Goal: Task Accomplishment & Management: Use online tool/utility

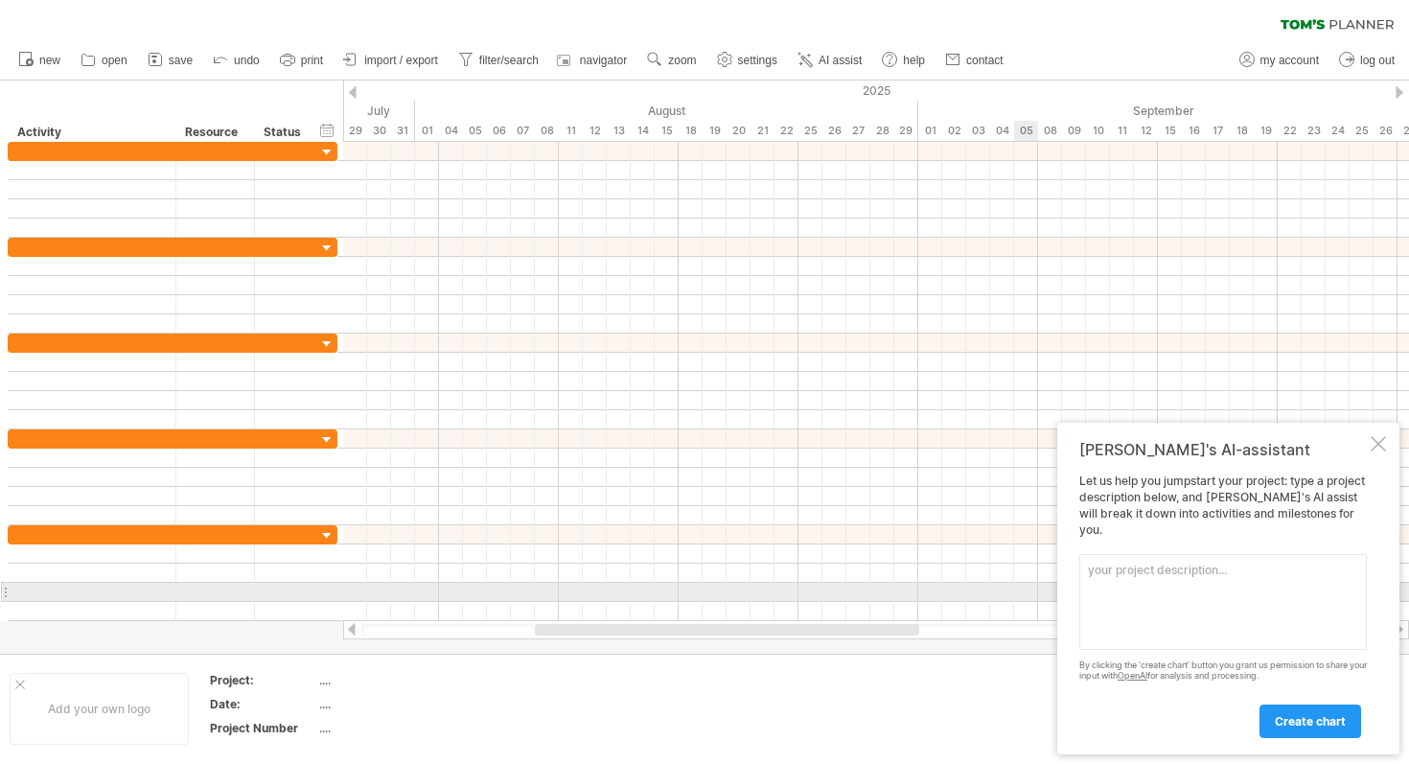
click at [1137, 584] on textarea at bounding box center [1222, 602] width 287 height 96
paste textarea "ml project in which we wll train the [DATE]-[DATE] data of ludhiana in which we…"
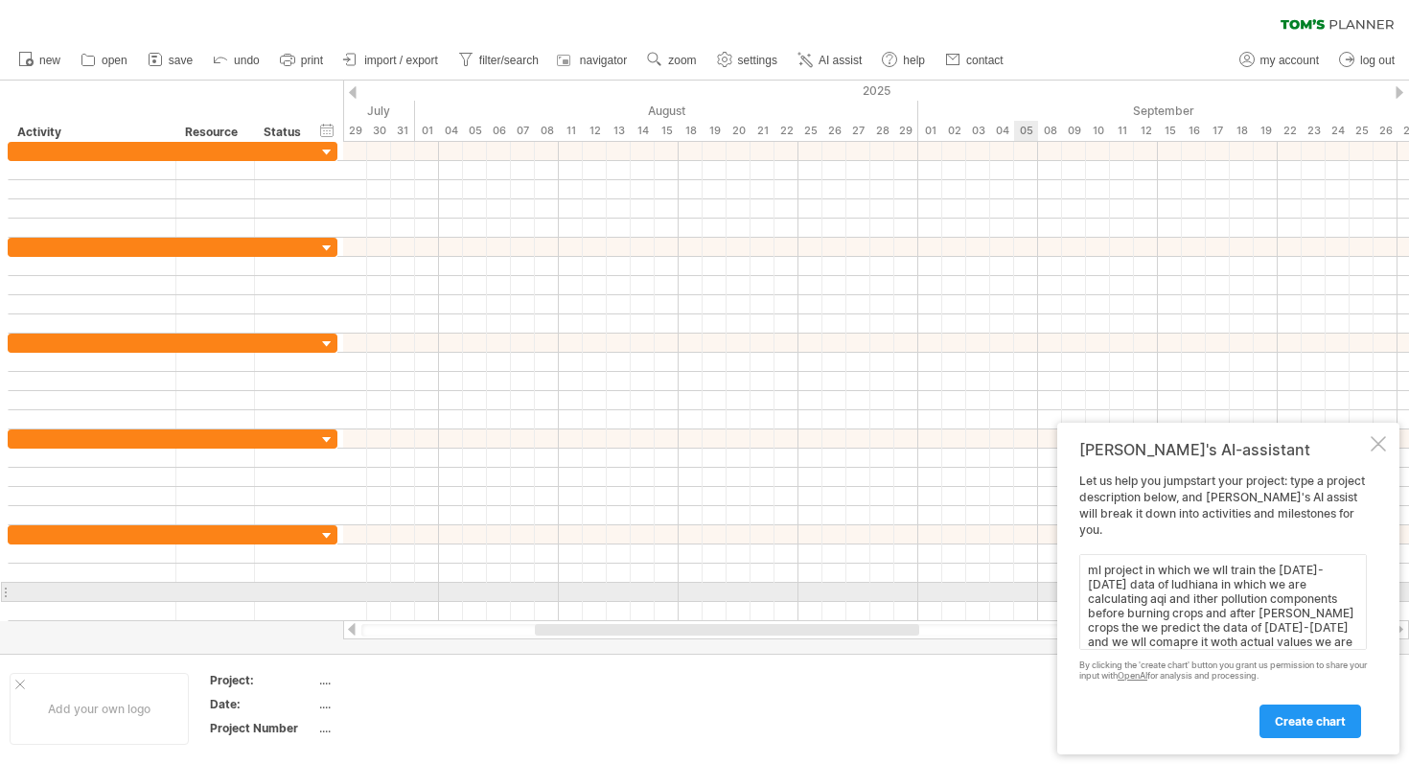
scroll to position [11, 0]
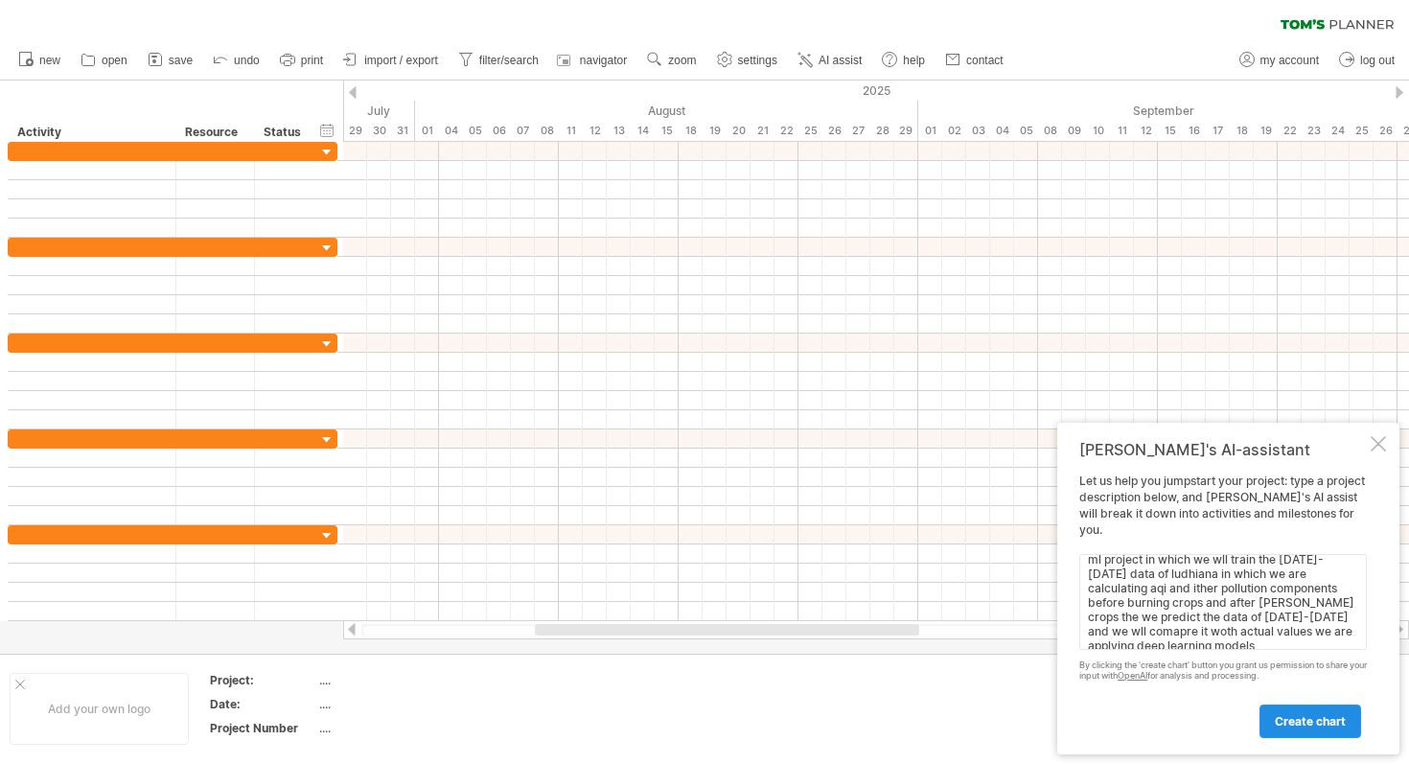
type textarea "ml project in which we wll train the [DATE]-[DATE] data of ludhiana in which we…"
click at [1322, 729] on link "create chart" at bounding box center [1310, 721] width 102 height 34
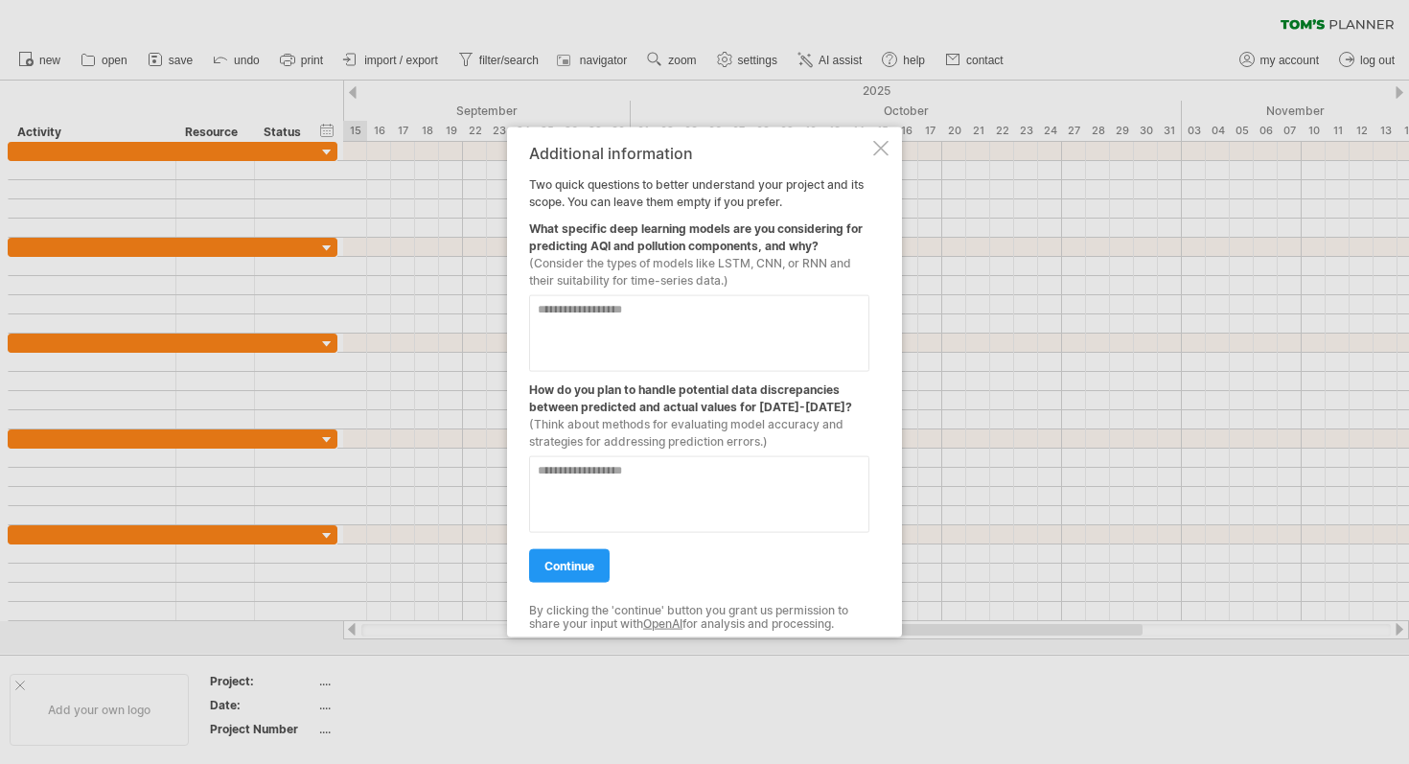
drag, startPoint x: 533, startPoint y: 224, endPoint x: 796, endPoint y: 234, distance: 263.7
click at [797, 235] on div "What specific deep learning models are you considering for predicting AQI and p…" at bounding box center [699, 249] width 340 height 79
click at [796, 234] on div "What specific deep learning models are you considering for predicting AQI and p…" at bounding box center [699, 249] width 340 height 79
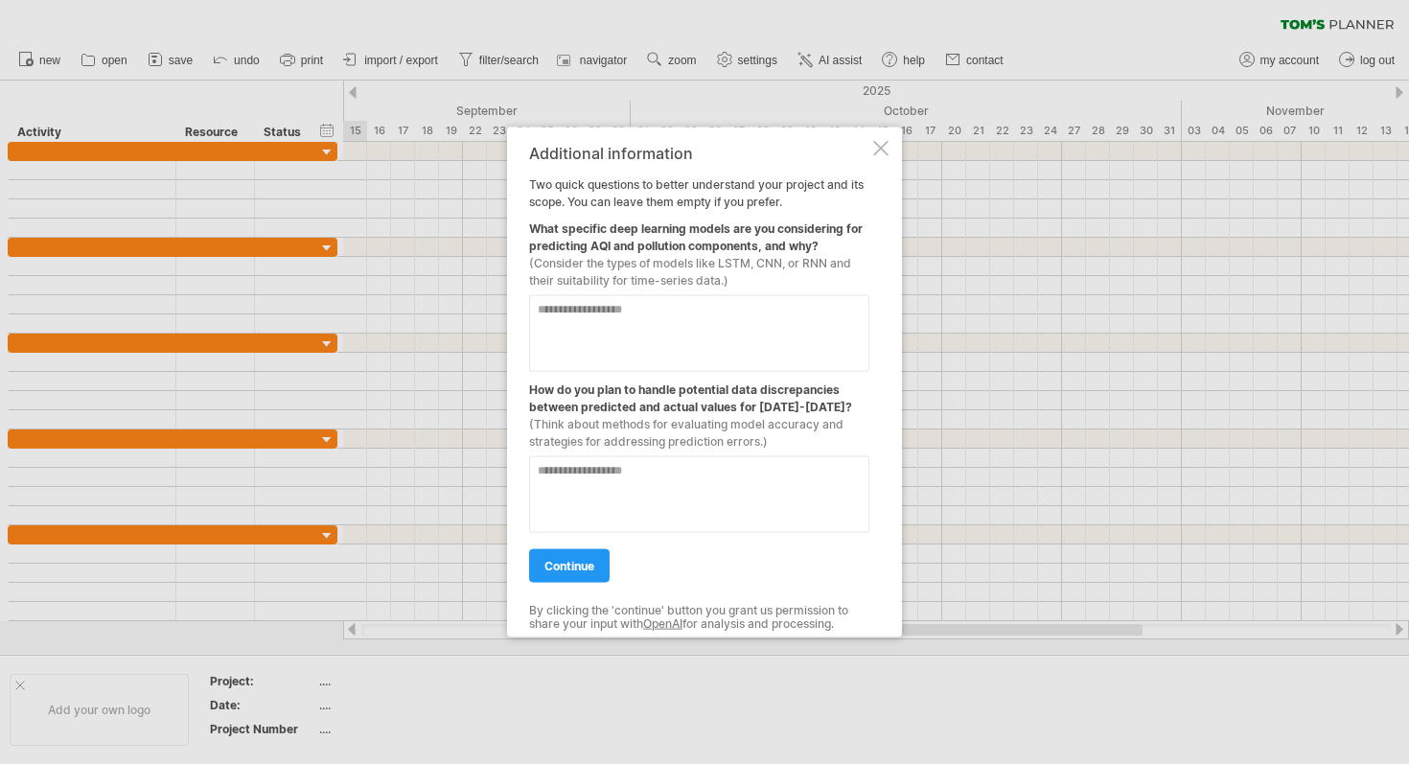
click at [796, 234] on div "What specific deep learning models are you considering for predicting AQI and p…" at bounding box center [699, 249] width 340 height 79
click at [626, 326] on textarea at bounding box center [699, 332] width 340 height 77
paste textarea "**********"
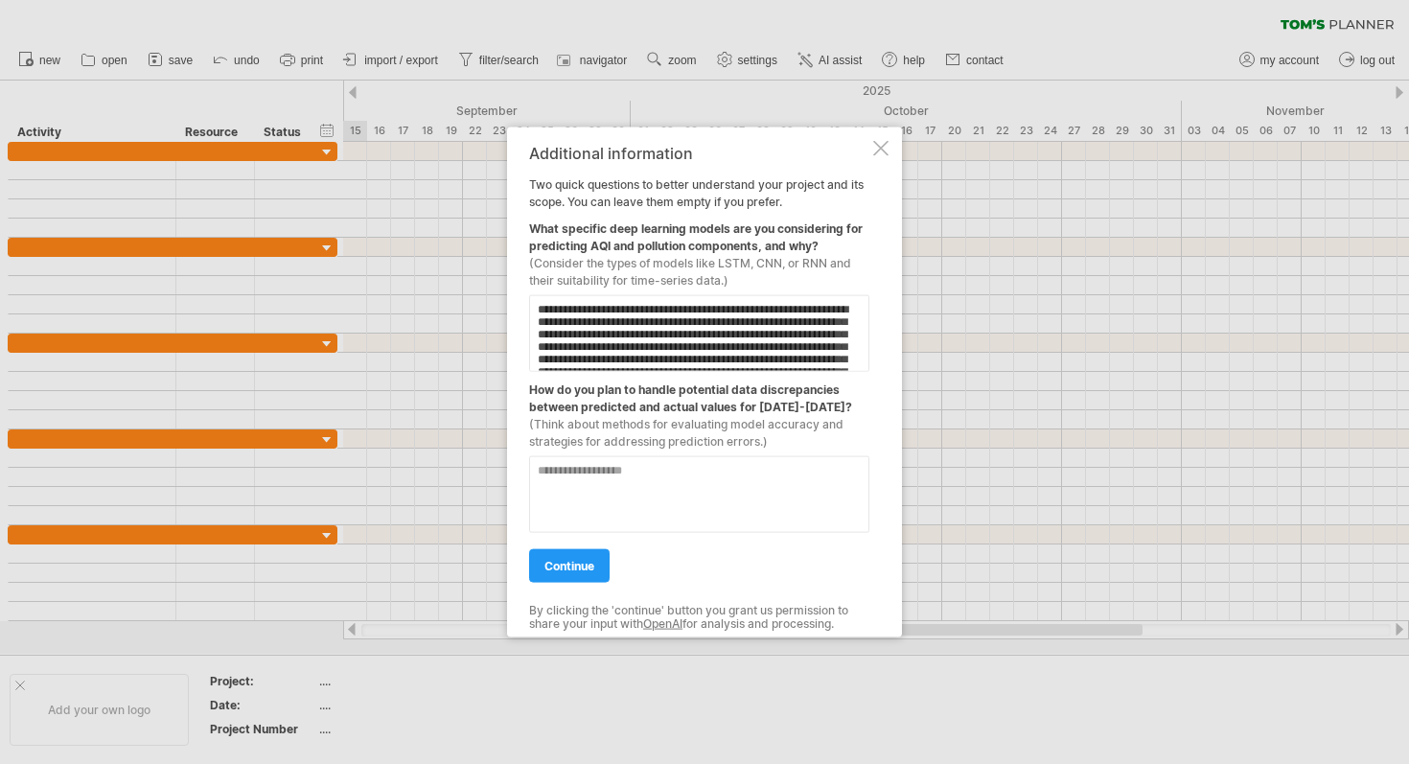
scroll to position [58, 0]
type textarea "**********"
click at [609, 473] on textarea at bounding box center [699, 493] width 340 height 77
paste textarea "**********"
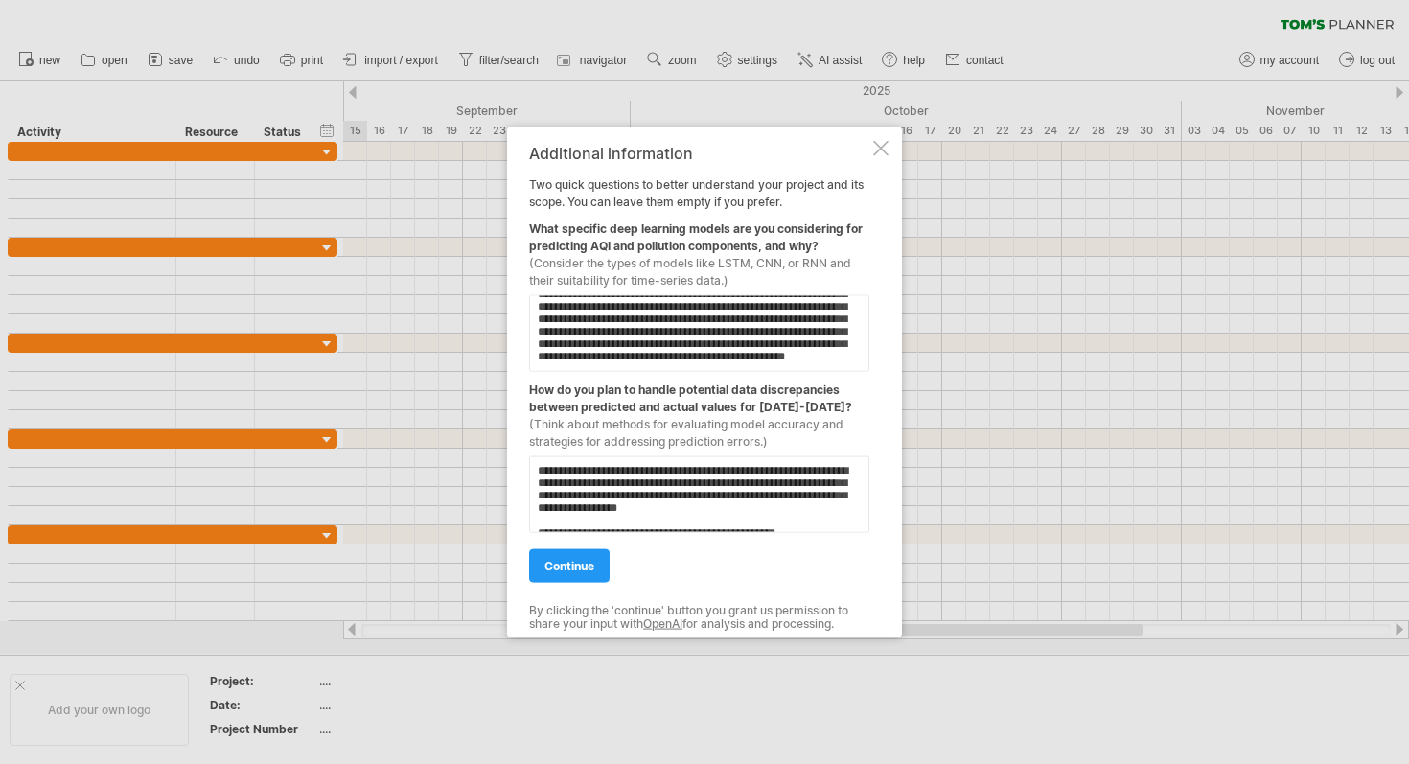
scroll to position [114, 0]
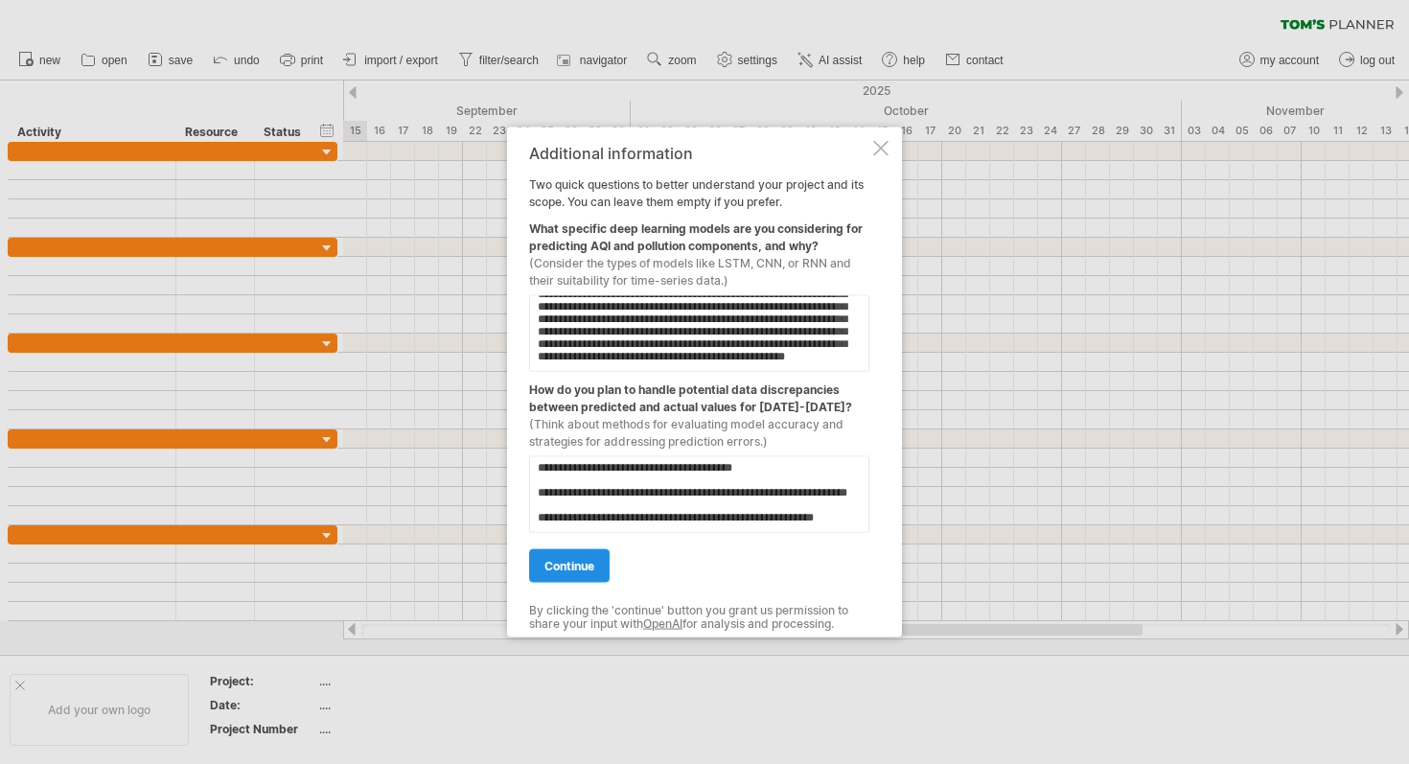
type textarea "**********"
click at [582, 561] on span "continue" at bounding box center [569, 565] width 50 height 14
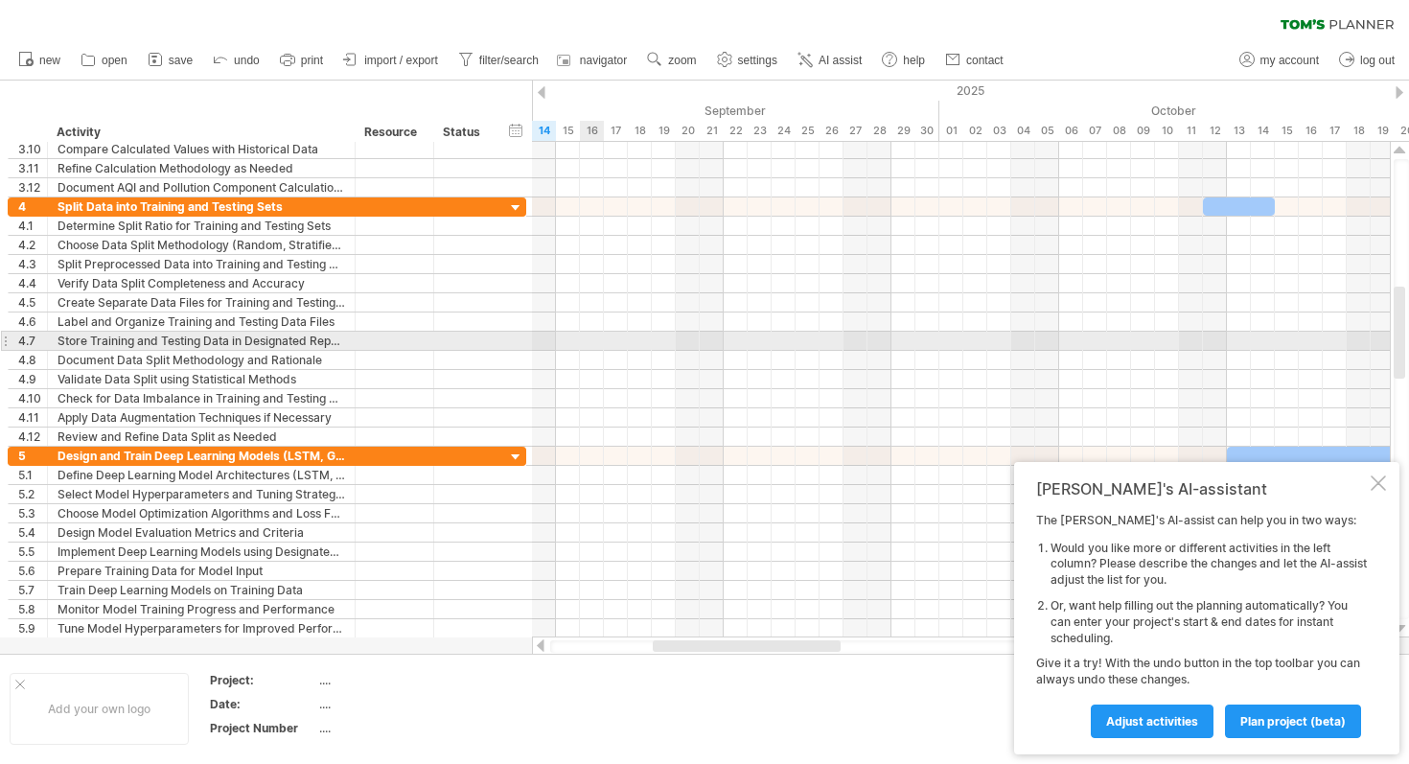
click at [589, 343] on div at bounding box center [961, 341] width 858 height 19
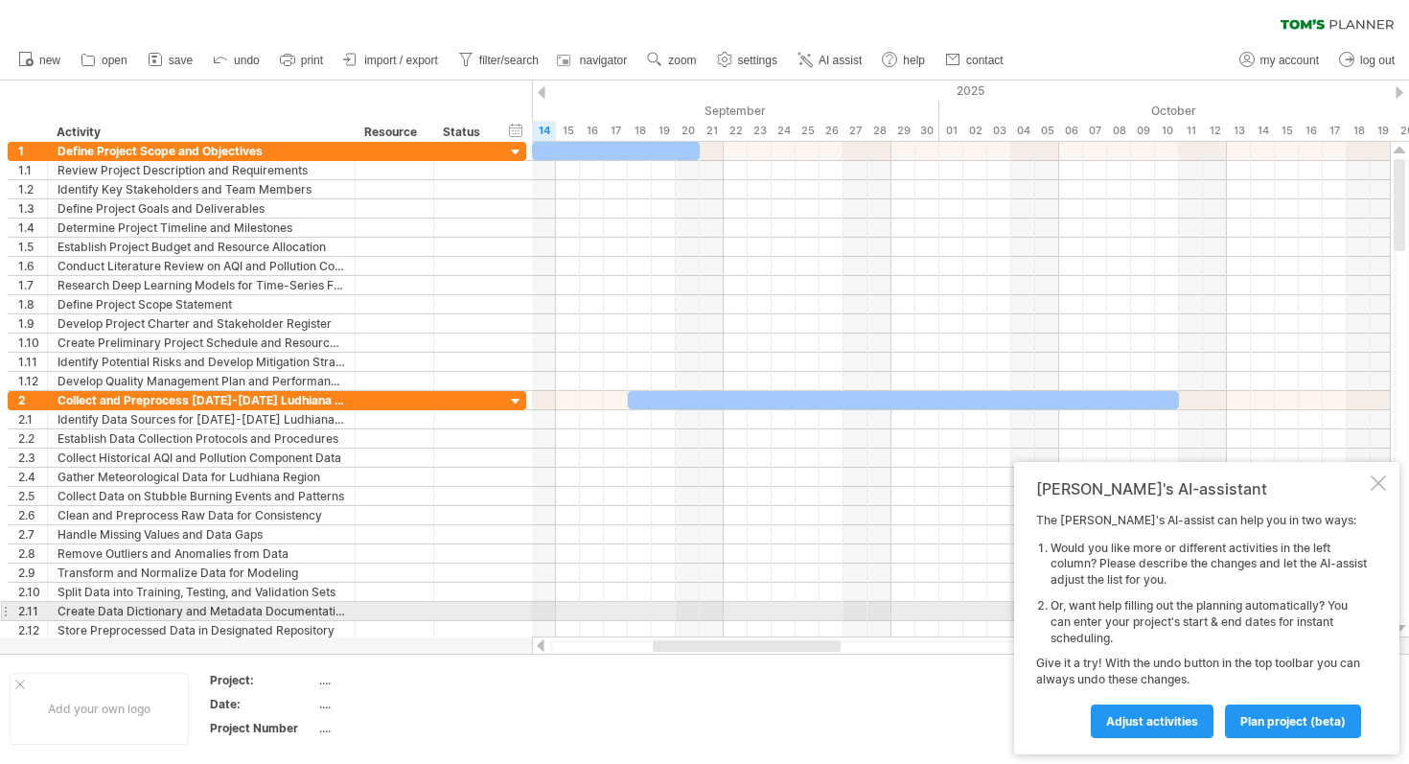
click at [1085, 607] on li "Or, want help filling out the planning automatically? You can enter your projec…" at bounding box center [1208, 622] width 316 height 48
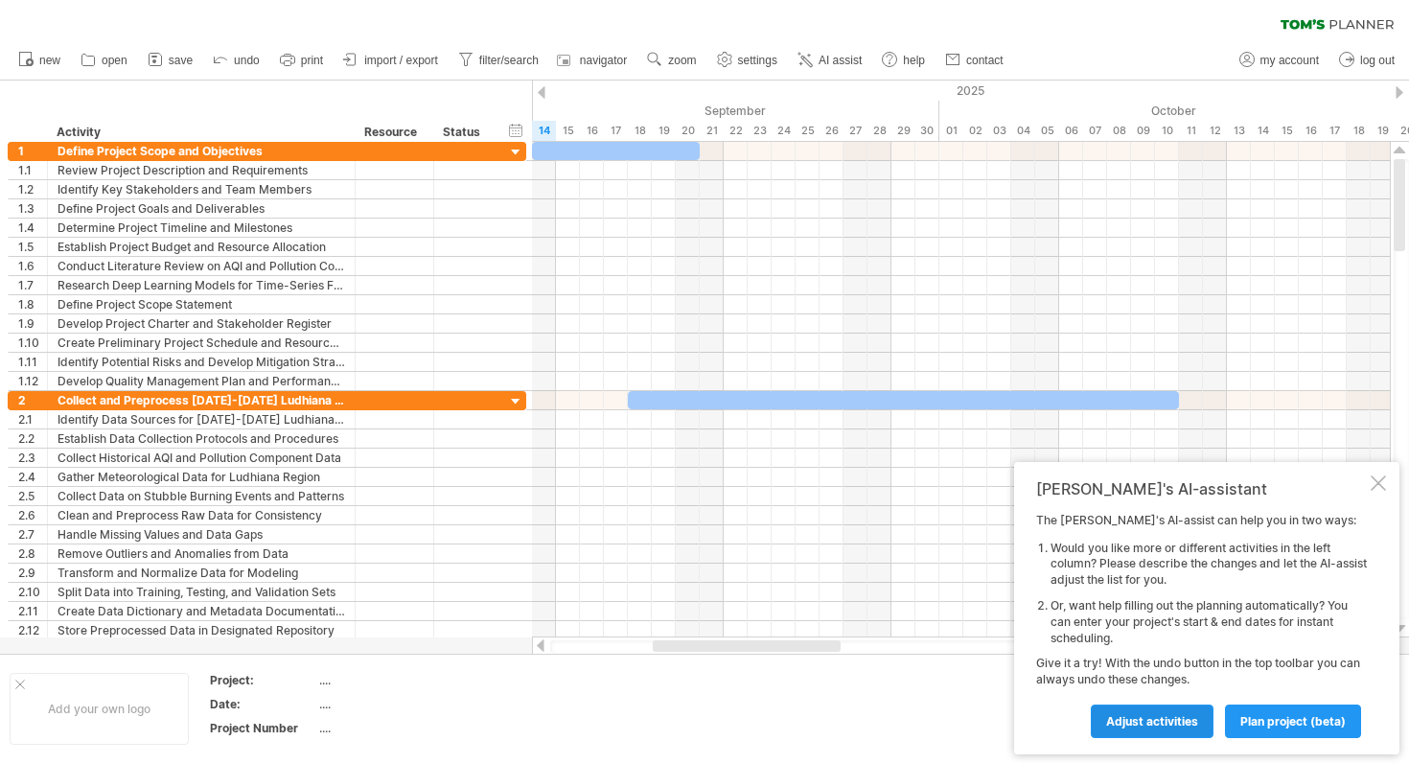
click at [1118, 718] on span "Adjust activities" at bounding box center [1152, 721] width 92 height 14
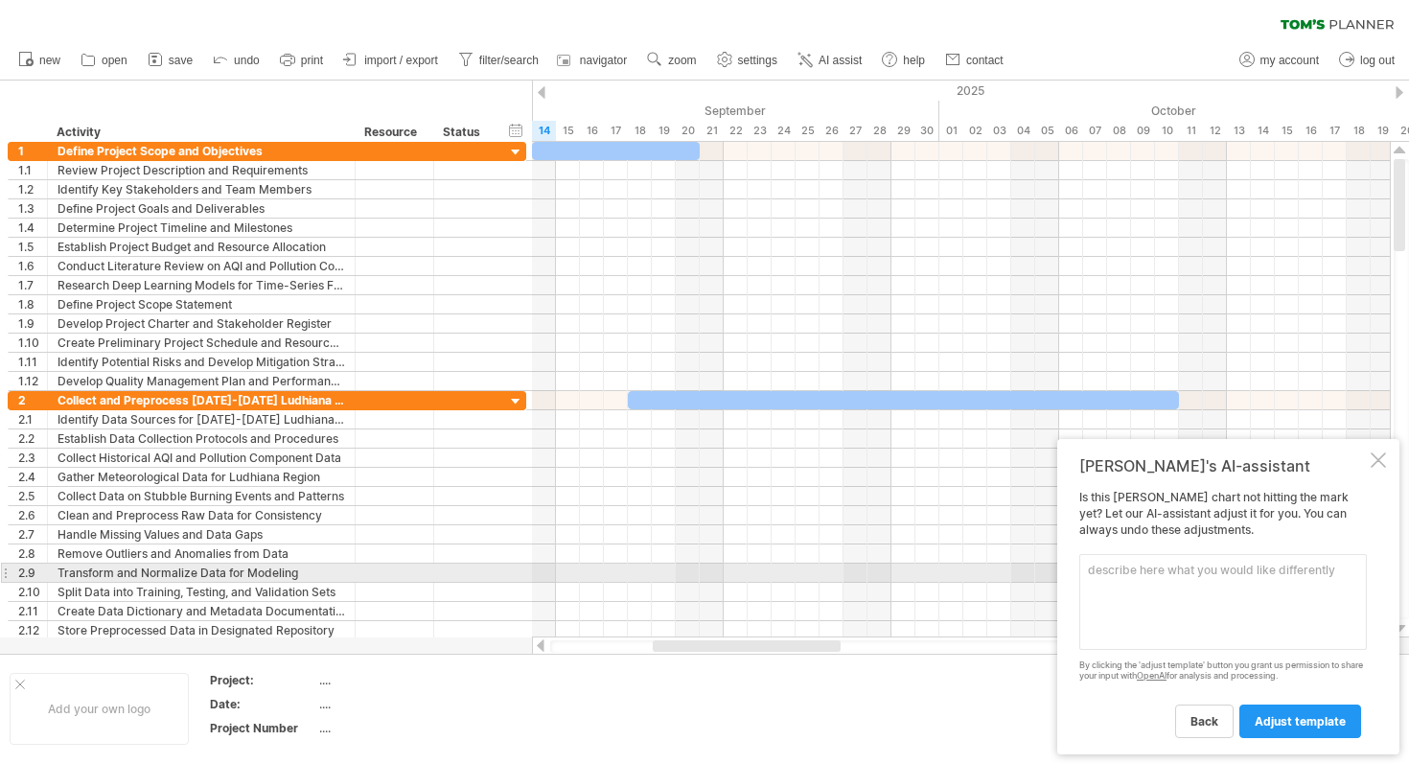
click at [1142, 568] on textarea at bounding box center [1222, 602] width 287 height 96
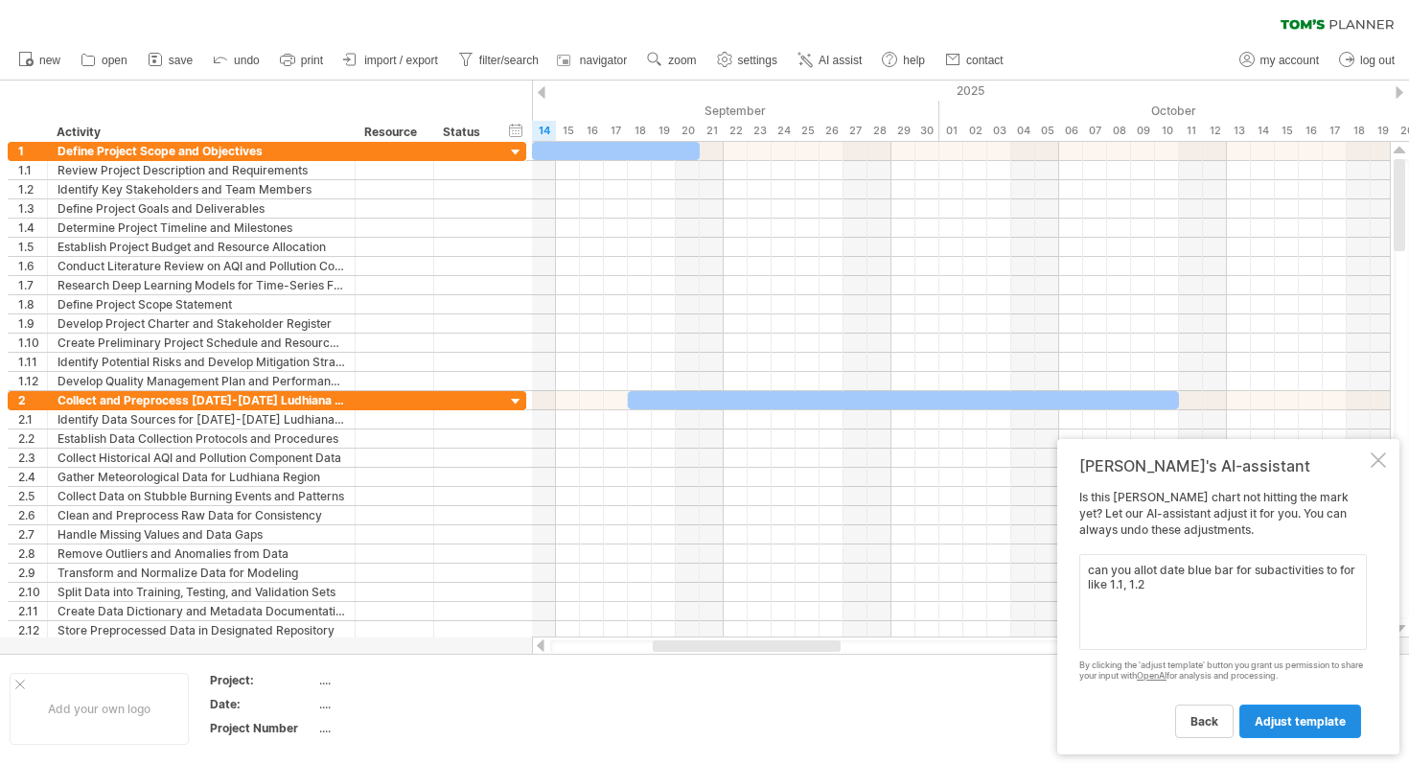
type textarea "can you allot date blue bar for subactivities to for like 1.1, 1.2"
click at [1285, 724] on span "adjust template" at bounding box center [1299, 721] width 91 height 14
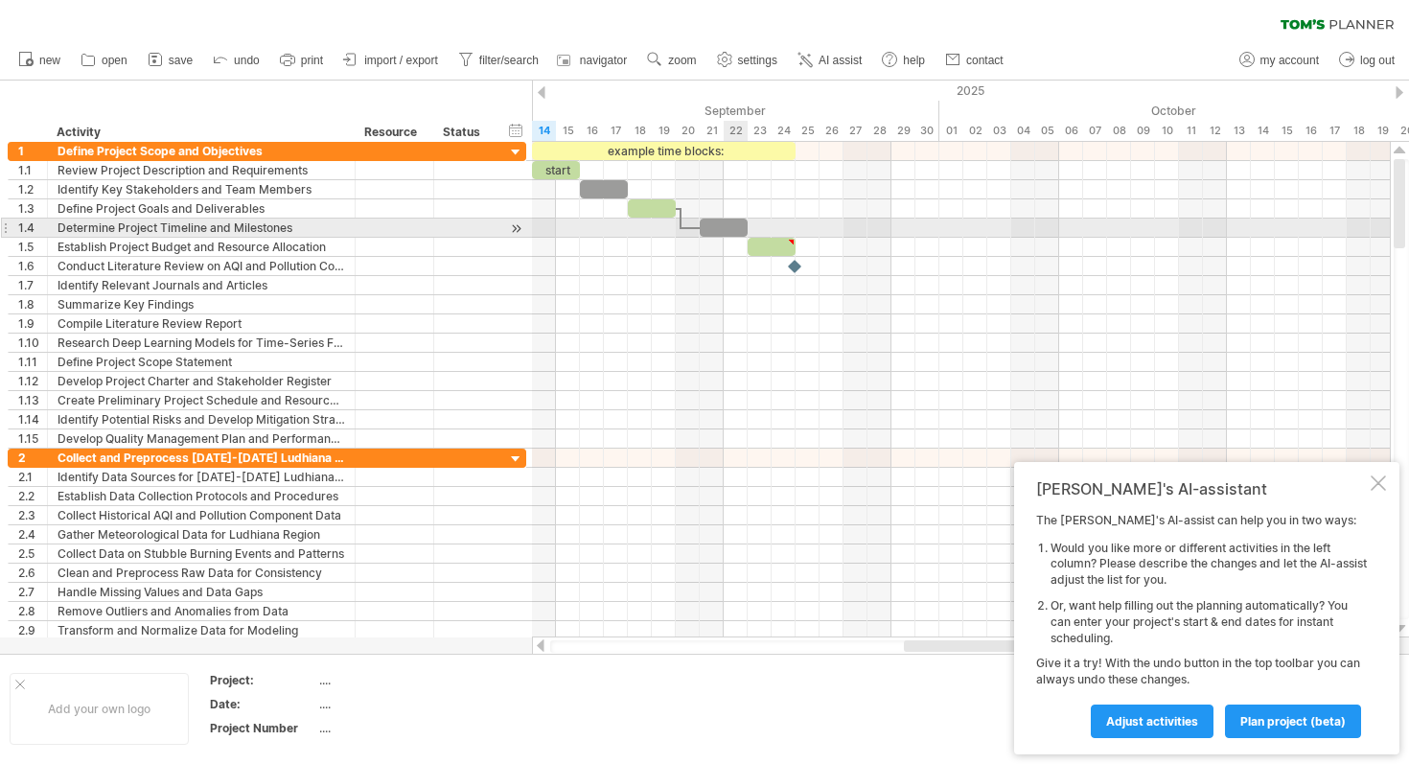
click at [733, 219] on div at bounding box center [723, 227] width 48 height 18
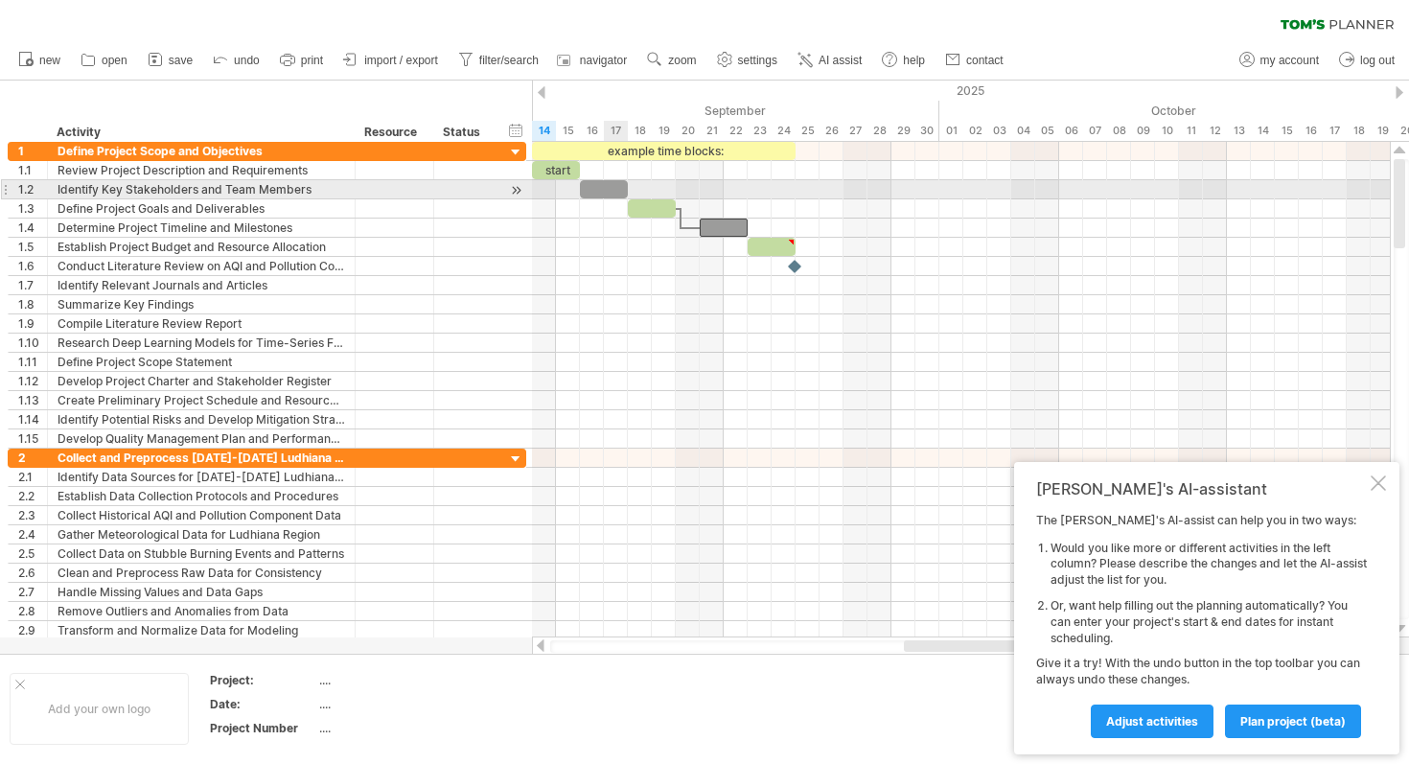
click at [611, 190] on div at bounding box center [604, 189] width 48 height 18
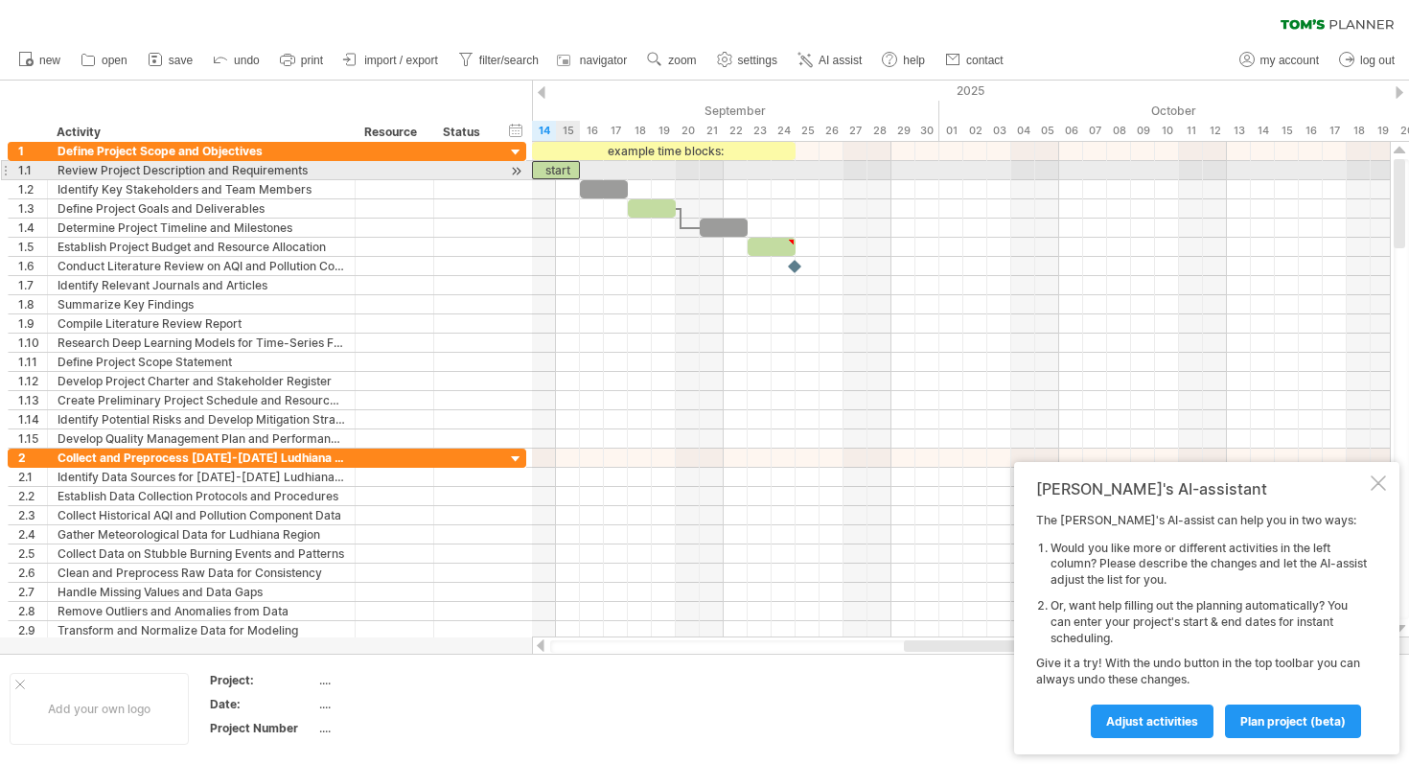
click at [562, 170] on div "start" at bounding box center [556, 170] width 48 height 18
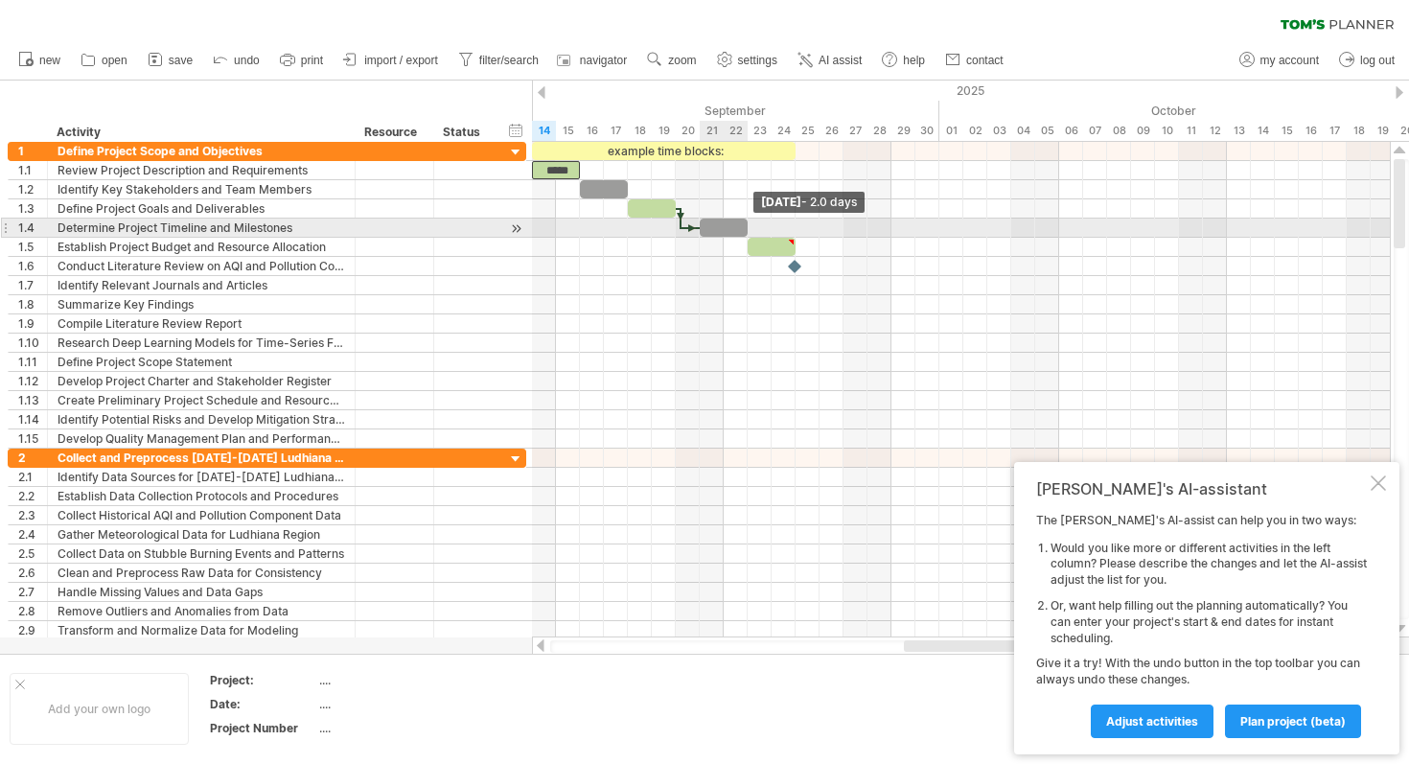
click at [747, 232] on span at bounding box center [748, 227] width 8 height 18
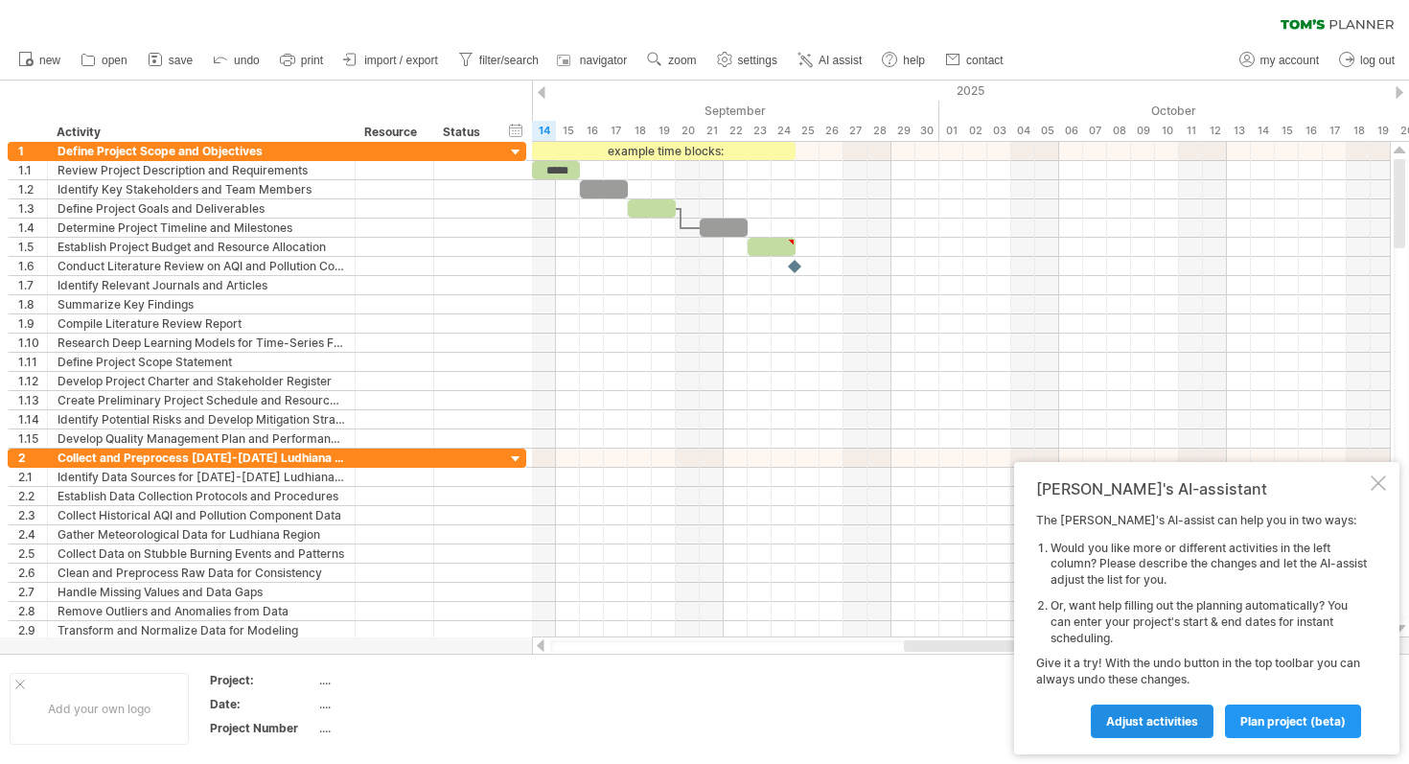
click at [1141, 714] on span "Adjust activities" at bounding box center [1152, 721] width 92 height 14
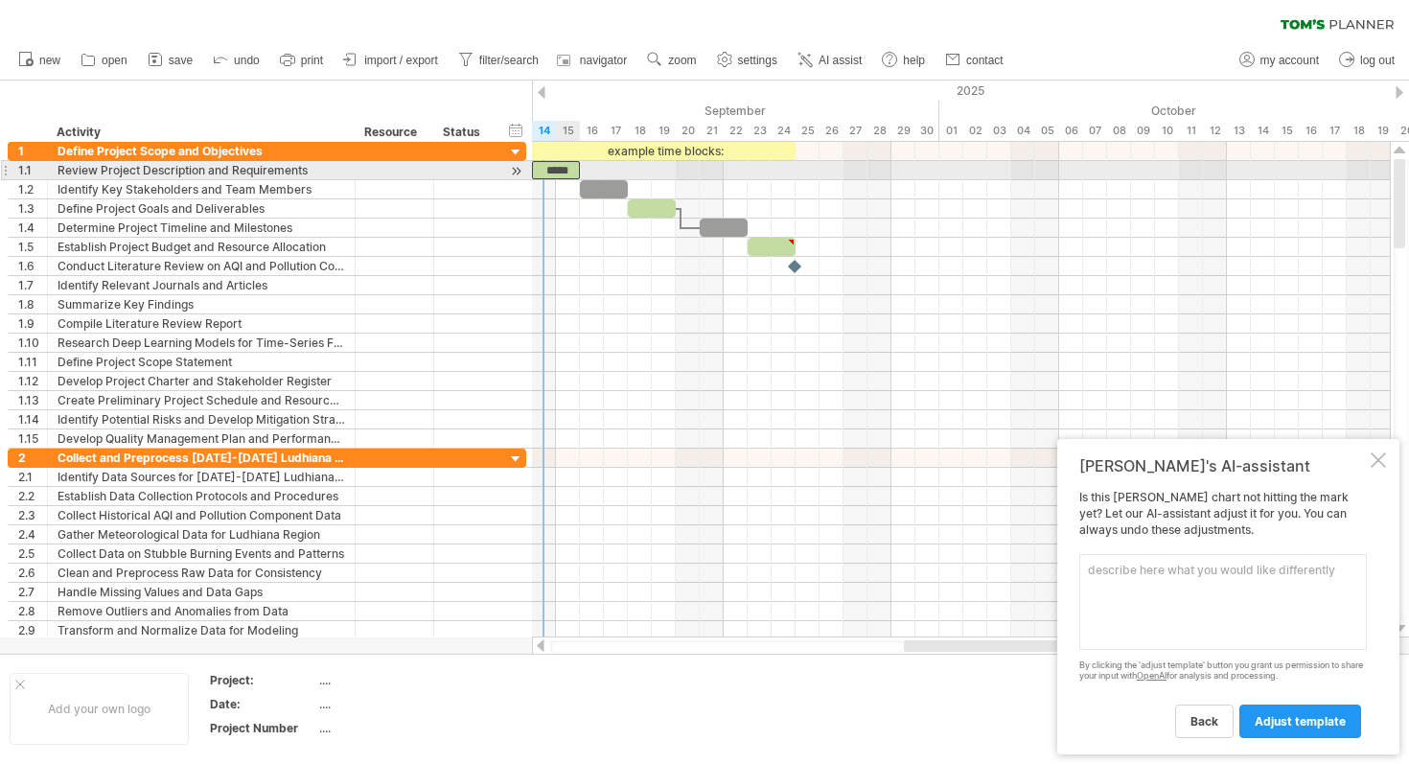
click at [551, 178] on div "*****" at bounding box center [556, 170] width 48 height 18
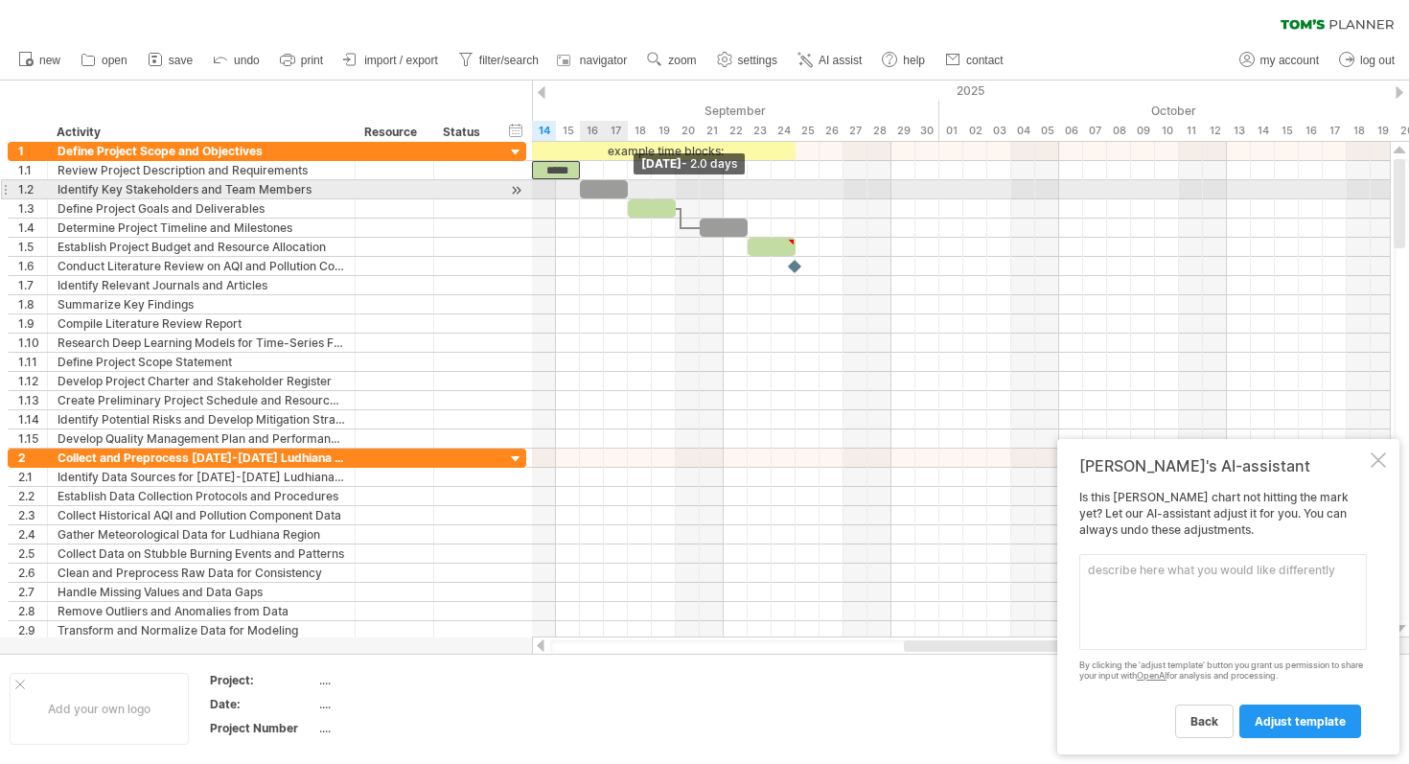
click at [624, 192] on span at bounding box center [628, 189] width 8 height 18
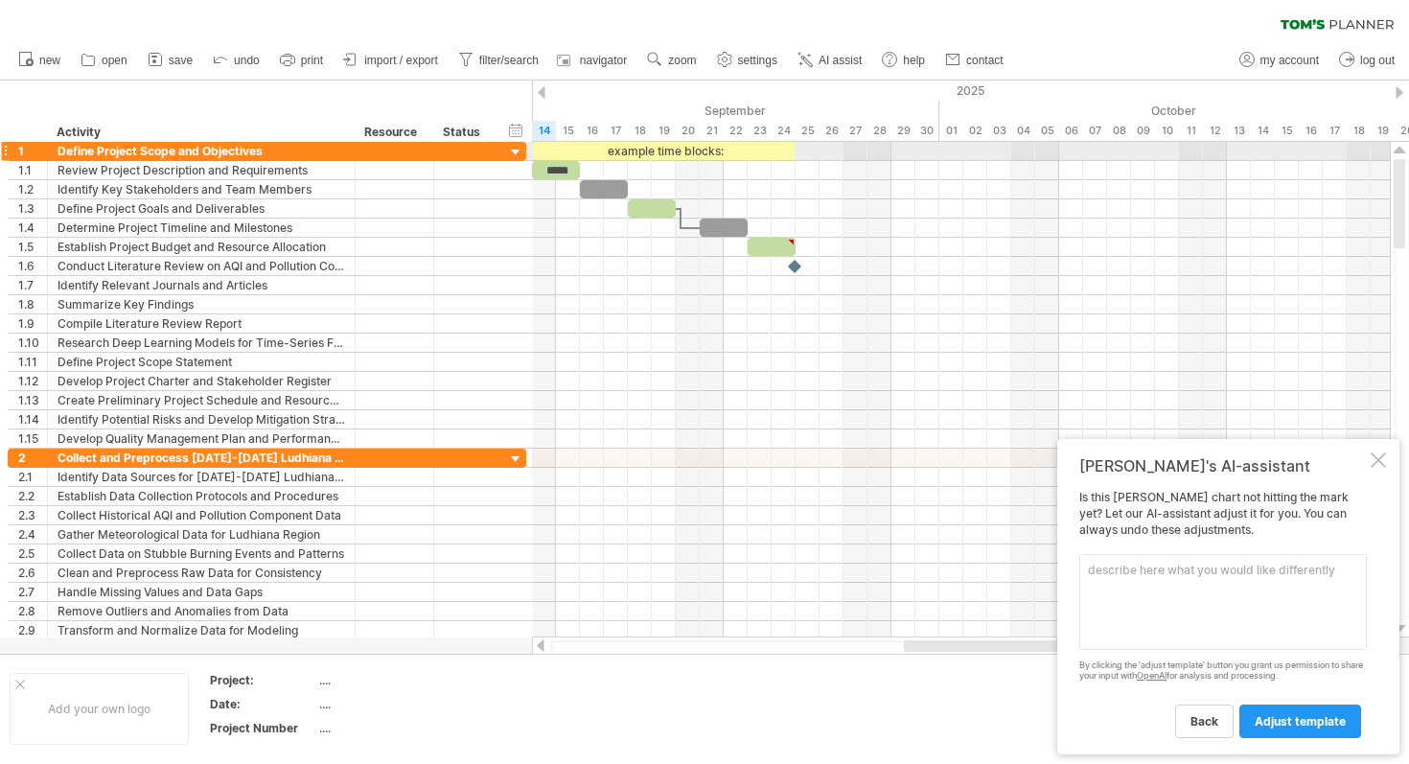
click at [511, 145] on div at bounding box center [516, 153] width 18 height 18
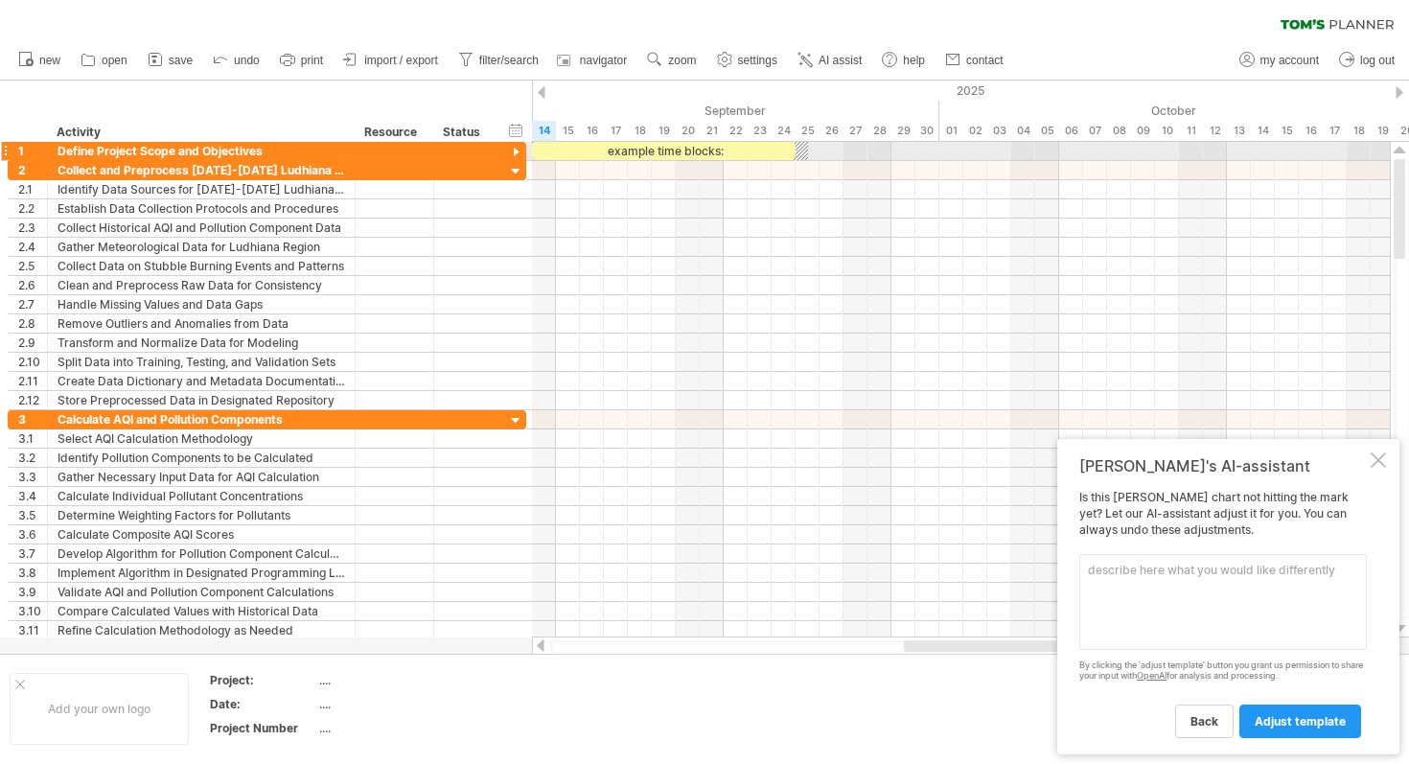
click at [513, 149] on div at bounding box center [516, 153] width 18 height 18
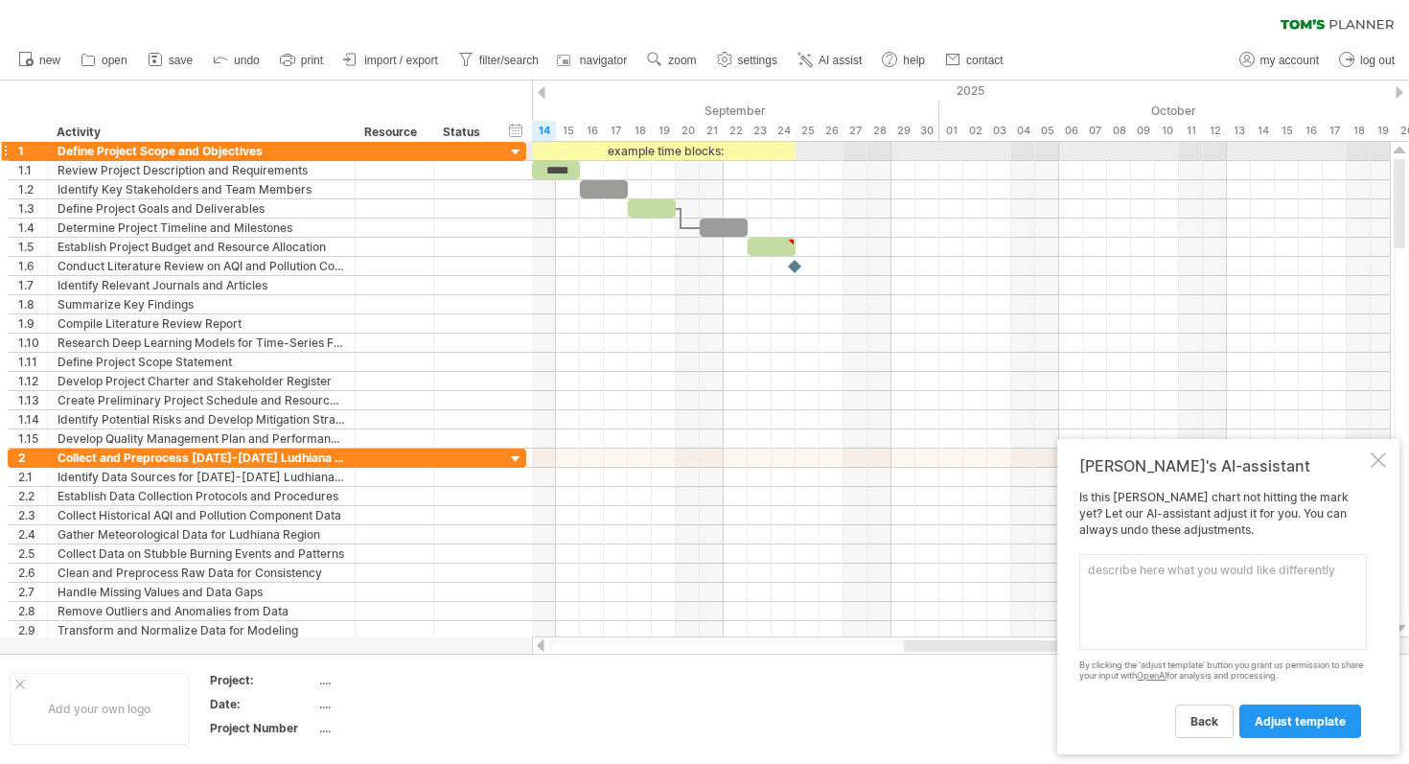
click at [513, 150] on div at bounding box center [516, 153] width 18 height 18
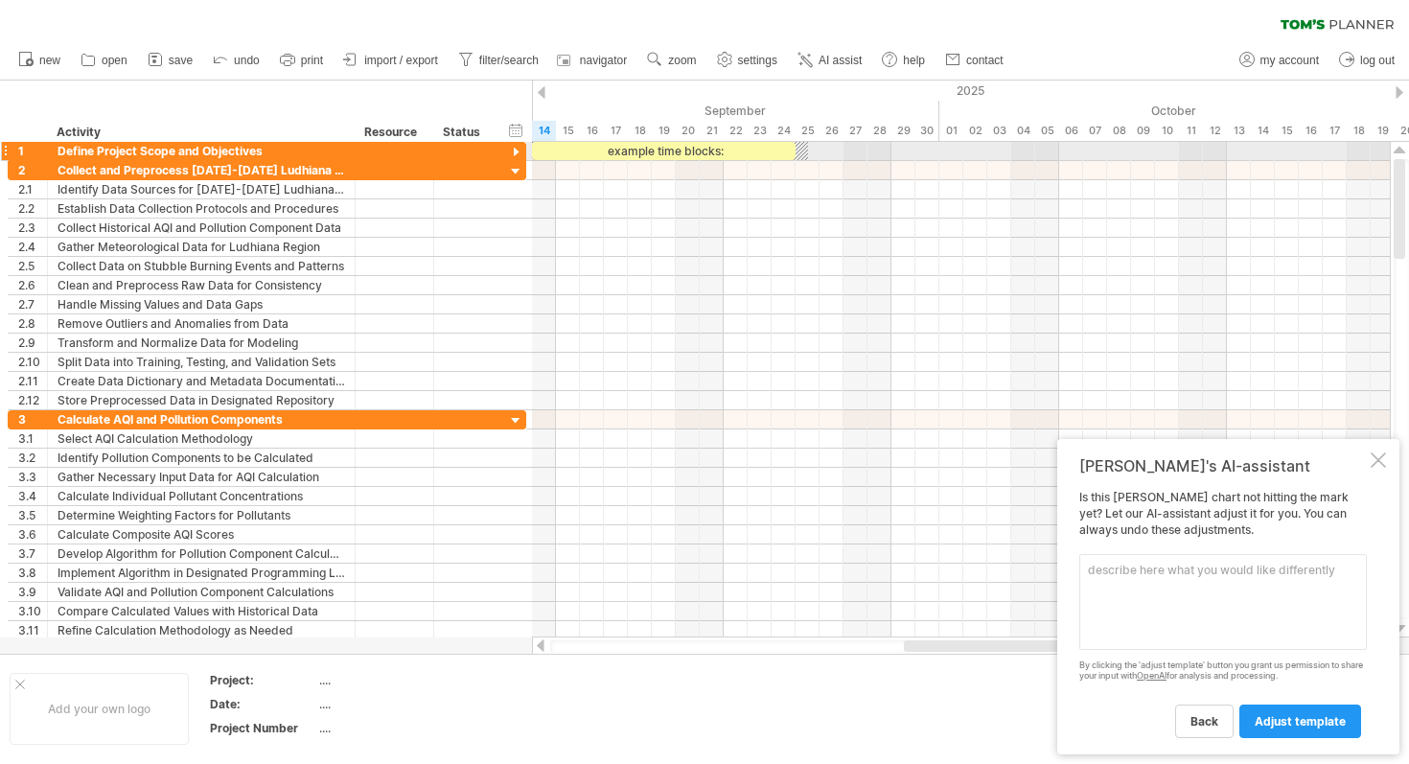
click at [513, 153] on div at bounding box center [516, 153] width 18 height 18
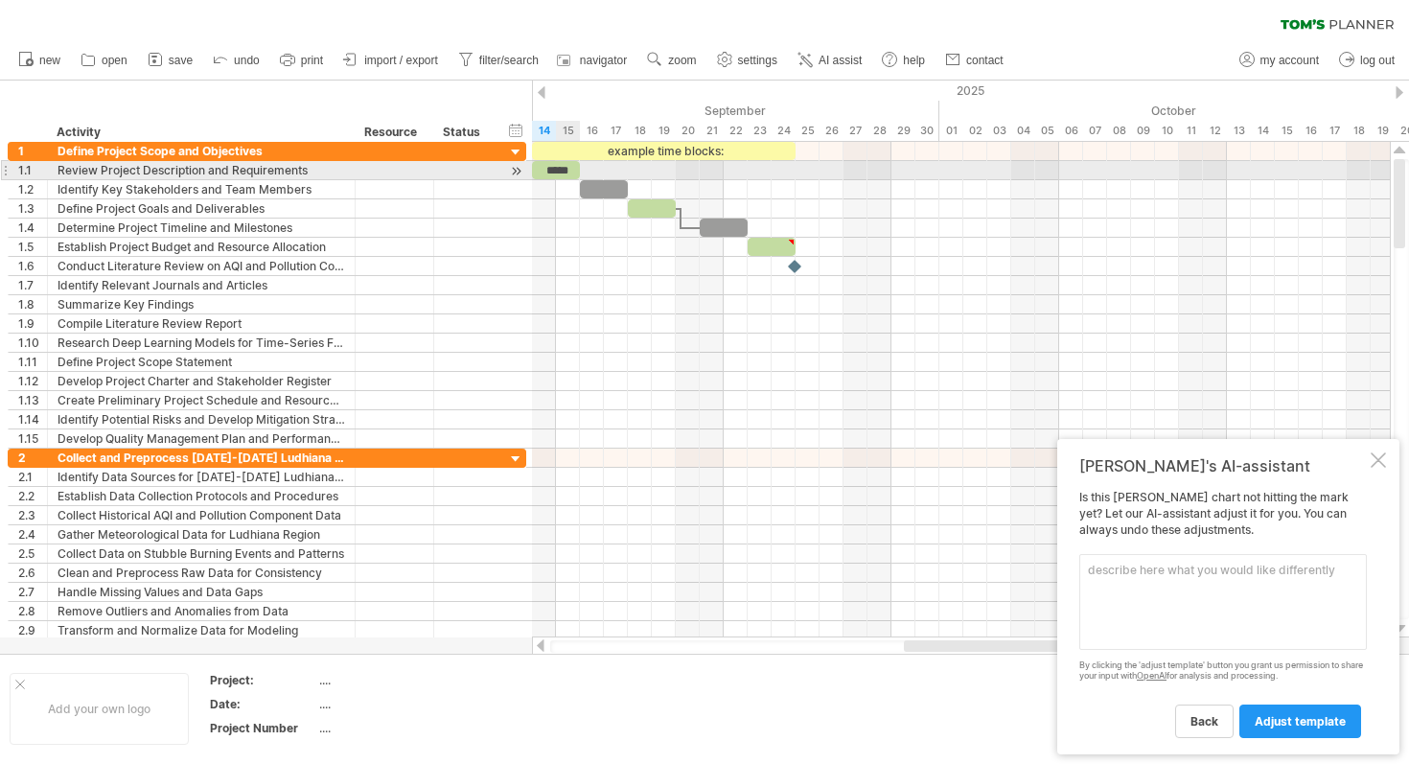
click at [569, 167] on div "*****" at bounding box center [556, 170] width 48 height 18
click at [570, 169] on div "*****" at bounding box center [556, 170] width 48 height 18
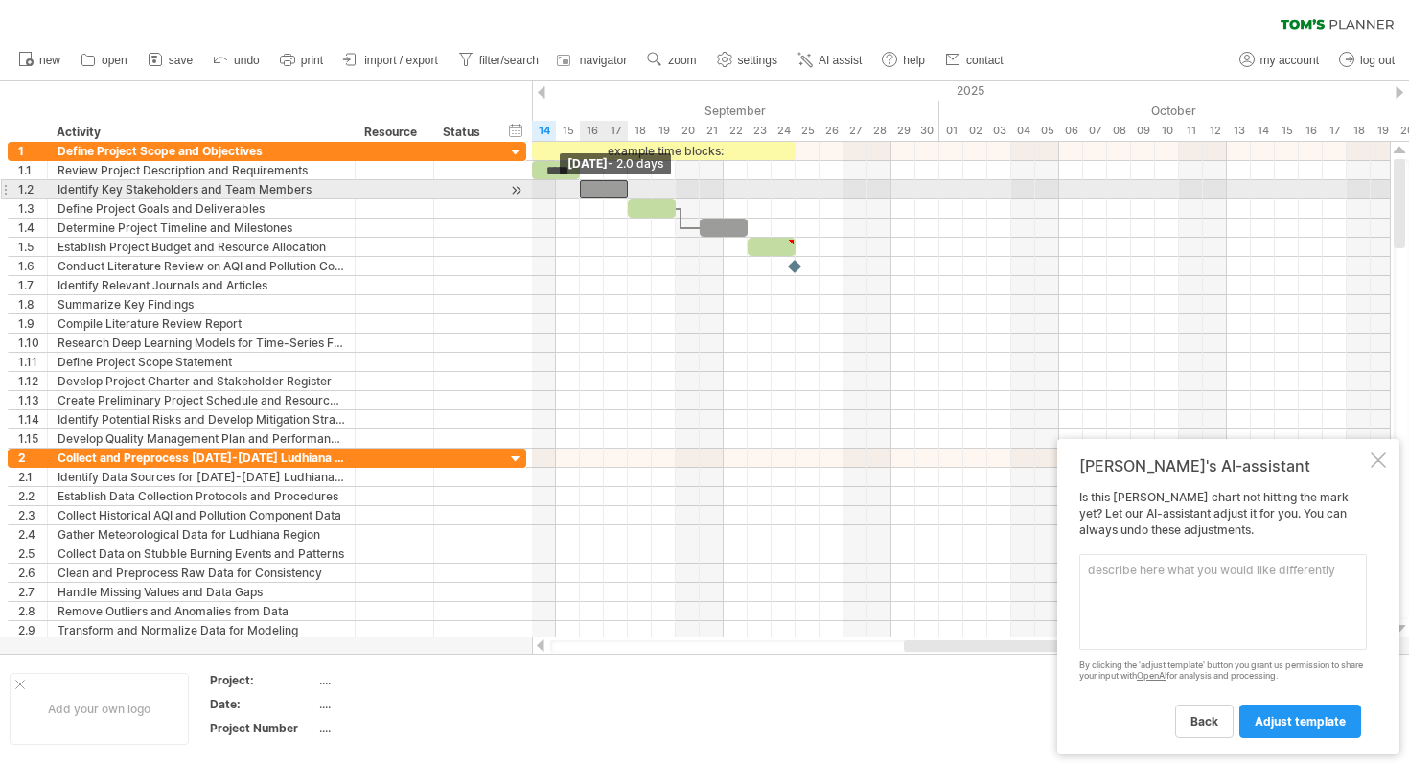
click at [581, 183] on span at bounding box center [580, 189] width 8 height 18
click at [584, 187] on div at bounding box center [604, 189] width 48 height 18
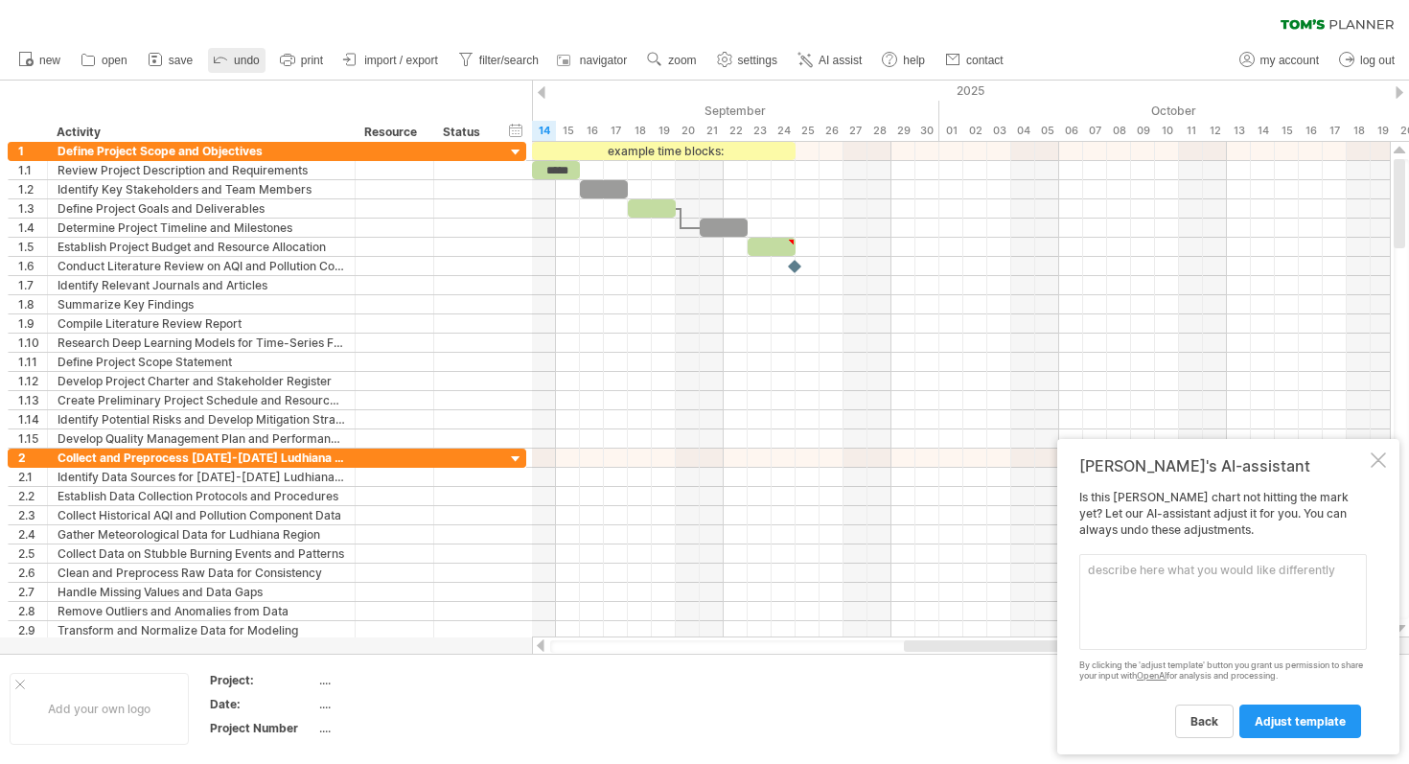
click at [243, 60] on span "undo" at bounding box center [247, 60] width 26 height 13
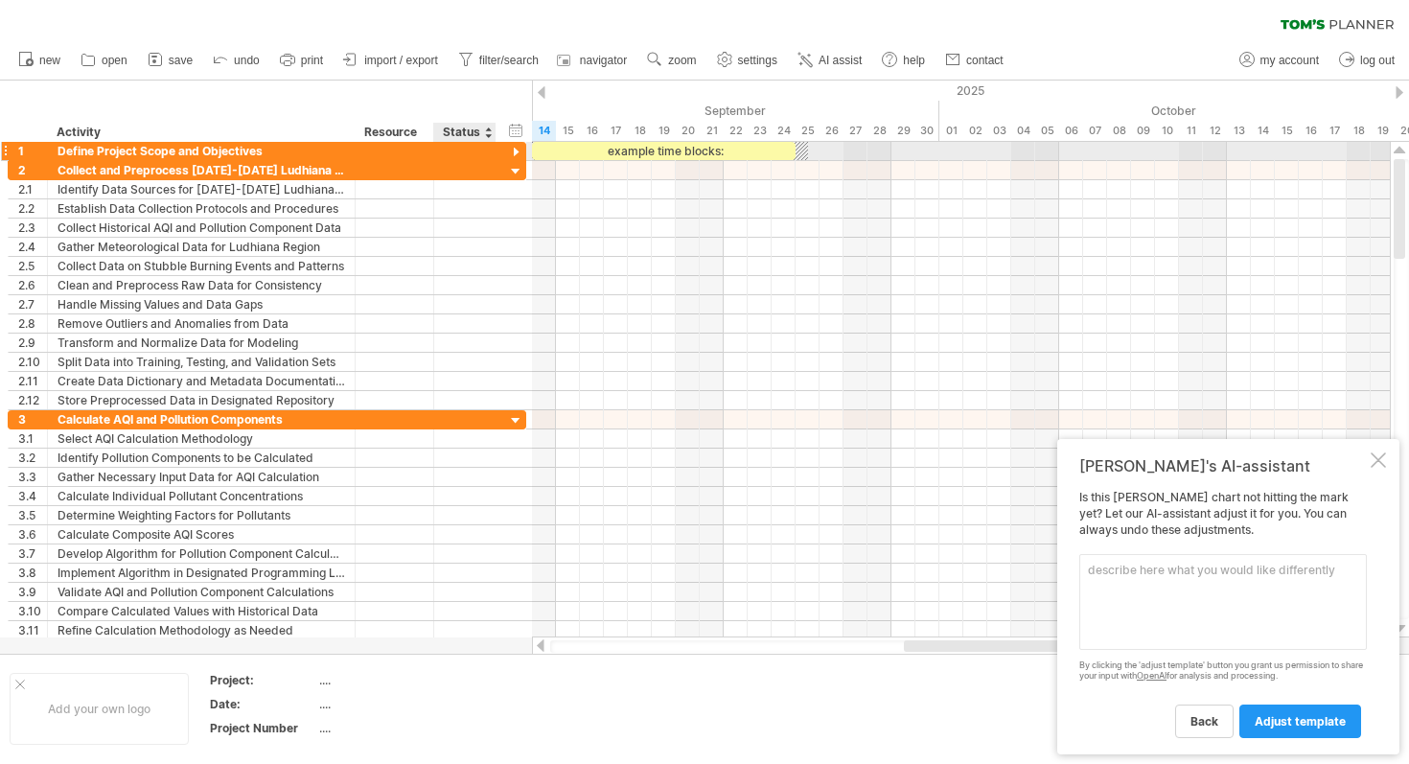
click at [511, 152] on div at bounding box center [516, 153] width 18 height 18
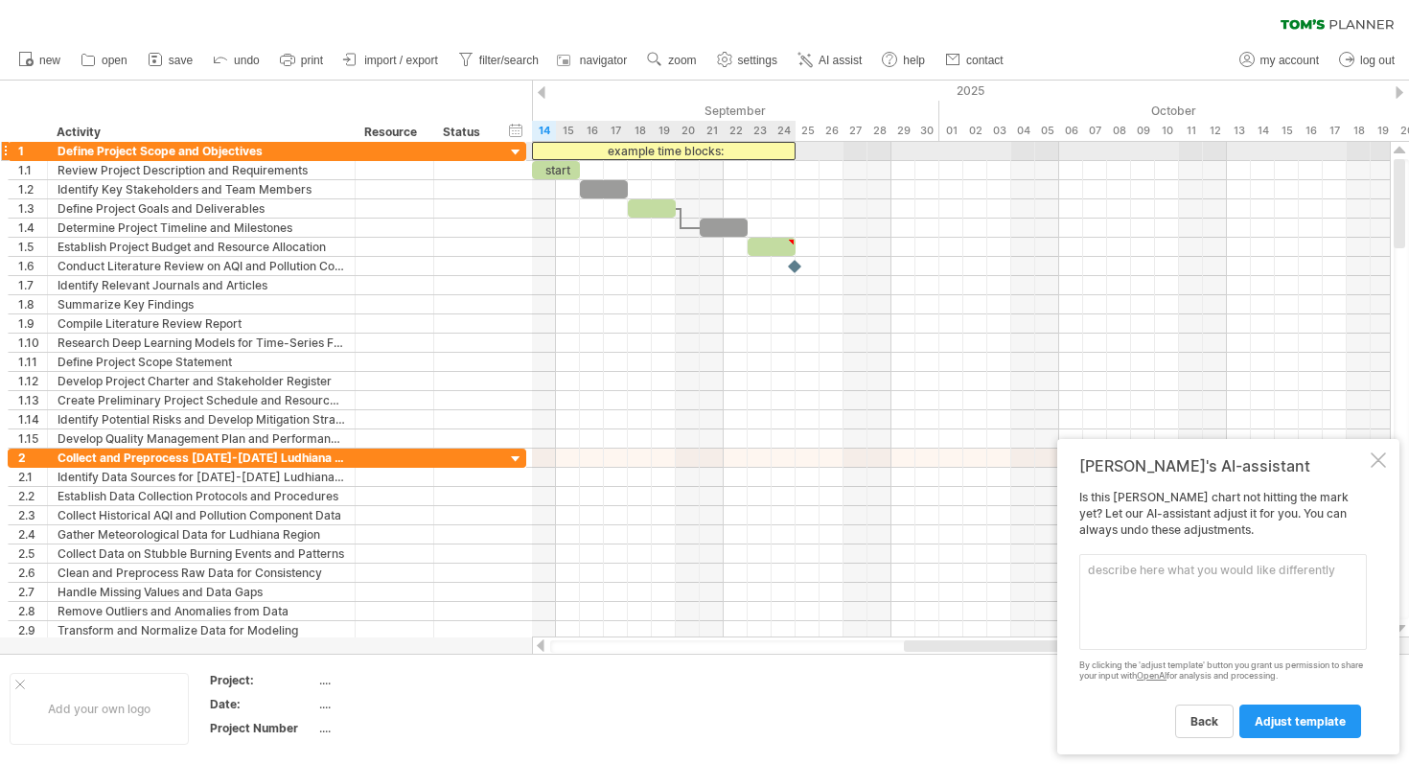
click at [627, 149] on div "example time blocks:" at bounding box center [664, 151] width 264 height 18
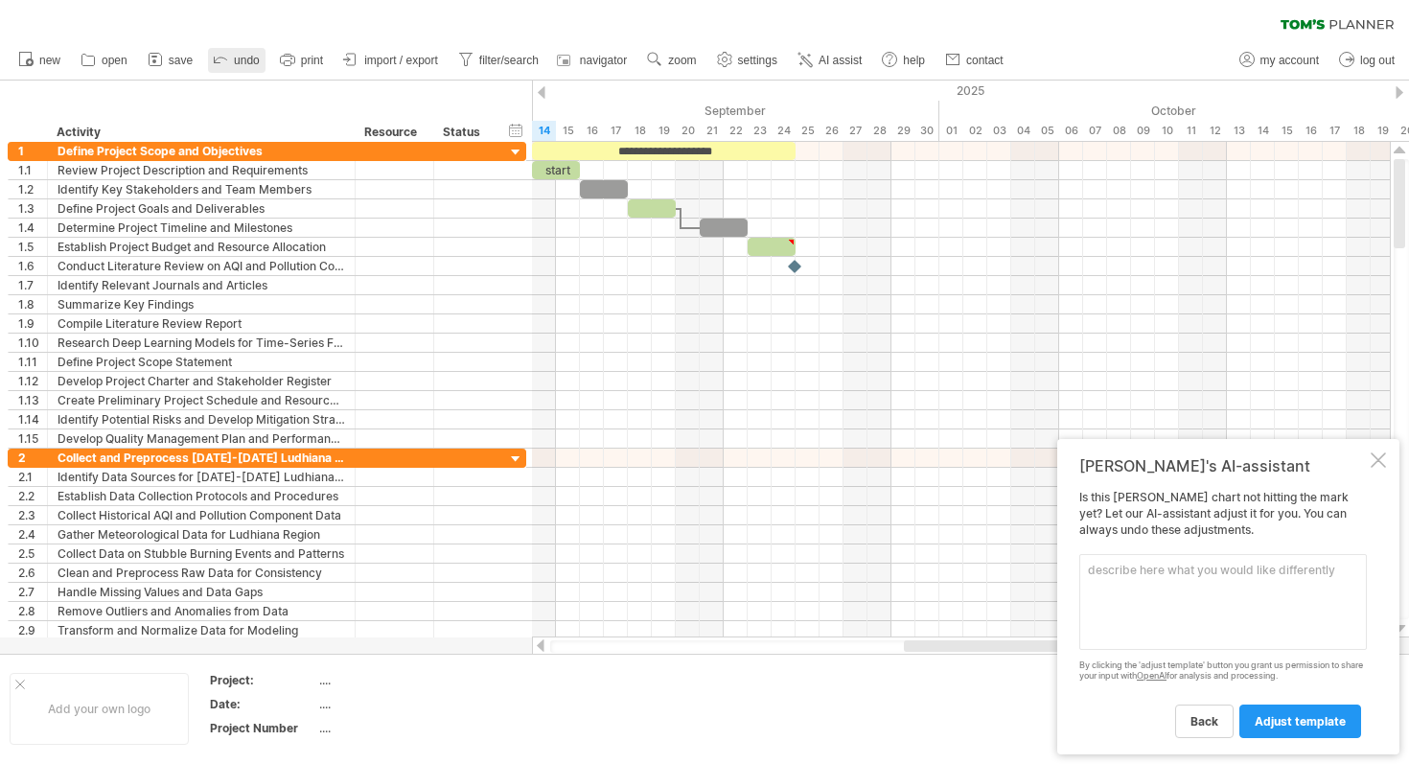
click at [235, 65] on span "undo" at bounding box center [247, 60] width 26 height 13
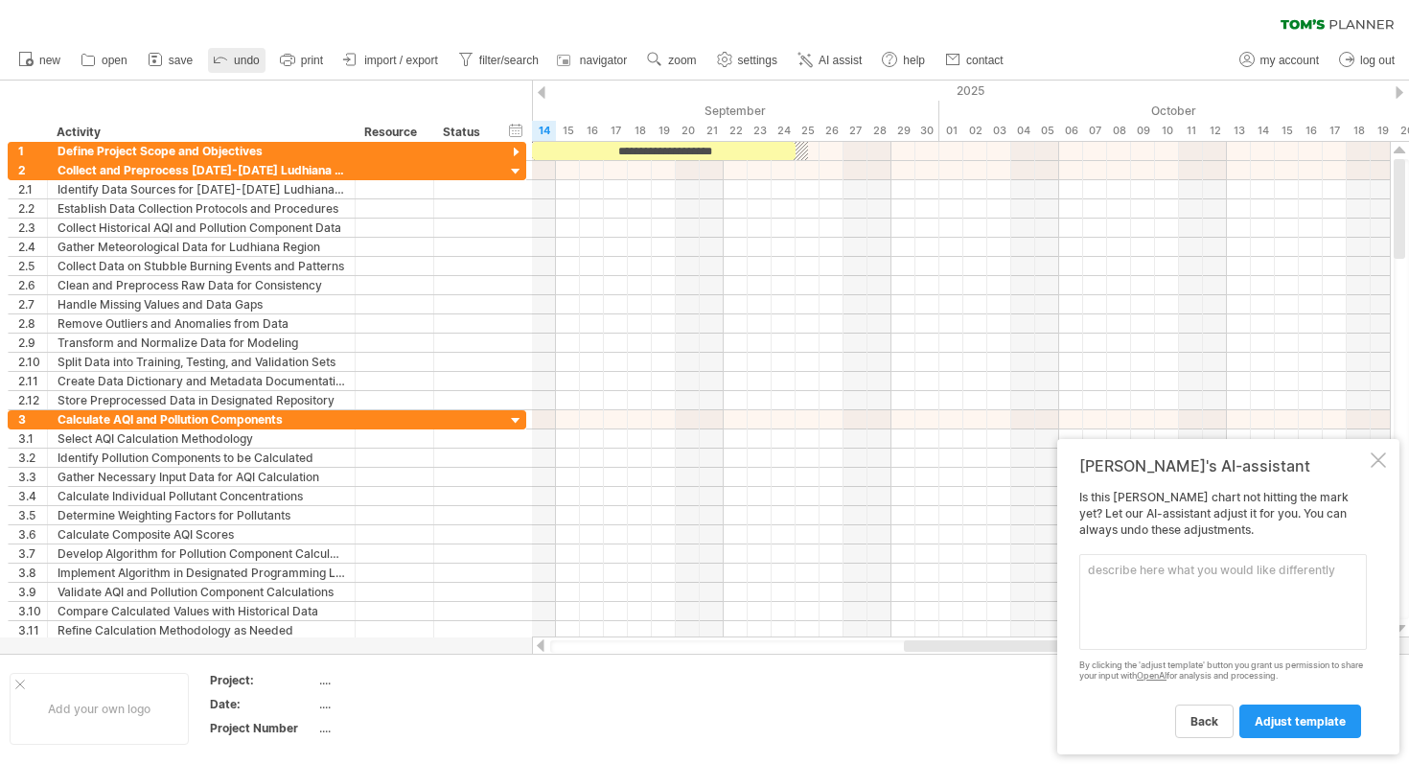
click at [235, 65] on span "undo" at bounding box center [247, 60] width 26 height 13
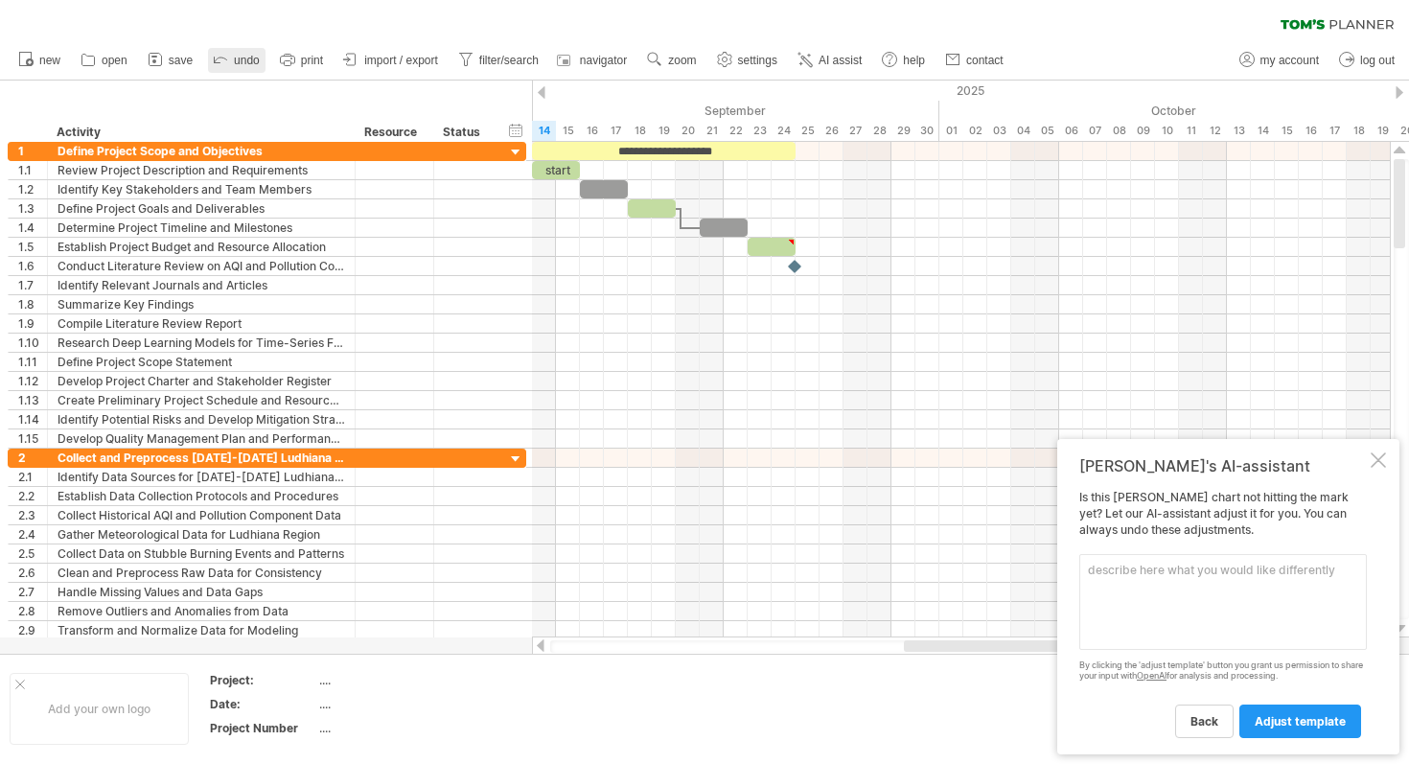
click at [235, 65] on span "undo" at bounding box center [247, 60] width 26 height 13
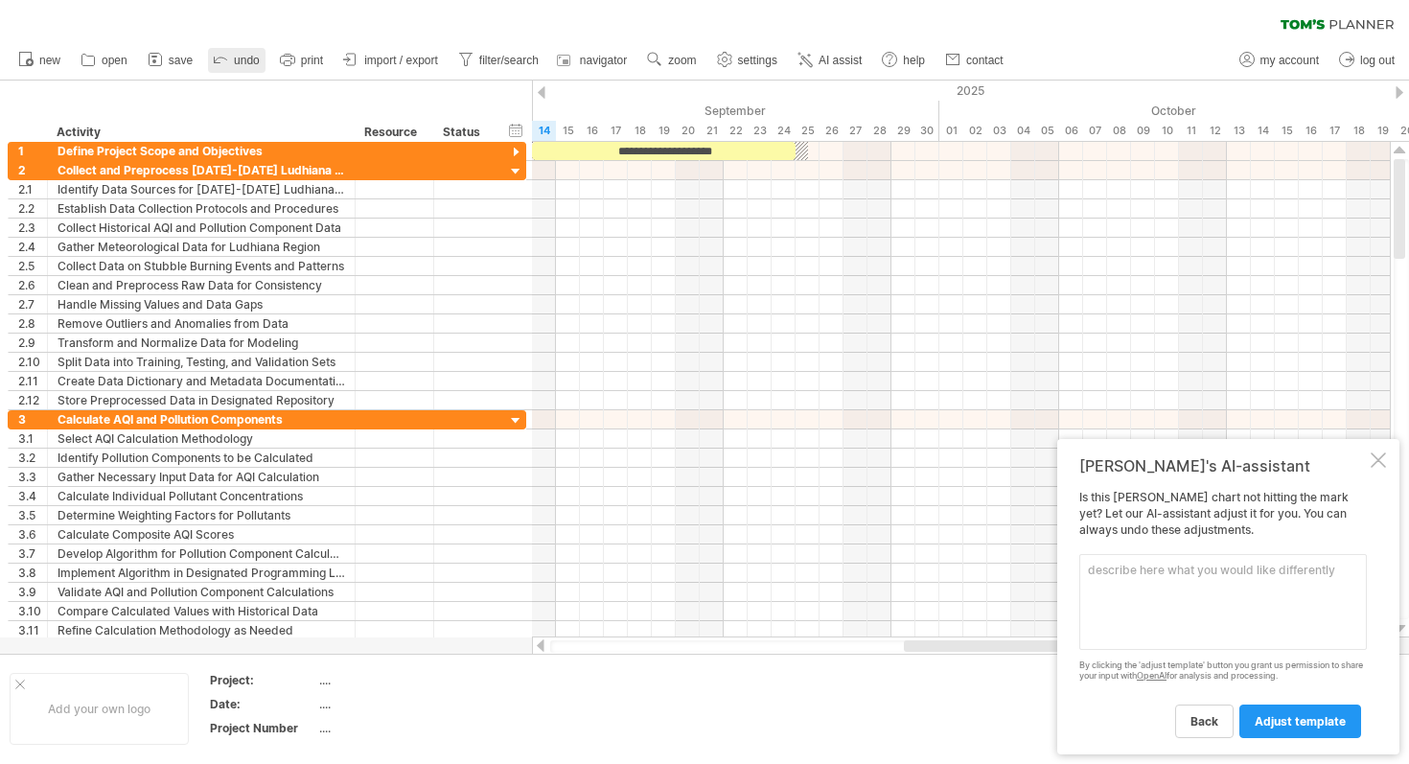
click at [235, 65] on span "undo" at bounding box center [247, 60] width 26 height 13
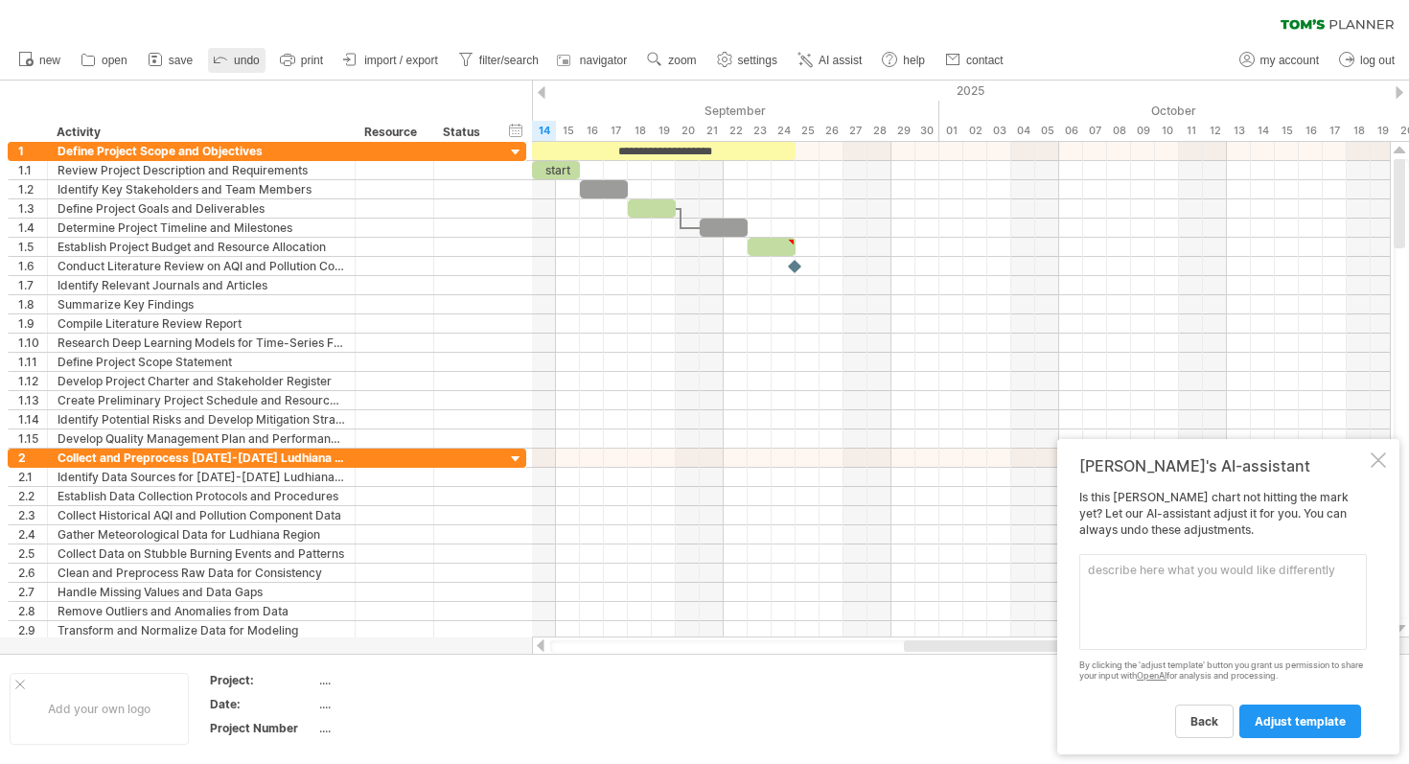
click at [235, 65] on span "undo" at bounding box center [247, 60] width 26 height 13
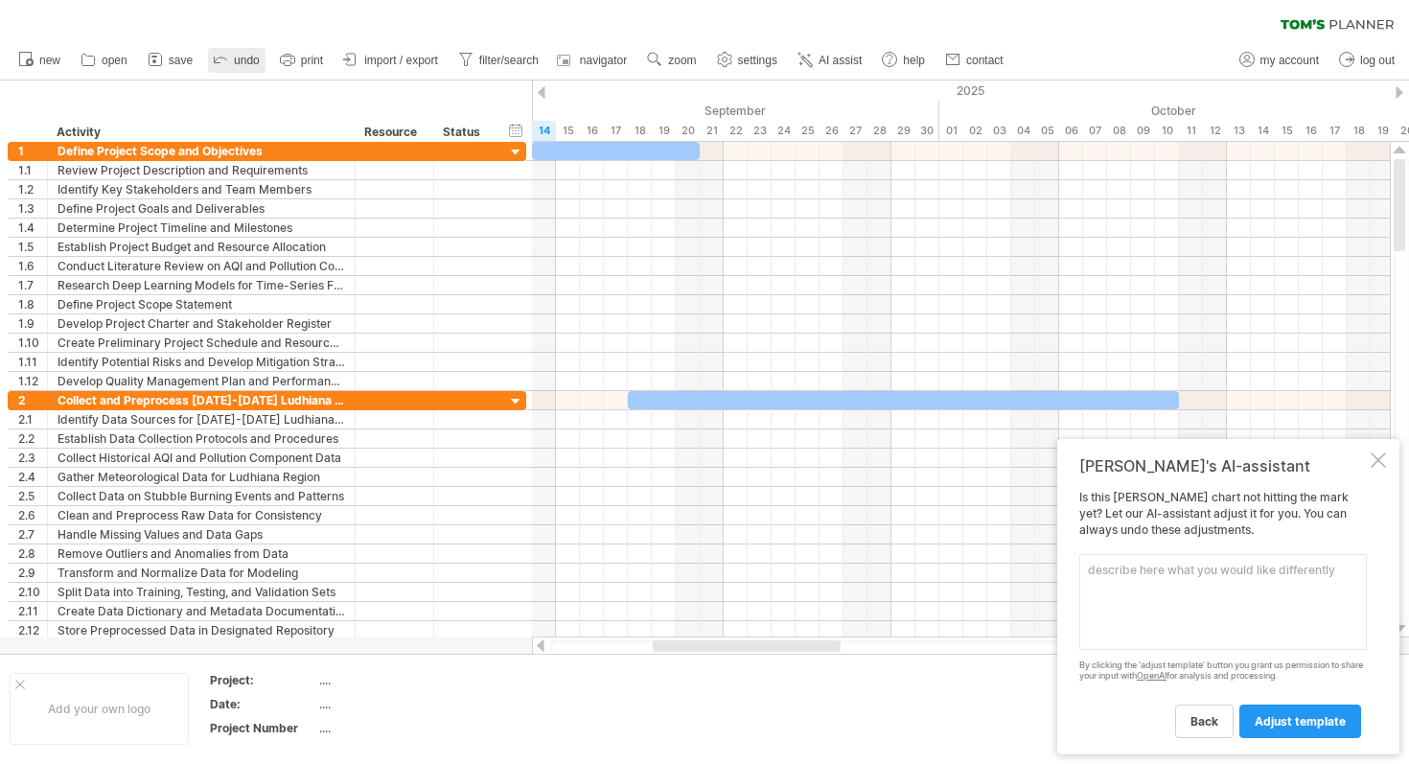
click at [235, 65] on span "undo" at bounding box center [247, 60] width 26 height 13
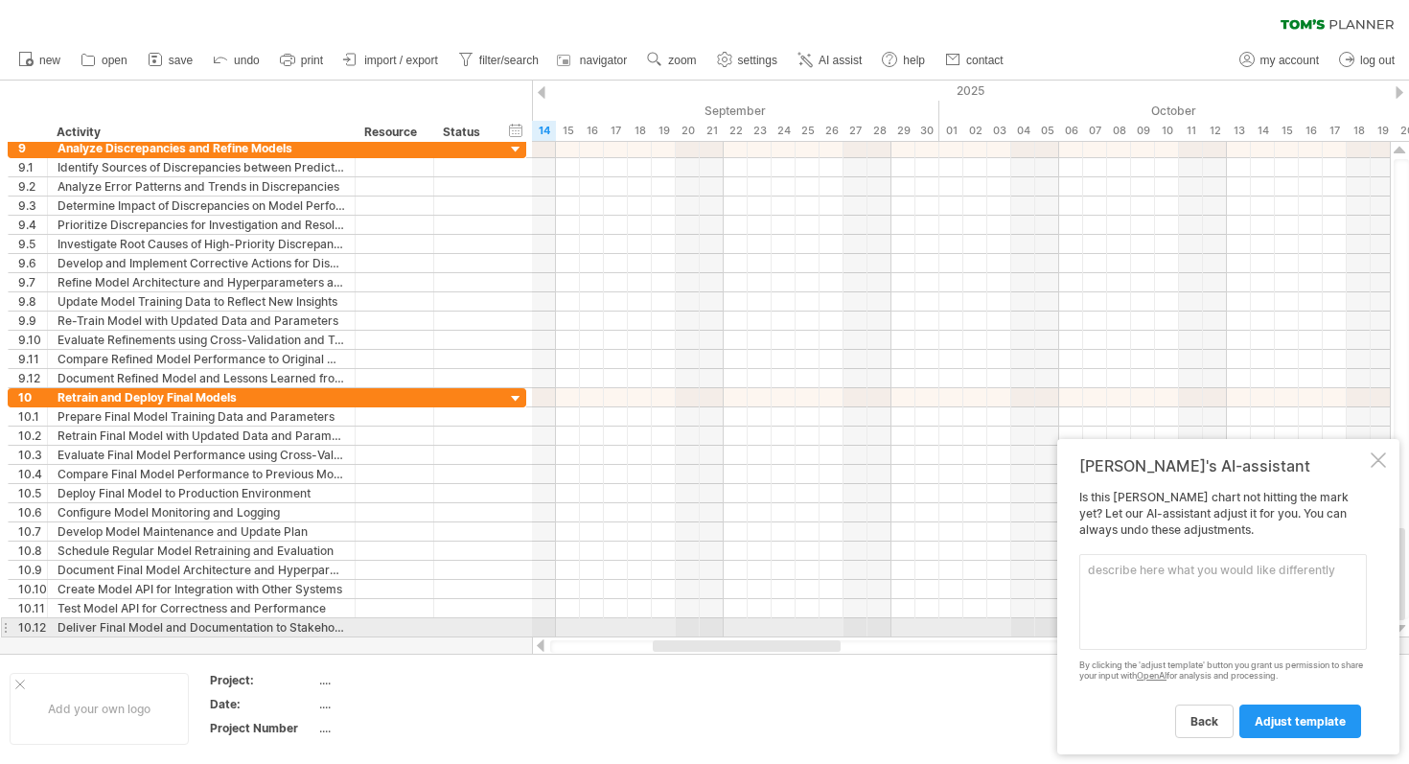
drag, startPoint x: 730, startPoint y: 651, endPoint x: 918, endPoint y: 637, distance: 188.3
click at [918, 637] on div at bounding box center [961, 645] width 859 height 19
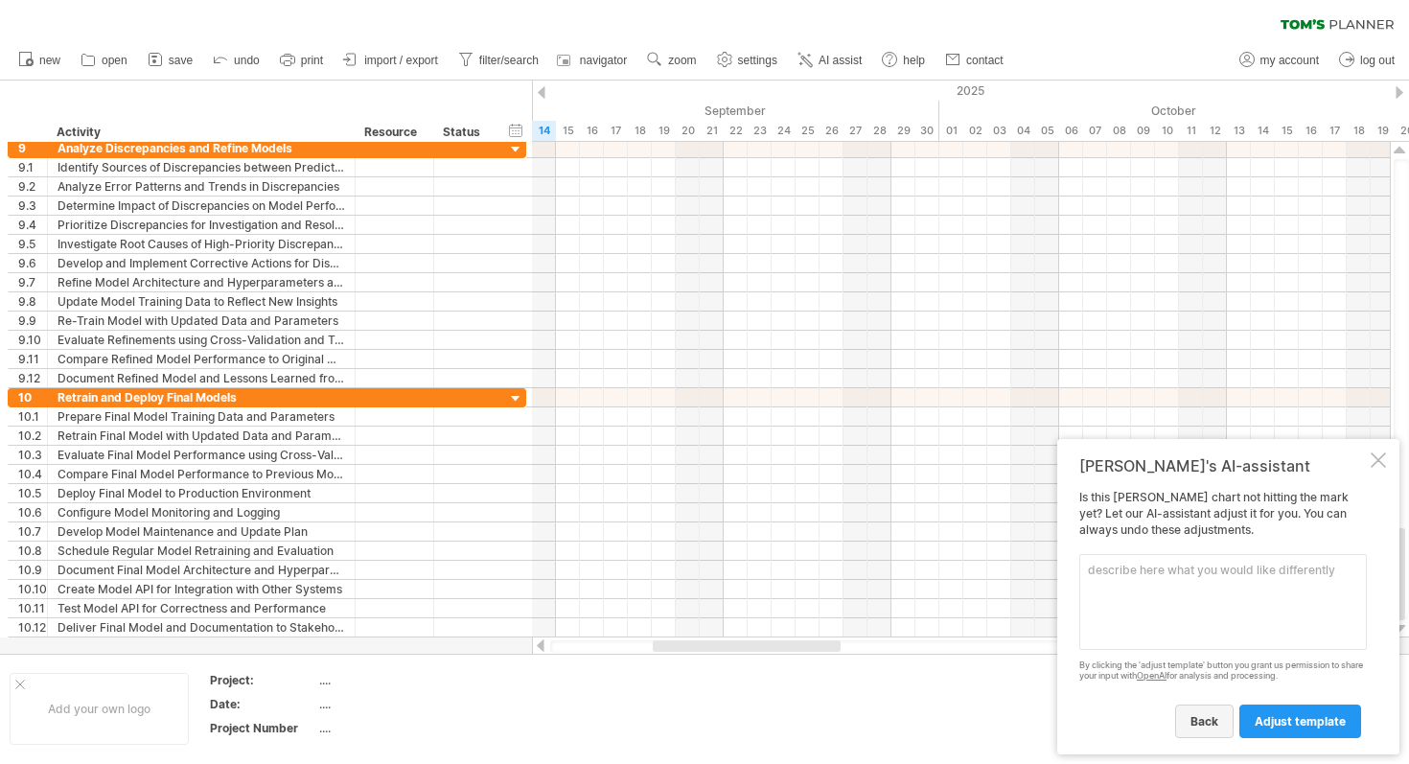
click at [1195, 719] on span "back" at bounding box center [1204, 721] width 28 height 14
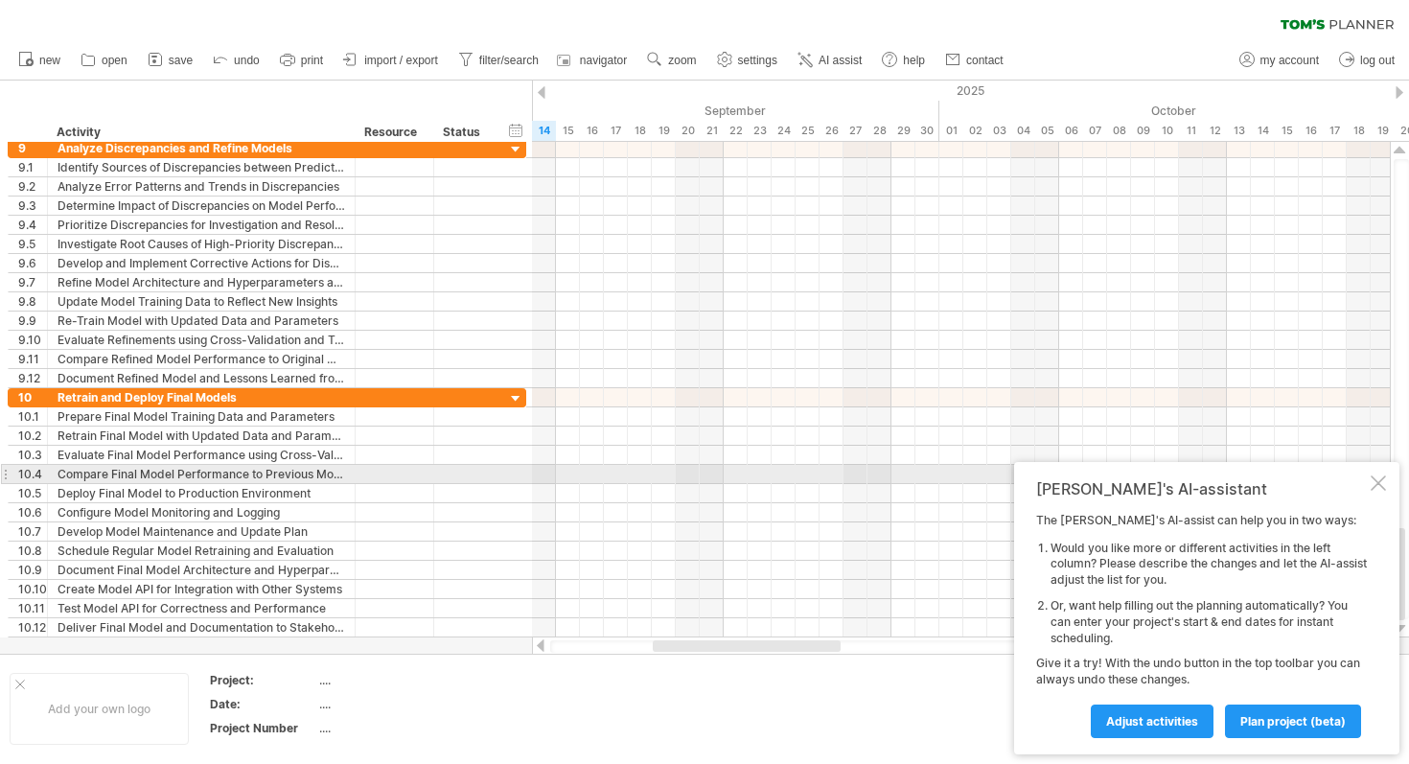
click at [1377, 476] on div at bounding box center [1377, 482] width 15 height 15
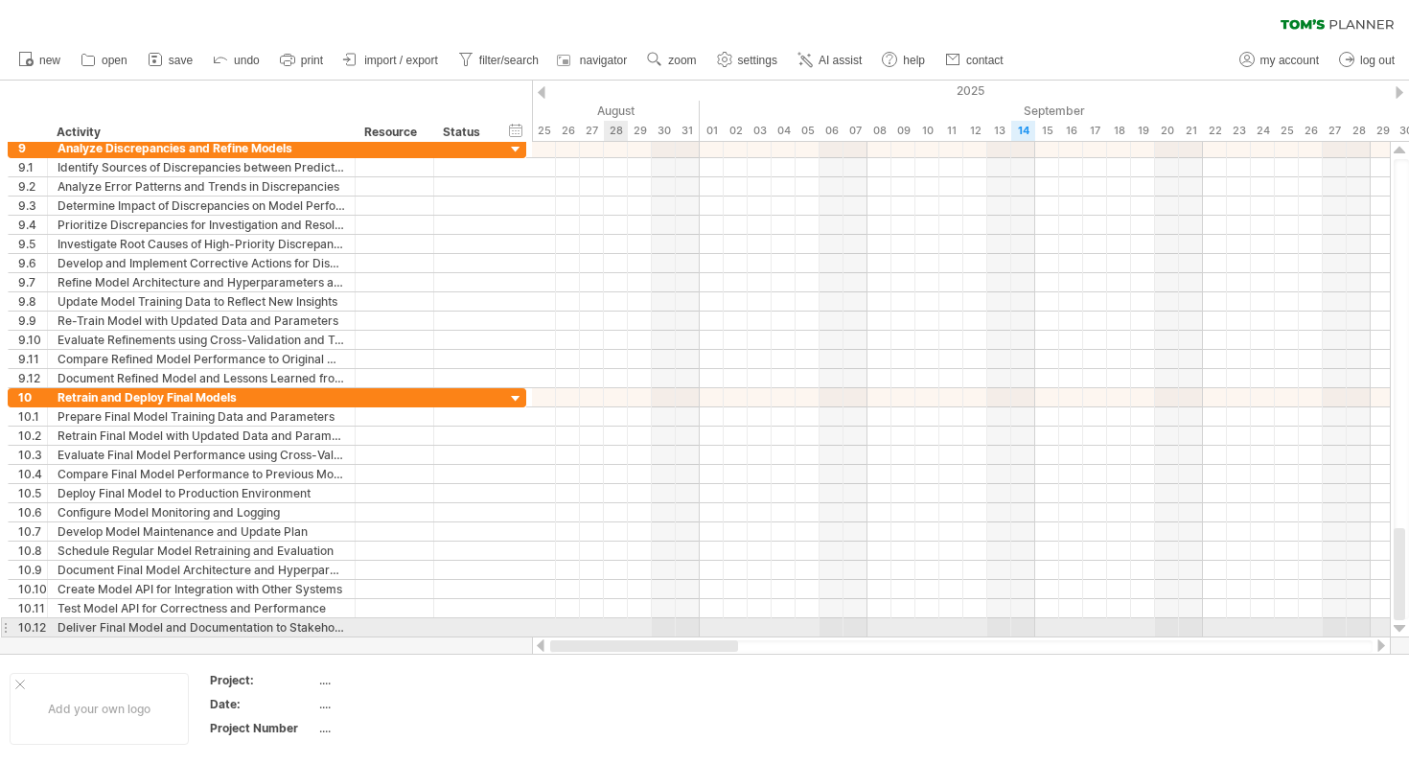
drag, startPoint x: 792, startPoint y: 646, endPoint x: 613, endPoint y: 621, distance: 180.9
click at [612, 624] on div "Trying to reach [DOMAIN_NAME] Connected again... 0% clear filter new 1" at bounding box center [704, 382] width 1409 height 764
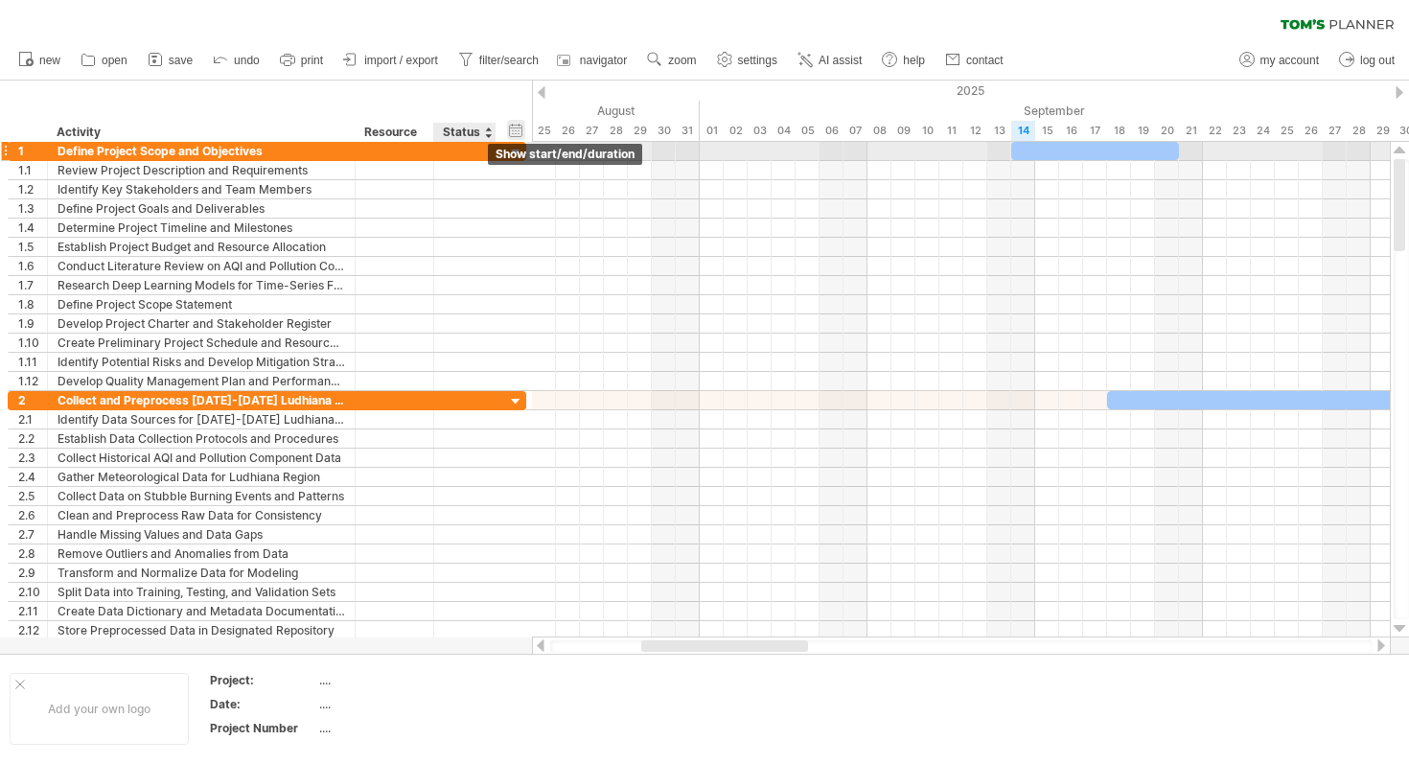
click at [513, 149] on span "show start/end/duration" at bounding box center [564, 154] width 139 height 14
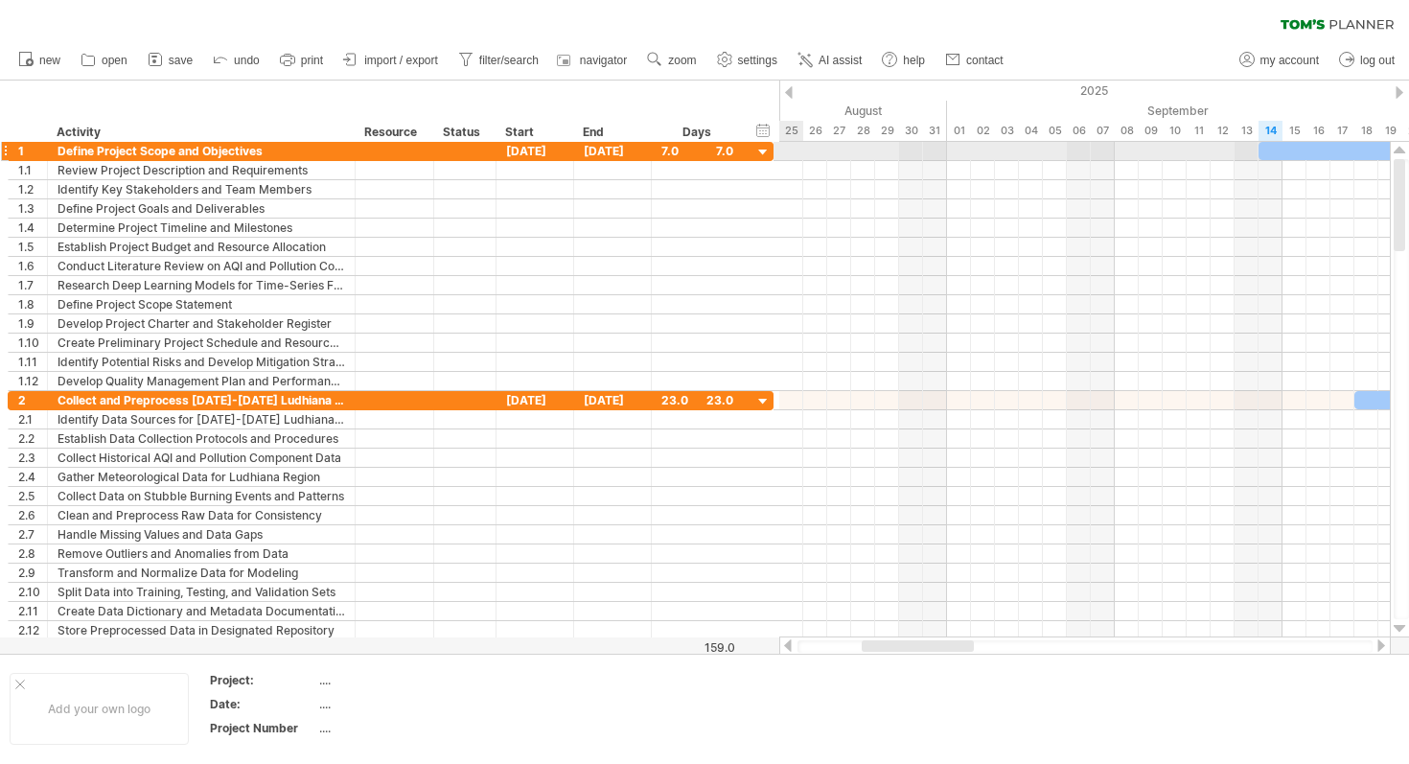
click at [763, 154] on div at bounding box center [763, 153] width 18 height 18
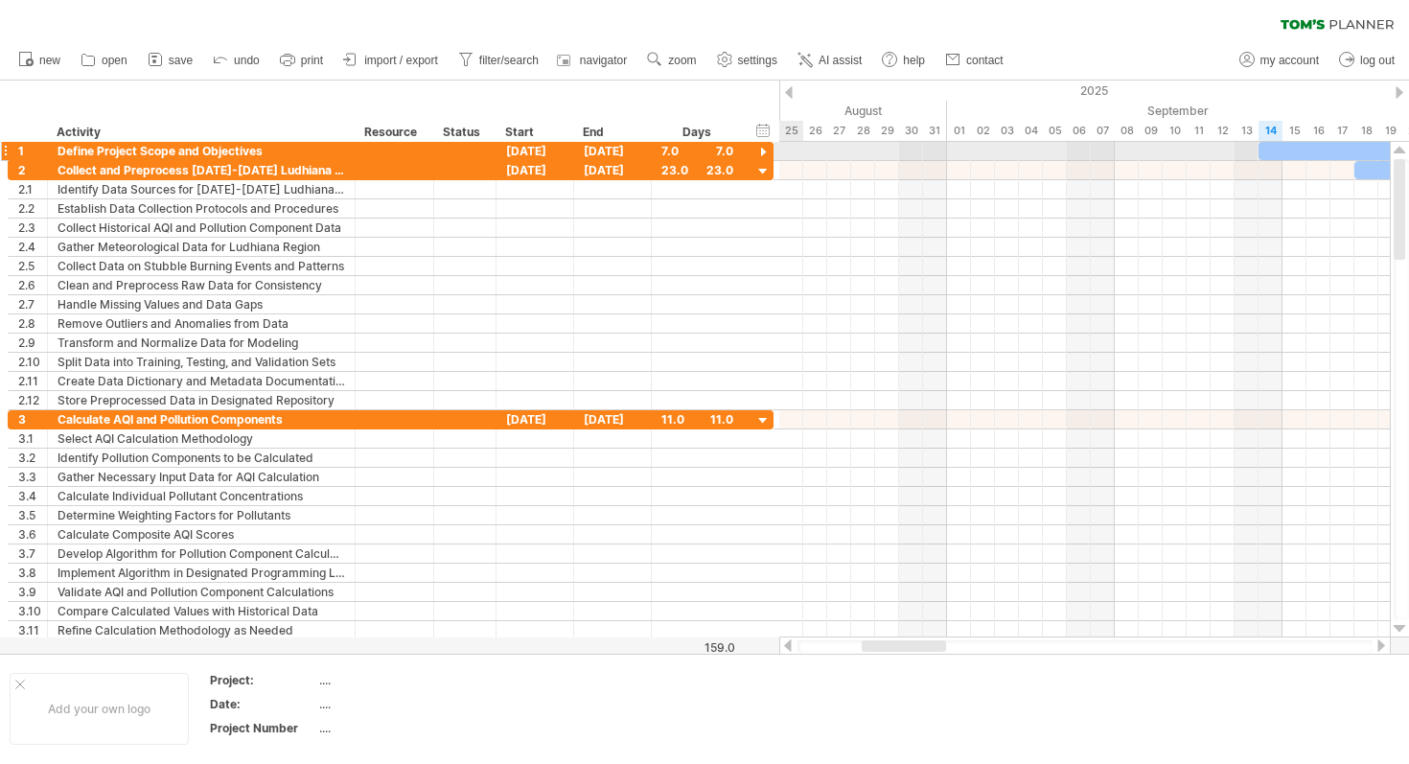
click at [763, 154] on div at bounding box center [763, 153] width 18 height 18
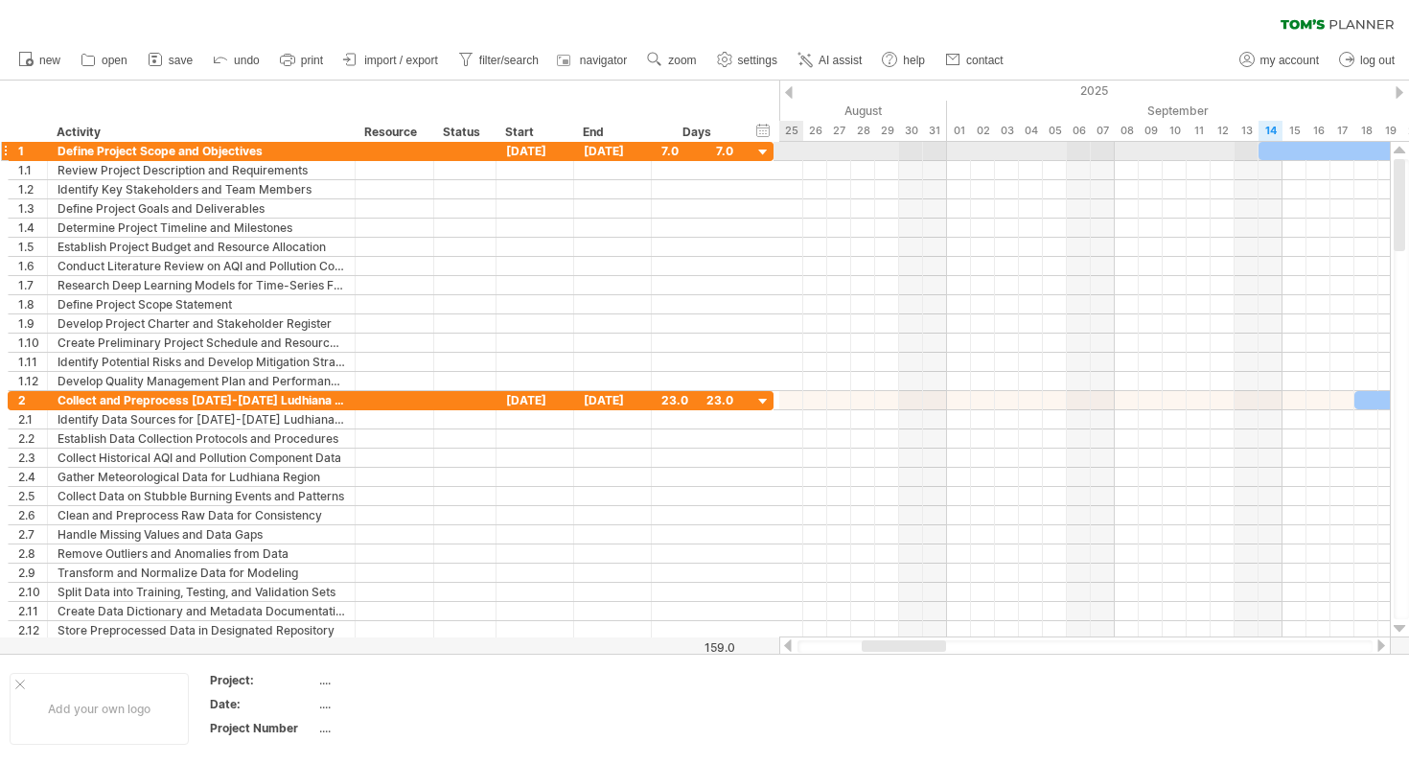
click at [763, 154] on div at bounding box center [763, 153] width 18 height 18
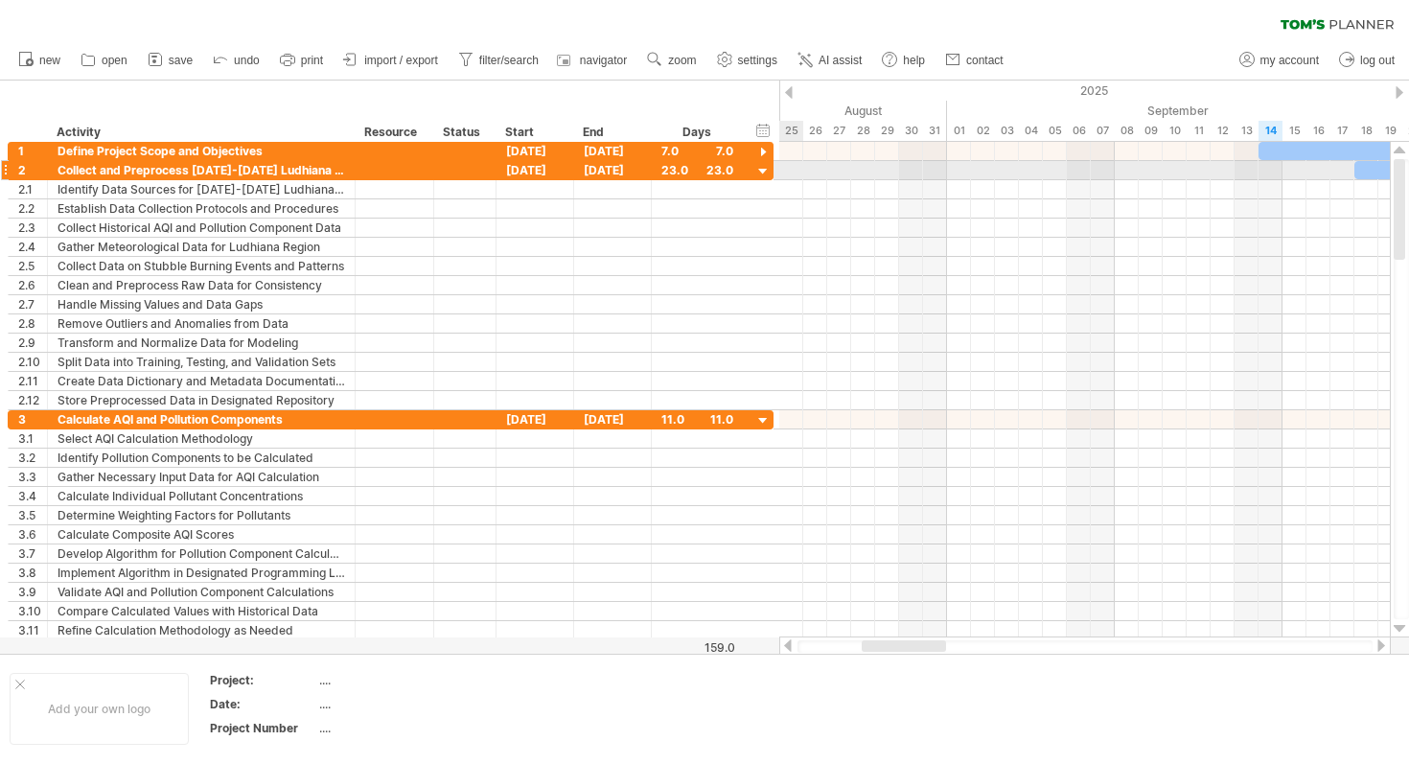
click at [764, 172] on div at bounding box center [763, 172] width 18 height 18
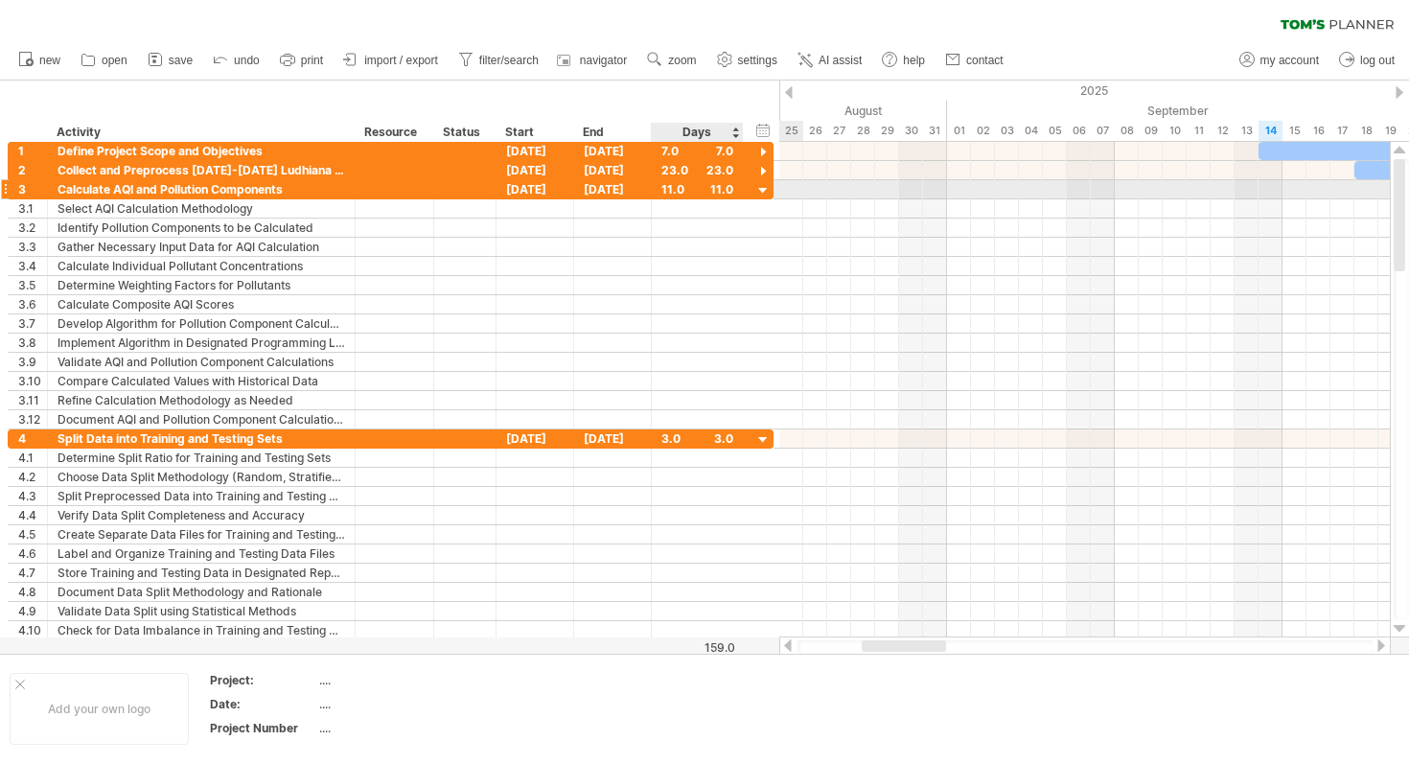
click at [761, 194] on div at bounding box center [763, 191] width 18 height 18
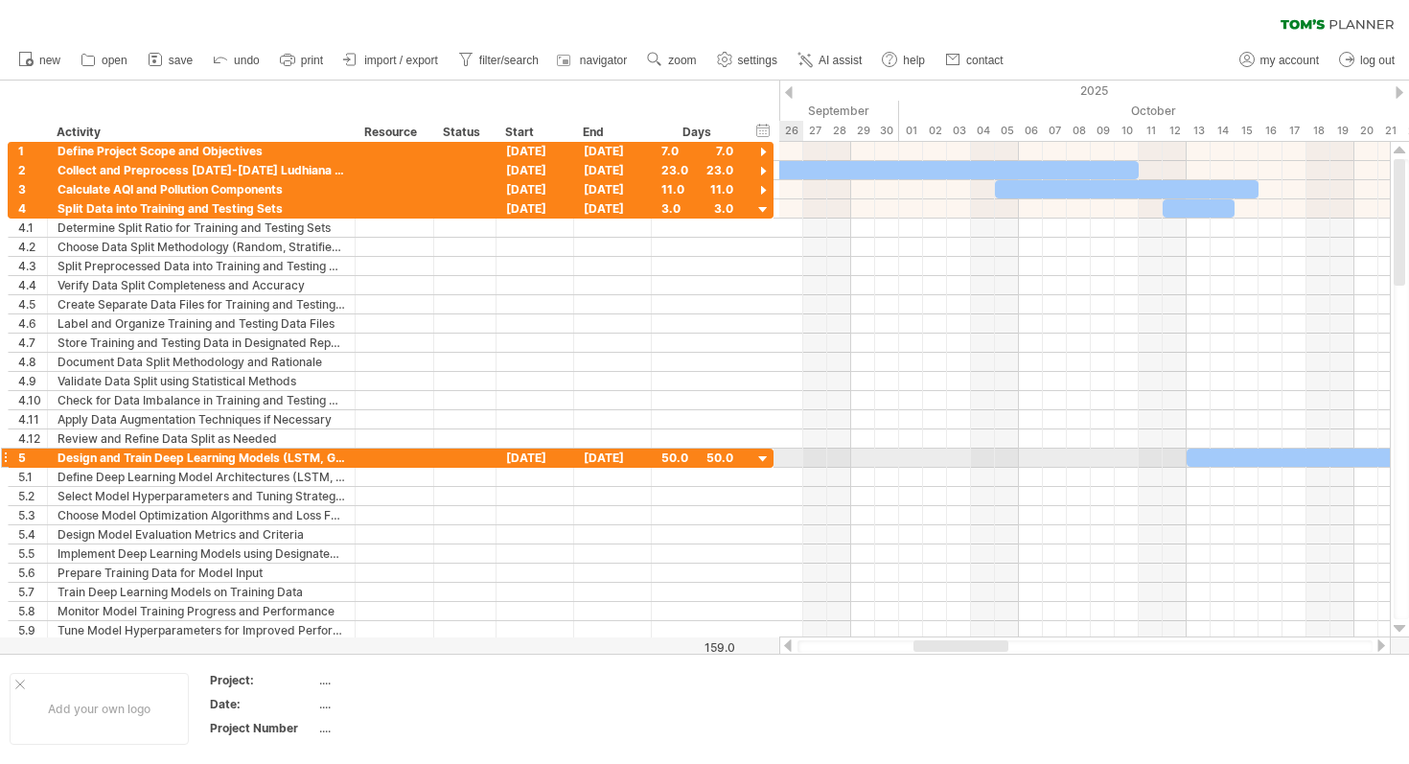
click at [762, 454] on div at bounding box center [763, 459] width 18 height 18
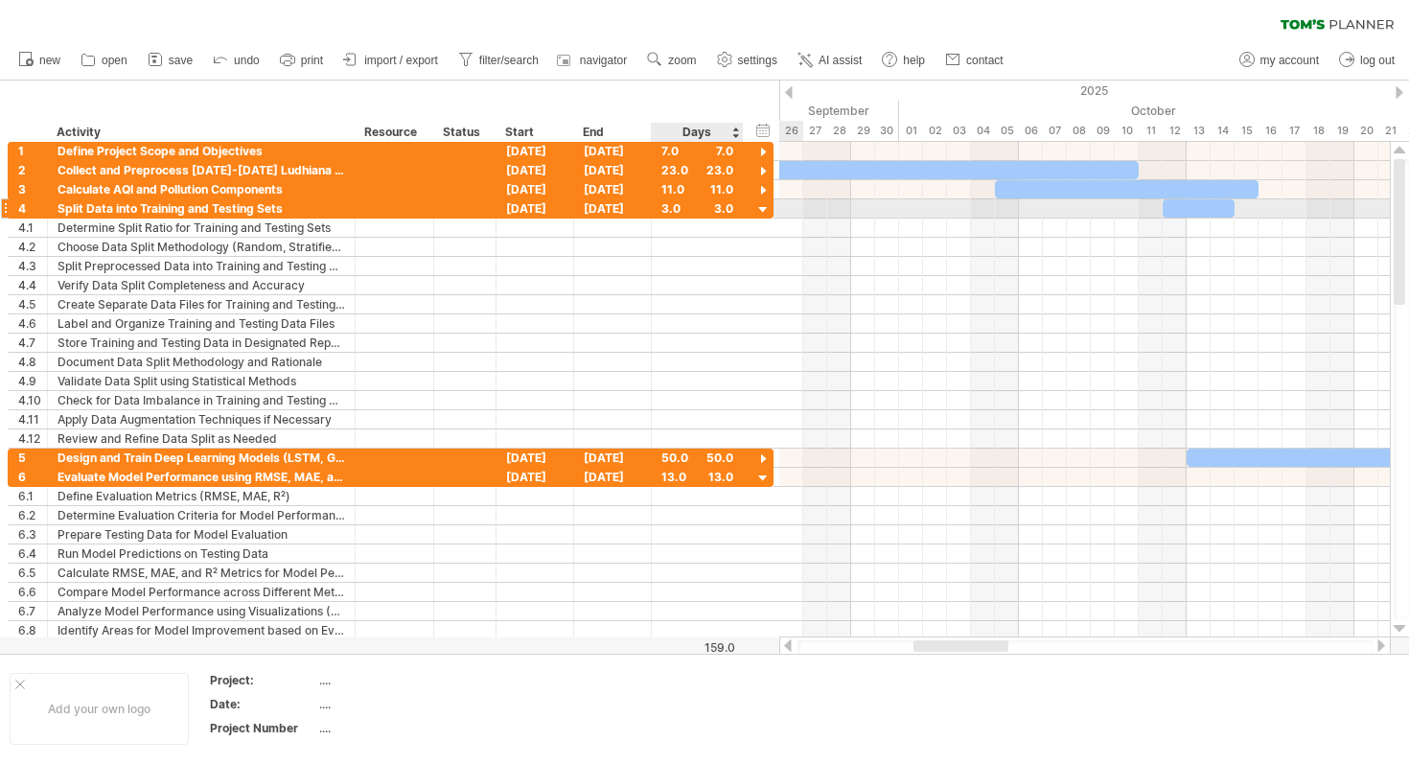
click at [764, 210] on div at bounding box center [763, 210] width 18 height 18
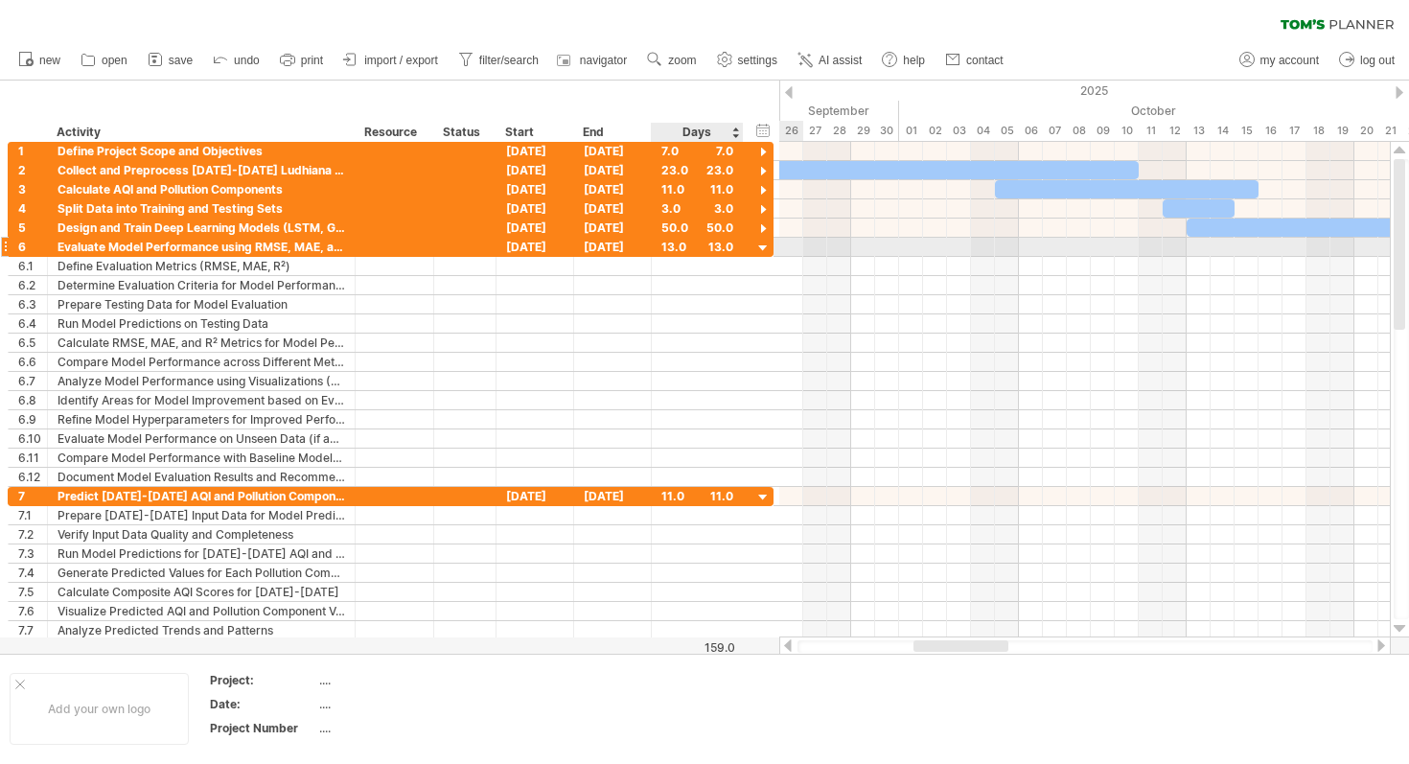
click at [765, 246] on div at bounding box center [763, 249] width 18 height 18
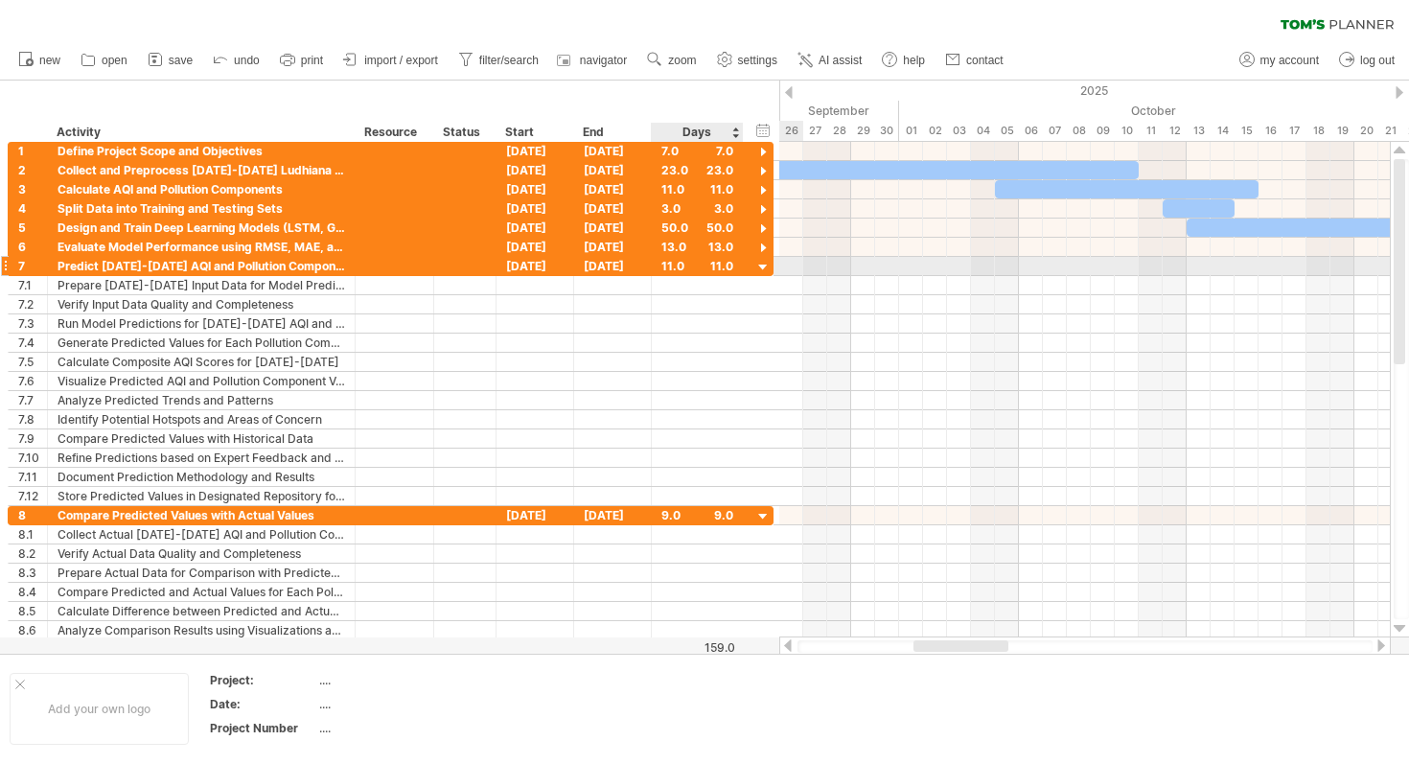
click at [757, 267] on div at bounding box center [763, 268] width 18 height 18
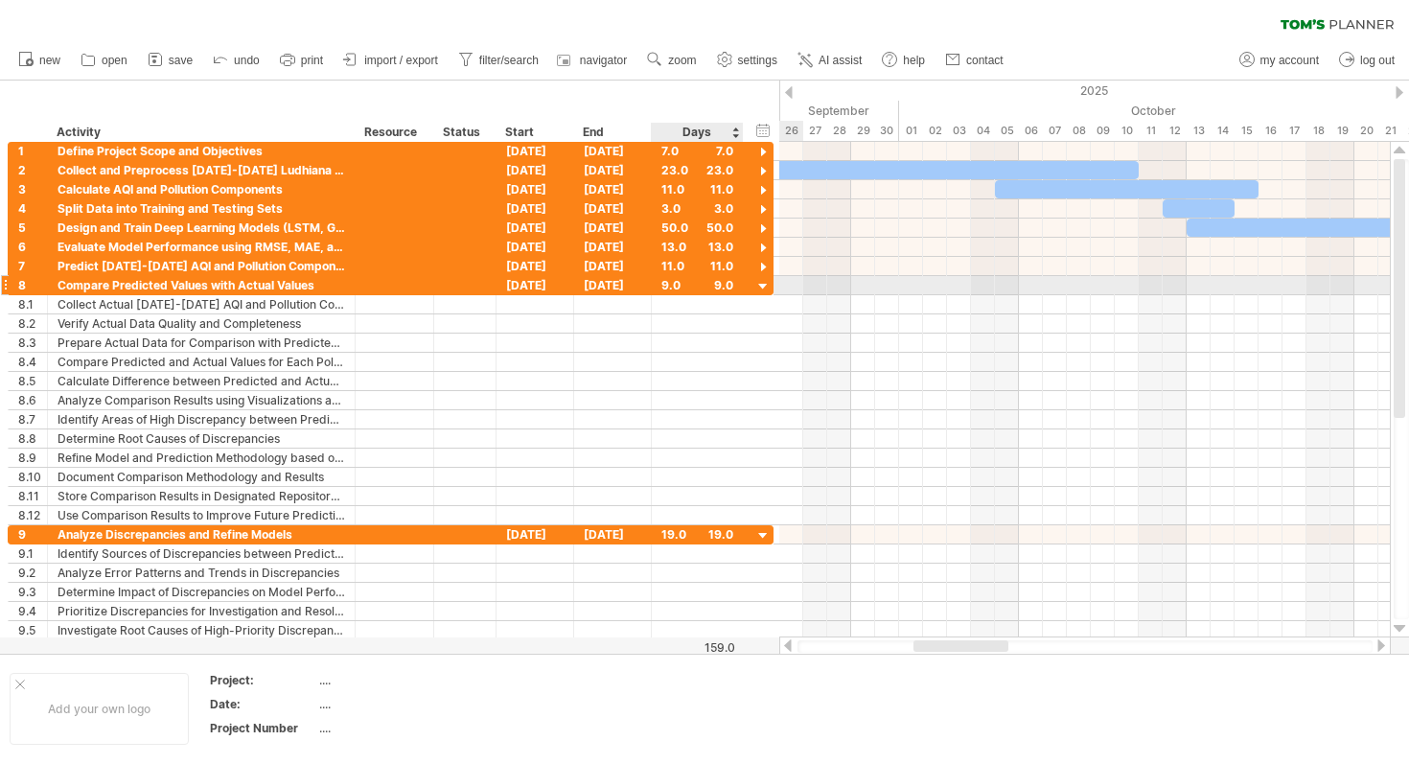
click at [760, 284] on div at bounding box center [763, 287] width 18 height 18
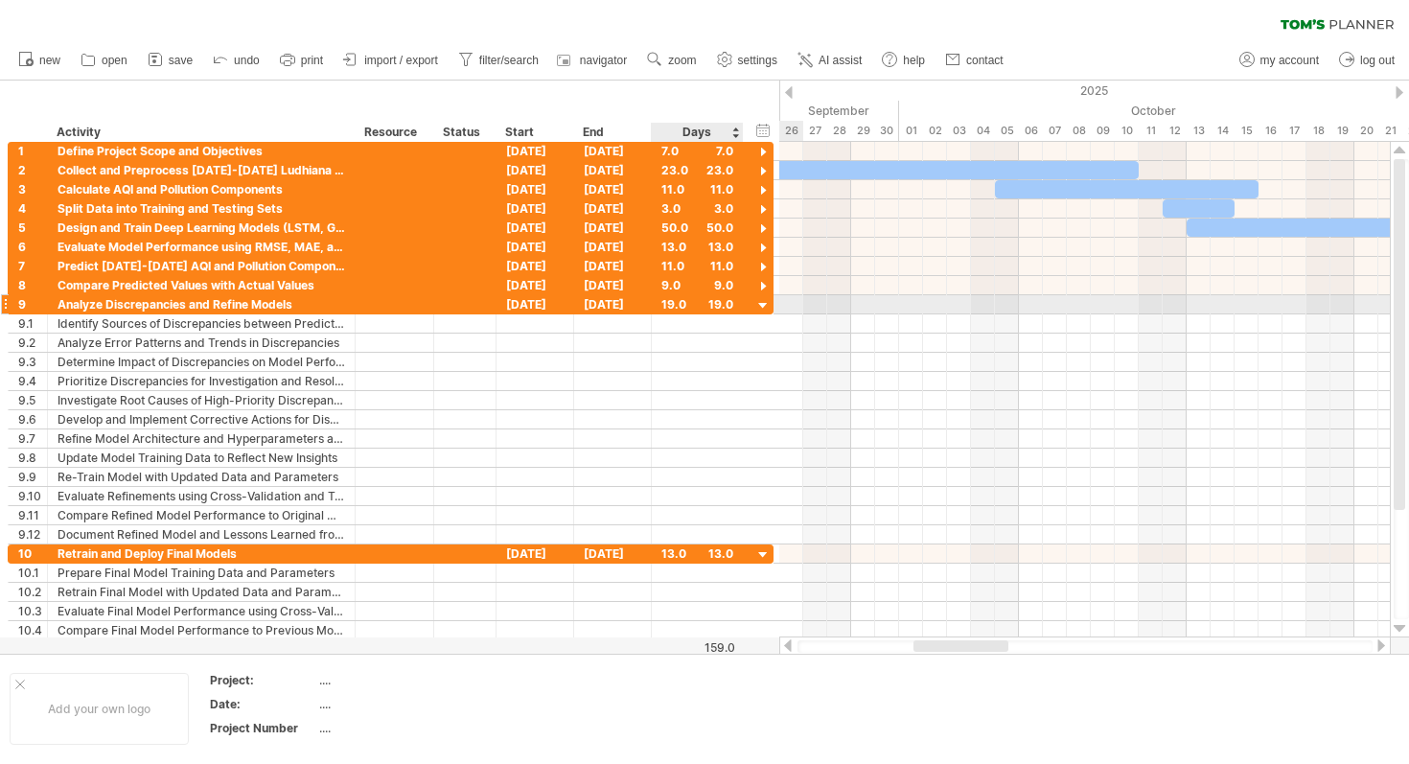
click at [761, 302] on div at bounding box center [763, 306] width 18 height 18
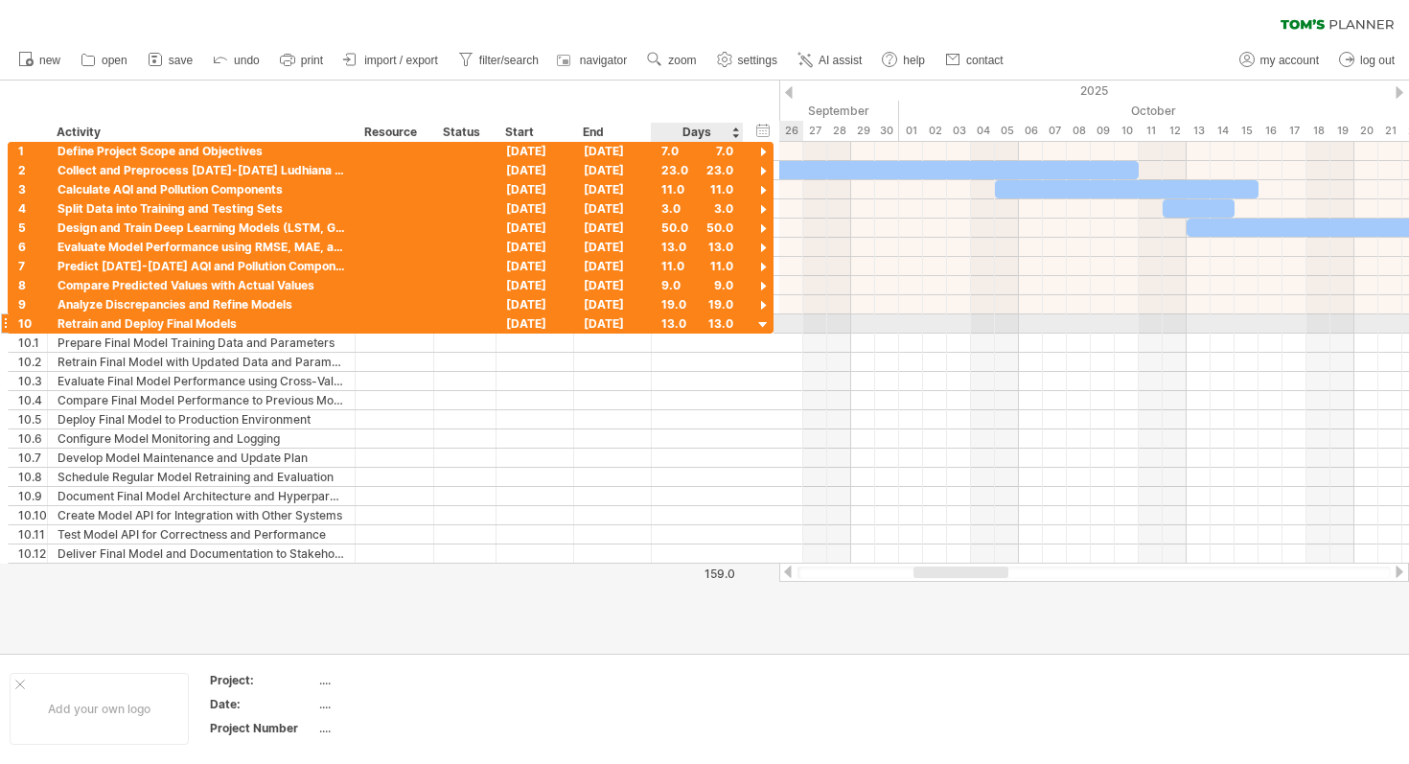
click at [762, 328] on div at bounding box center [763, 325] width 18 height 18
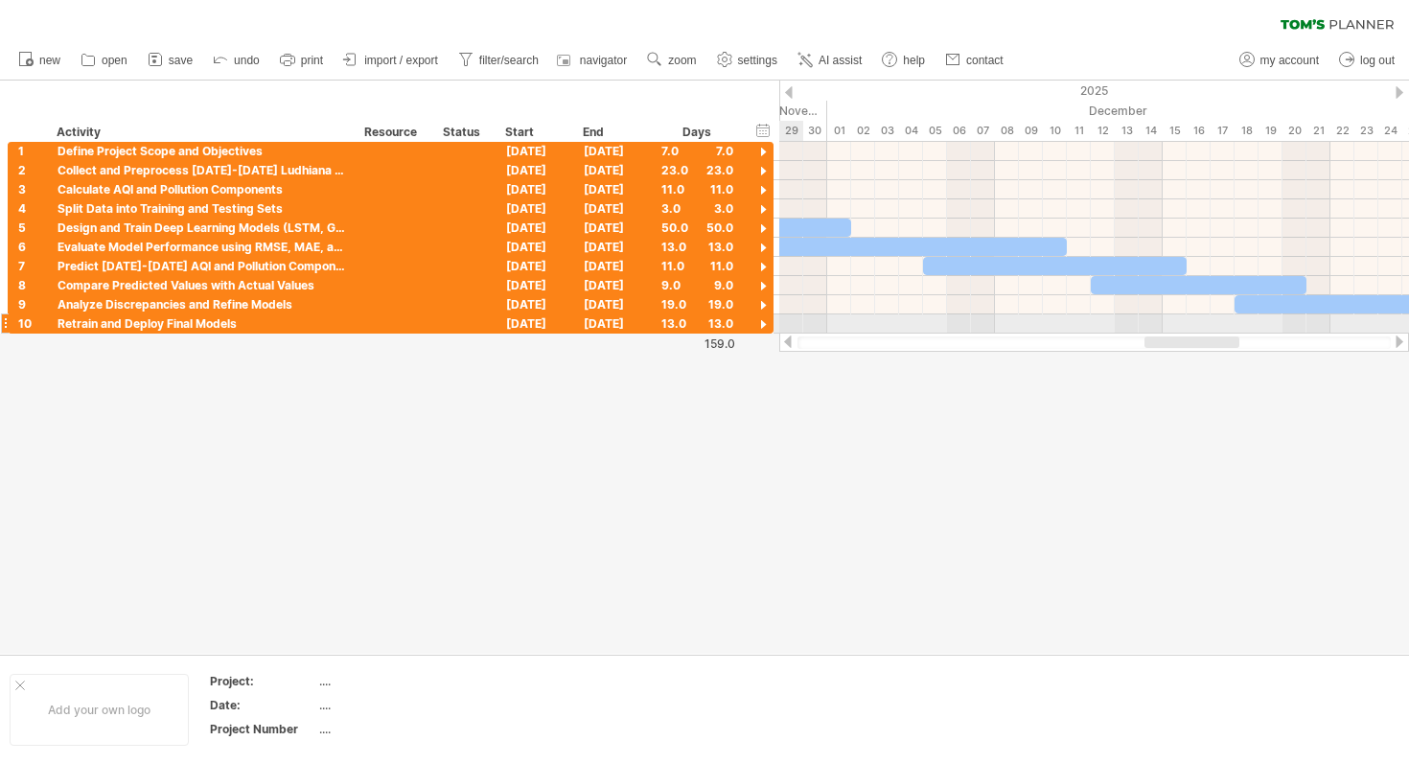
drag, startPoint x: 975, startPoint y: 346, endPoint x: 1207, endPoint y: 331, distance: 232.4
click at [1207, 332] on div at bounding box center [1094, 341] width 630 height 19
drag, startPoint x: 1207, startPoint y: 331, endPoint x: 1323, endPoint y: 323, distance: 116.2
click at [1321, 325] on div at bounding box center [1094, 323] width 630 height 19
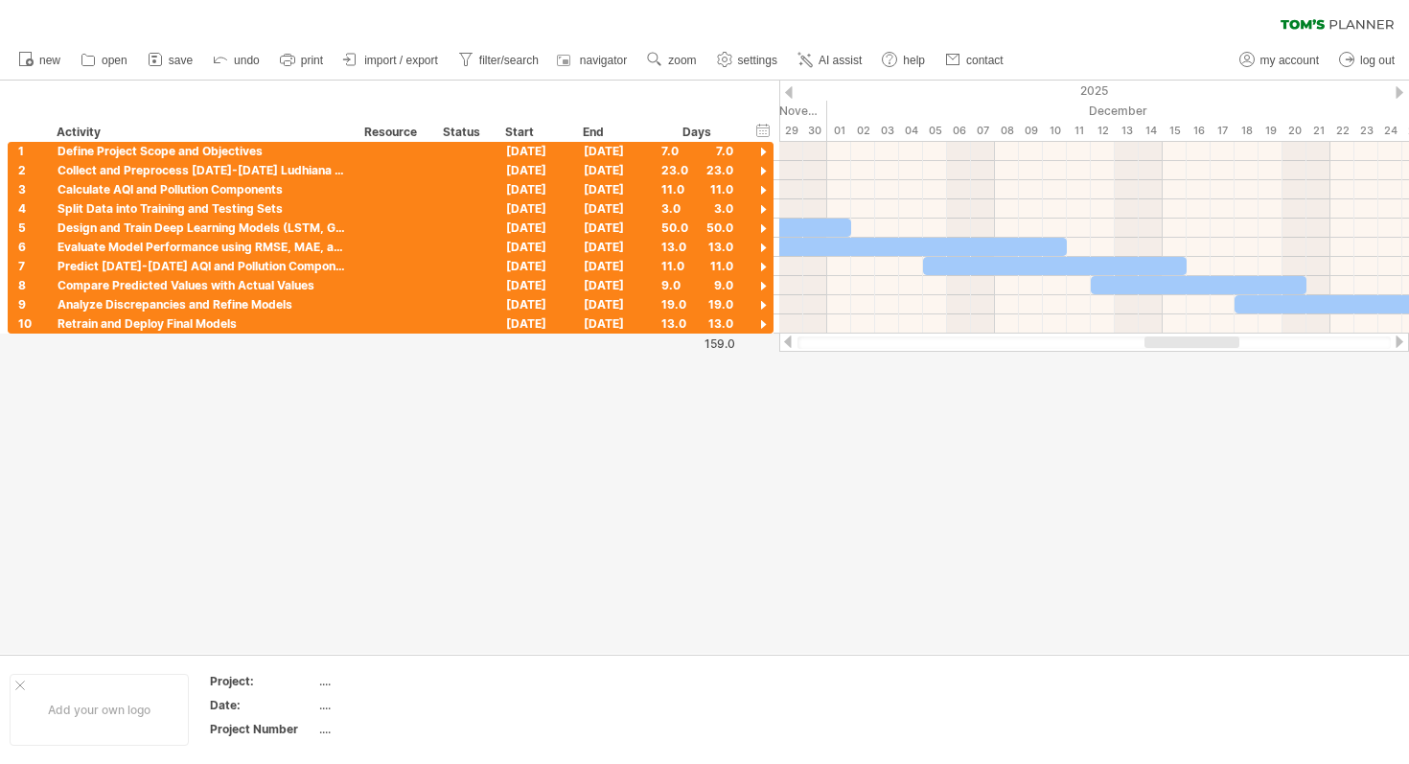
drag, startPoint x: 1247, startPoint y: 338, endPoint x: 1345, endPoint y: 340, distance: 98.7
click at [1345, 341] on div at bounding box center [1093, 342] width 593 height 12
click at [1345, 340] on div at bounding box center [1093, 342] width 593 height 12
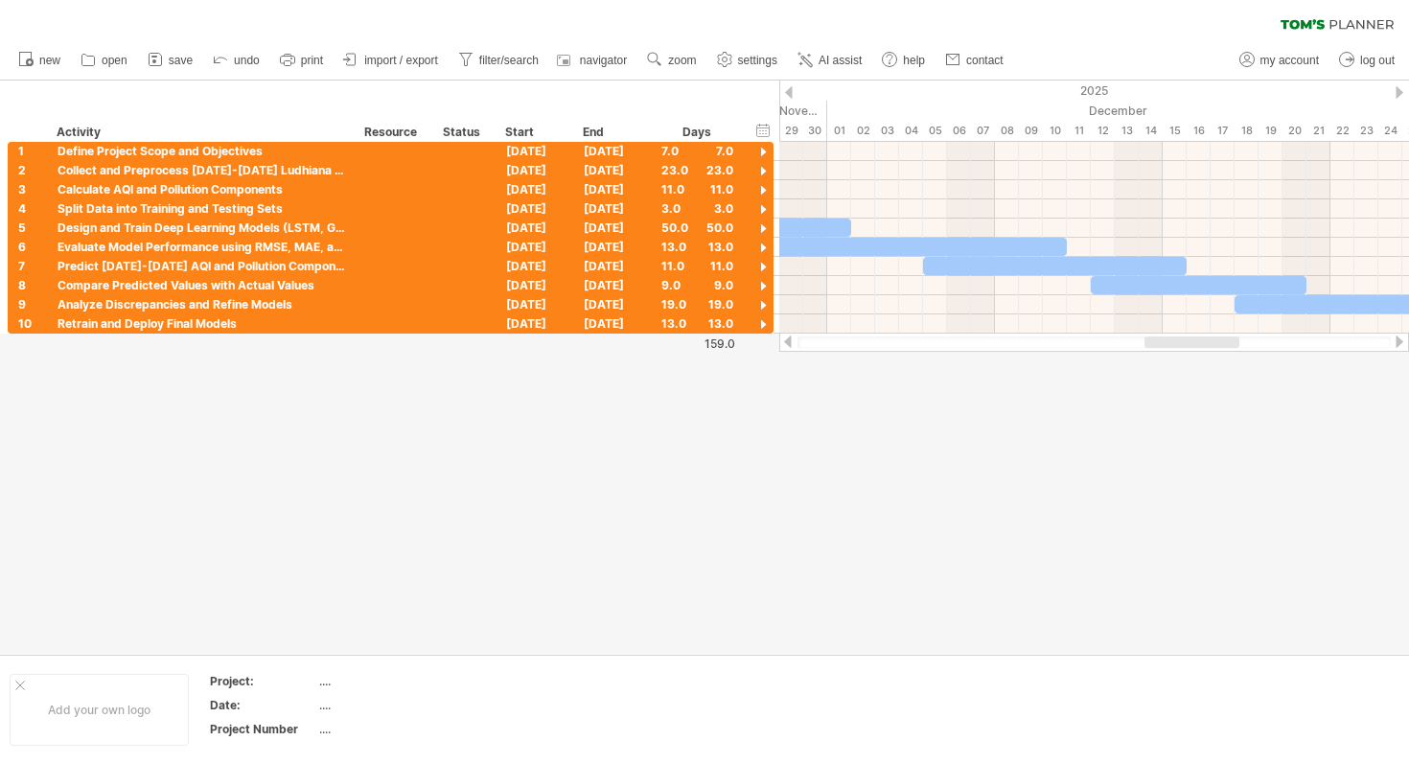
click at [1345, 340] on div at bounding box center [1093, 342] width 593 height 12
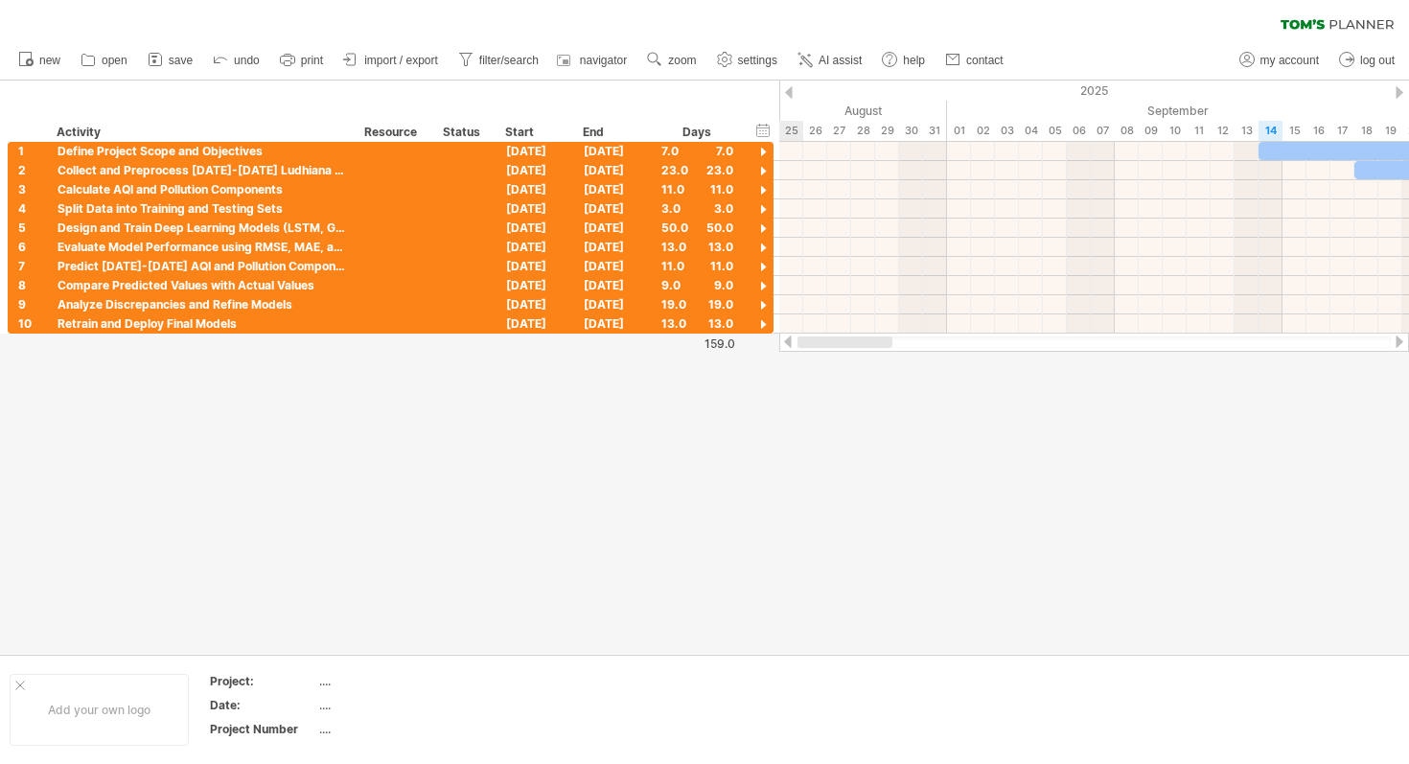
drag, startPoint x: 1217, startPoint y: 342, endPoint x: 855, endPoint y: 344, distance: 362.2
click at [855, 344] on div at bounding box center [844, 341] width 95 height 11
drag, startPoint x: 882, startPoint y: 340, endPoint x: 817, endPoint y: 338, distance: 65.2
click at [817, 338] on div at bounding box center [844, 341] width 95 height 11
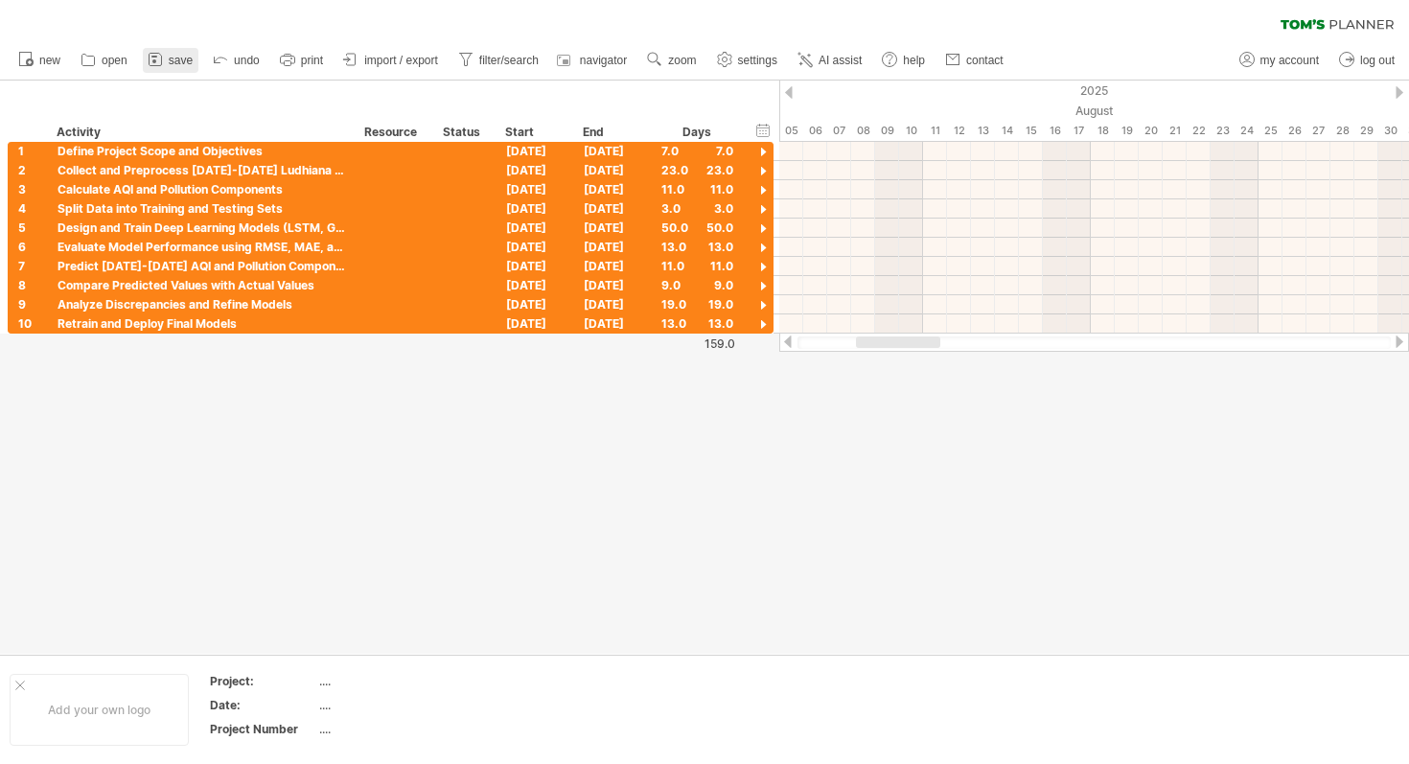
click at [178, 65] on span "save" at bounding box center [181, 60] width 24 height 13
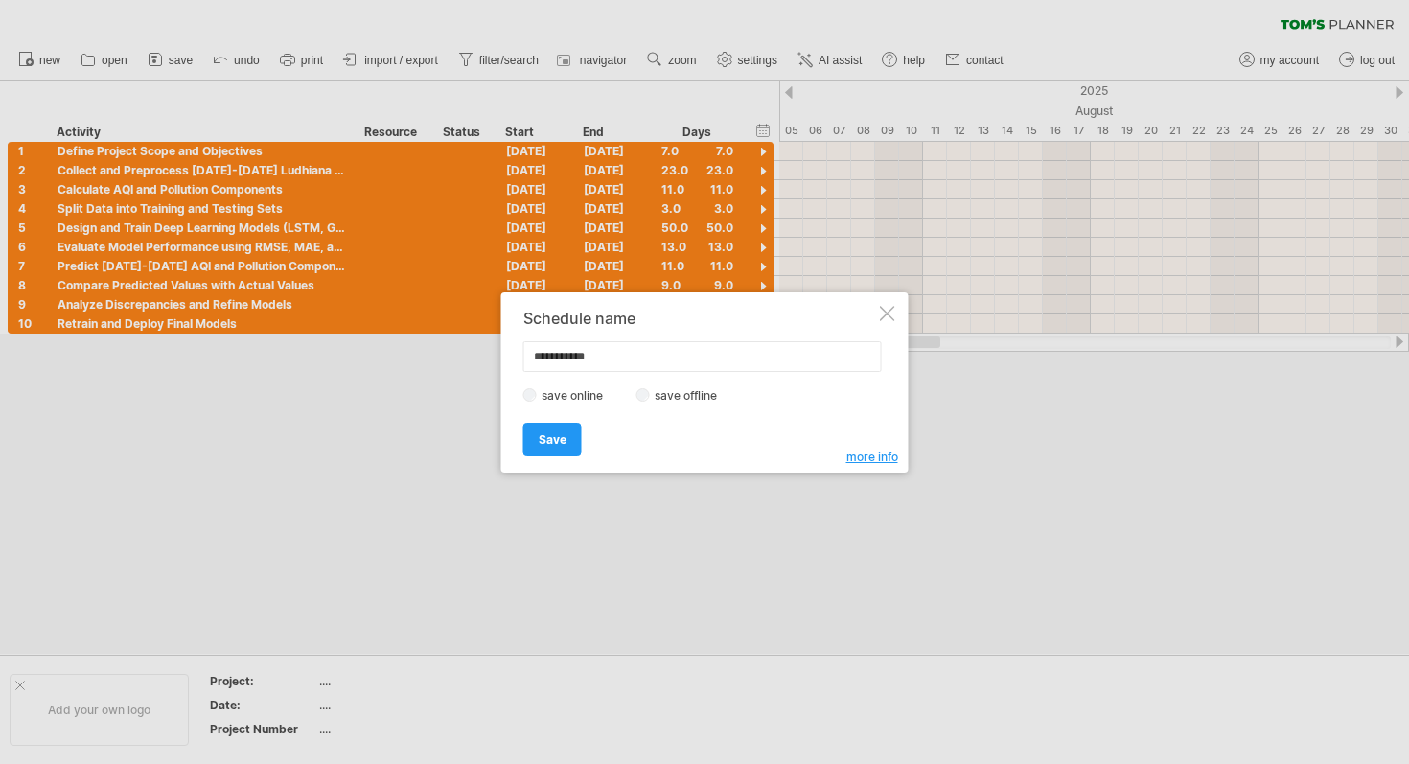
drag, startPoint x: 632, startPoint y: 344, endPoint x: 497, endPoint y: 332, distance: 135.7
click at [497, 332] on div "Trying to reach [DOMAIN_NAME] Connected again... 0% clear filter new 1" at bounding box center [704, 382] width 1409 height 764
type input "**********"
click at [552, 444] on span "Save" at bounding box center [553, 439] width 28 height 14
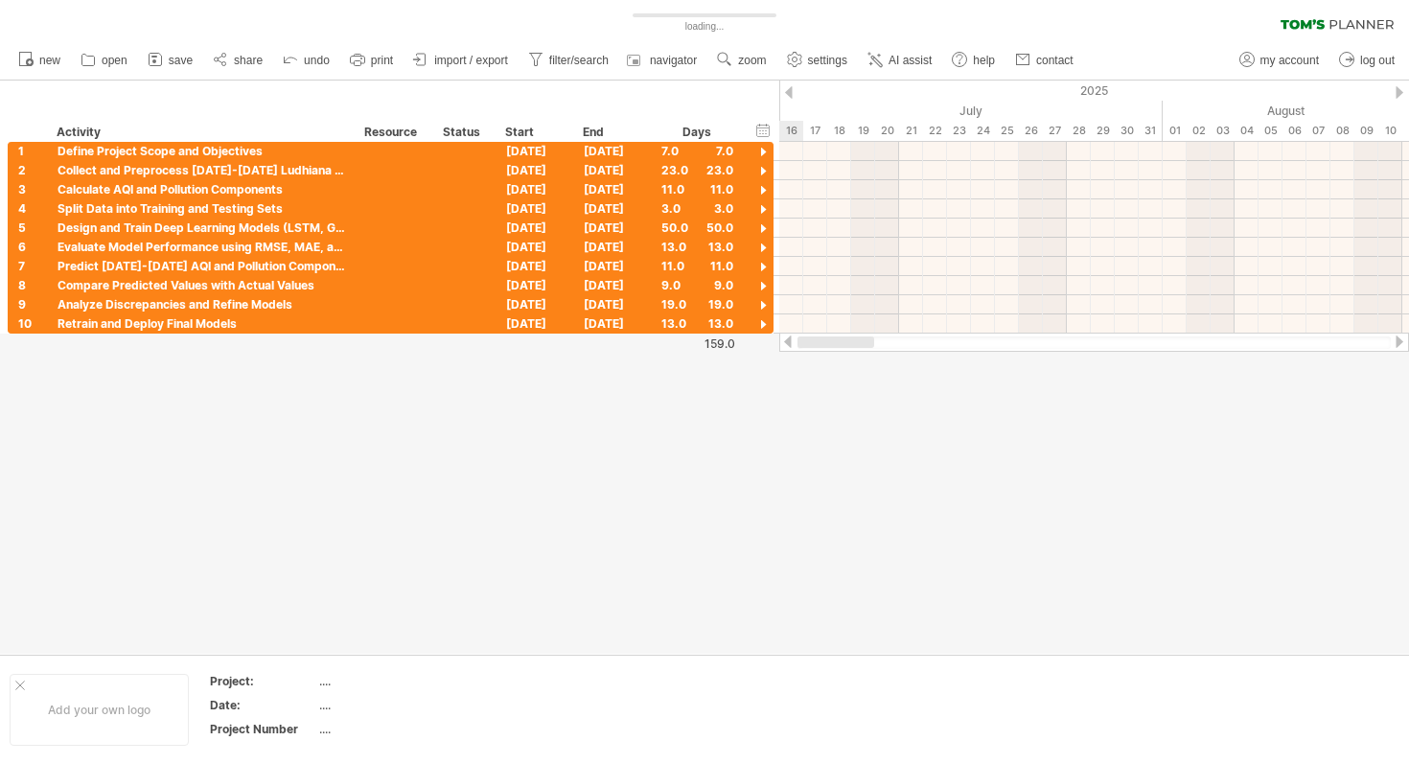
drag, startPoint x: 909, startPoint y: 337, endPoint x: 770, endPoint y: 337, distance: 138.9
click at [770, 337] on div "Trying to reach [DOMAIN_NAME] Connected again... 0% loading... clear filter" at bounding box center [704, 382] width 1409 height 764
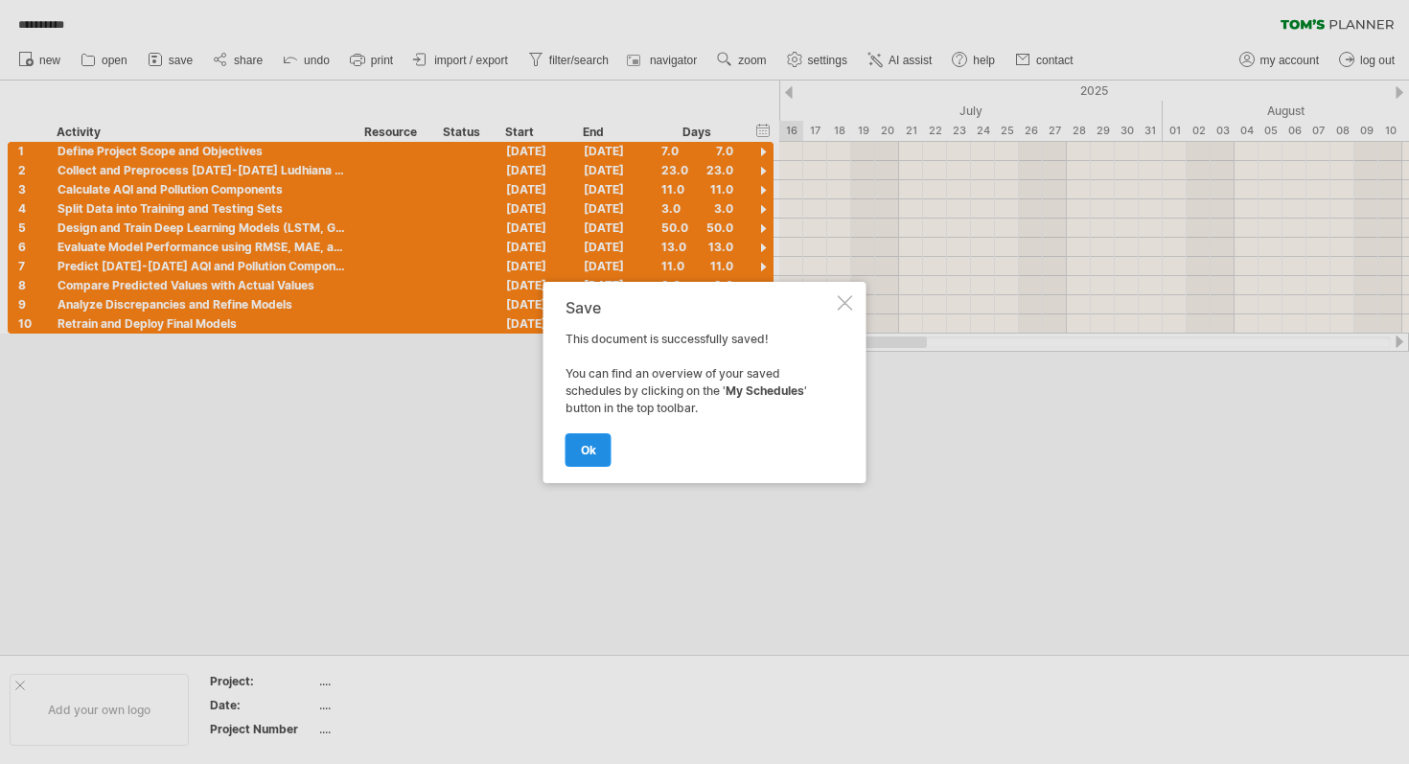
click at [598, 439] on link "ok" at bounding box center [588, 450] width 46 height 34
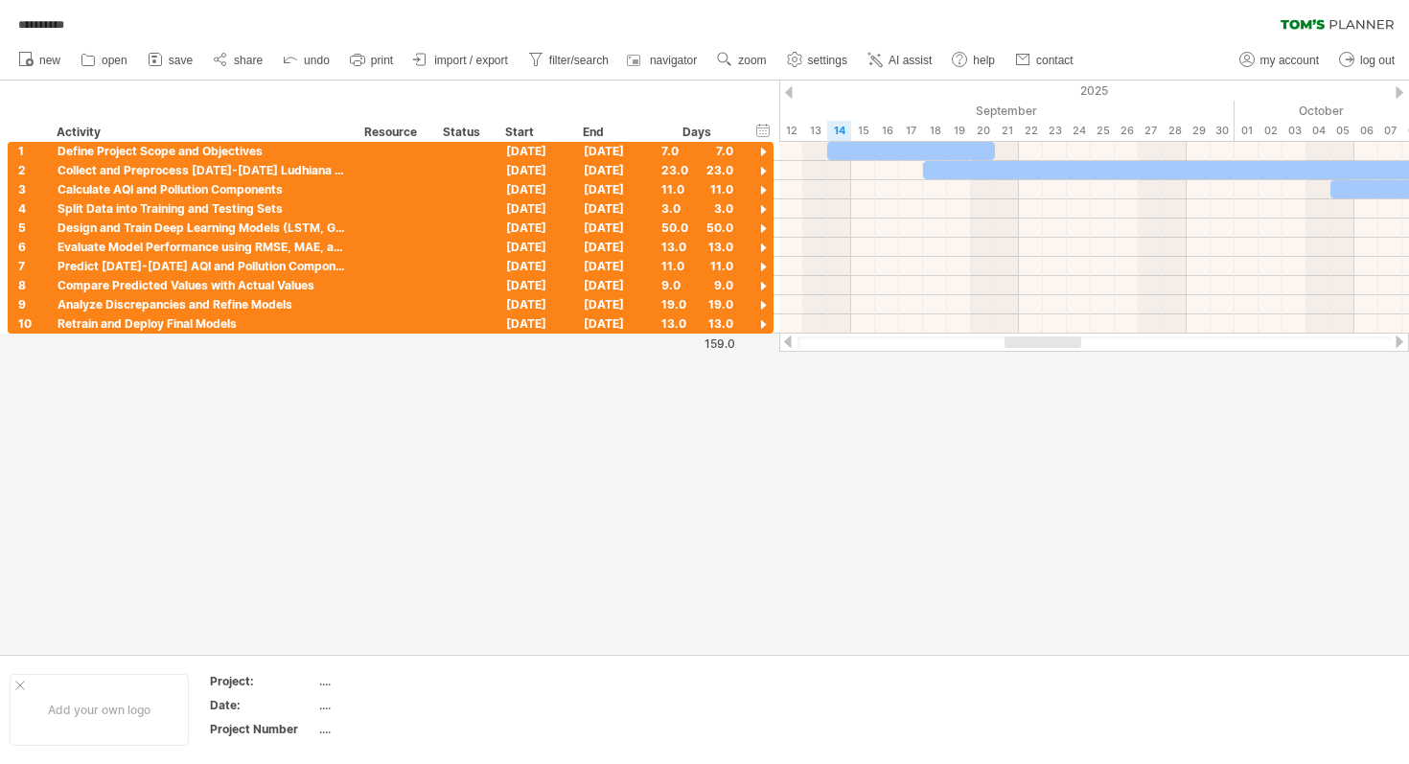
drag, startPoint x: 861, startPoint y: 341, endPoint x: 1020, endPoint y: 338, distance: 159.1
click at [1020, 338] on div at bounding box center [1042, 341] width 77 height 11
click at [767, 149] on div at bounding box center [763, 153] width 18 height 18
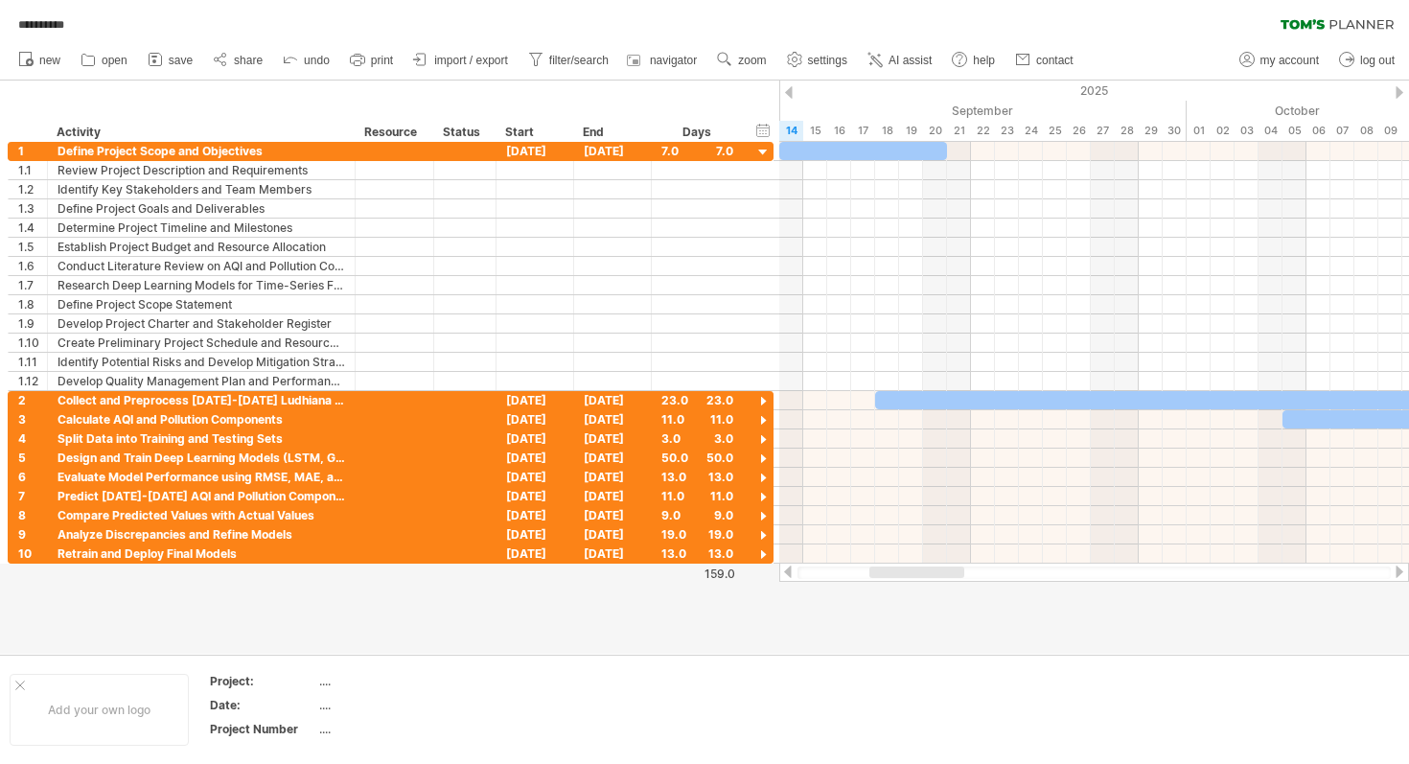
click at [836, 570] on div at bounding box center [1093, 572] width 593 height 12
click at [833, 570] on div at bounding box center [1093, 572] width 593 height 12
click at [808, 573] on div at bounding box center [1093, 572] width 593 height 12
click at [792, 574] on div at bounding box center [787, 571] width 15 height 12
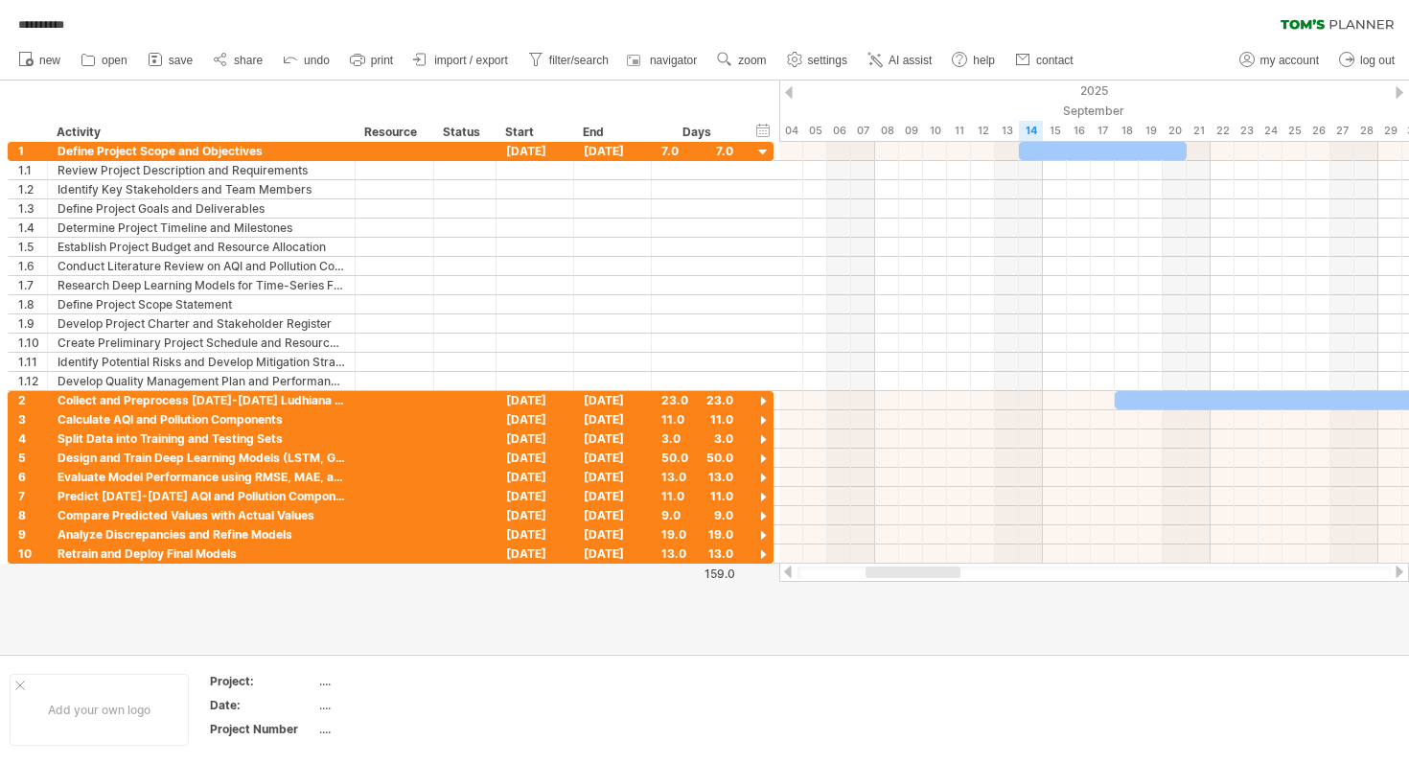
click at [792, 574] on div at bounding box center [787, 571] width 15 height 12
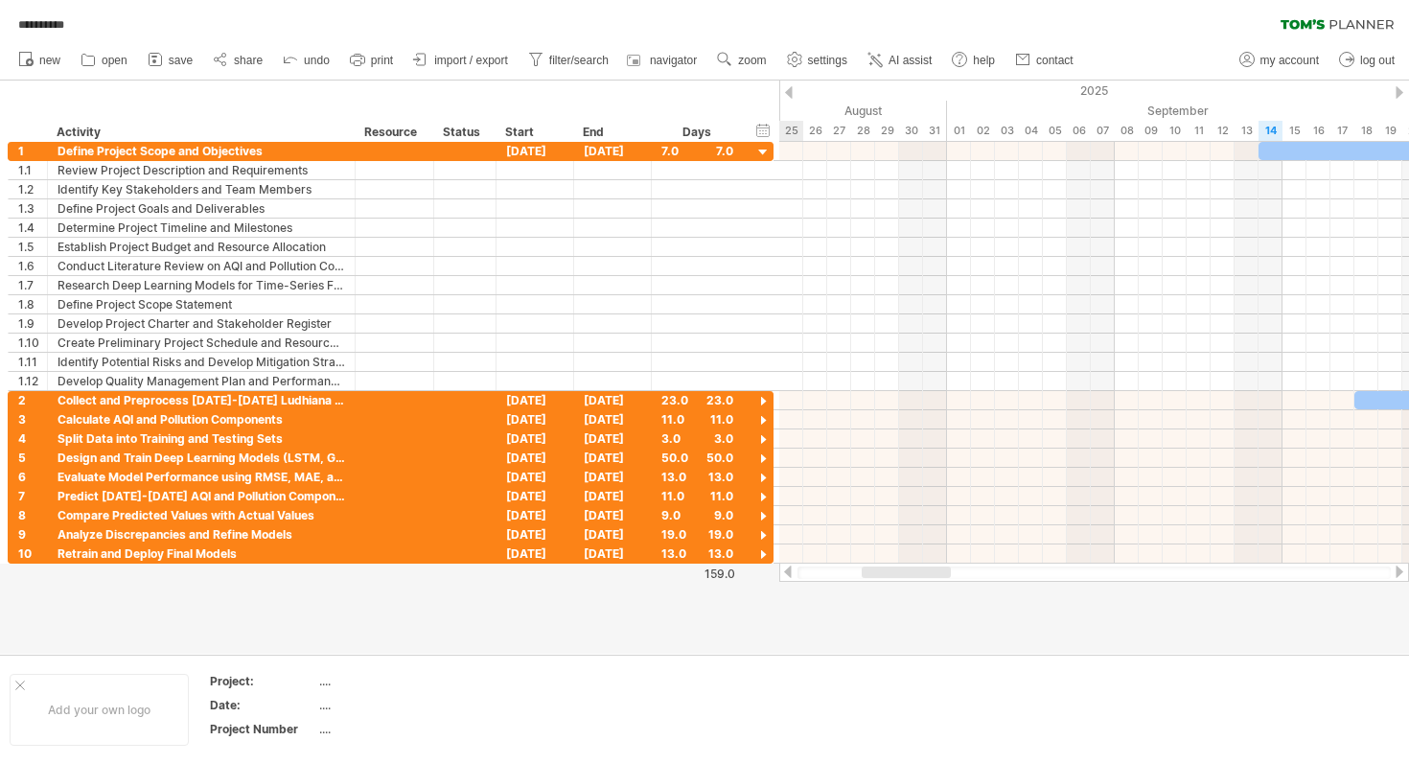
click at [792, 574] on div at bounding box center [787, 571] width 15 height 12
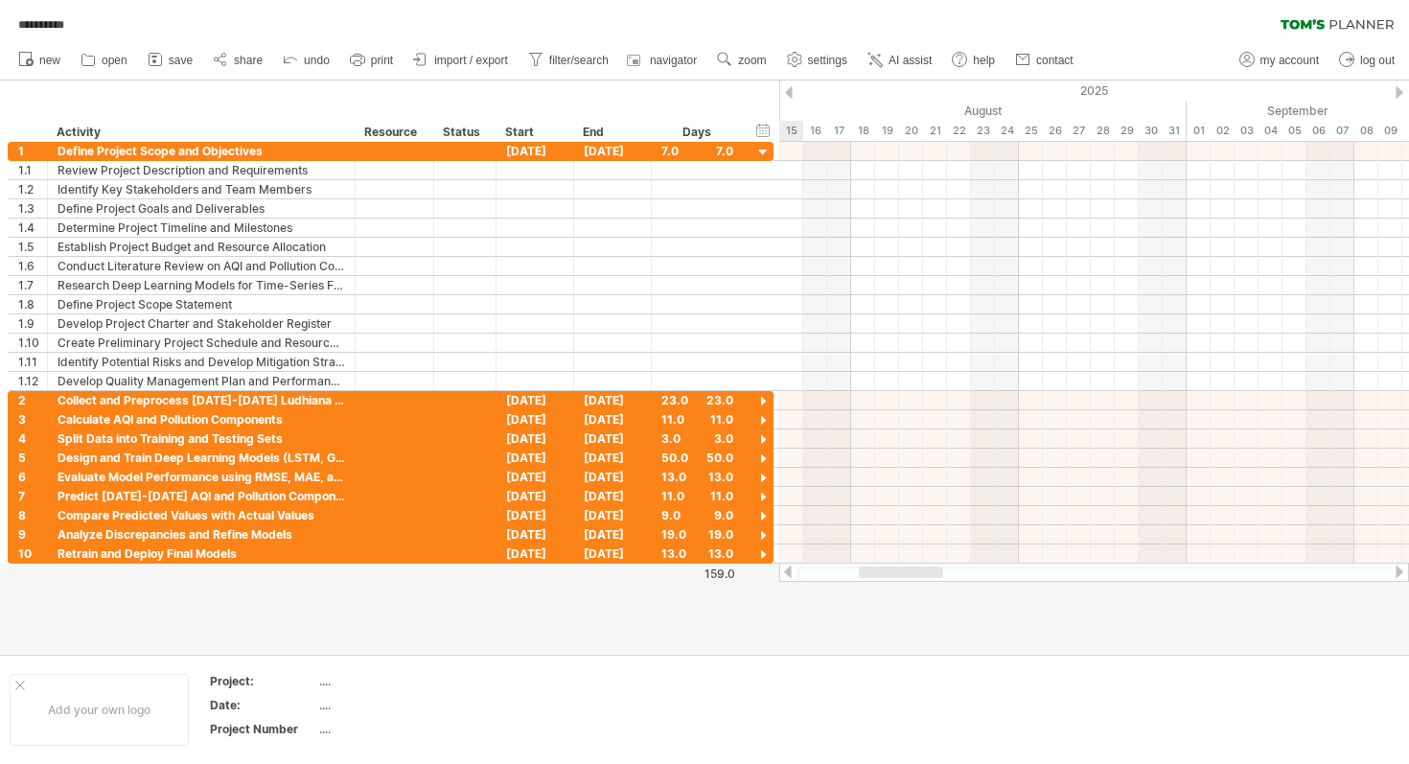
click at [791, 574] on div at bounding box center [787, 571] width 15 height 12
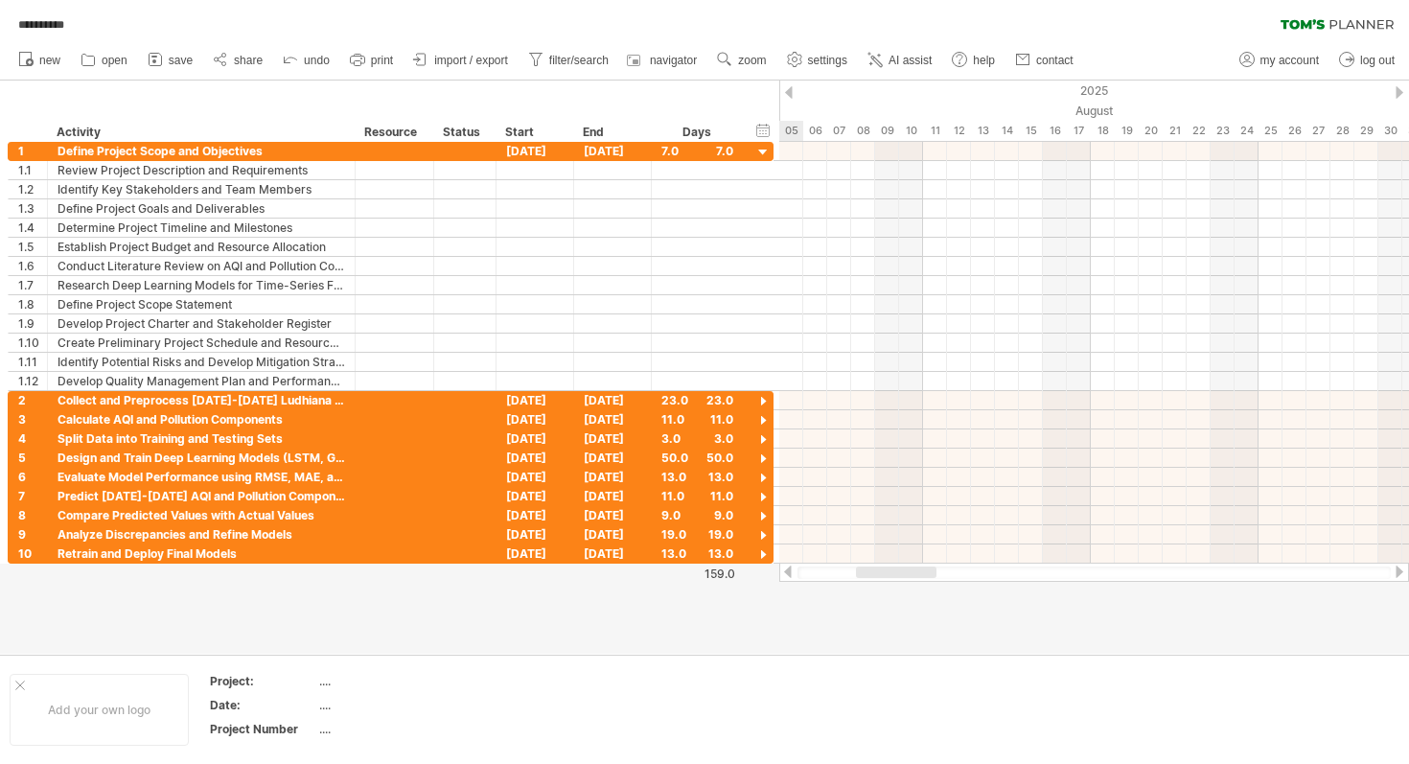
click at [791, 574] on div at bounding box center [787, 571] width 15 height 12
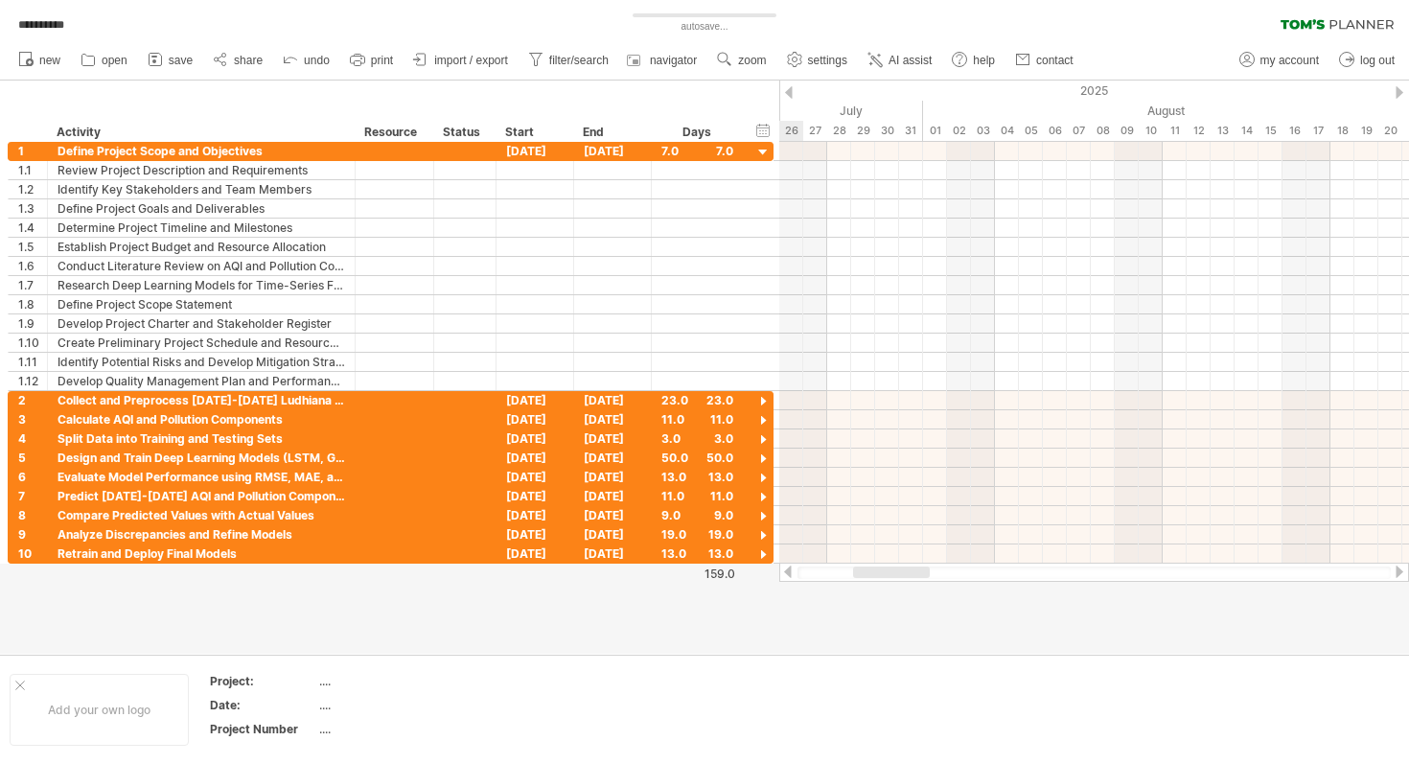
click at [791, 574] on div at bounding box center [787, 571] width 15 height 12
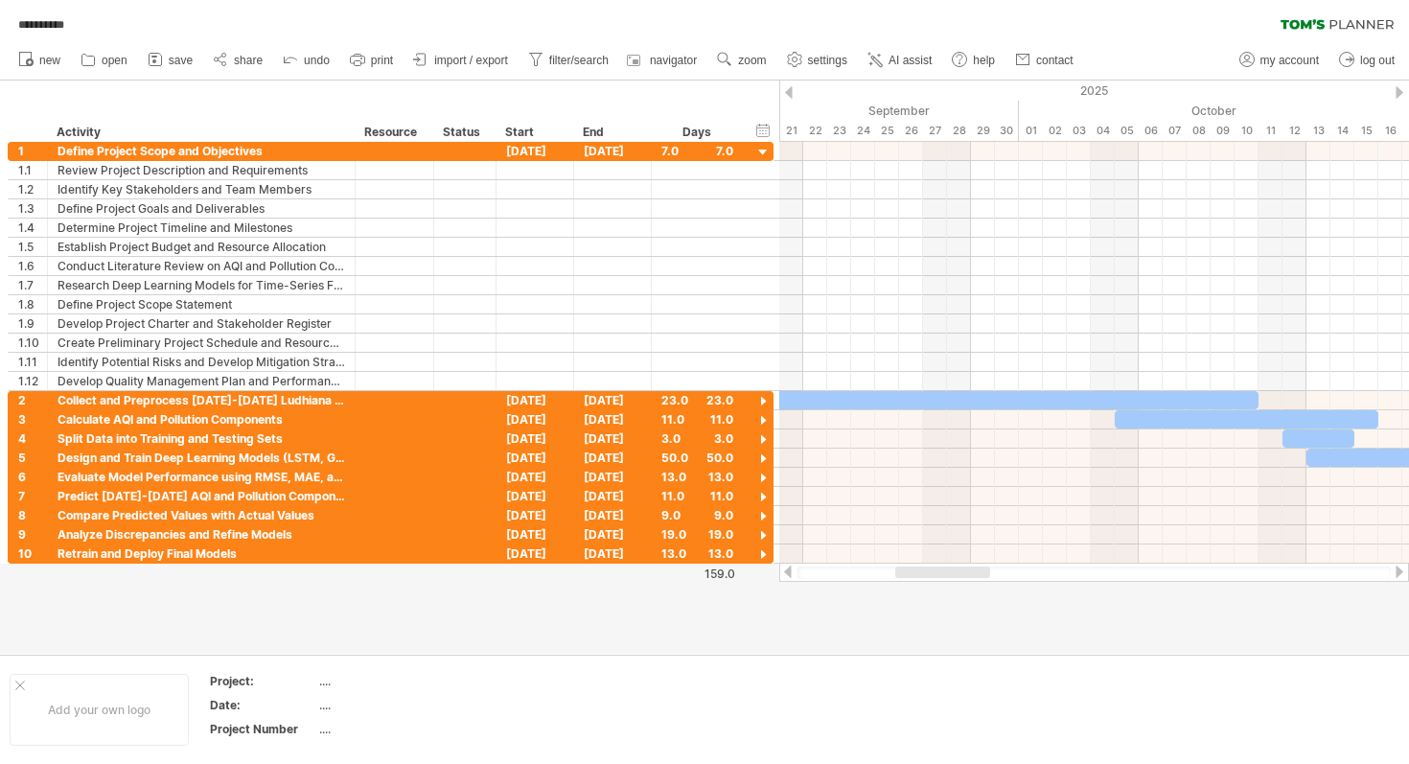
click at [792, 570] on div at bounding box center [787, 571] width 15 height 12
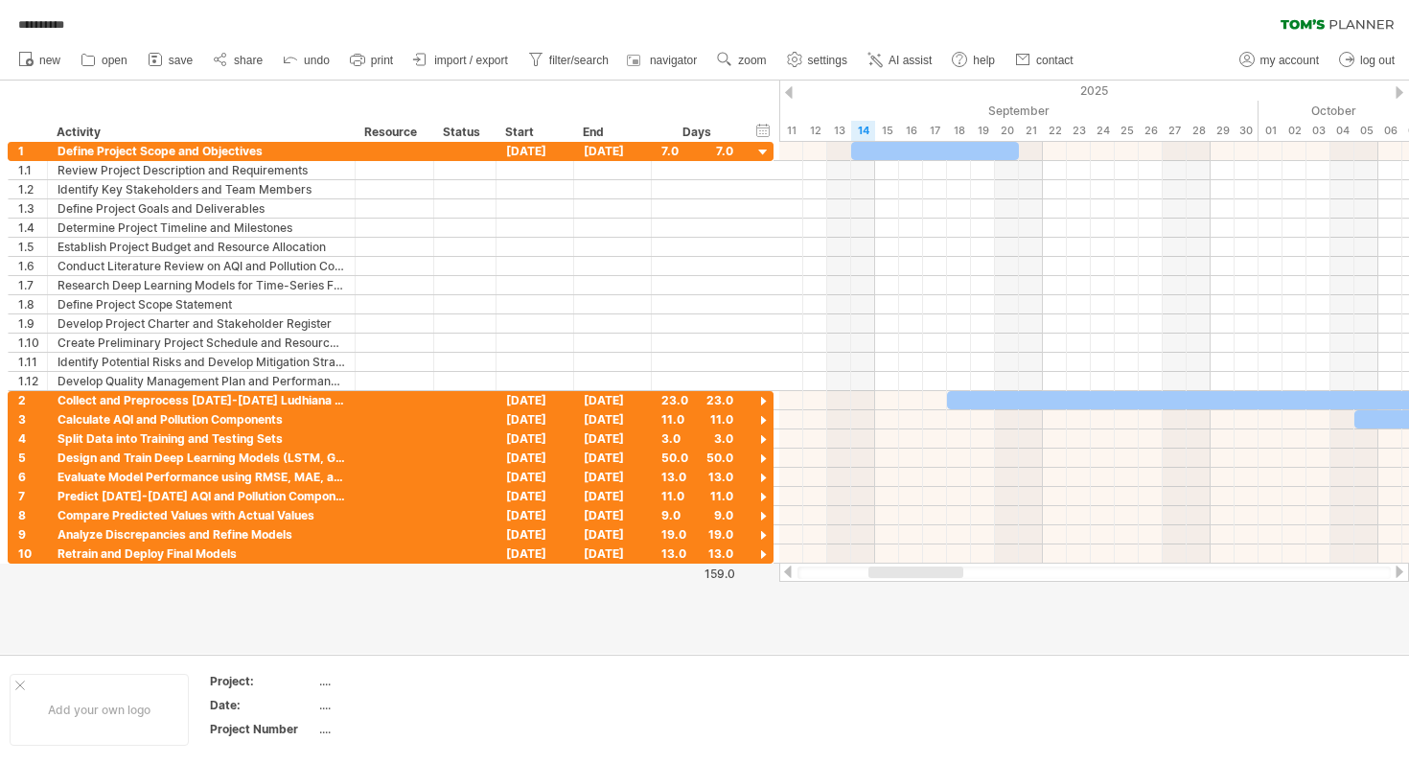
click at [790, 91] on div at bounding box center [789, 92] width 8 height 12
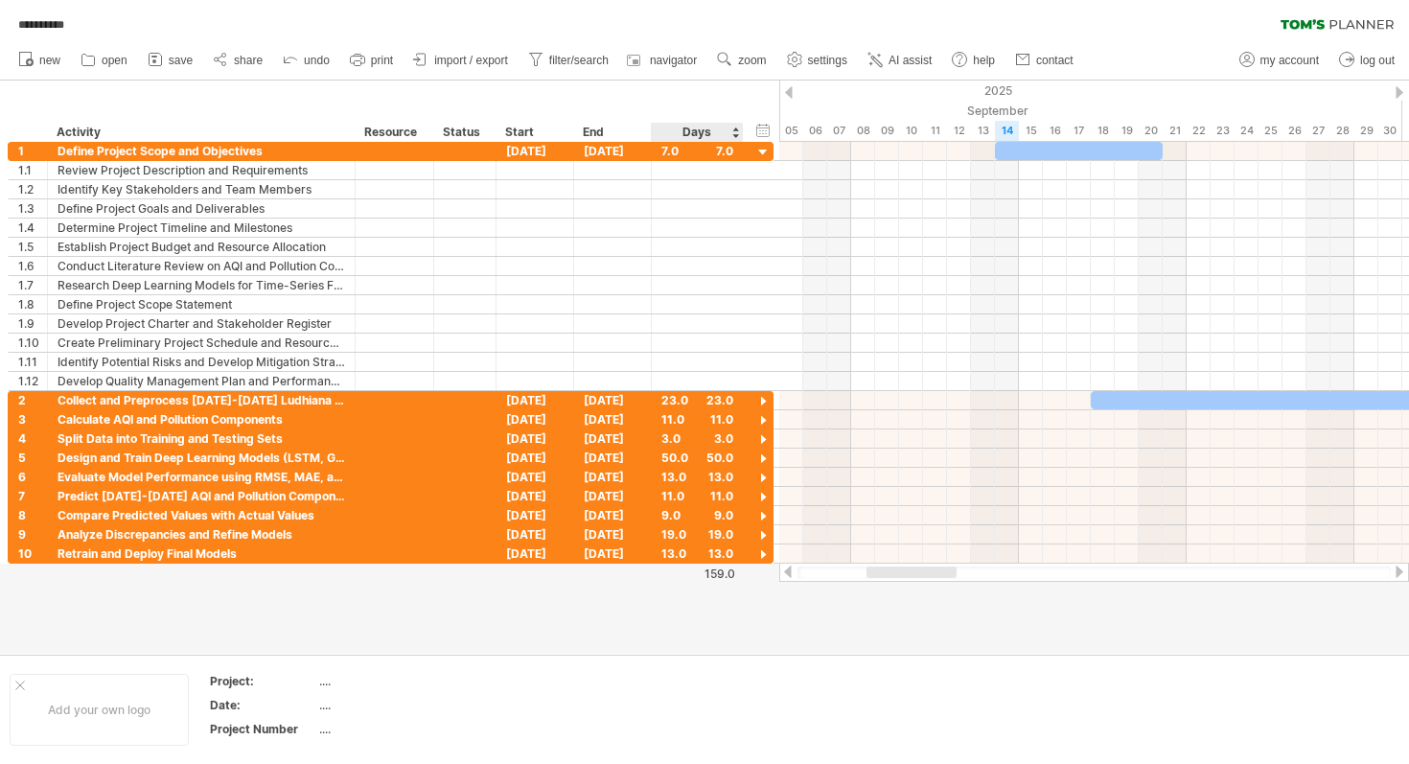
drag, startPoint x: 780, startPoint y: 105, endPoint x: 694, endPoint y: 104, distance: 86.2
click at [694, 104] on div "**********" at bounding box center [704, 382] width 1409 height 764
click at [322, 617] on div at bounding box center [704, 366] width 1409 height 573
click at [763, 151] on div at bounding box center [763, 153] width 18 height 18
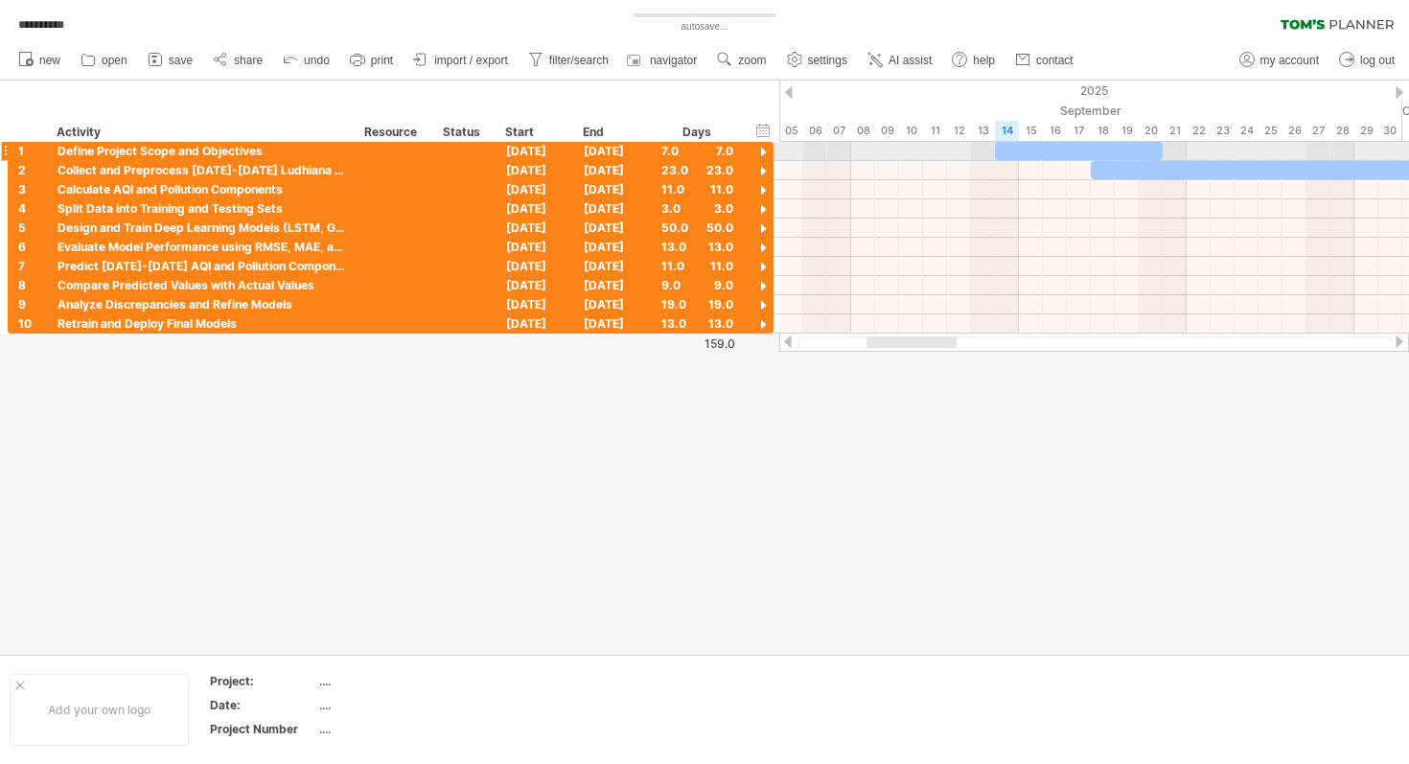
click at [762, 147] on div at bounding box center [763, 153] width 18 height 18
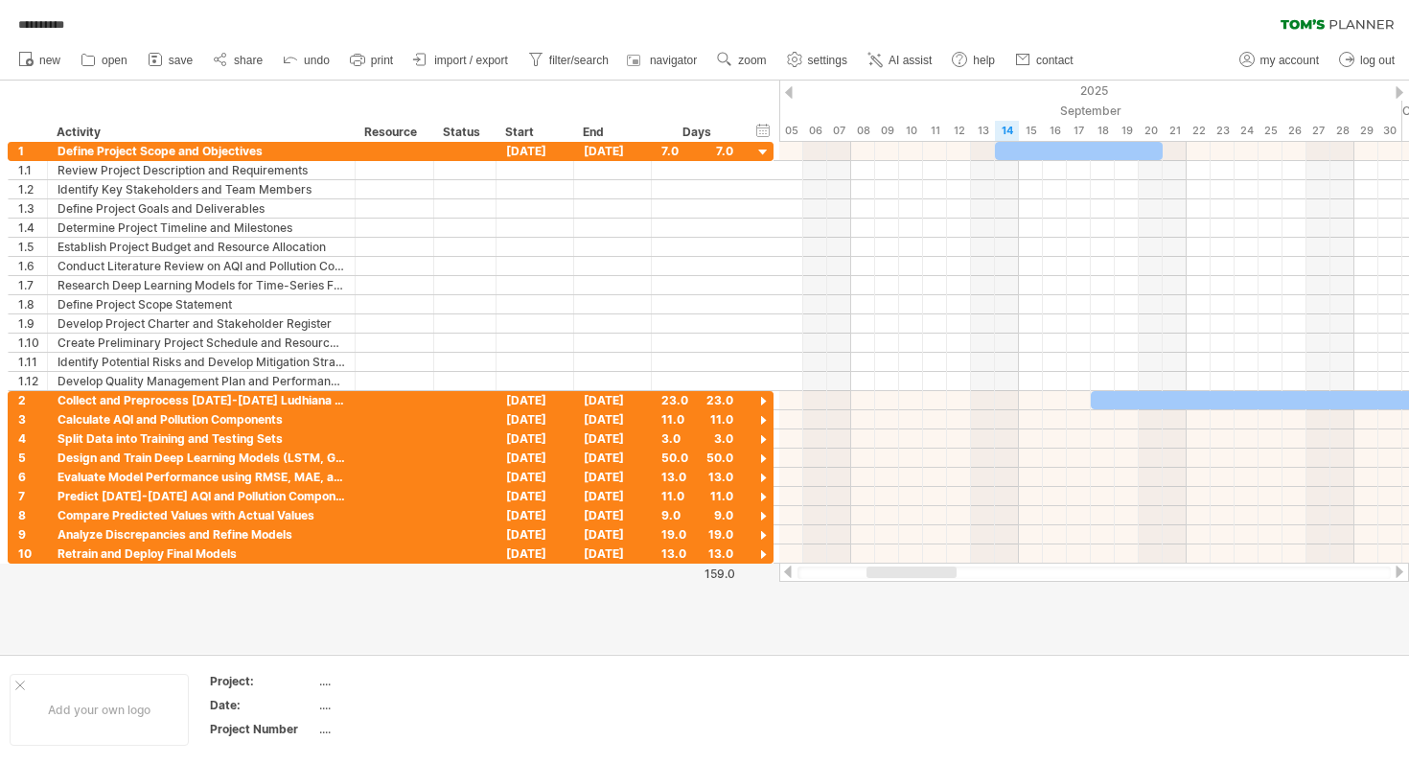
click at [786, 91] on div at bounding box center [789, 92] width 8 height 12
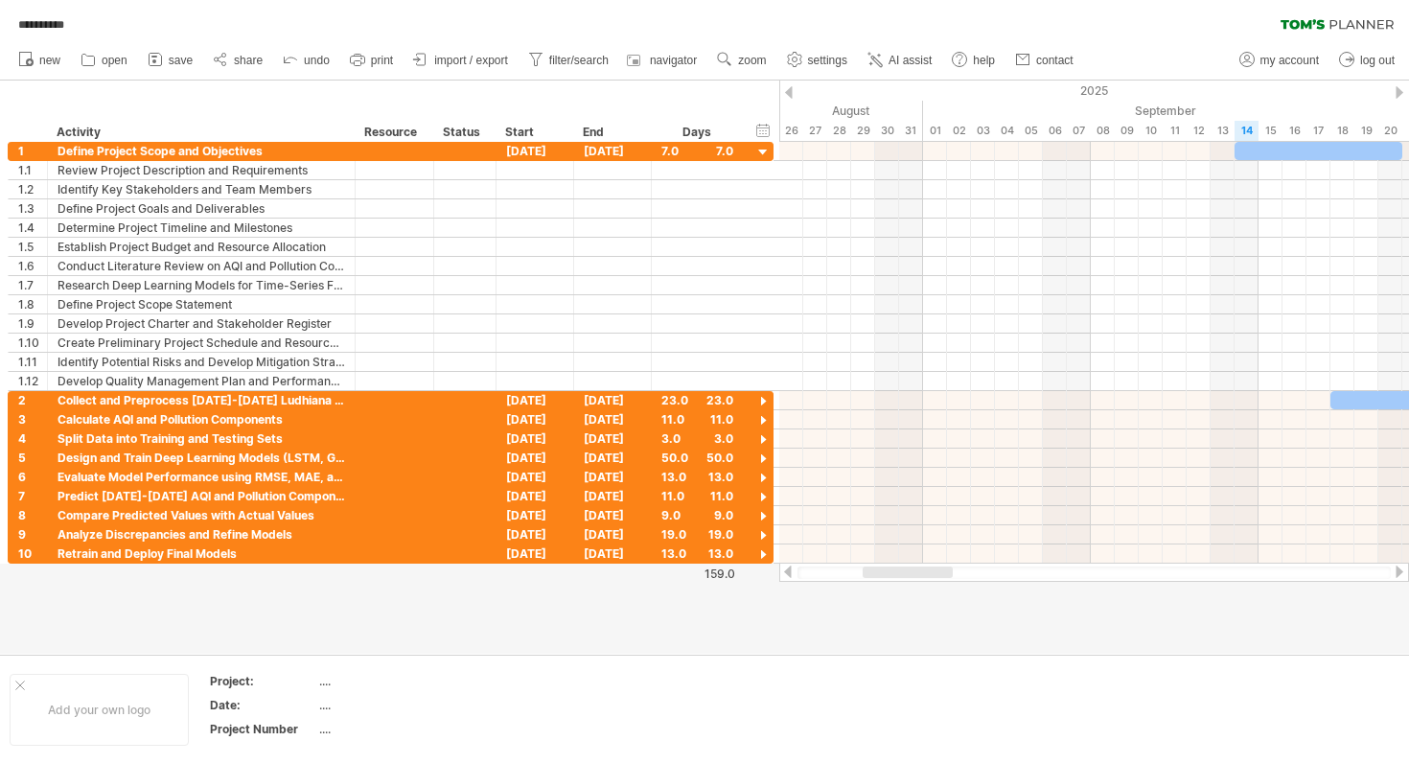
click at [786, 91] on div at bounding box center [789, 92] width 8 height 12
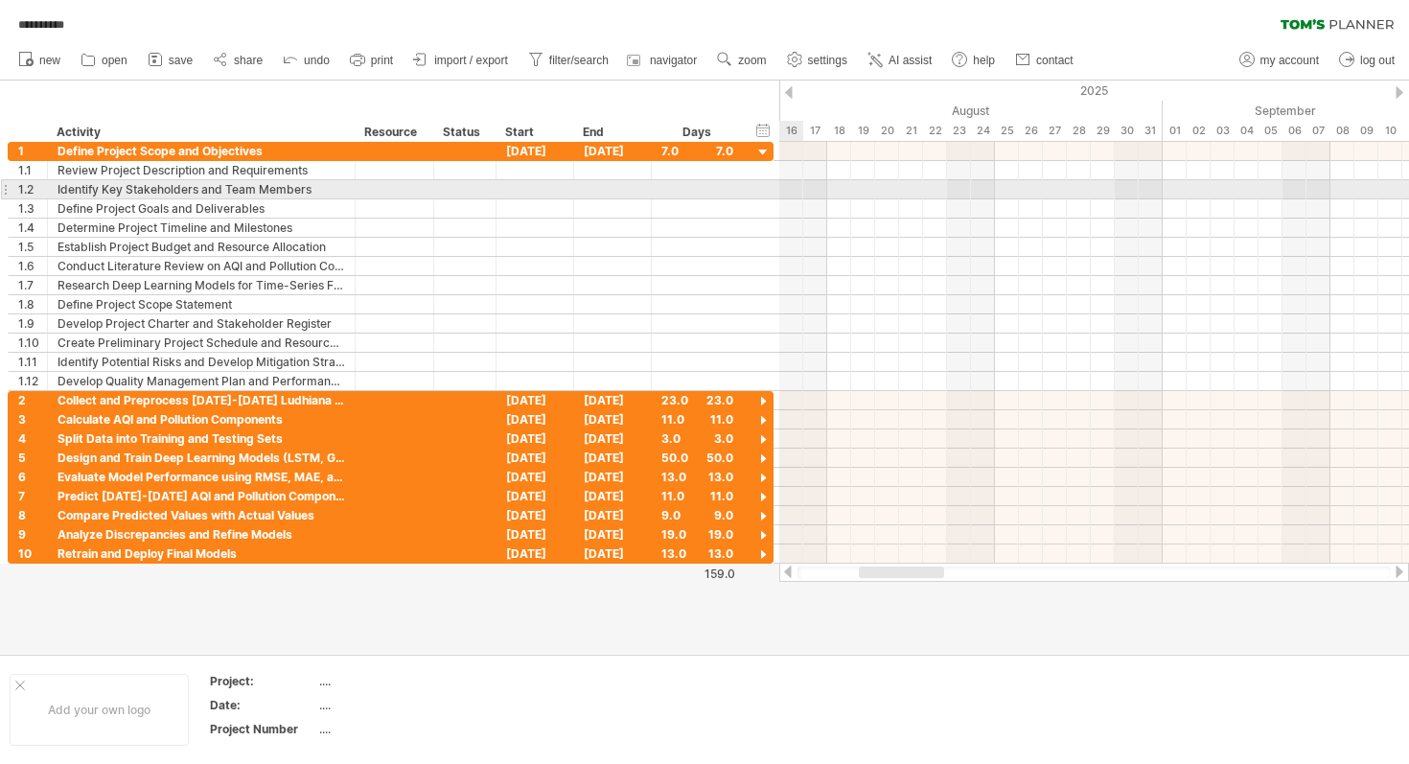
click at [782, 191] on div at bounding box center [1094, 189] width 630 height 19
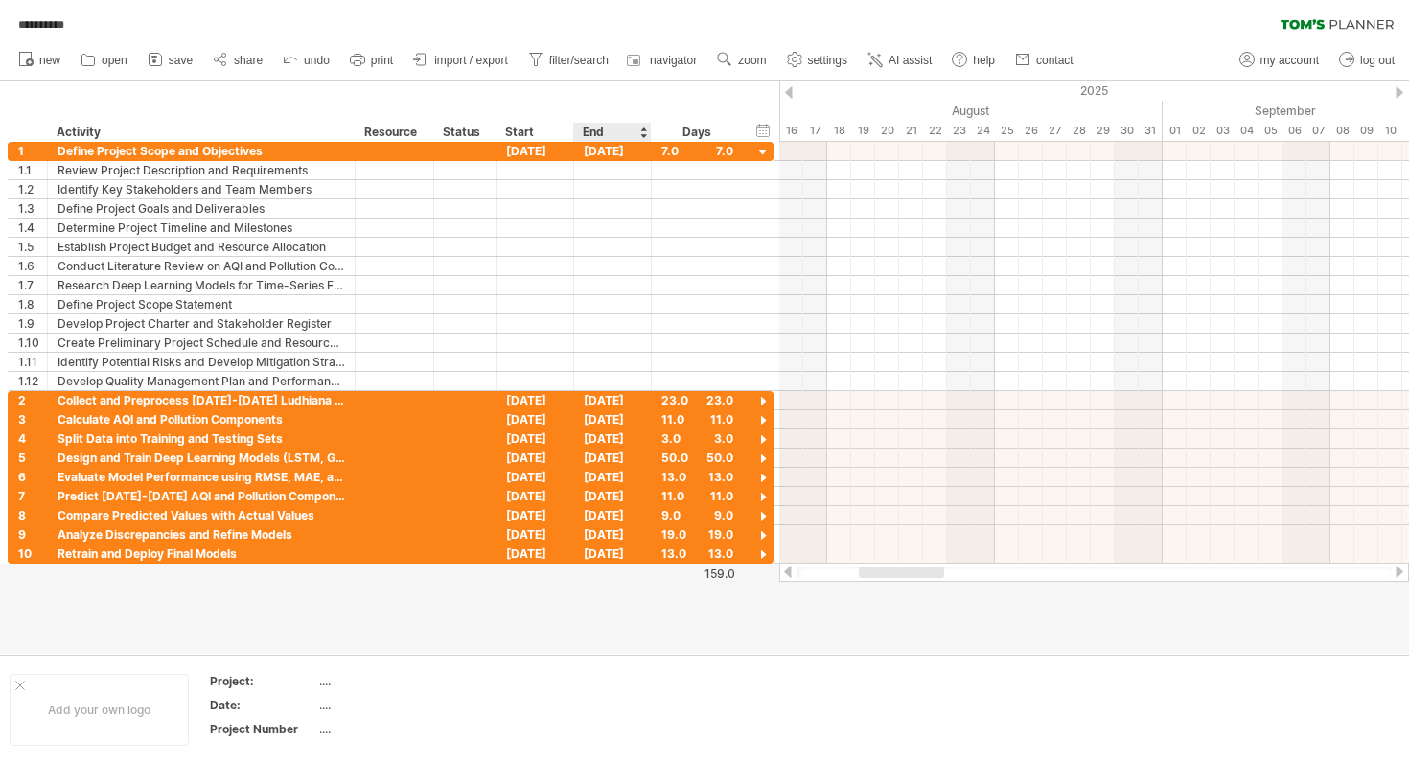
click at [625, 141] on div "End" at bounding box center [611, 132] width 57 height 19
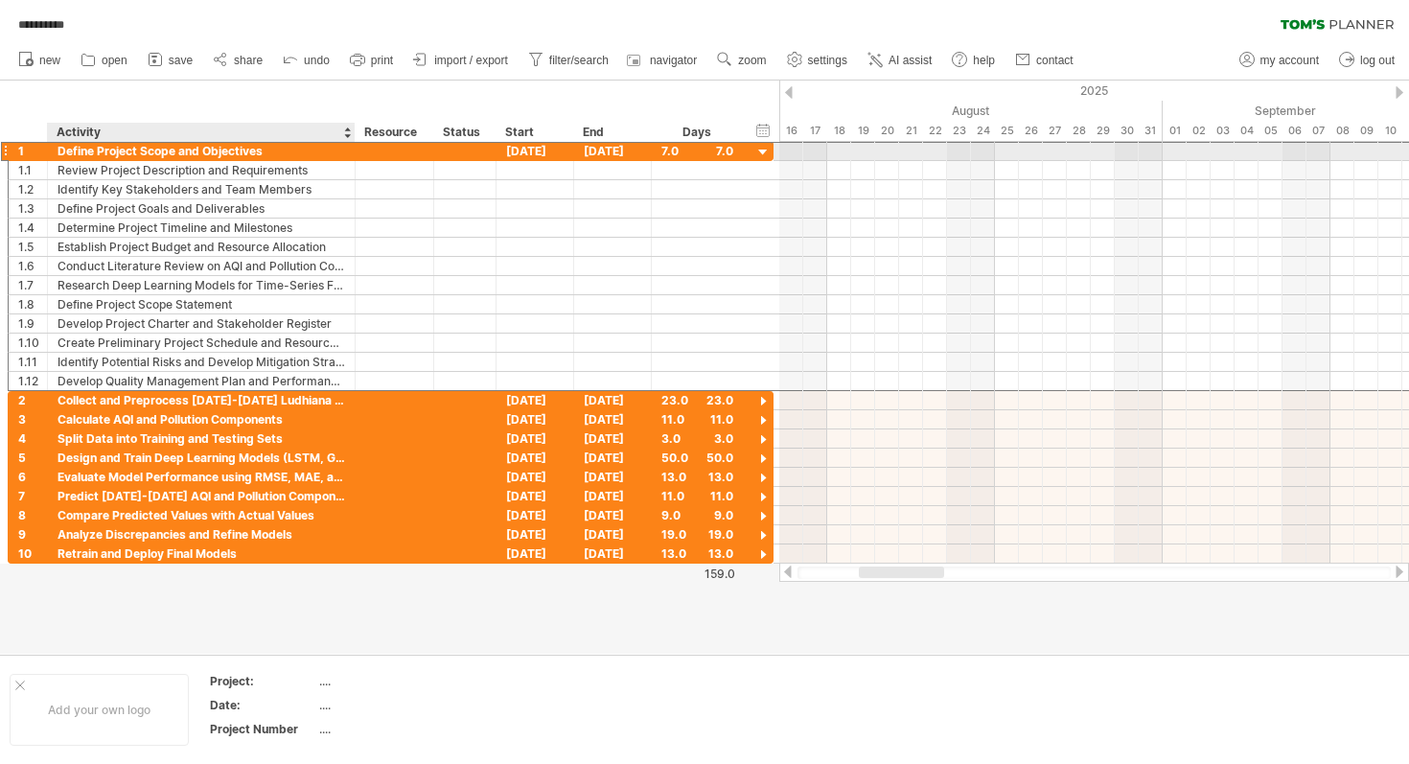
click at [226, 143] on div "Define Project Scope and Objectives" at bounding box center [200, 151] width 287 height 18
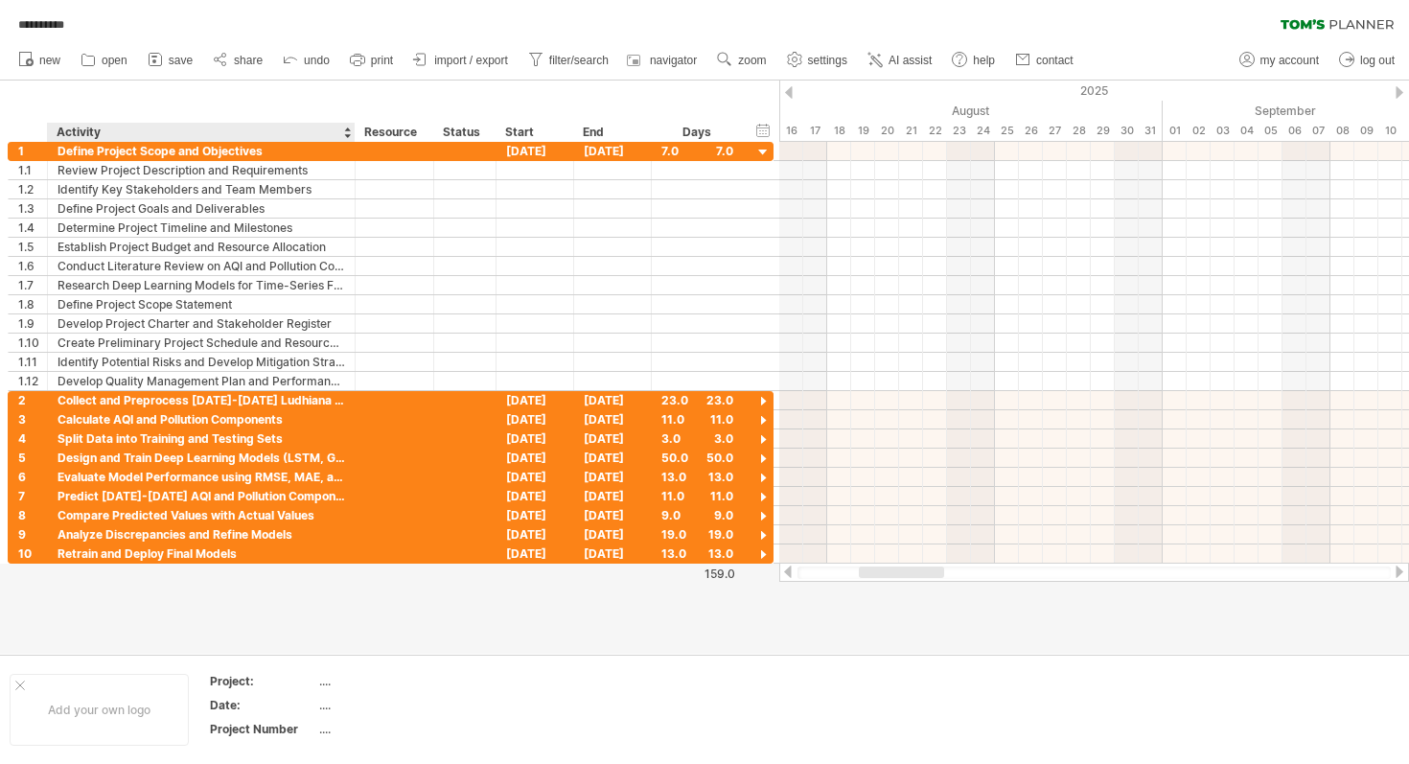
click at [247, 119] on div "hide start/end/duration show start/end/duration ******** Activity ******** Reso…" at bounding box center [389, 110] width 779 height 61
click at [247, 124] on div "Activity" at bounding box center [200, 132] width 287 height 19
click at [247, 124] on input "********" at bounding box center [200, 132] width 287 height 19
click at [779, 103] on div "August" at bounding box center [791, 111] width 743 height 20
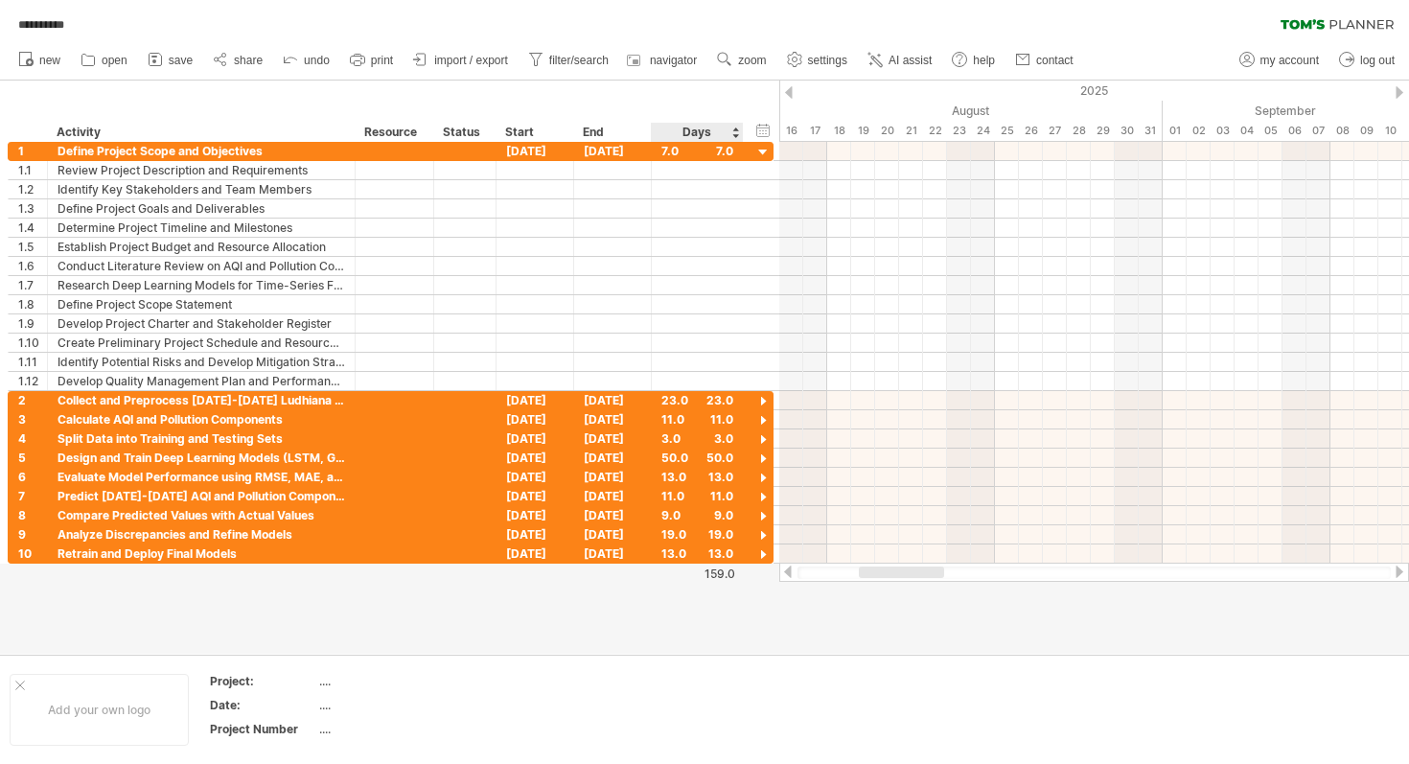
click at [758, 573] on div at bounding box center [704, 366] width 1409 height 573
click at [1397, 572] on div at bounding box center [1398, 571] width 15 height 12
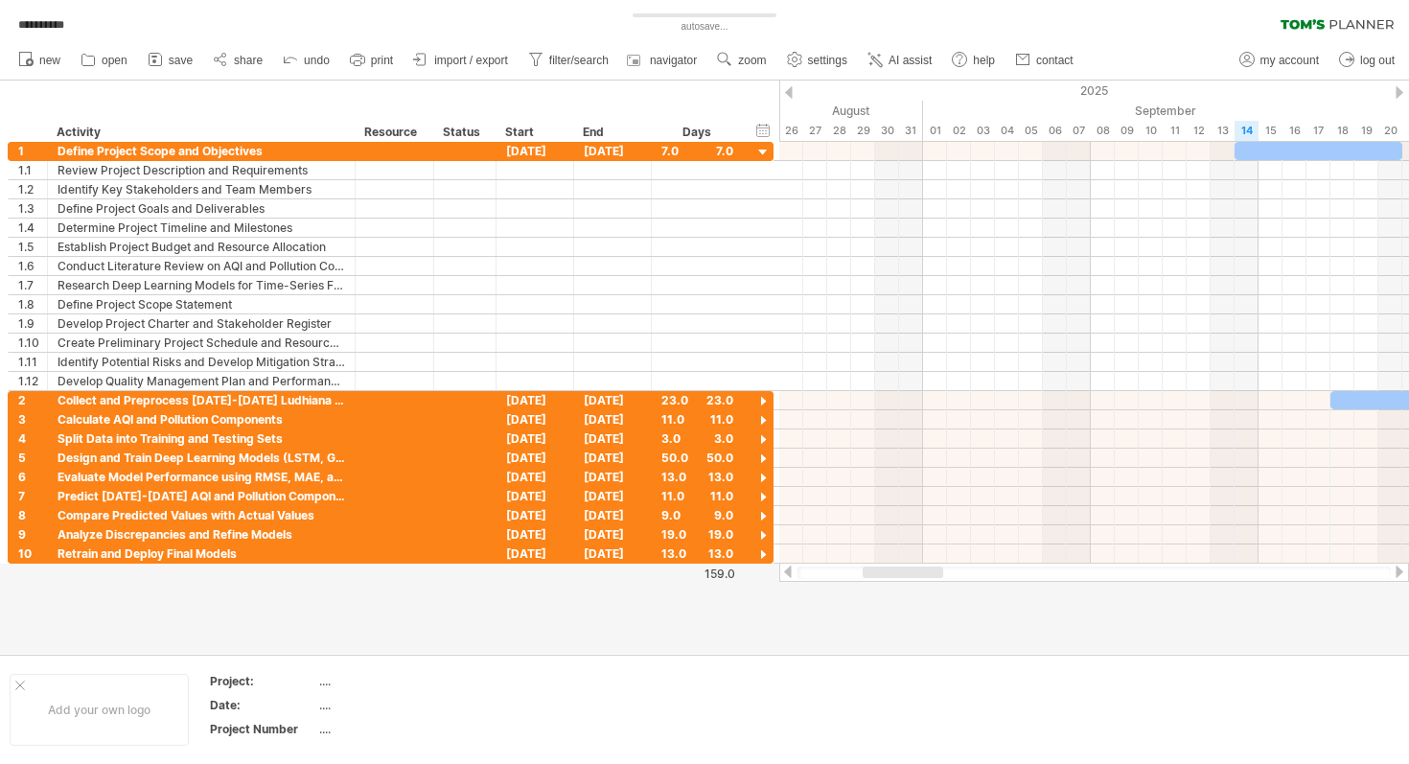
click at [1397, 572] on div at bounding box center [1398, 571] width 15 height 12
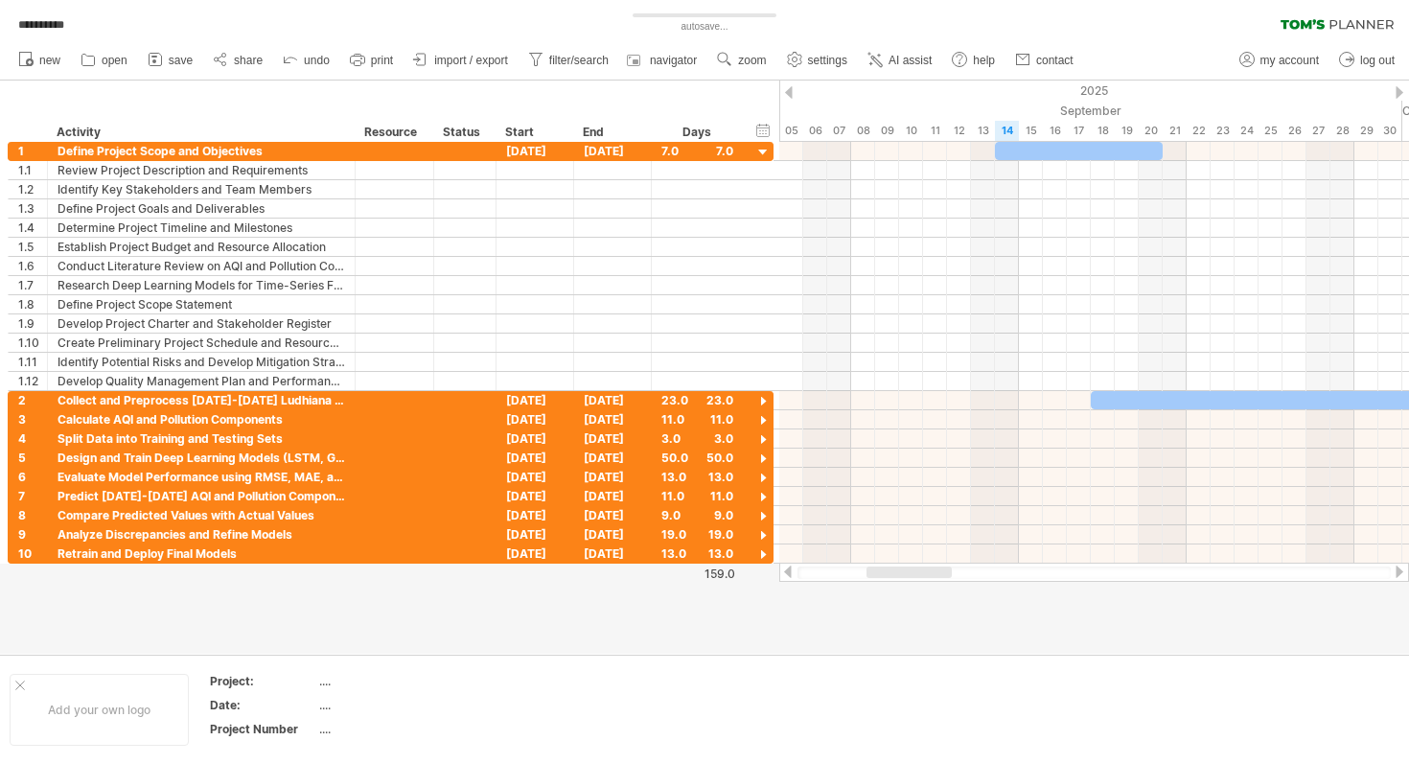
click at [1397, 572] on div at bounding box center [1398, 571] width 15 height 12
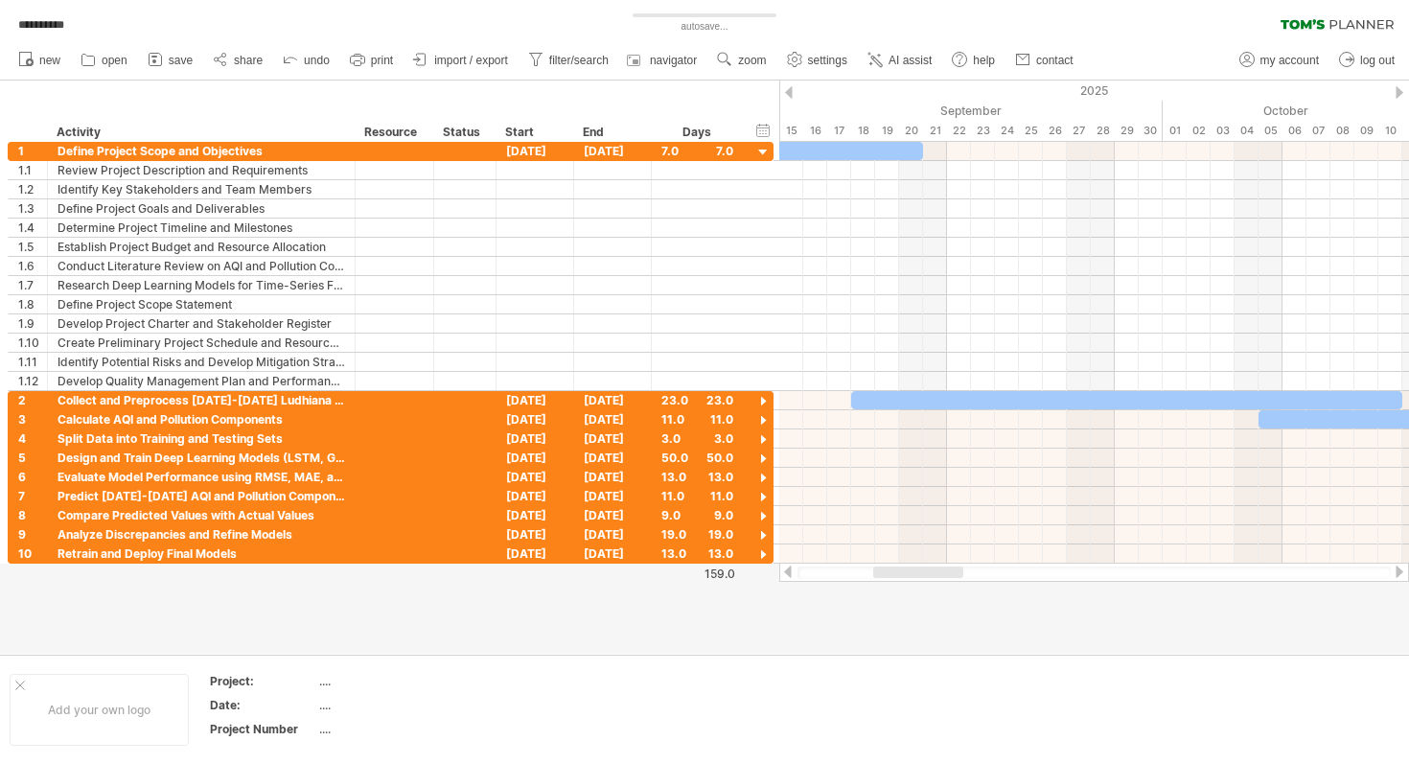
click at [1397, 572] on div at bounding box center [1398, 571] width 15 height 12
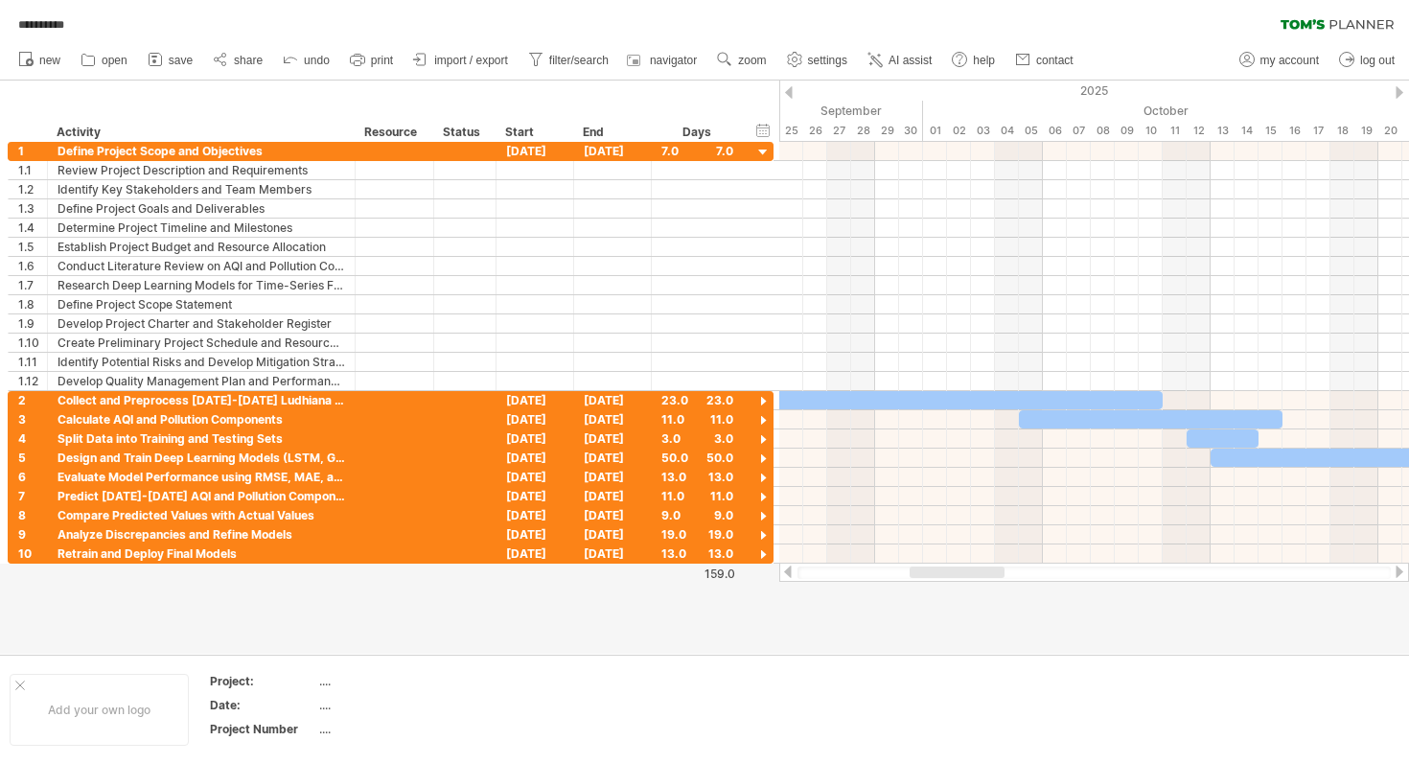
click at [876, 573] on div at bounding box center [1093, 572] width 593 height 12
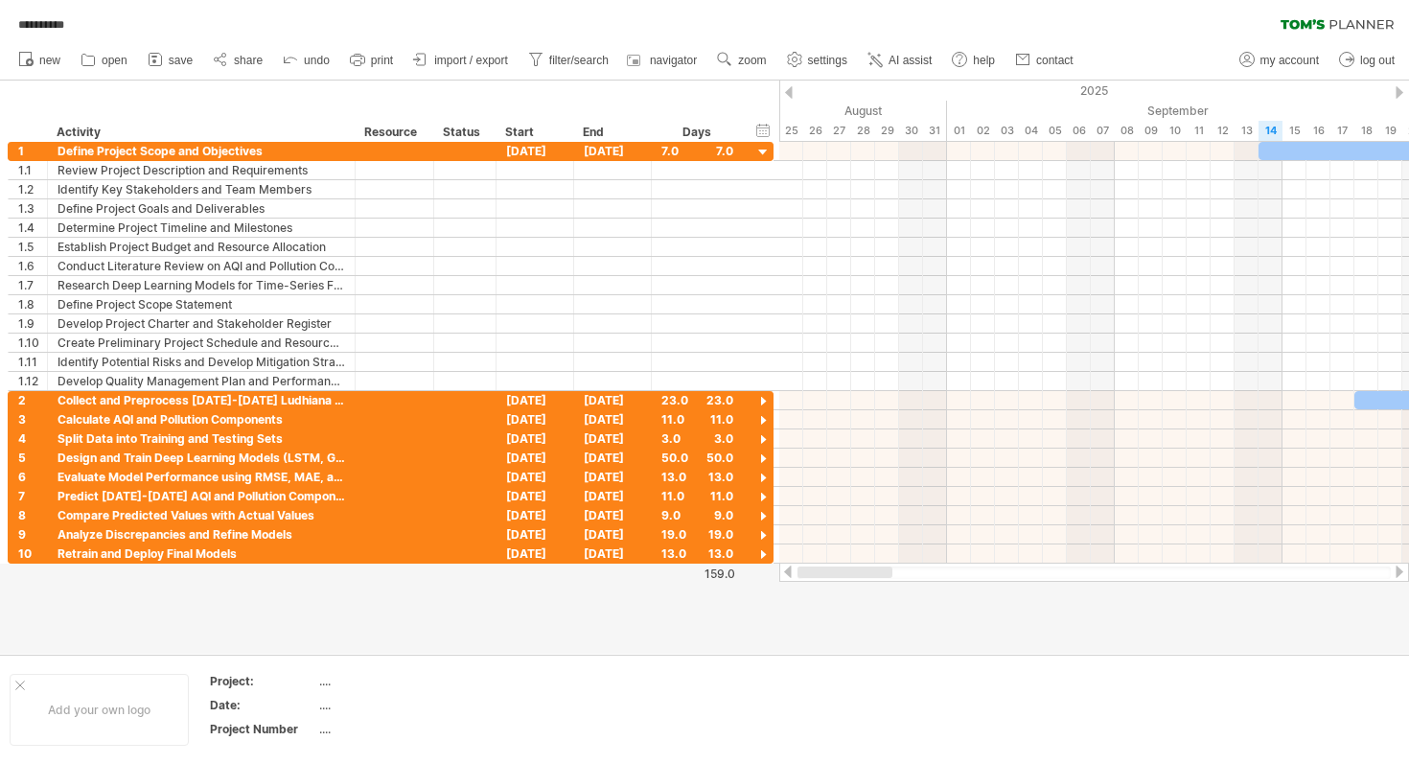
drag, startPoint x: 933, startPoint y: 570, endPoint x: 785, endPoint y: 564, distance: 148.6
click at [785, 564] on div at bounding box center [1094, 571] width 630 height 19
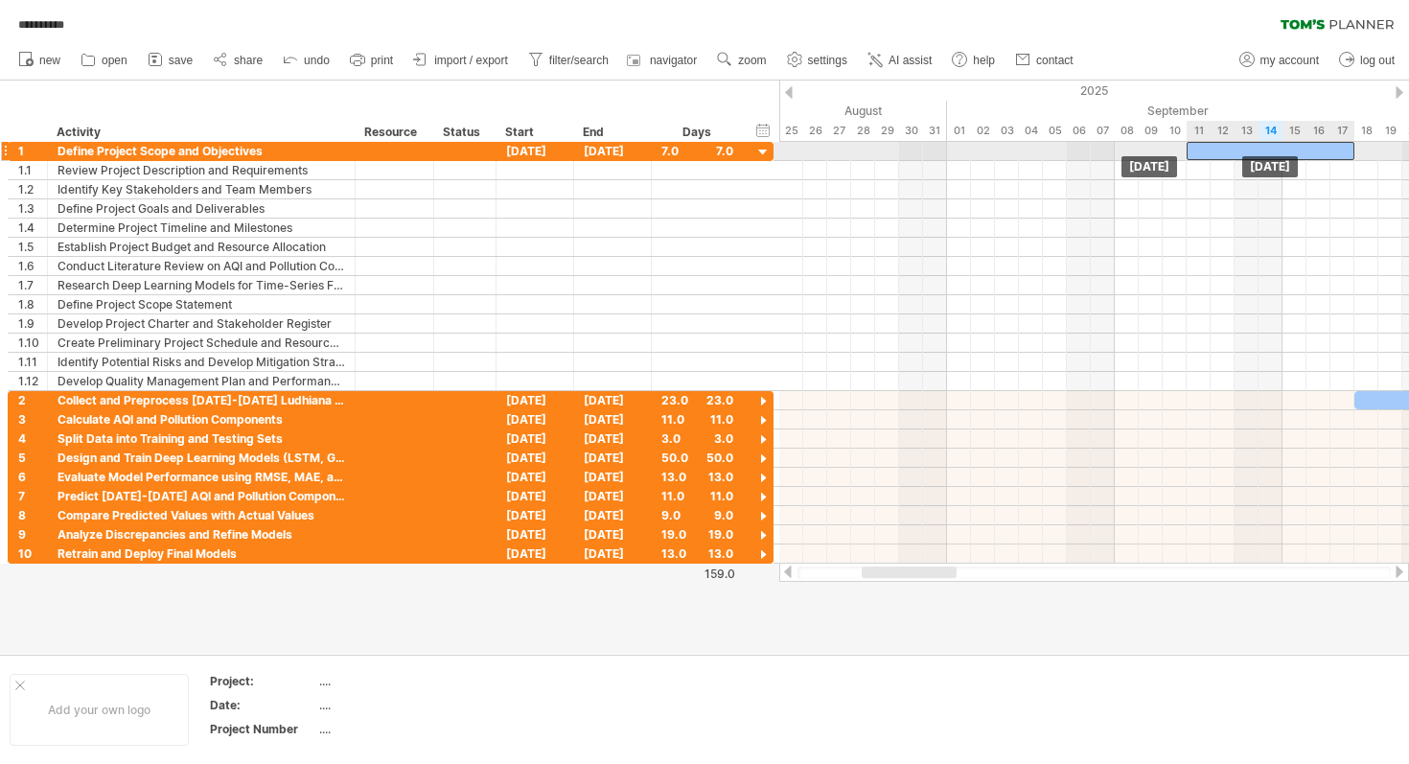
drag, startPoint x: 1284, startPoint y: 152, endPoint x: 1194, endPoint y: 152, distance: 90.1
click at [1194, 152] on div at bounding box center [1270, 151] width 168 height 18
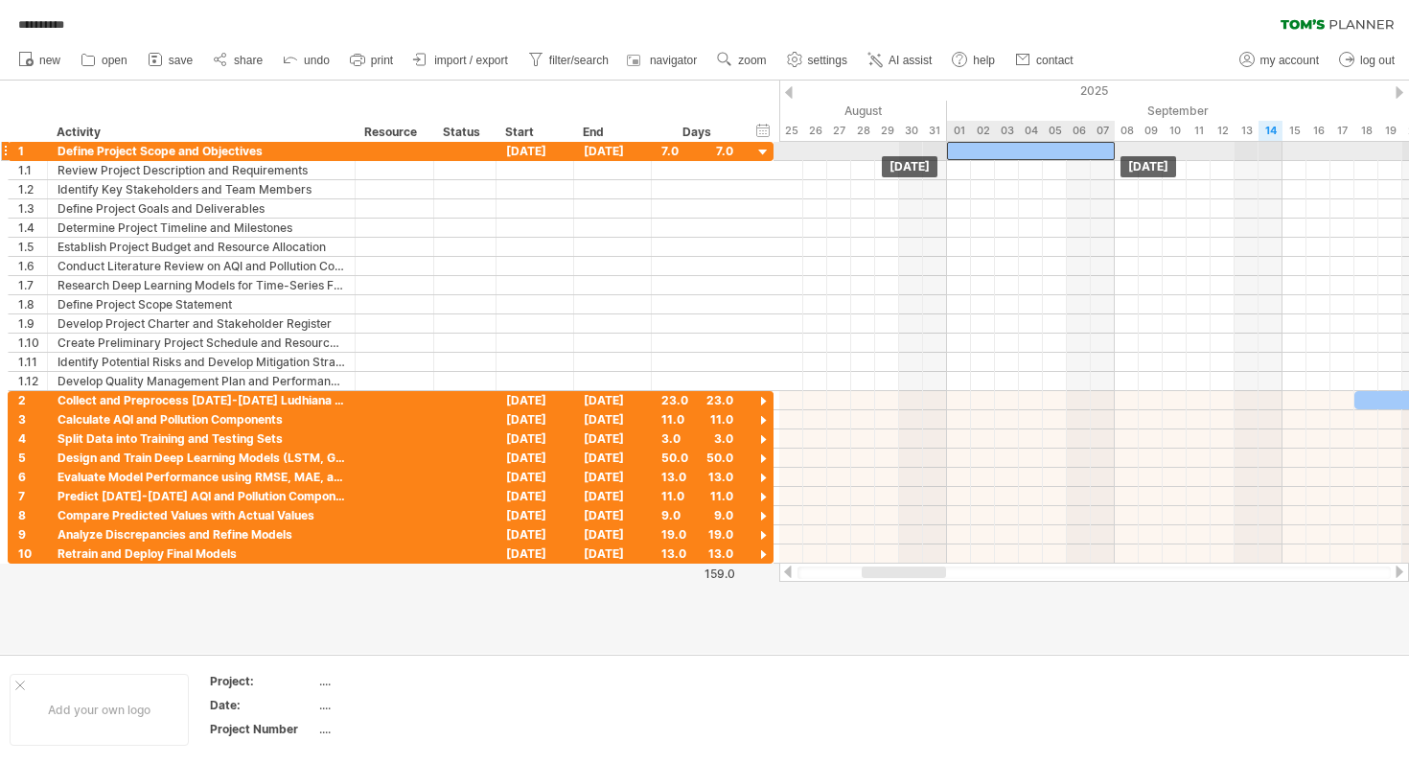
drag, startPoint x: 1231, startPoint y: 144, endPoint x: 1011, endPoint y: 145, distance: 220.4
click at [1011, 145] on div at bounding box center [1031, 151] width 168 height 18
drag, startPoint x: 1111, startPoint y: 149, endPoint x: 1017, endPoint y: 149, distance: 94.9
click at [1017, 149] on span at bounding box center [1019, 151] width 8 height 18
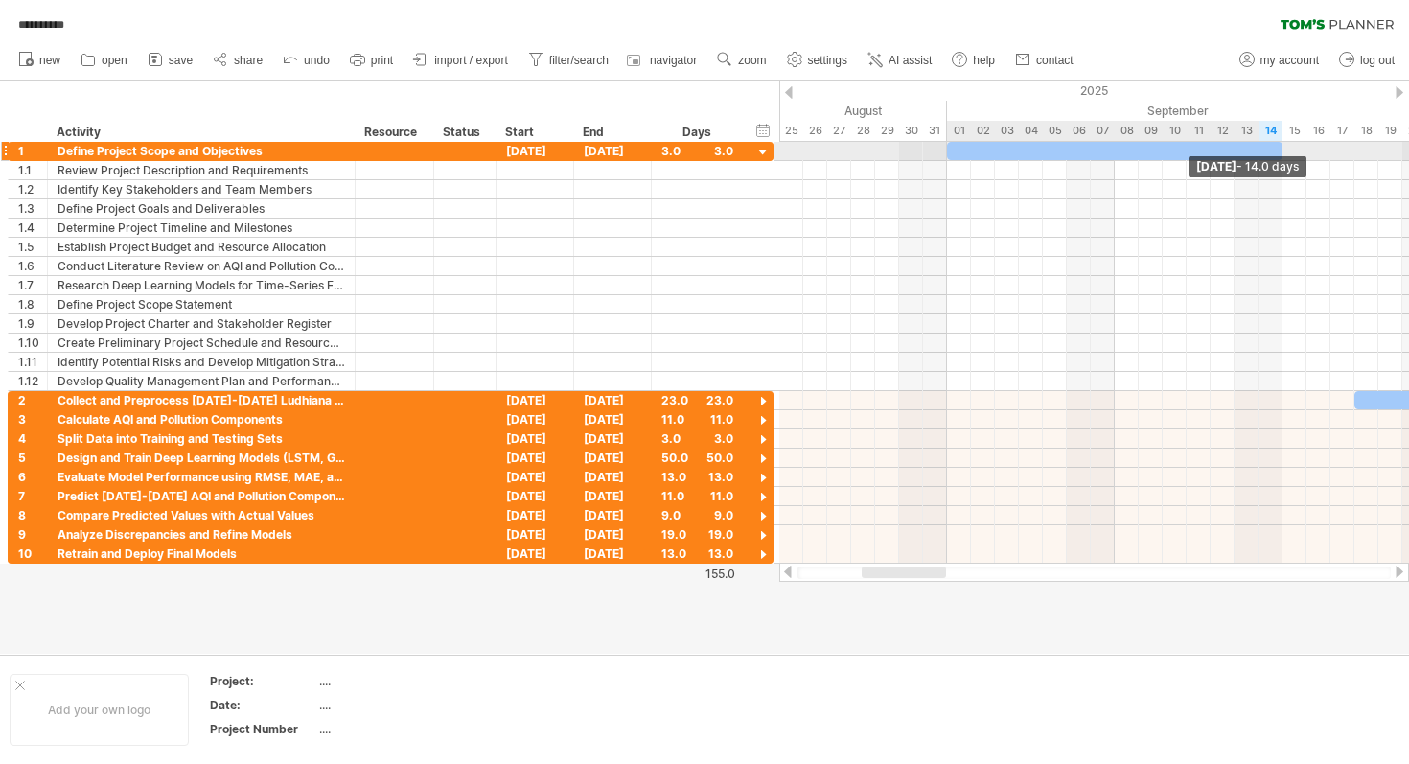
drag, startPoint x: 1017, startPoint y: 149, endPoint x: 1282, endPoint y: 151, distance: 265.4
click at [1282, 151] on span at bounding box center [1282, 151] width 8 height 18
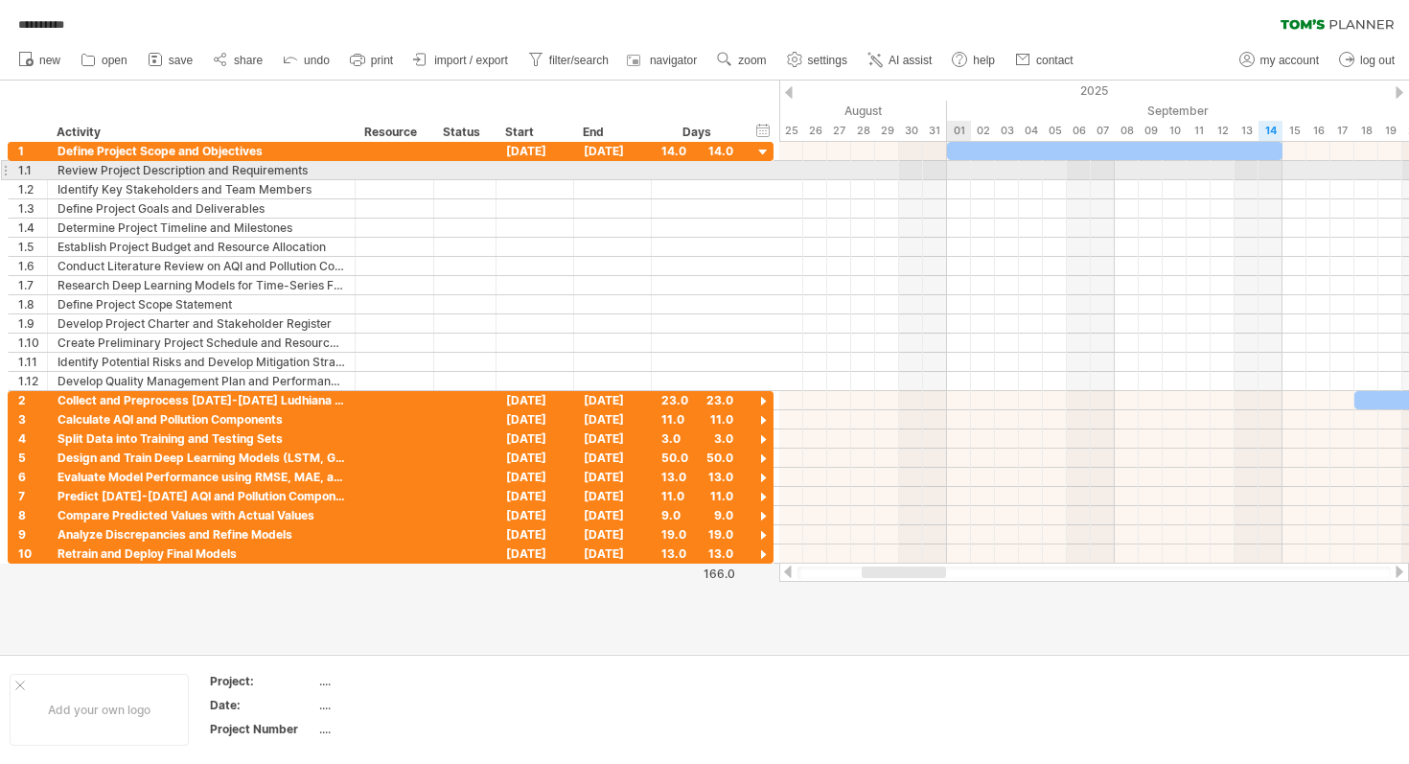
click at [957, 171] on div at bounding box center [1094, 170] width 630 height 19
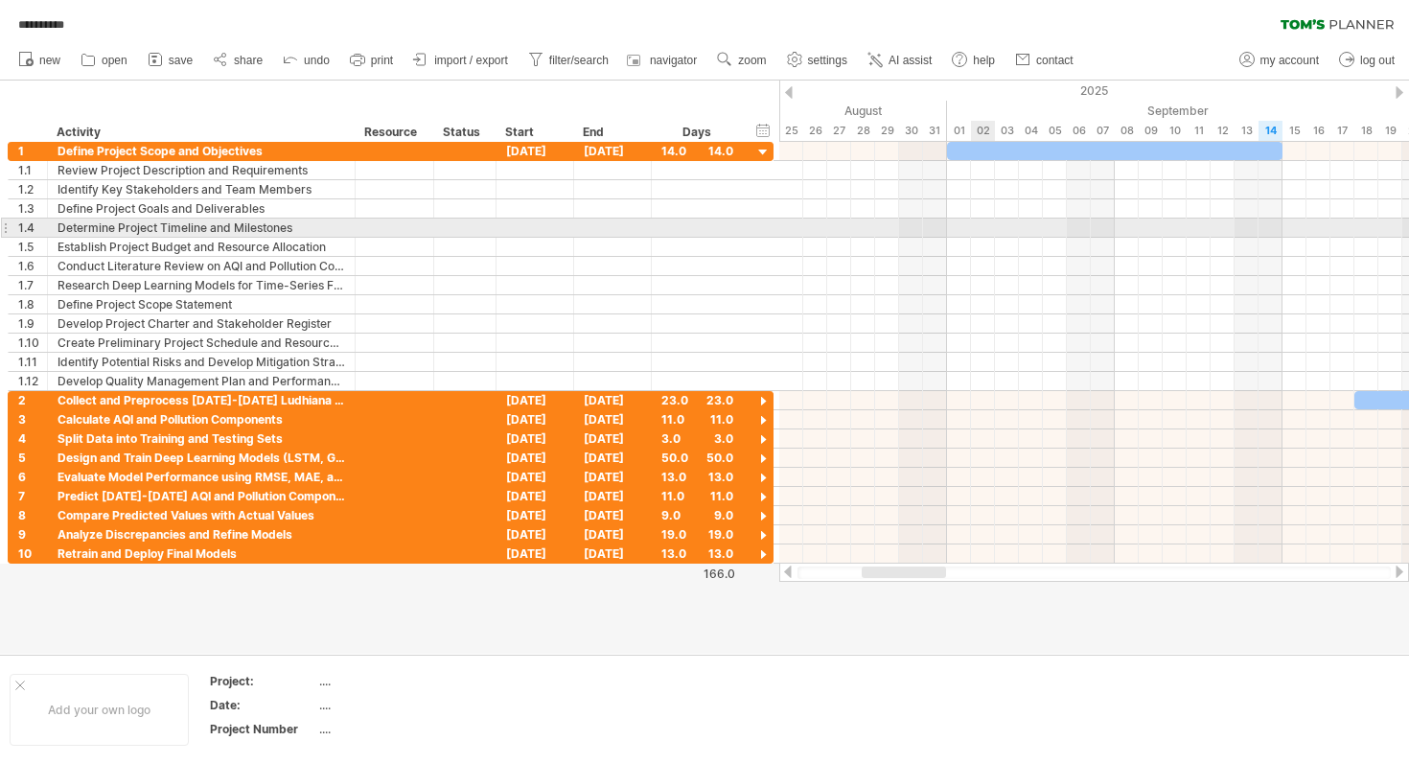
click at [989, 229] on div at bounding box center [1094, 227] width 630 height 19
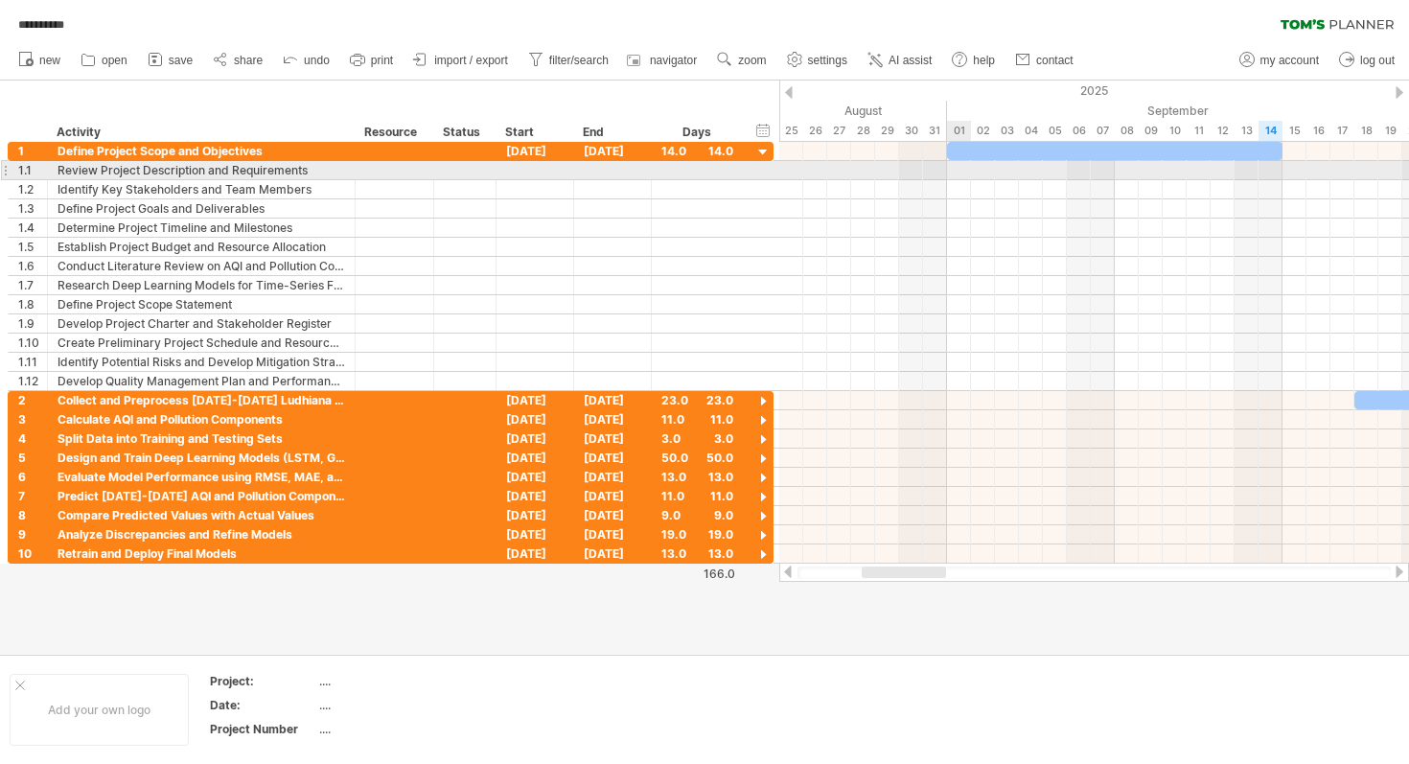
click at [958, 171] on div at bounding box center [1094, 170] width 630 height 19
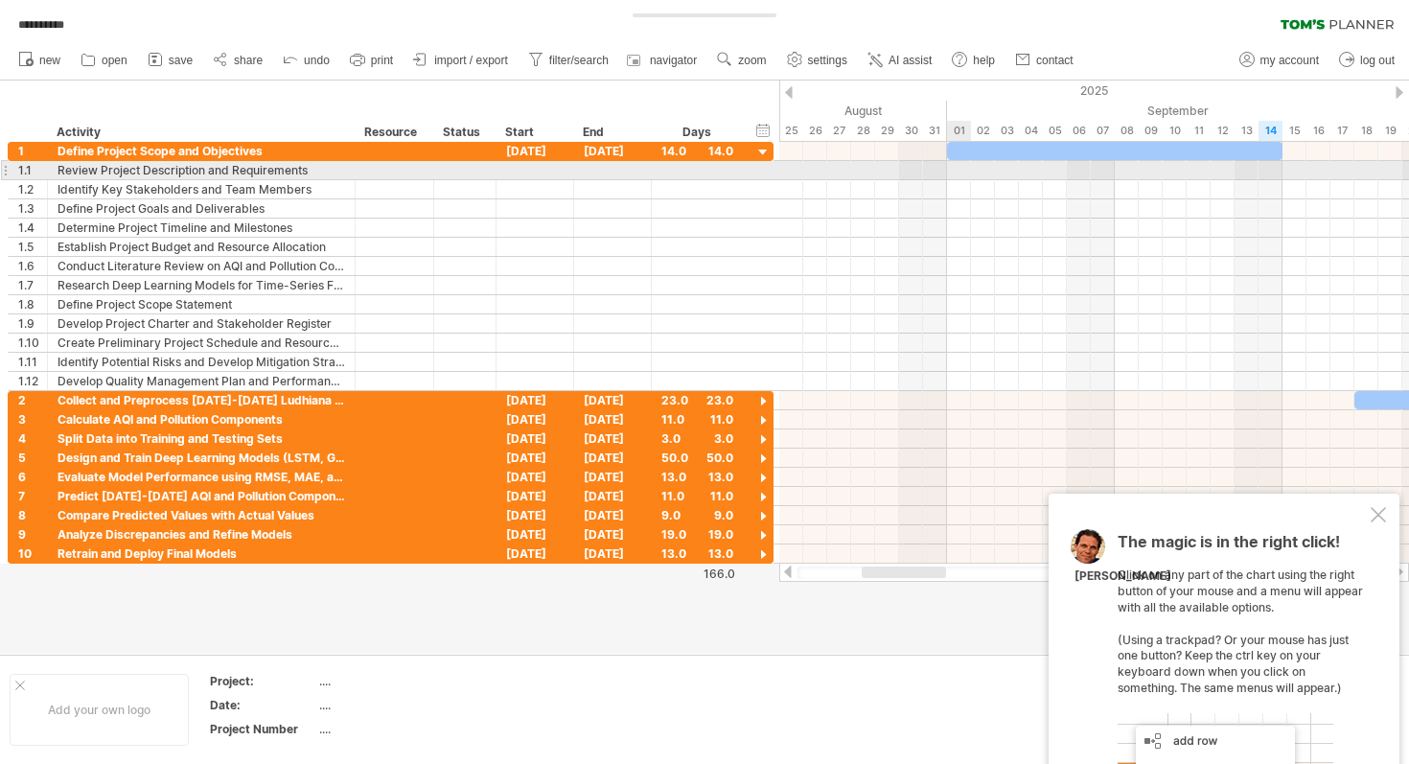
drag, startPoint x: 958, startPoint y: 171, endPoint x: 972, endPoint y: 171, distance: 13.4
click at [972, 171] on div at bounding box center [1094, 170] width 630 height 19
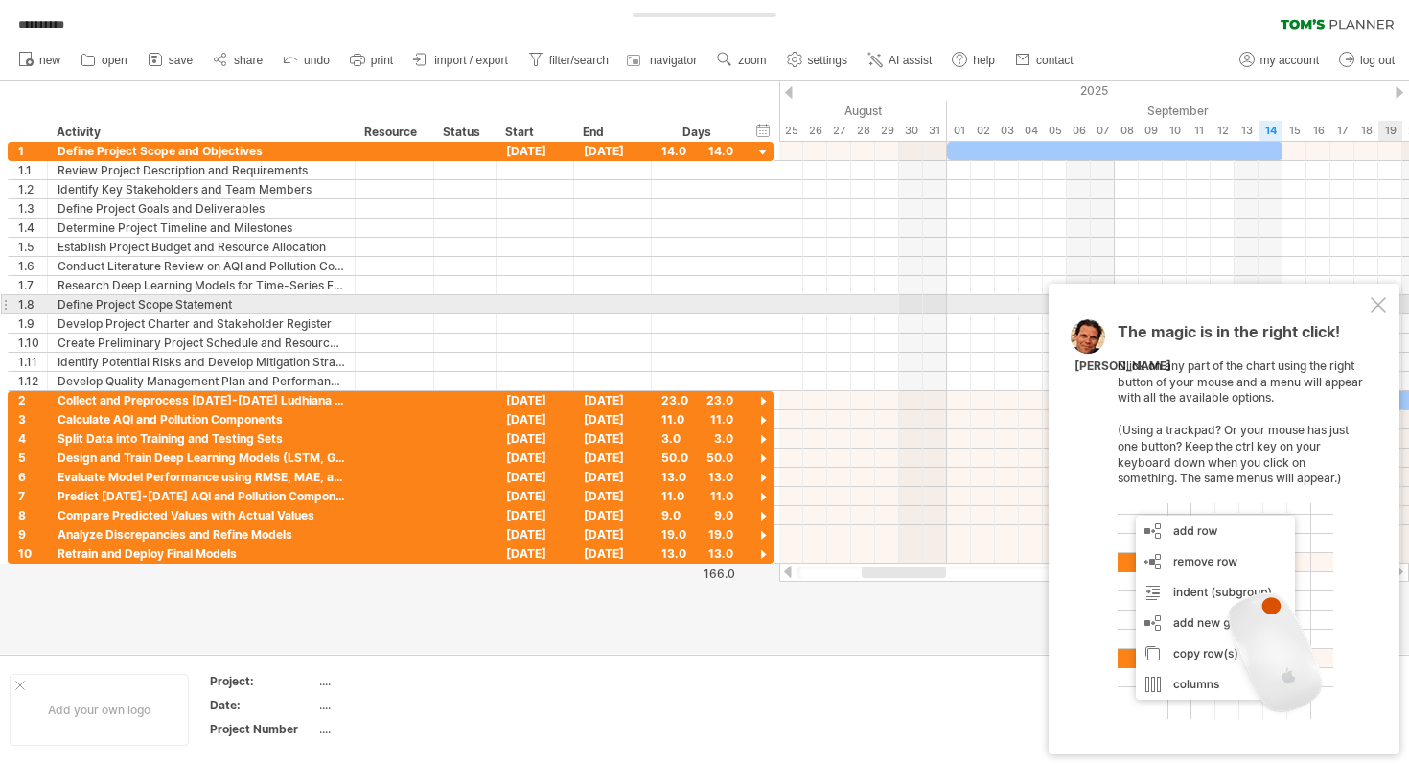
click at [1378, 309] on div at bounding box center [1377, 304] width 15 height 15
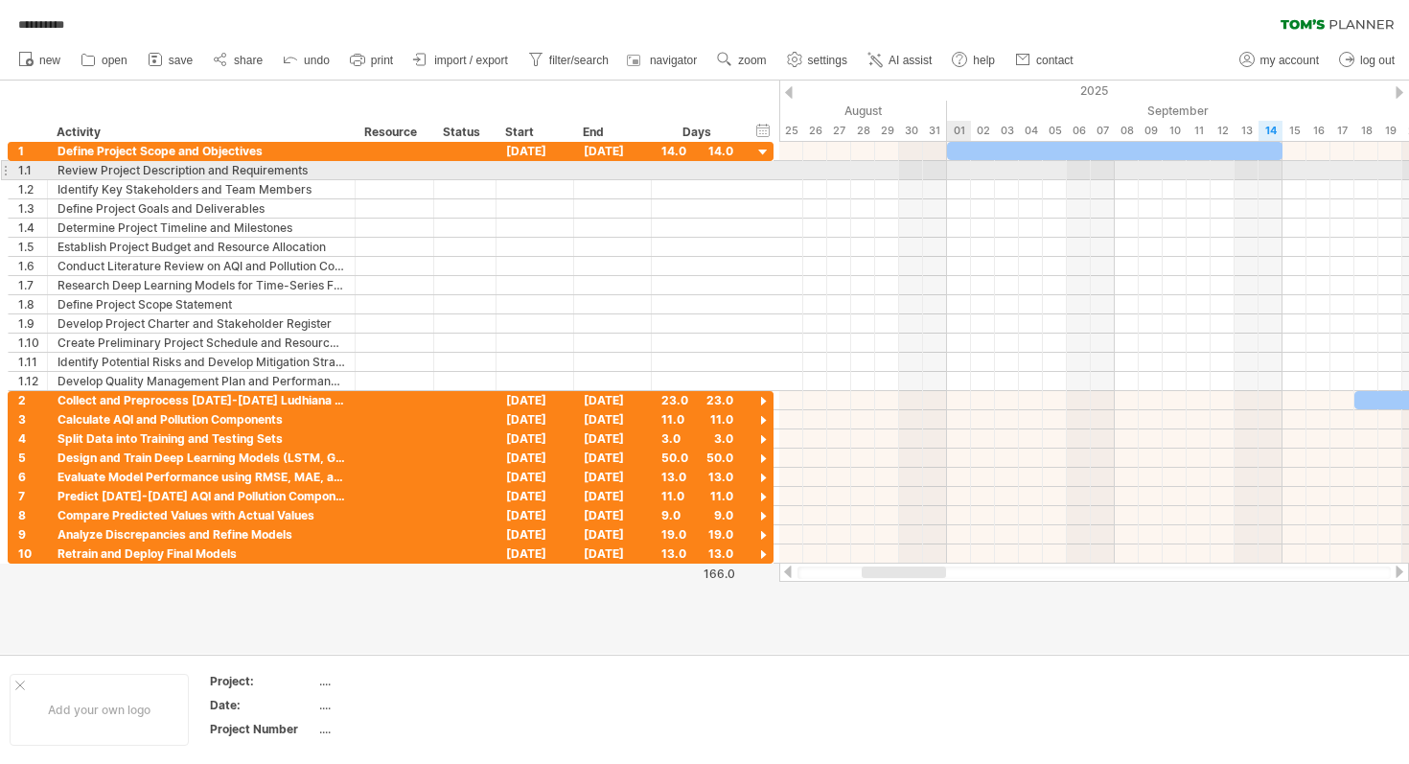
click at [962, 171] on div at bounding box center [1094, 170] width 630 height 19
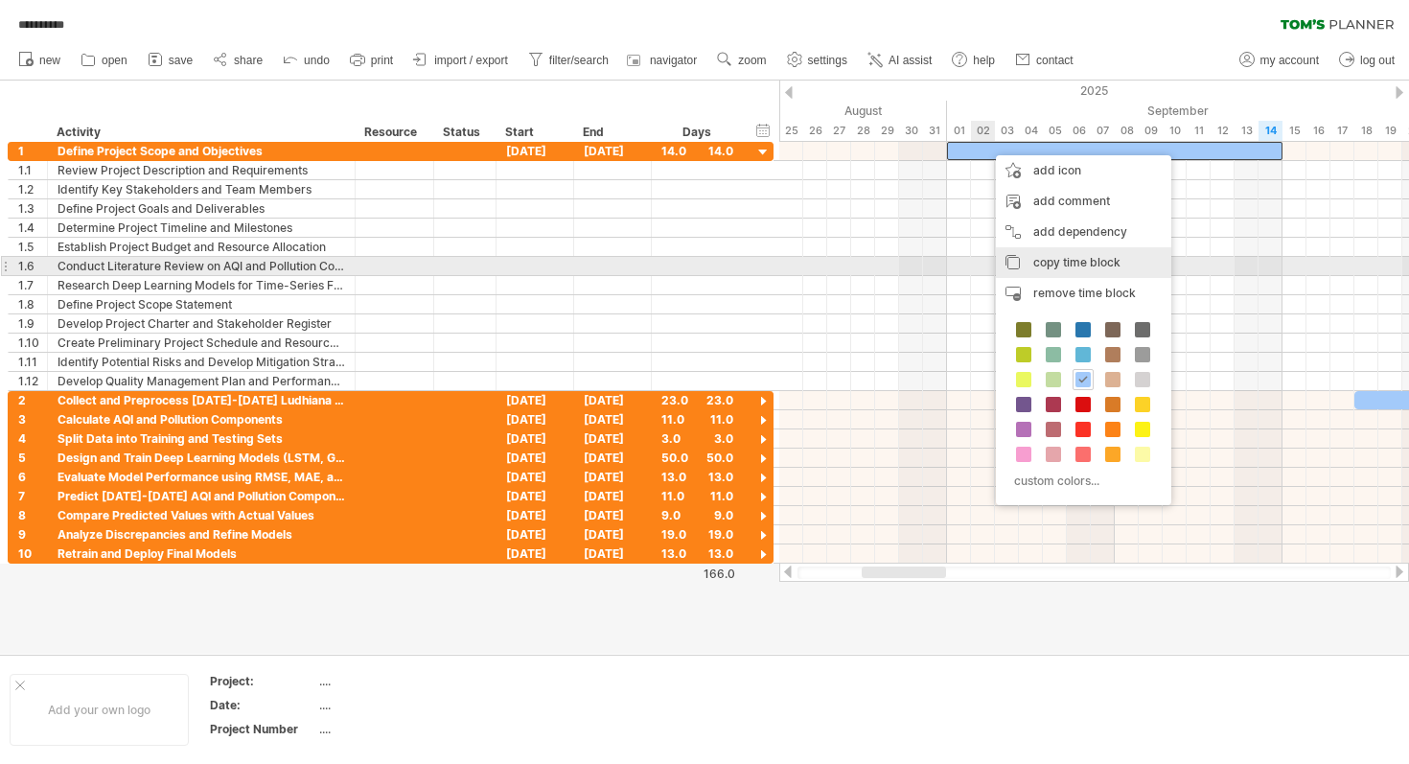
click at [1042, 268] on span "copy time block" at bounding box center [1076, 262] width 87 height 14
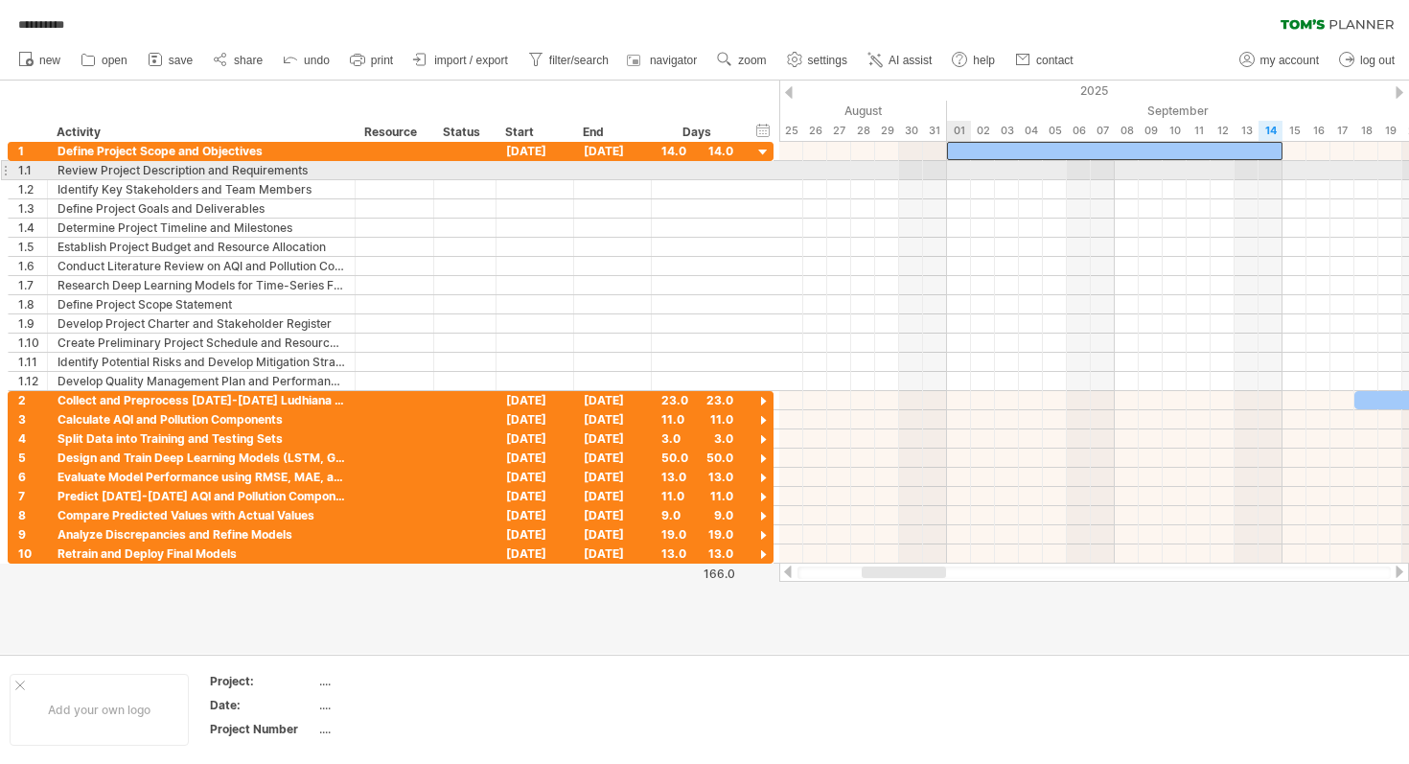
click at [955, 169] on div at bounding box center [1094, 170] width 630 height 19
click at [946, 170] on div at bounding box center [1094, 170] width 630 height 19
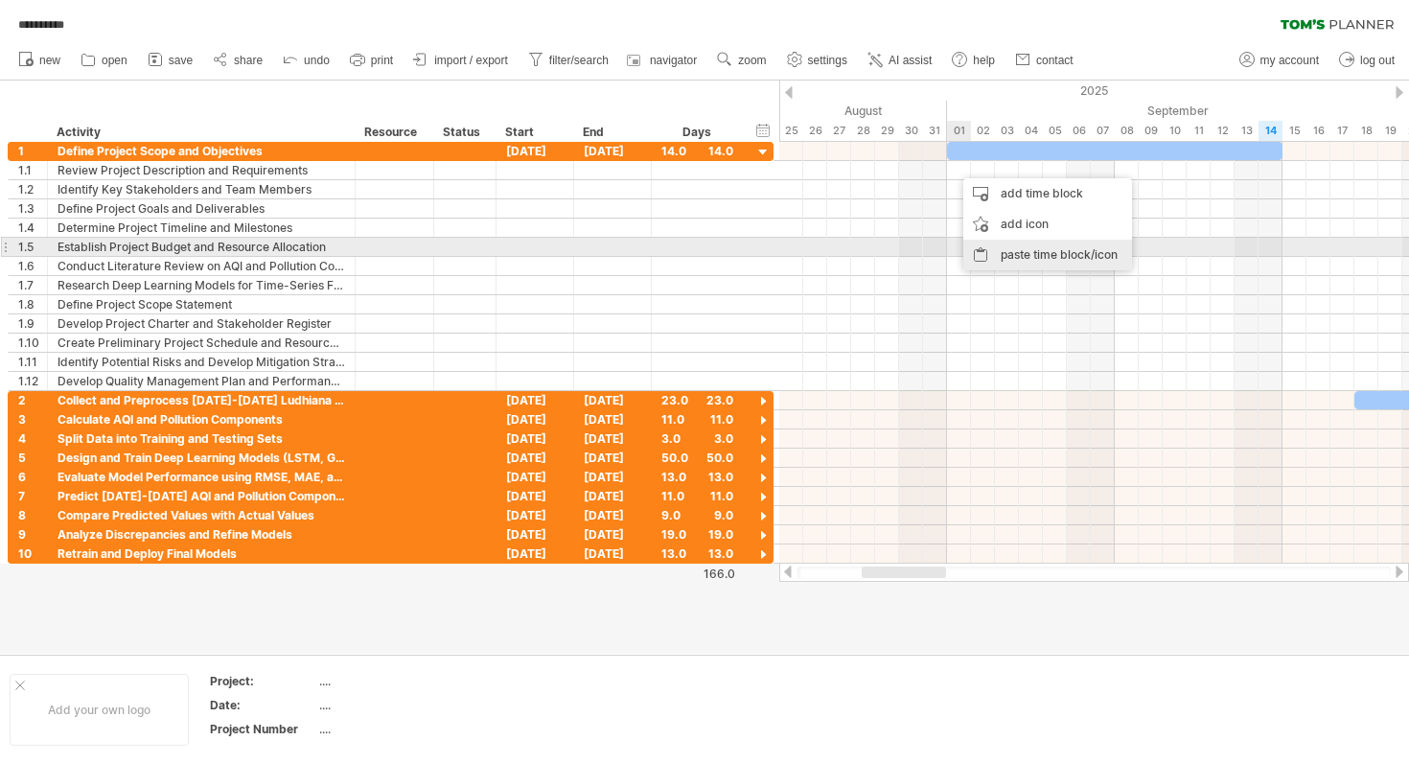
click at [995, 246] on div "paste time block/icon" at bounding box center [1047, 255] width 169 height 31
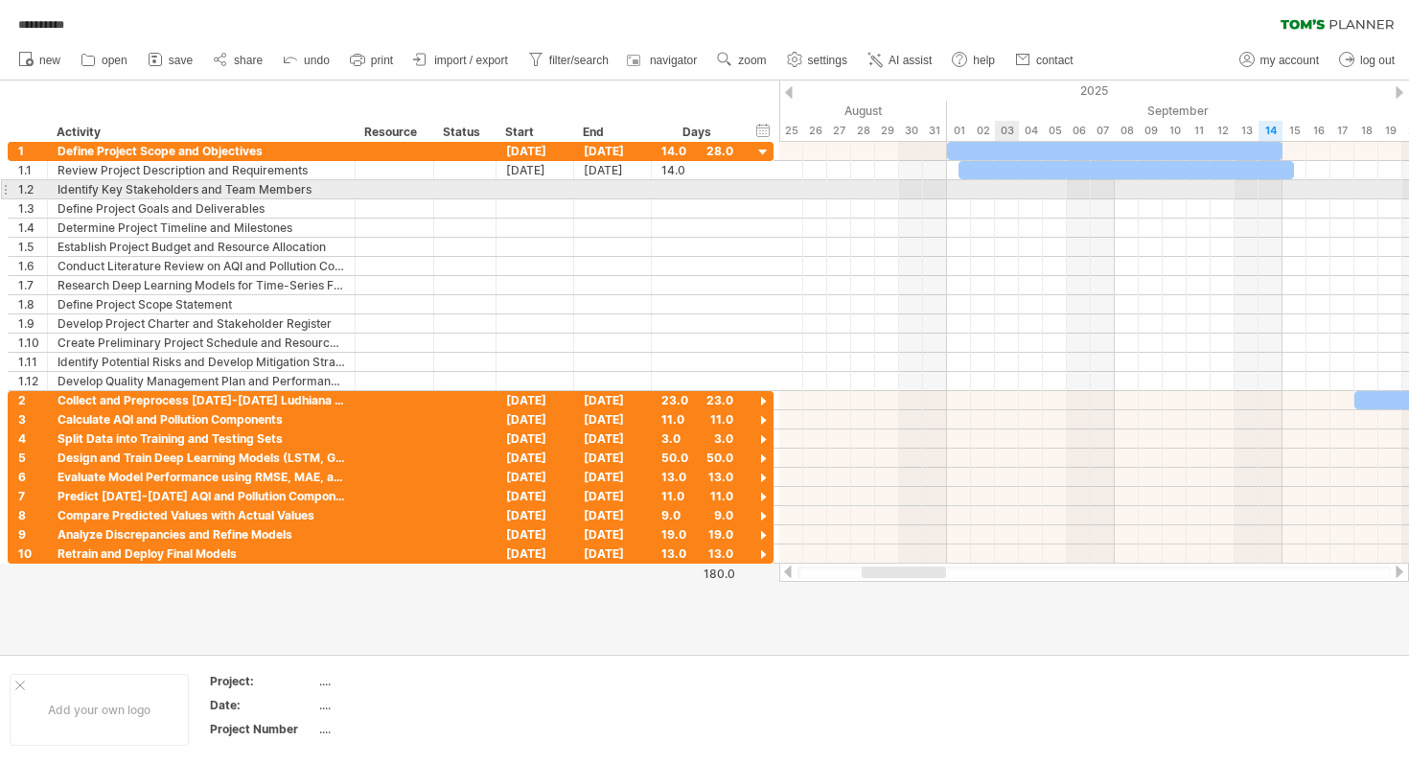
click at [1014, 189] on div at bounding box center [1094, 189] width 630 height 19
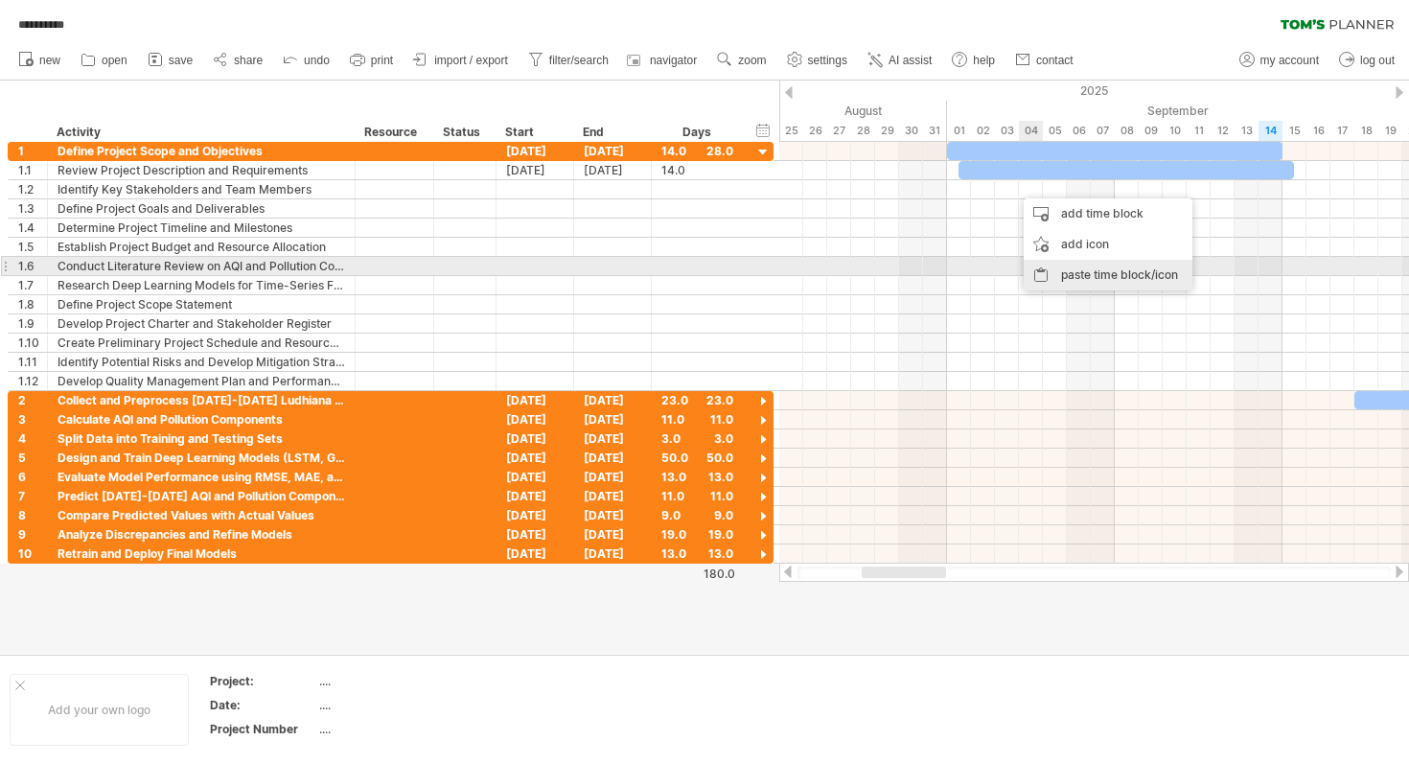
click at [1058, 263] on div "paste time block/icon" at bounding box center [1107, 275] width 169 height 31
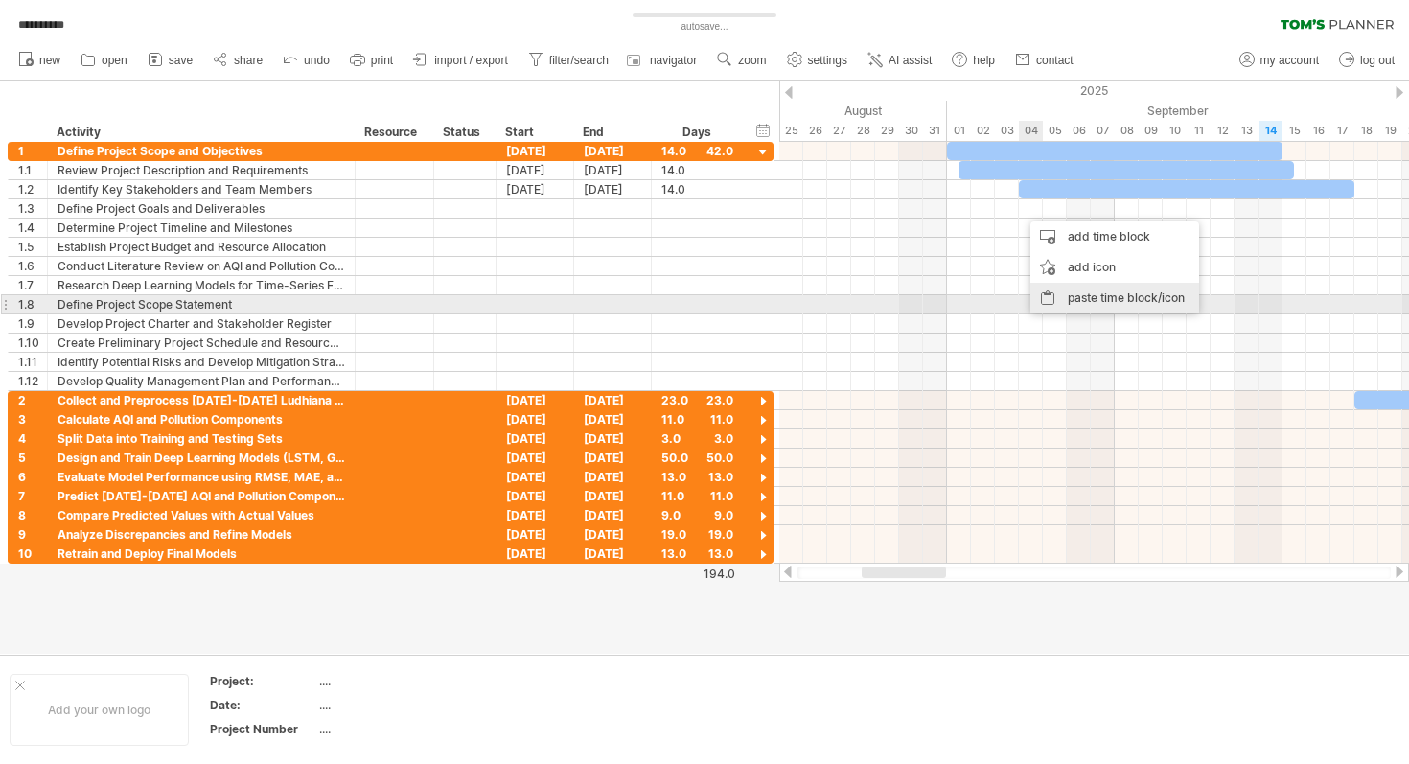
click at [1058, 300] on div "paste time block/icon" at bounding box center [1114, 298] width 169 height 31
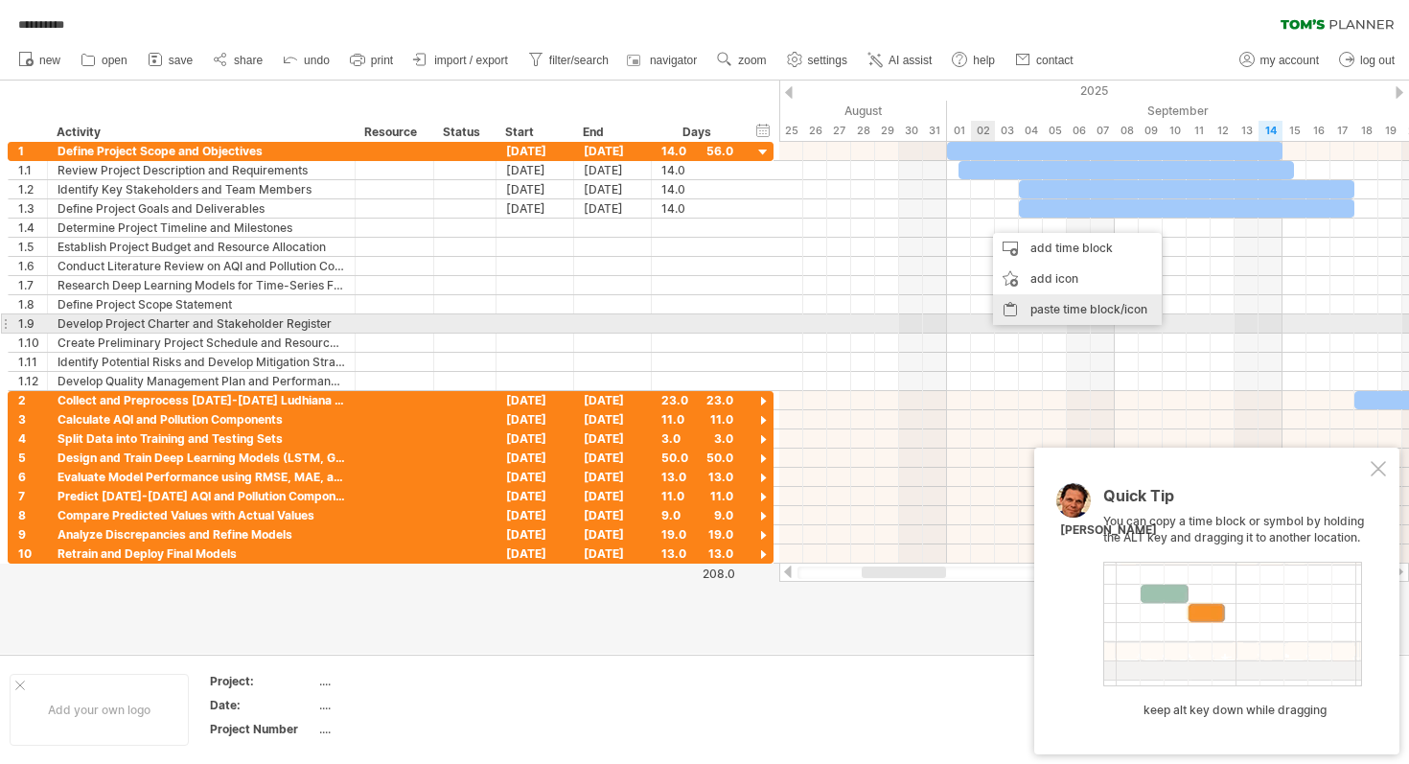
click at [1020, 317] on div "paste time block/icon" at bounding box center [1077, 309] width 169 height 31
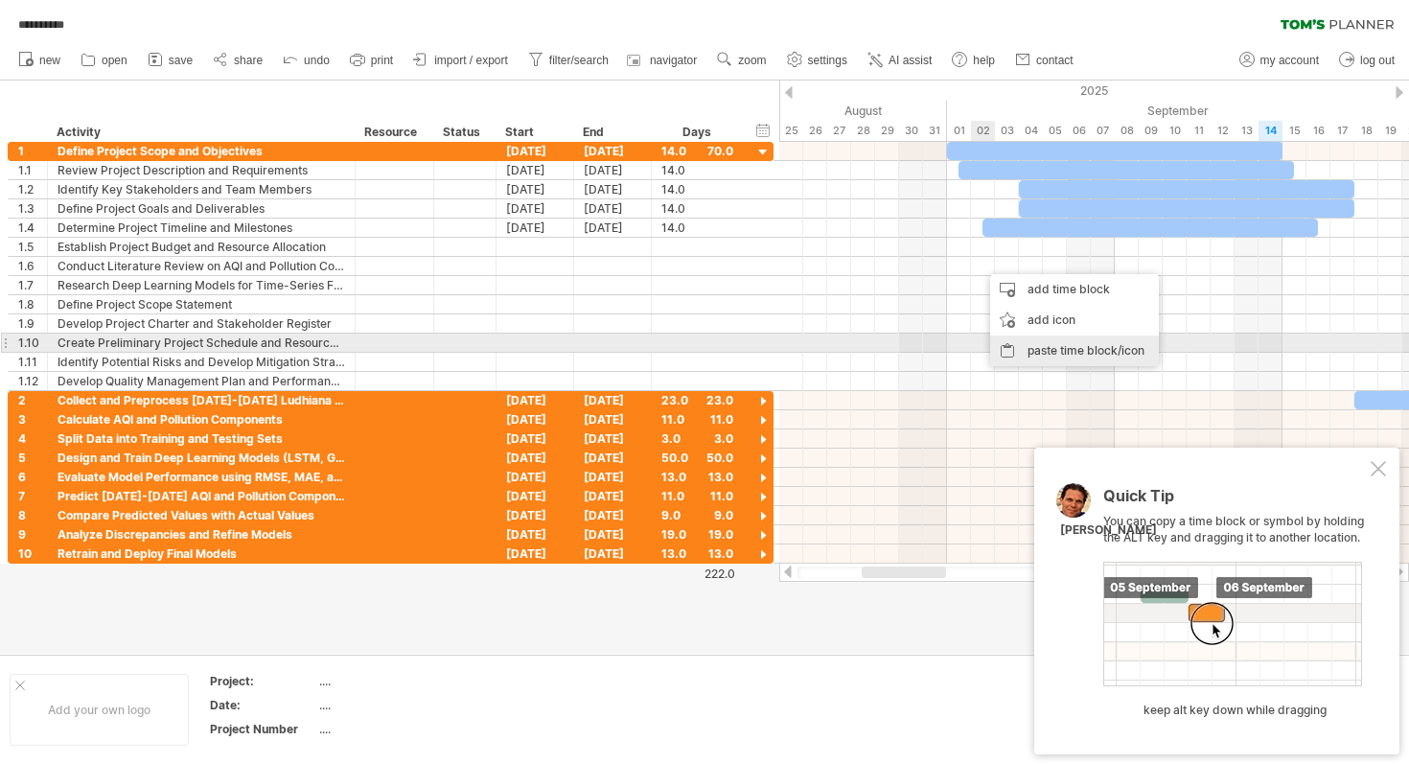
click at [1031, 340] on div "paste time block/icon" at bounding box center [1074, 350] width 169 height 31
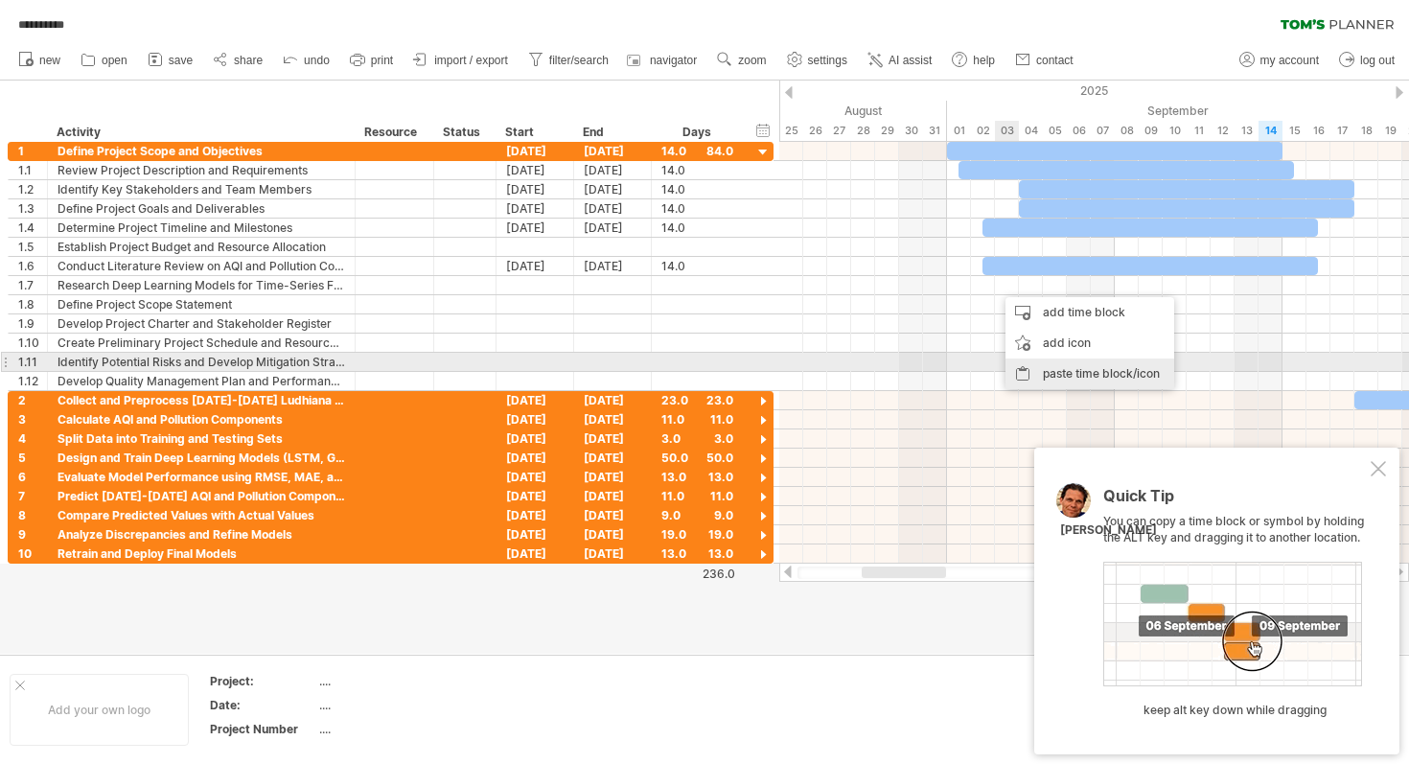
click at [1049, 367] on div "paste time block/icon" at bounding box center [1089, 373] width 169 height 31
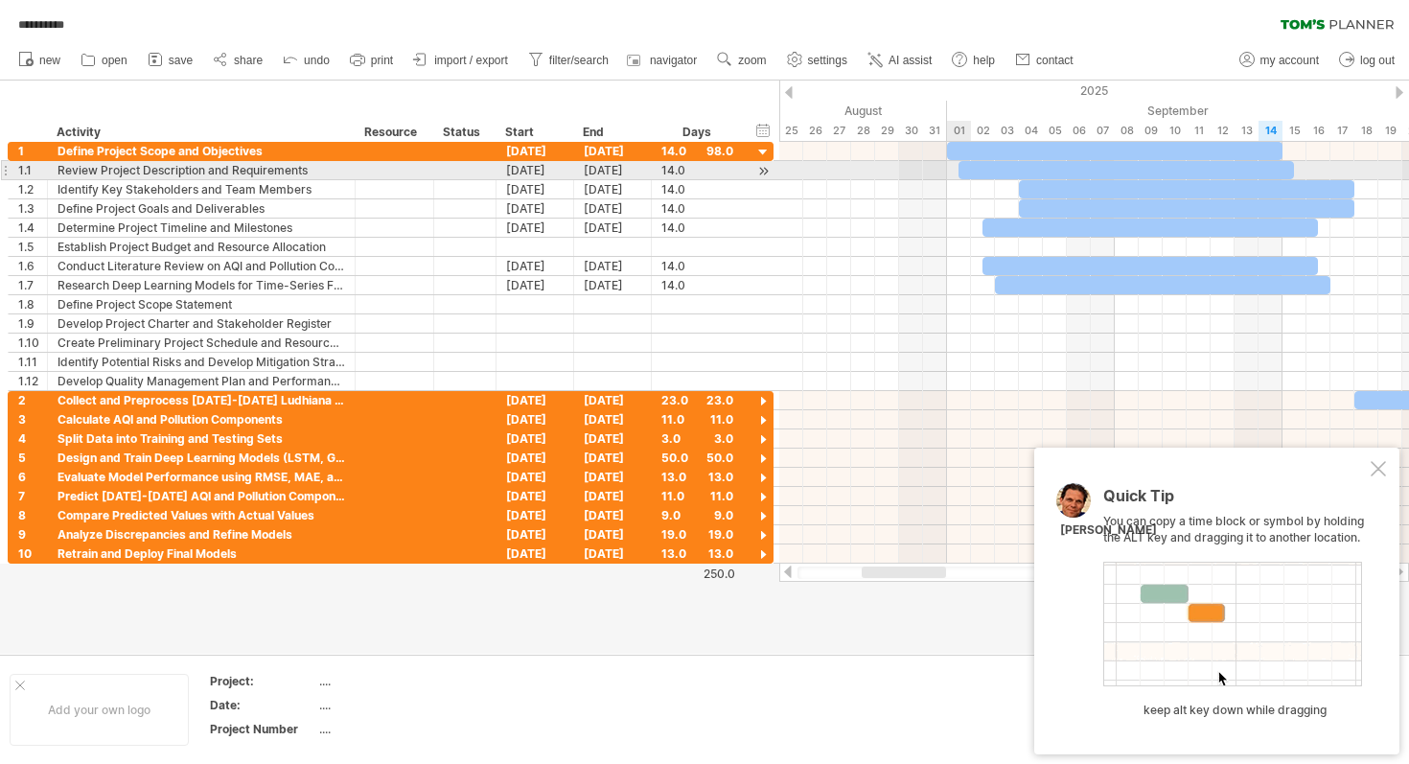
click at [968, 170] on div at bounding box center [1125, 170] width 335 height 18
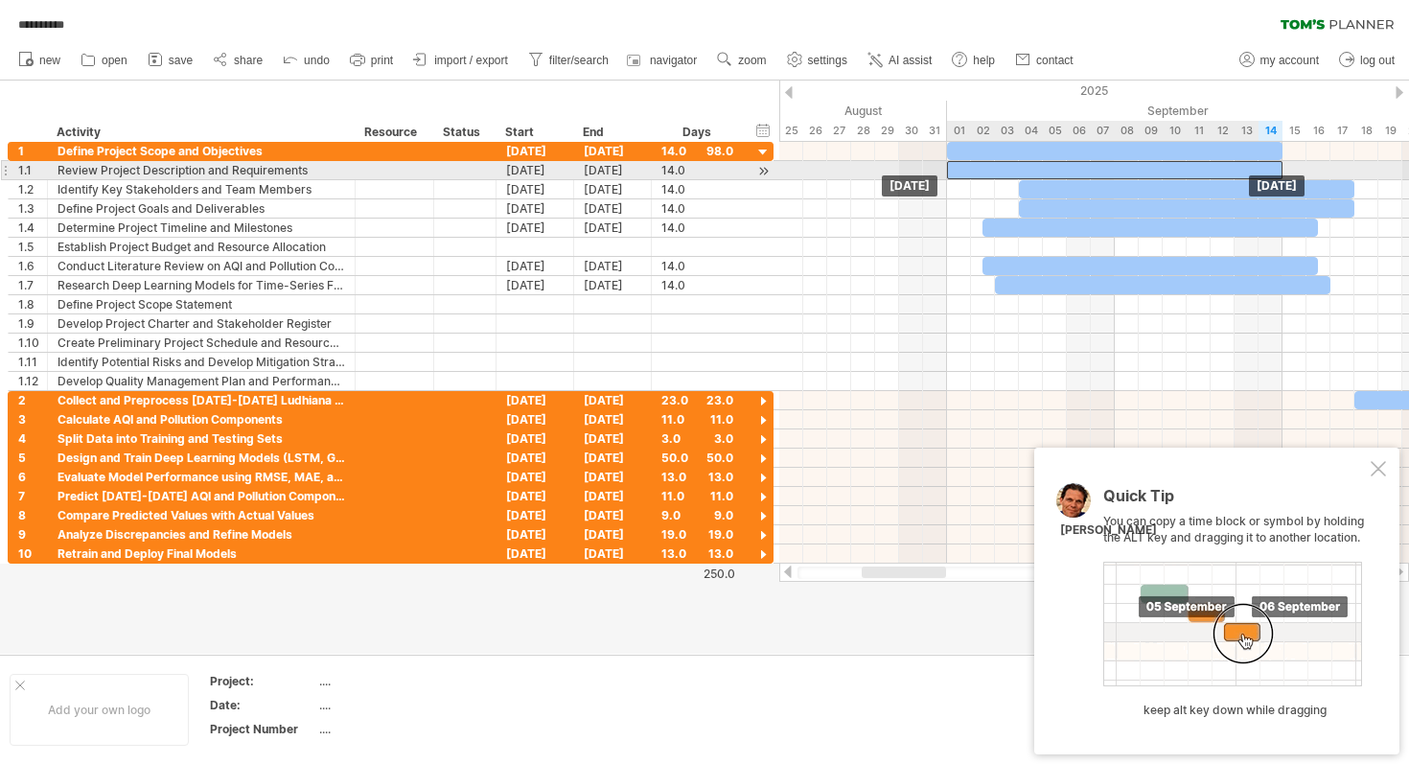
drag, startPoint x: 968, startPoint y: 170, endPoint x: 954, endPoint y: 172, distance: 13.6
click at [954, 172] on div at bounding box center [1114, 170] width 335 height 18
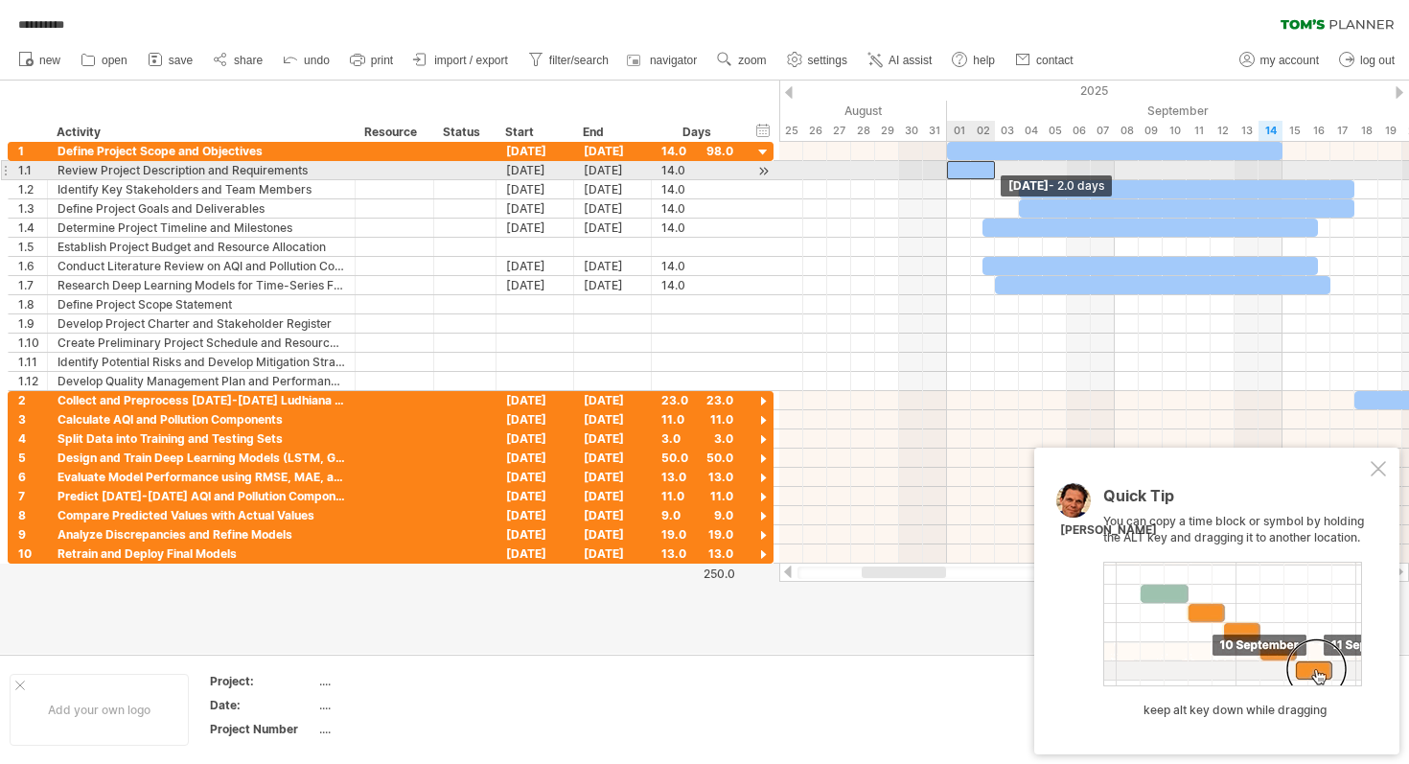
drag, startPoint x: 1282, startPoint y: 170, endPoint x: 996, endPoint y: 174, distance: 286.5
click at [996, 174] on span at bounding box center [995, 170] width 8 height 18
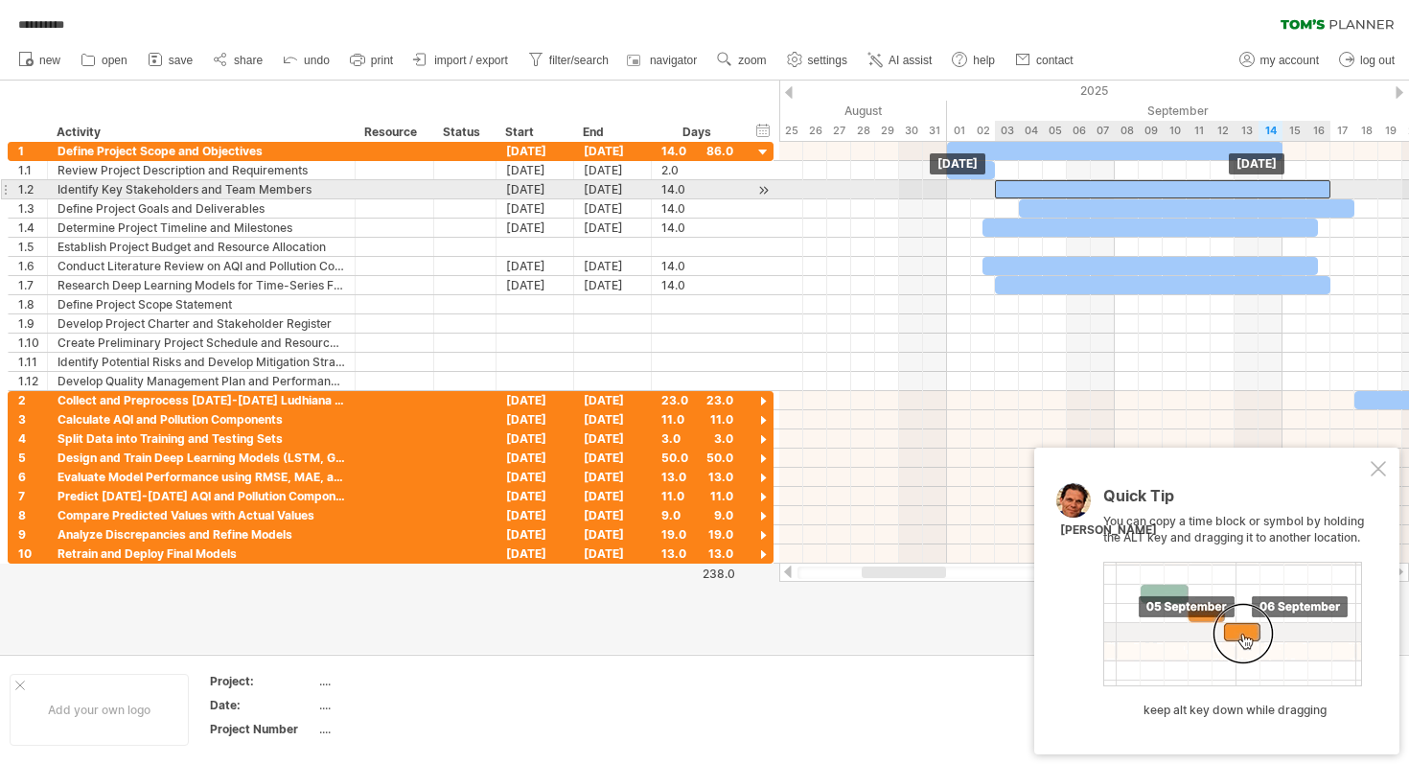
drag, startPoint x: 1036, startPoint y: 187, endPoint x: 1019, endPoint y: 187, distance: 17.2
click at [1017, 187] on div at bounding box center [1162, 189] width 335 height 18
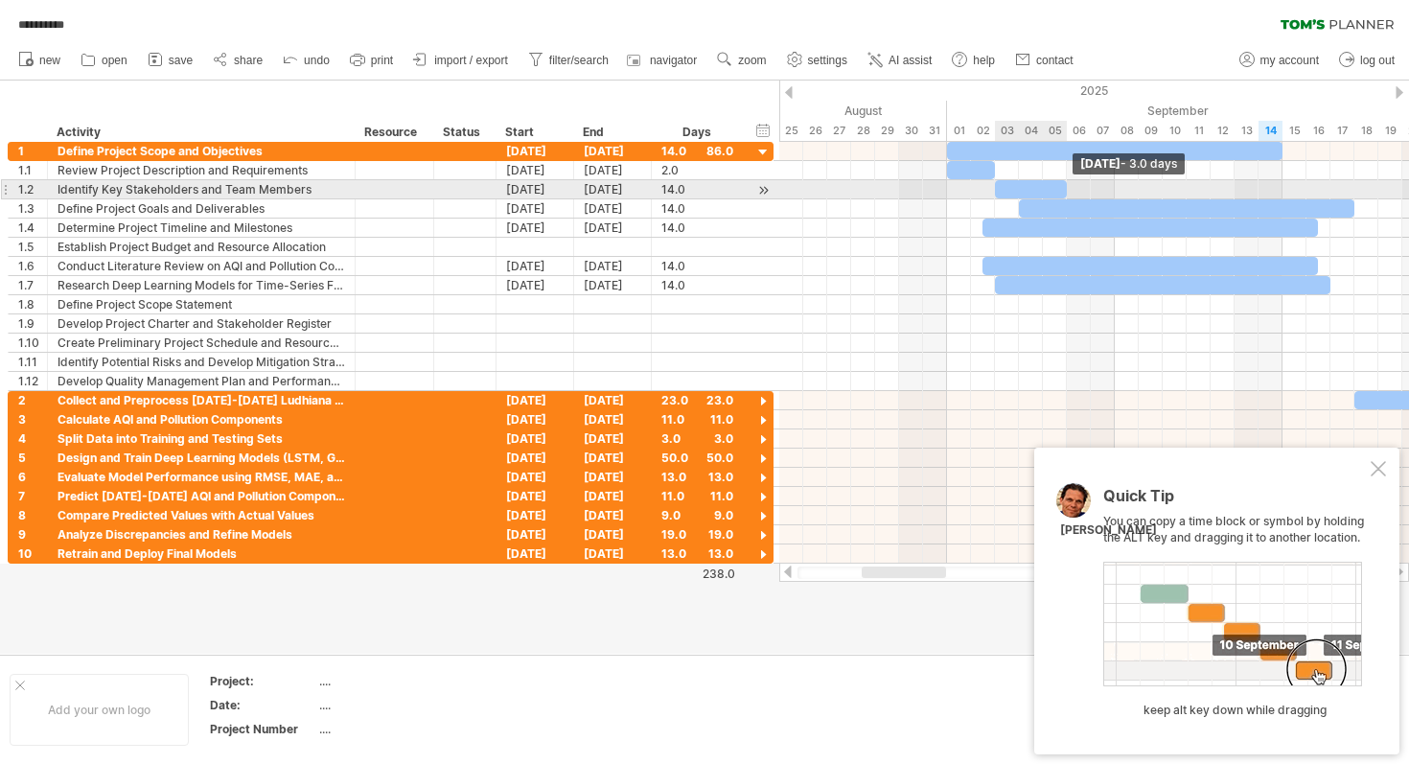
drag, startPoint x: 1326, startPoint y: 187, endPoint x: 1061, endPoint y: 196, distance: 265.6
click at [1061, 196] on div at bounding box center [1031, 189] width 72 height 18
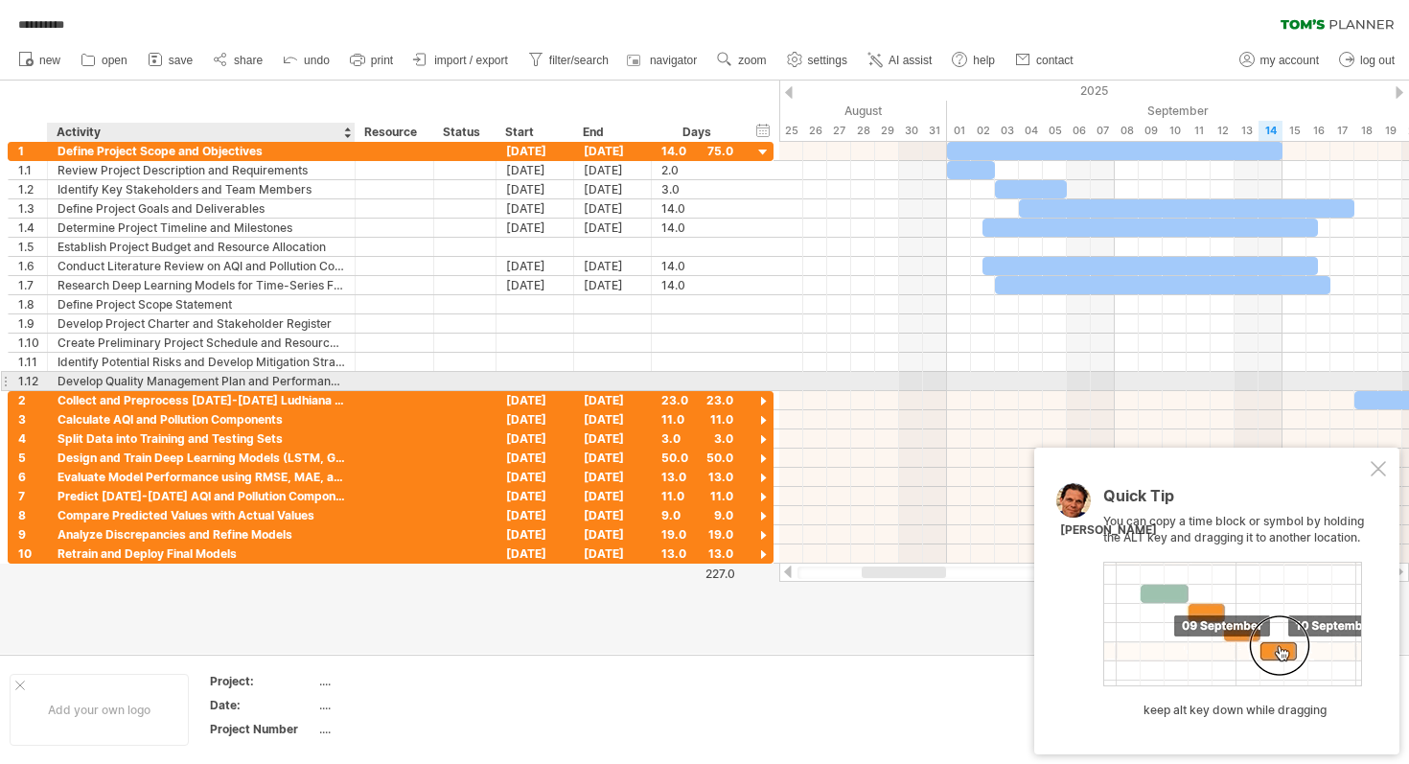
click at [125, 380] on div "Develop Quality Management Plan and Performance Metrics" at bounding box center [200, 381] width 287 height 18
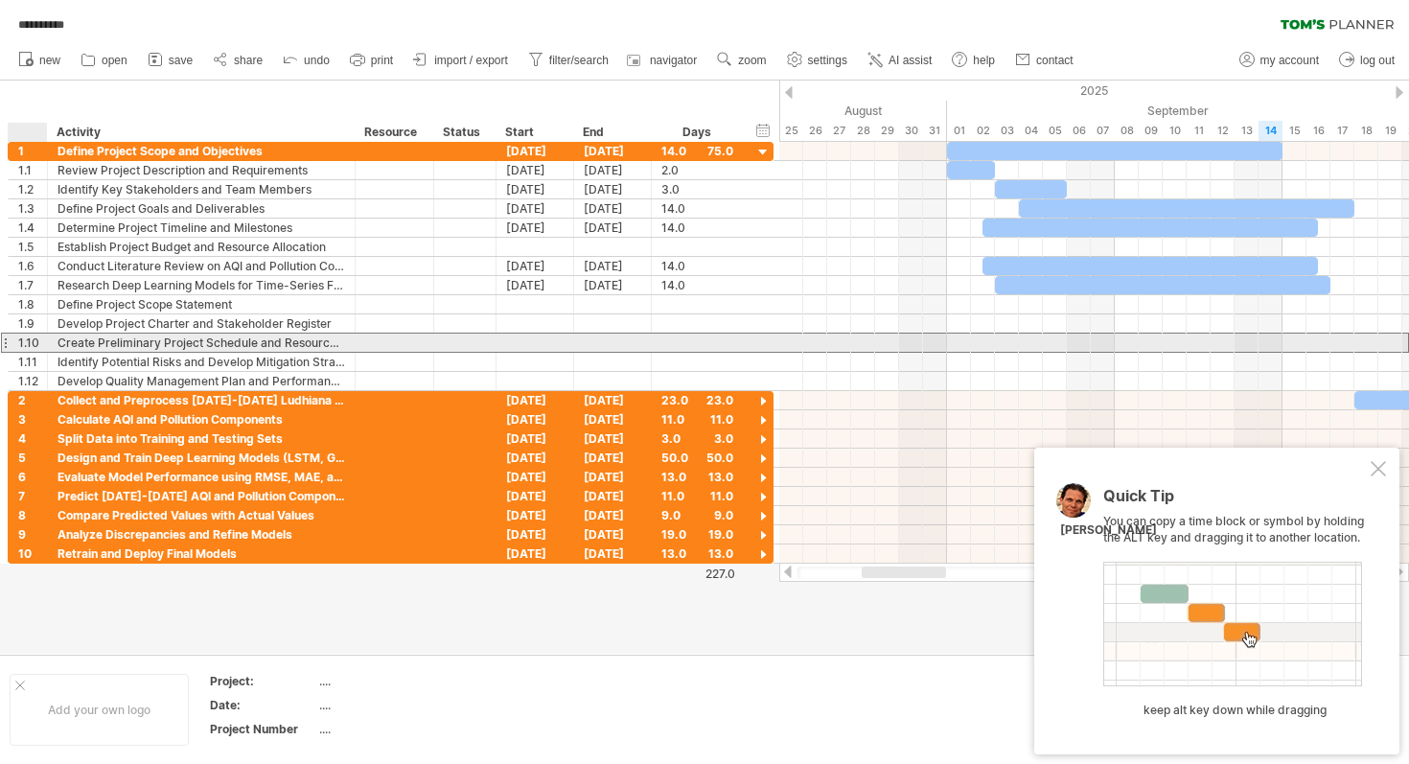
click at [28, 349] on div "1.10" at bounding box center [32, 342] width 29 height 18
click at [1, 344] on div at bounding box center [5, 342] width 8 height 20
click at [7, 344] on div at bounding box center [5, 342] width 8 height 20
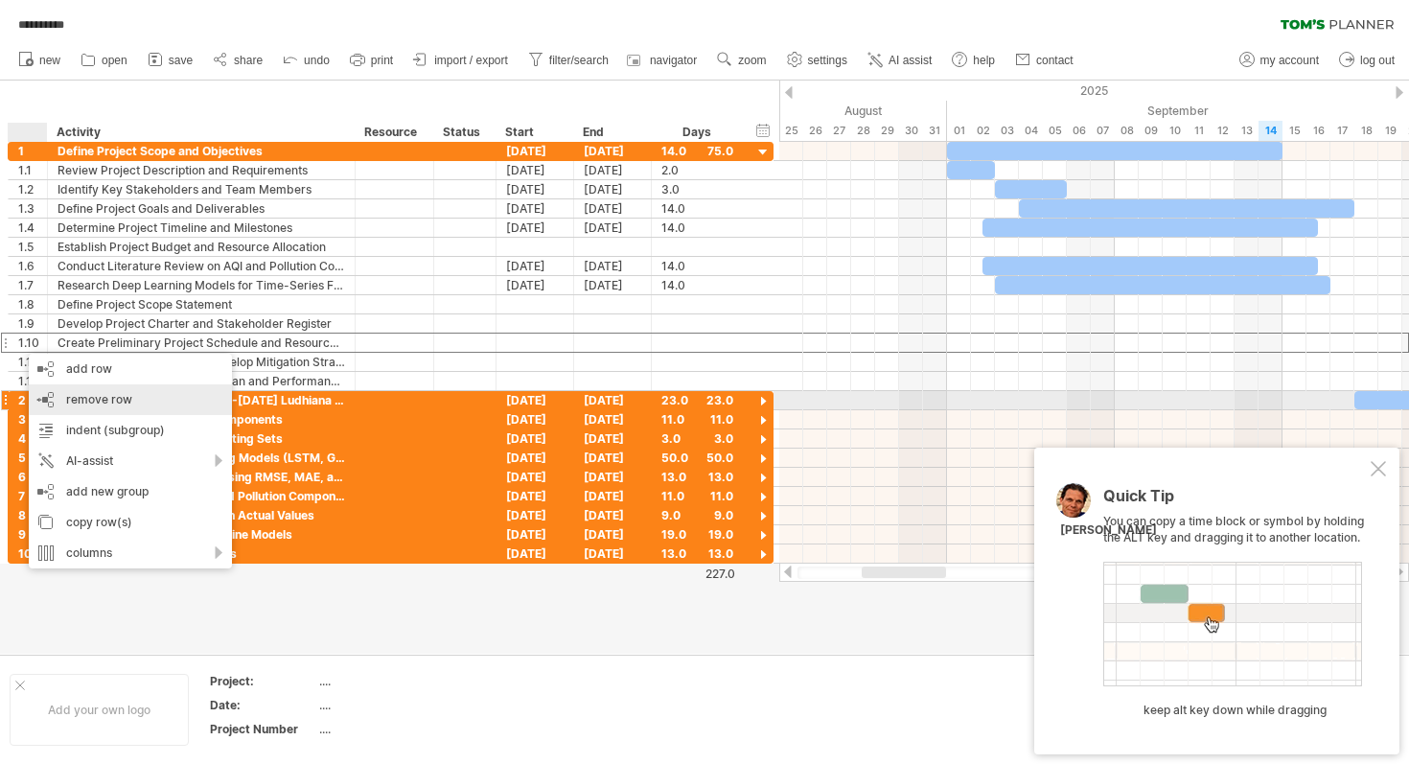
click at [116, 403] on span "remove row" at bounding box center [99, 399] width 66 height 14
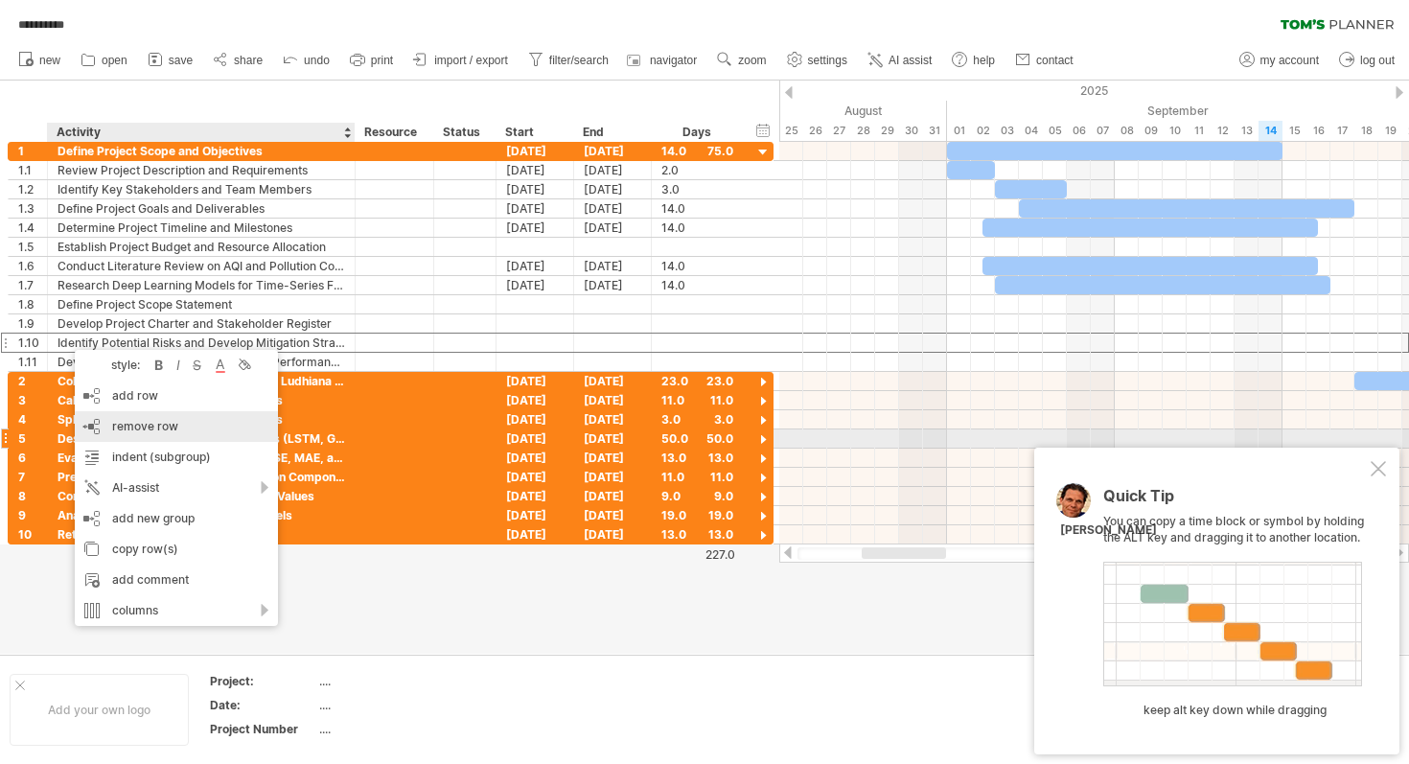
click at [156, 429] on span "remove row" at bounding box center [145, 426] width 66 height 14
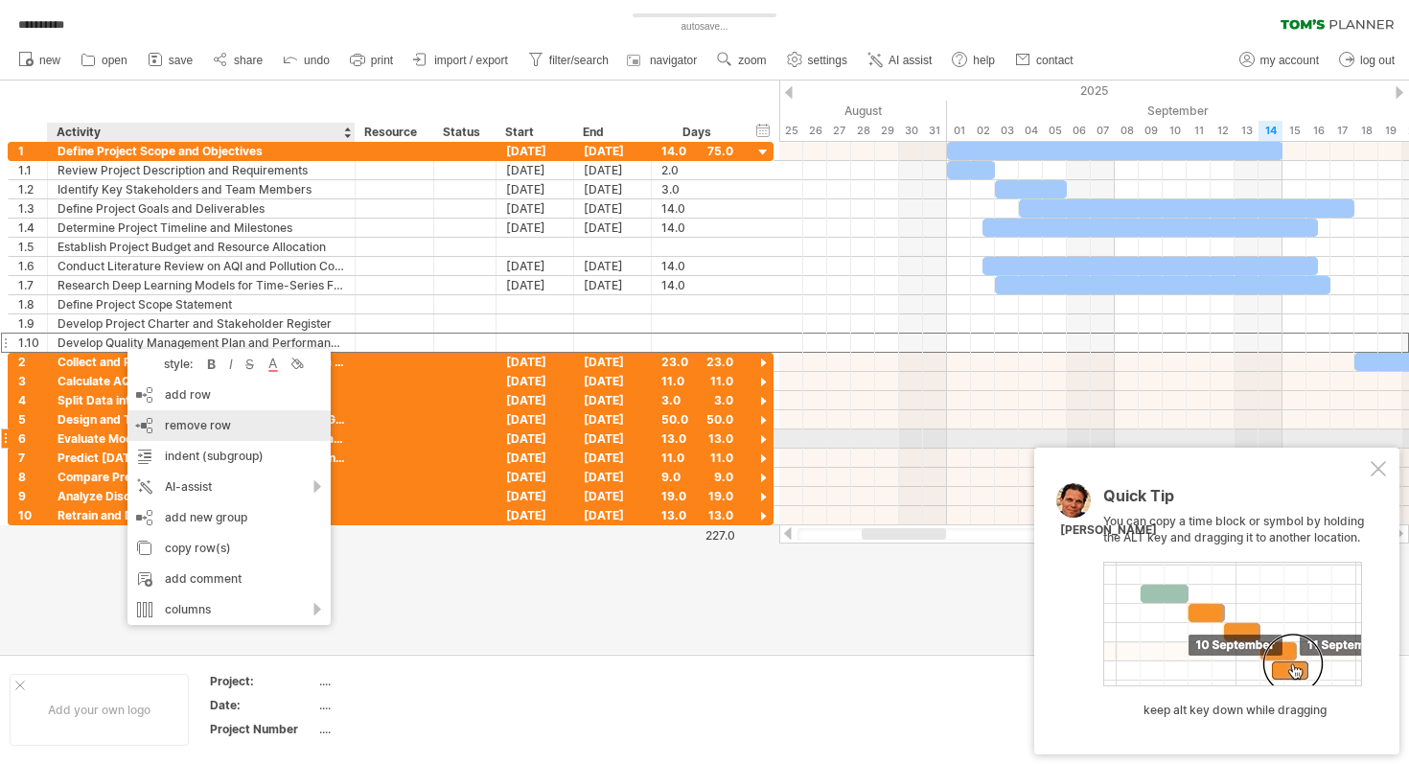
click at [186, 436] on div "remove row remove selected rows" at bounding box center [228, 425] width 203 height 31
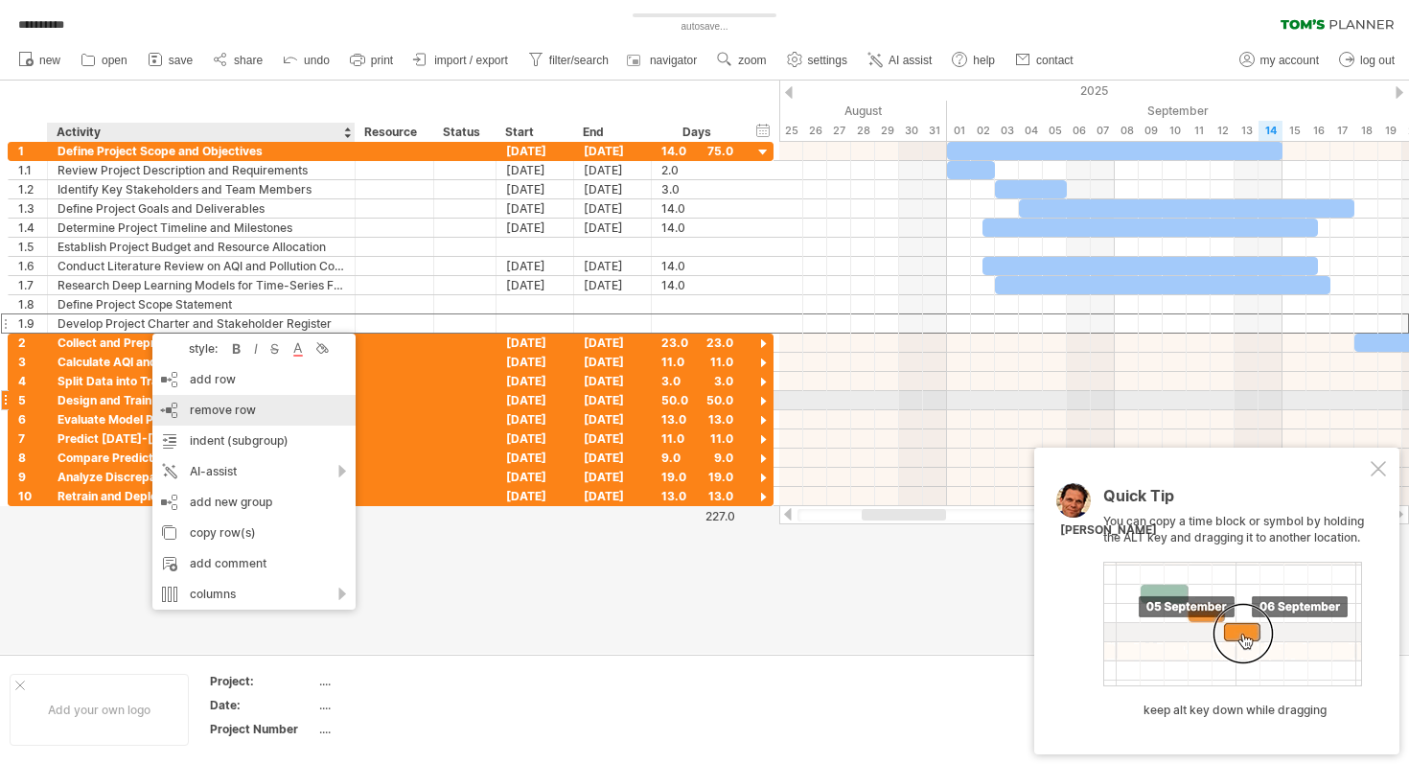
click at [186, 409] on div "remove row remove selected rows" at bounding box center [253, 410] width 203 height 31
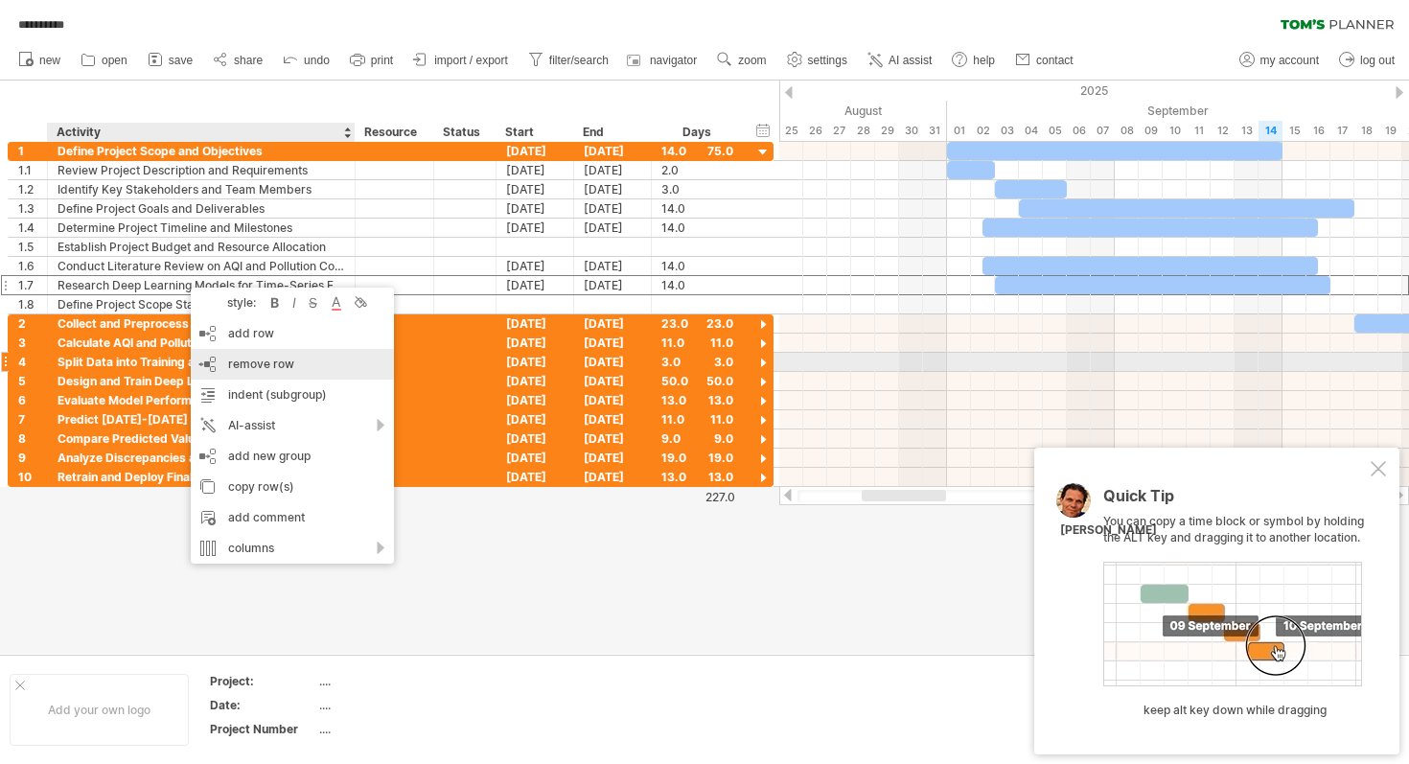
click at [273, 367] on span "remove row" at bounding box center [261, 363] width 66 height 14
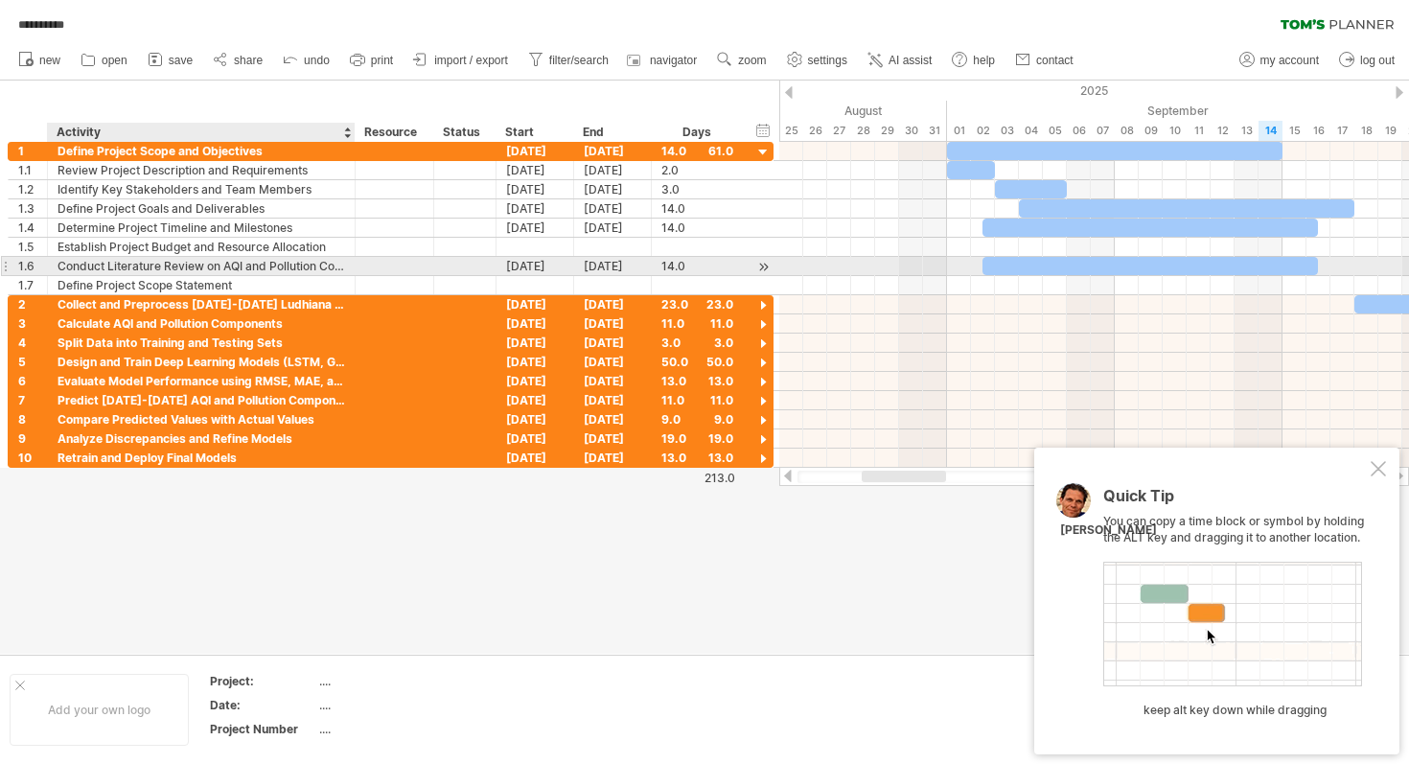
click at [240, 260] on div "Conduct Literature Review on AQI and Pollution Components" at bounding box center [200, 266] width 287 height 18
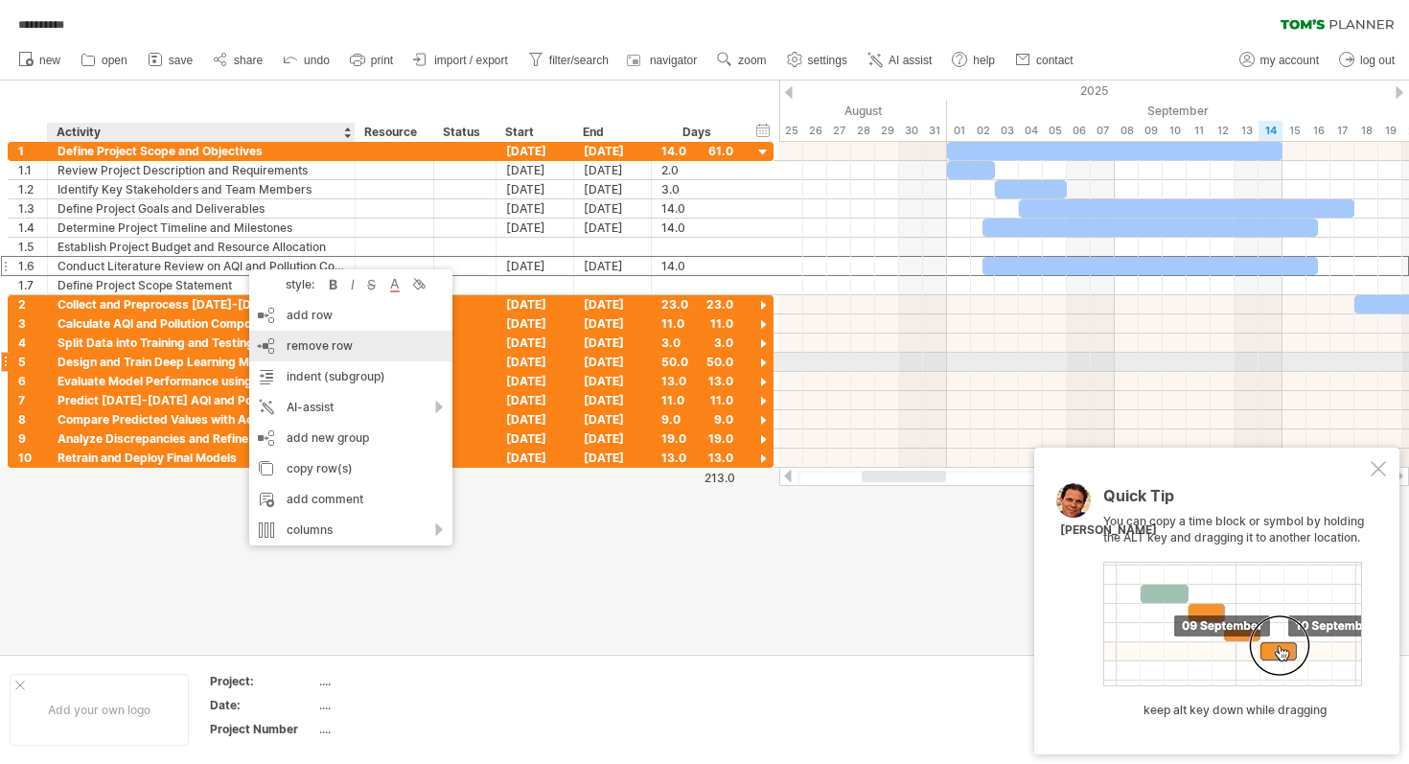
click at [284, 355] on div "remove row remove selected rows" at bounding box center [350, 346] width 203 height 31
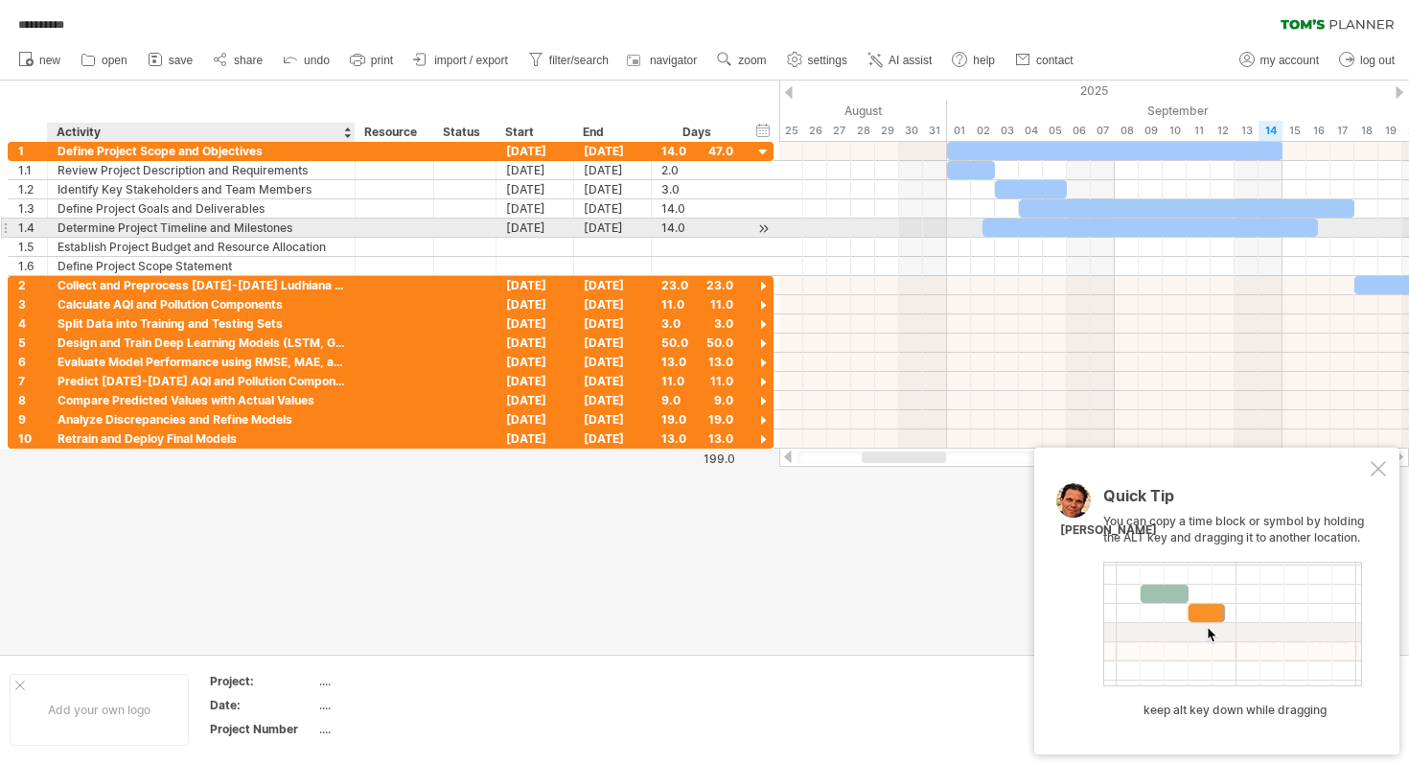
click at [197, 219] on div "Determine Project Timeline and Milestones" at bounding box center [200, 227] width 287 height 18
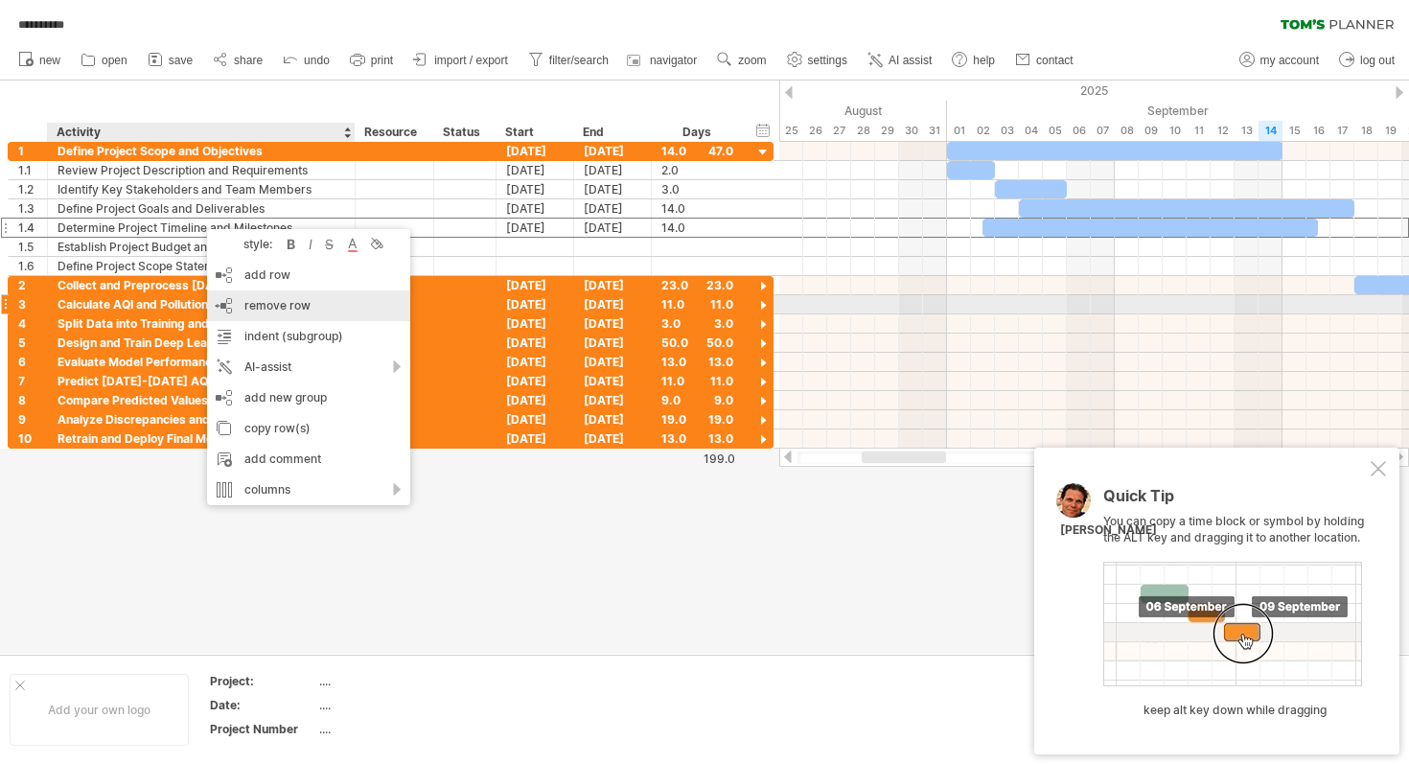
click at [254, 305] on span "remove row" at bounding box center [277, 305] width 66 height 14
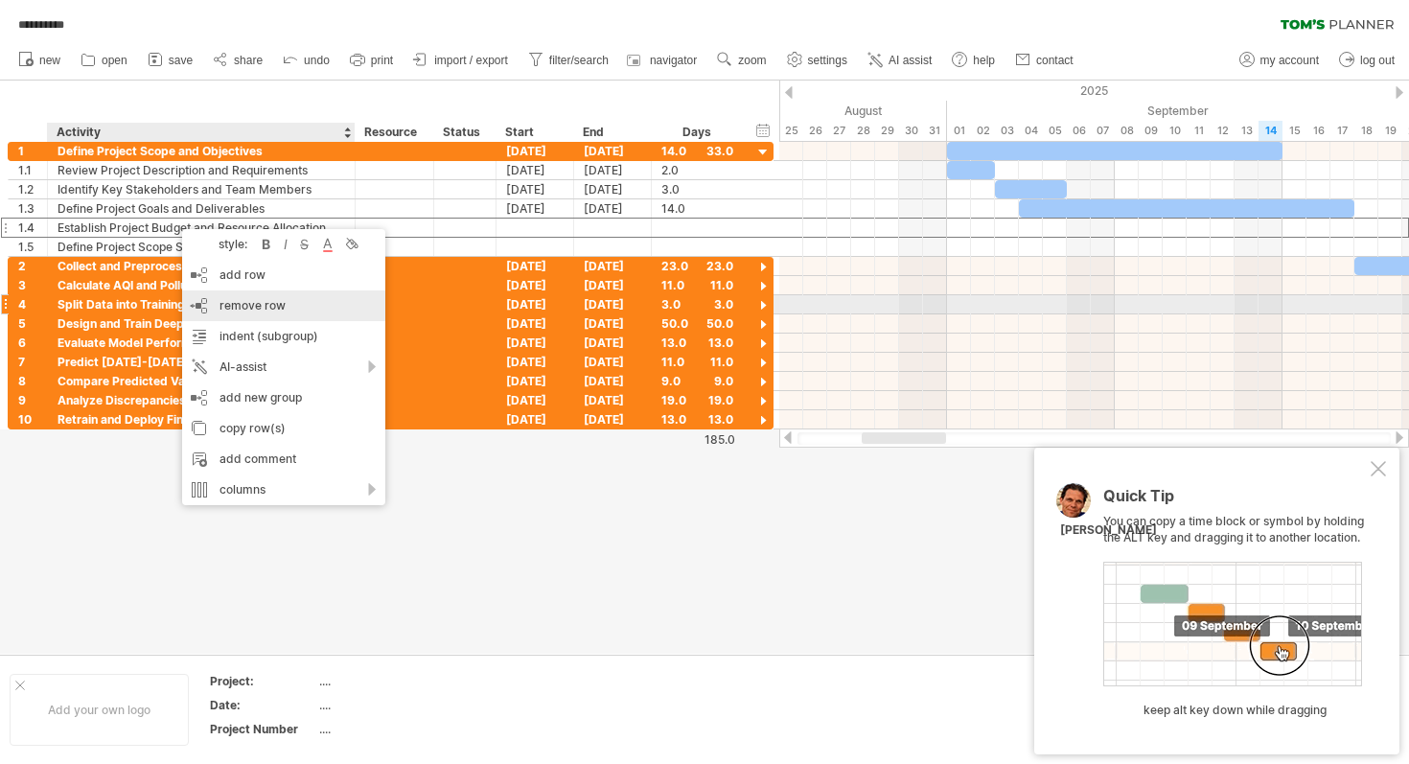
click at [225, 303] on span "remove row" at bounding box center [252, 305] width 66 height 14
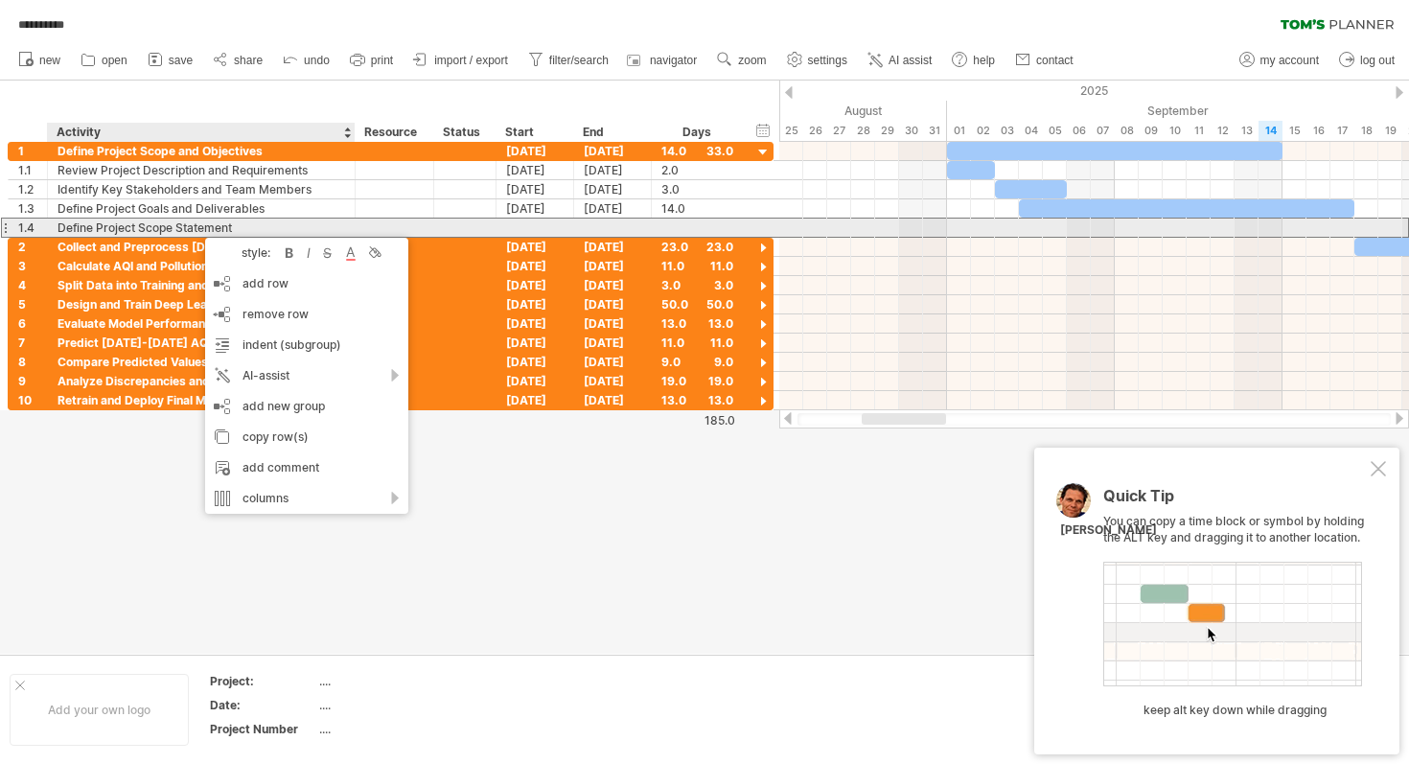
click at [131, 233] on div "Define Project Scope Statement" at bounding box center [200, 227] width 287 height 18
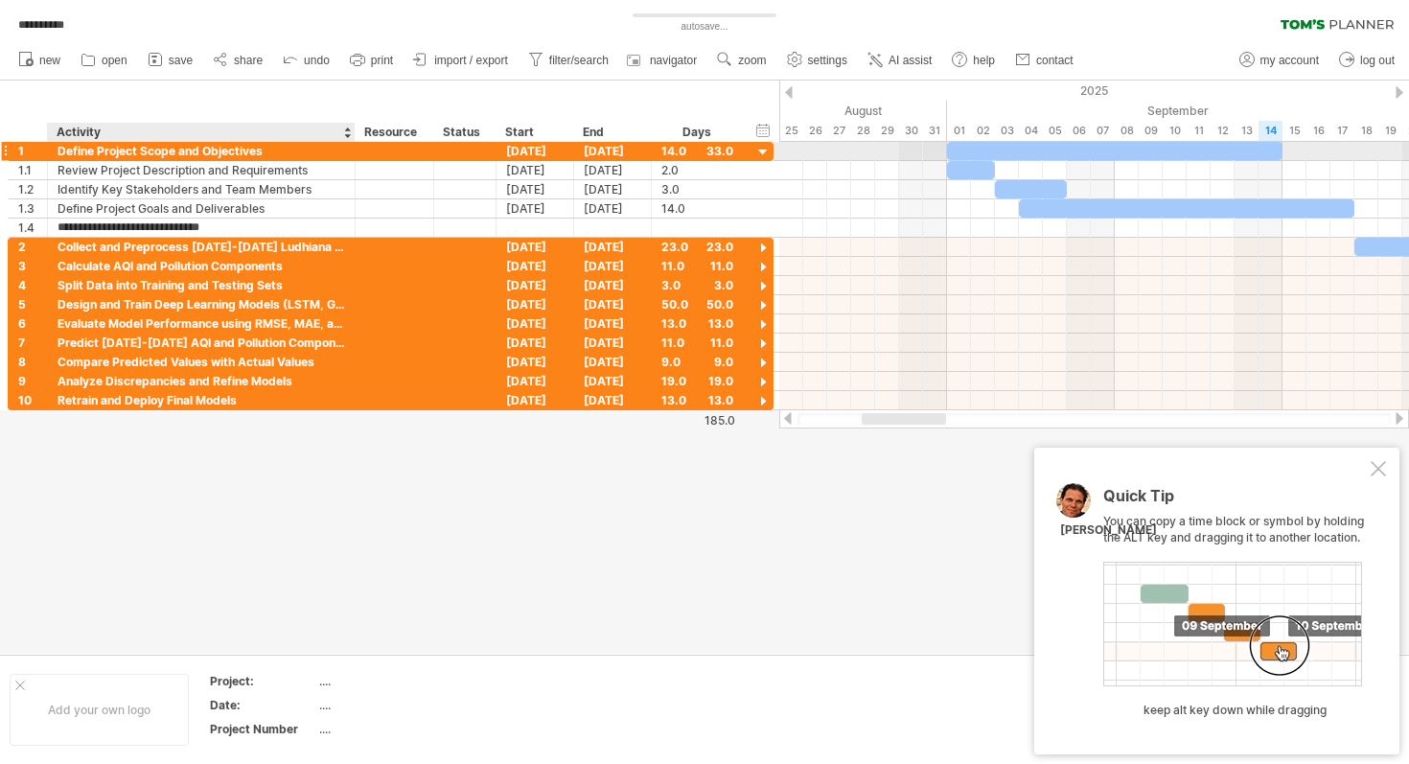
click at [209, 153] on div "Define Project Scope and Objectives" at bounding box center [200, 151] width 287 height 18
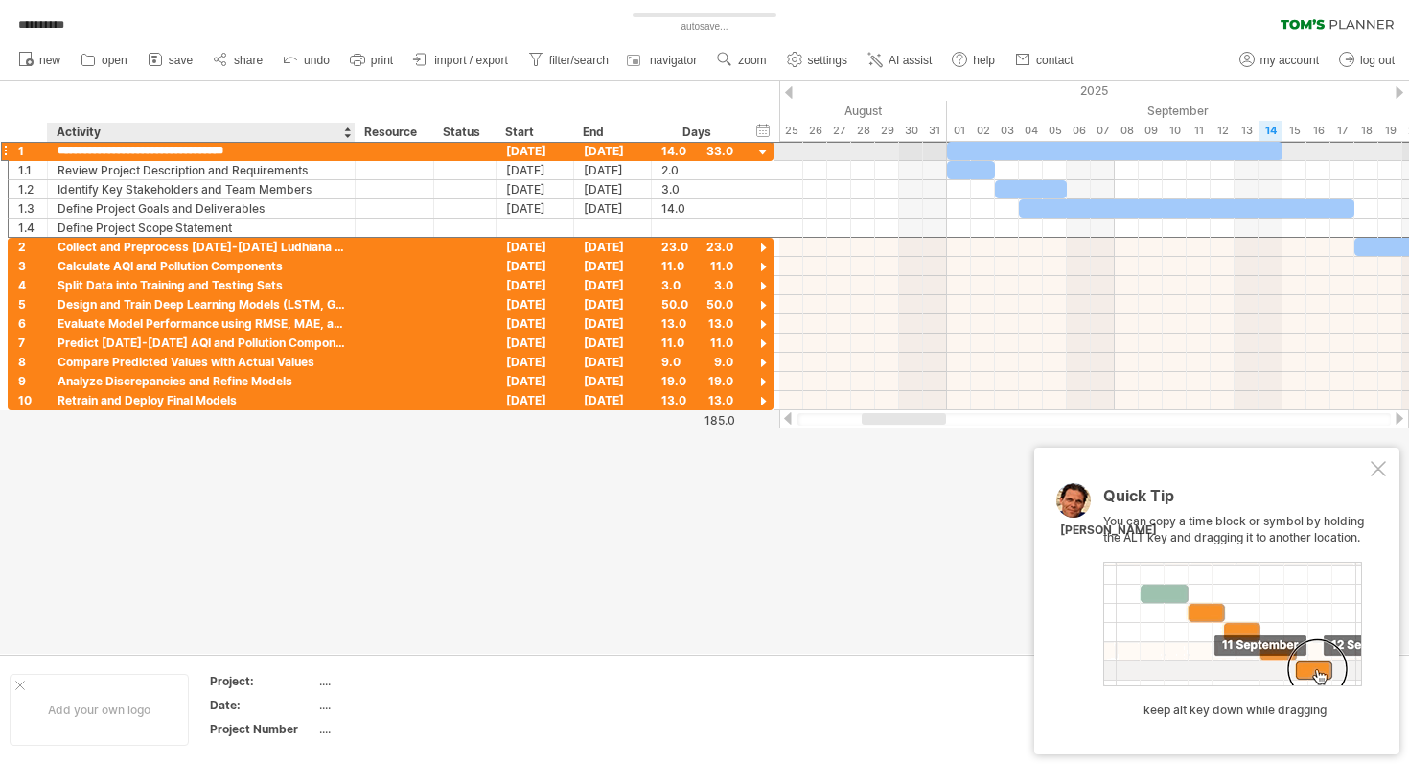
click at [209, 153] on input "**********" at bounding box center [200, 151] width 287 height 18
type input "**********"
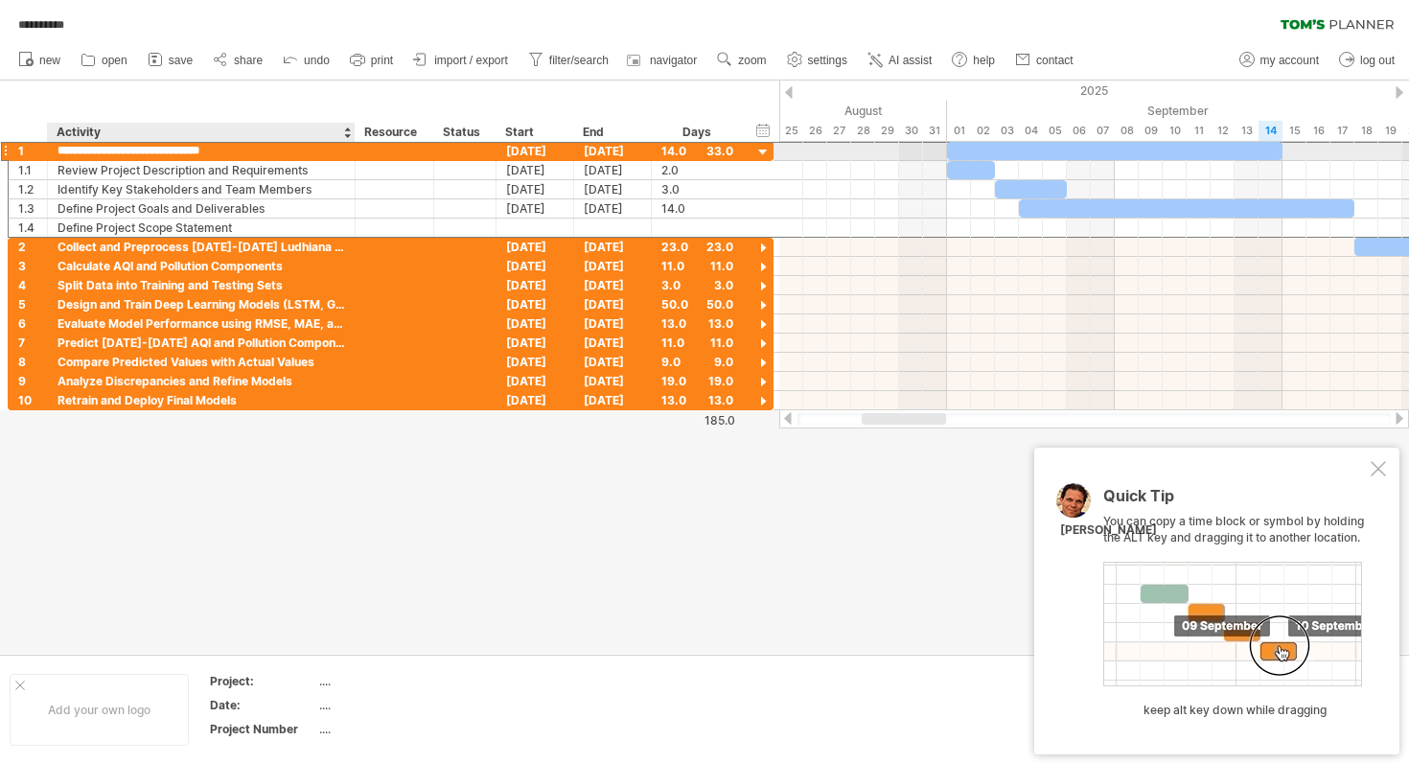
type input "**********"
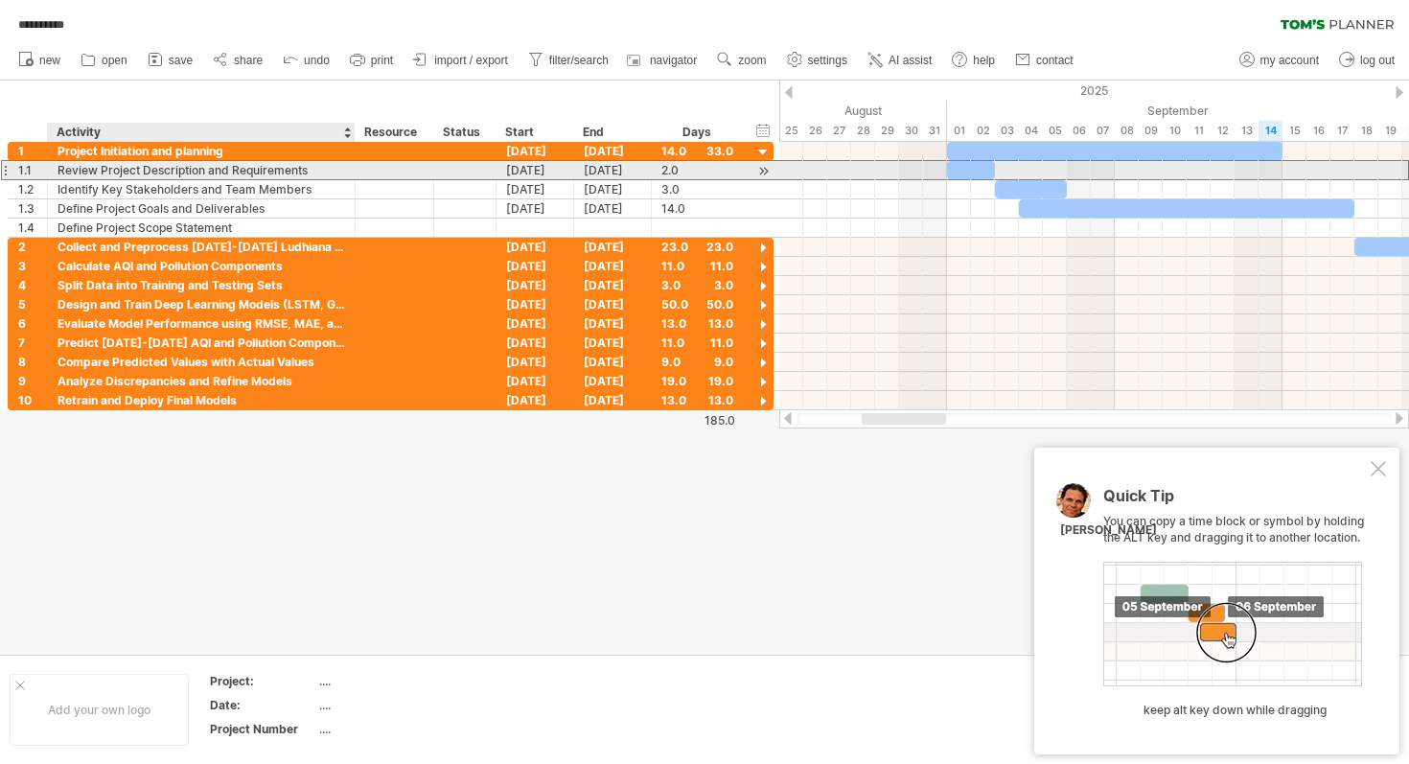
click at [244, 175] on div "Review Project Description and Requirements" at bounding box center [200, 170] width 287 height 18
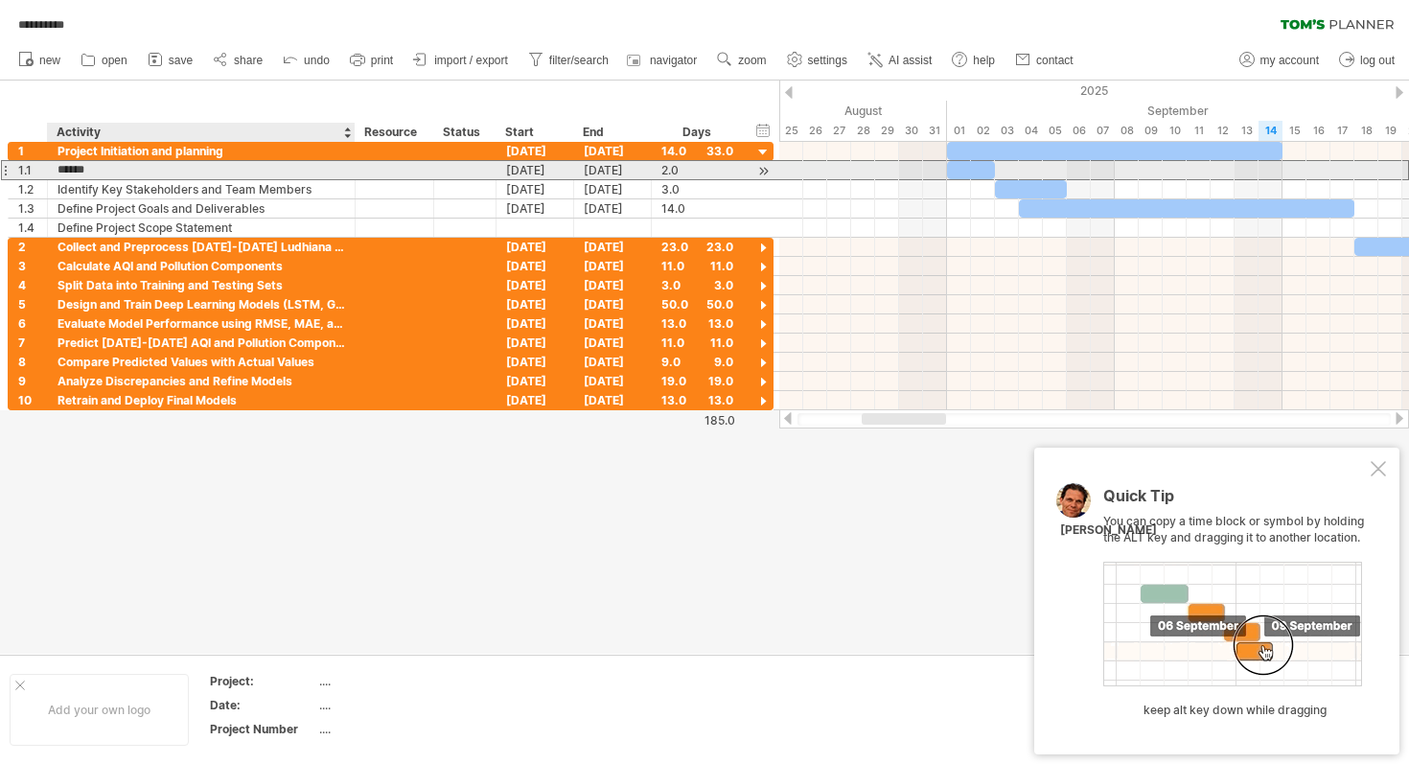
type input "**********"
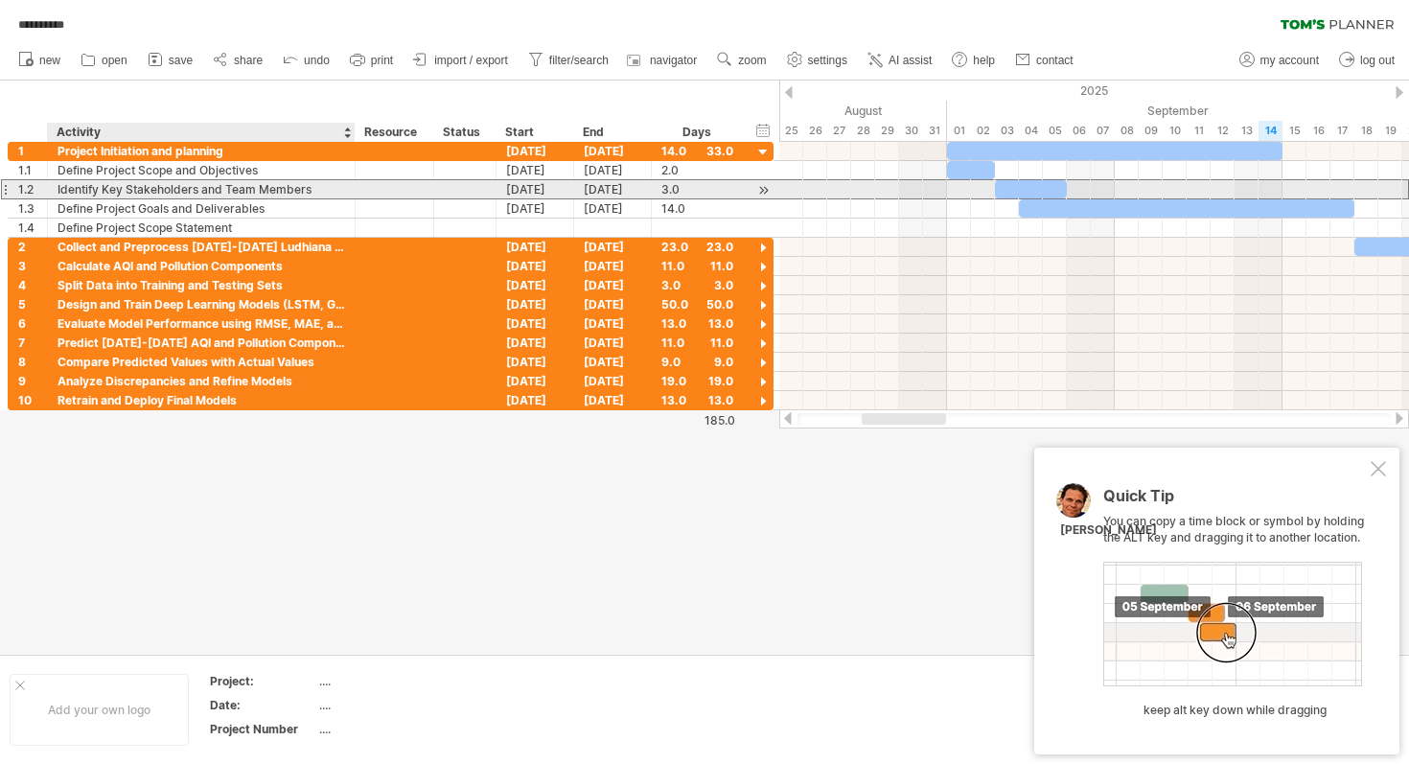
click at [257, 190] on div "Identify Key Stakeholders and Team Members" at bounding box center [200, 189] width 287 height 18
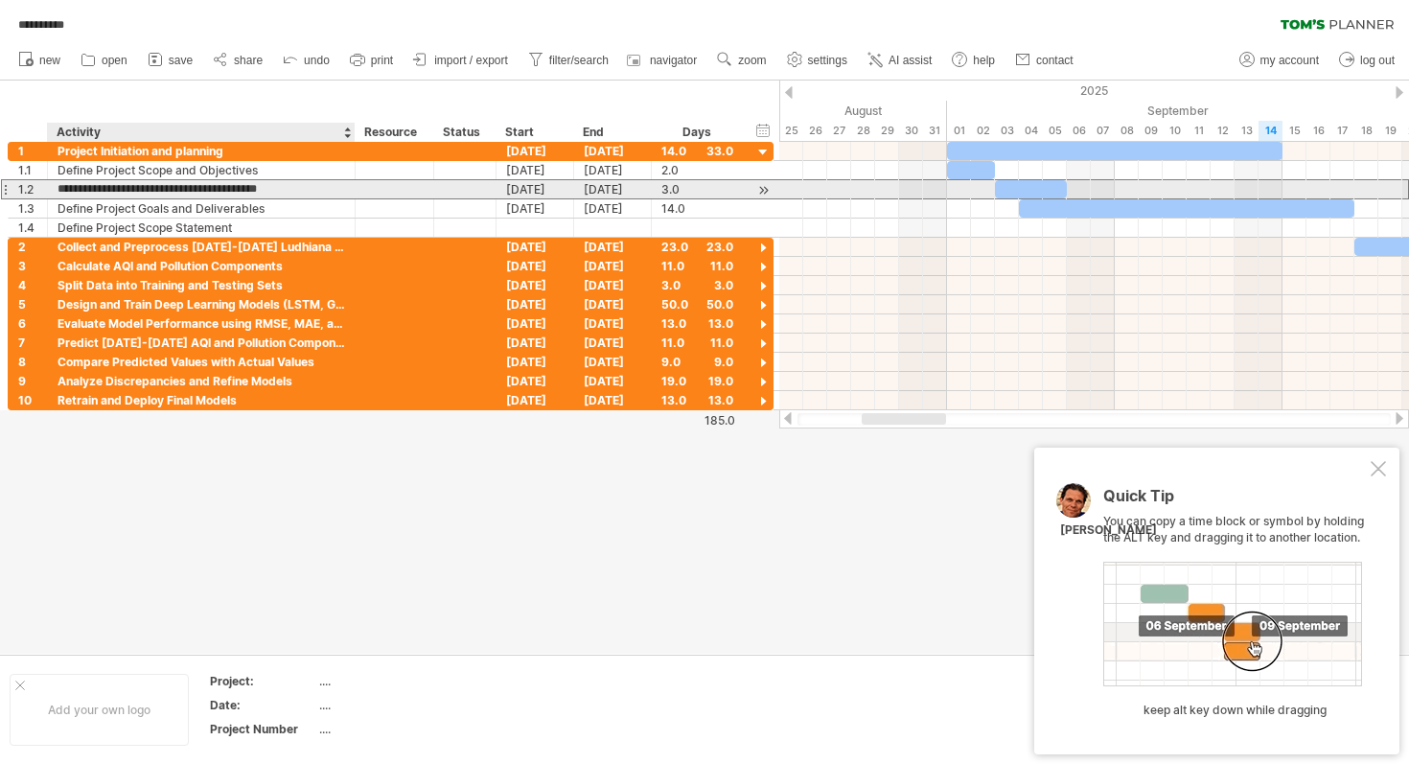
click at [257, 190] on input "**********" at bounding box center [200, 189] width 287 height 18
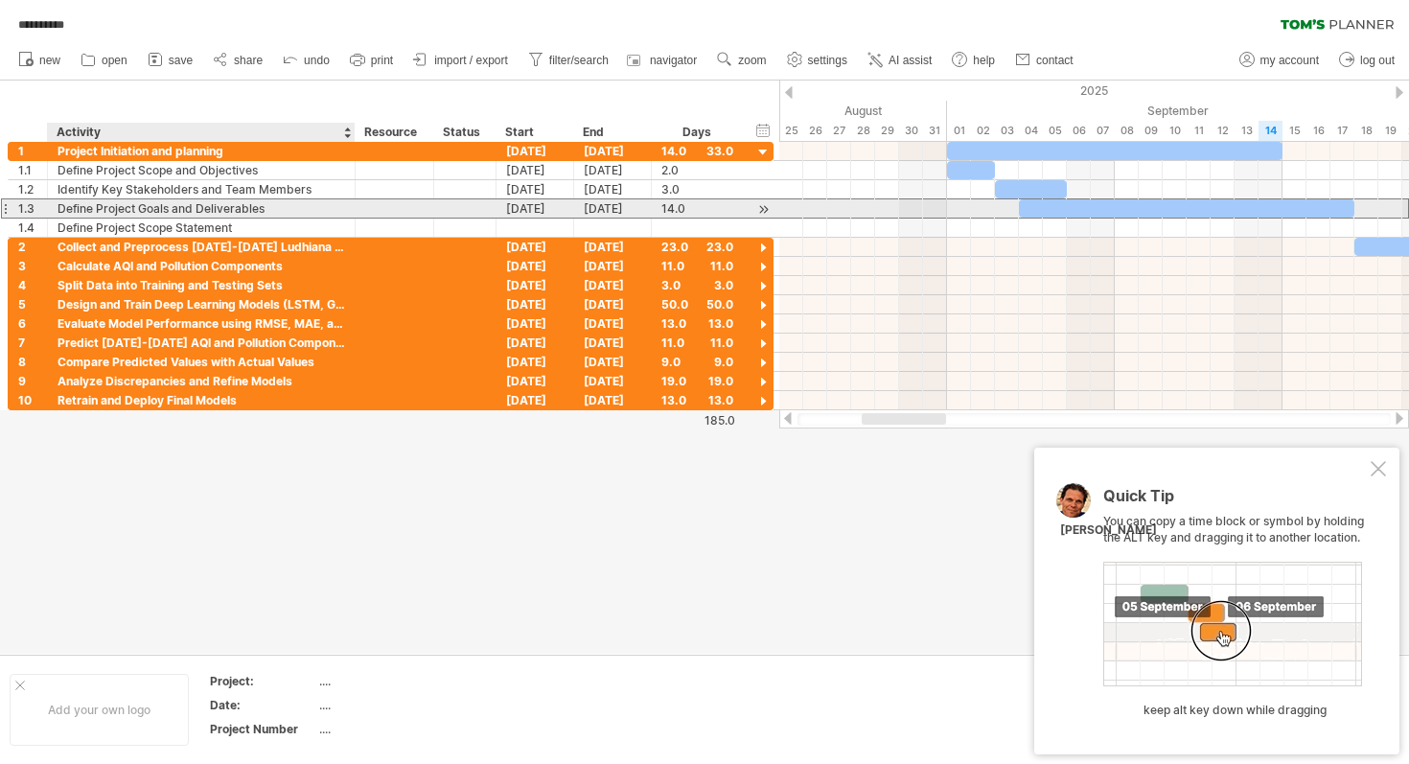
click at [246, 206] on div "Define Project Goals and Deliverables" at bounding box center [200, 208] width 287 height 18
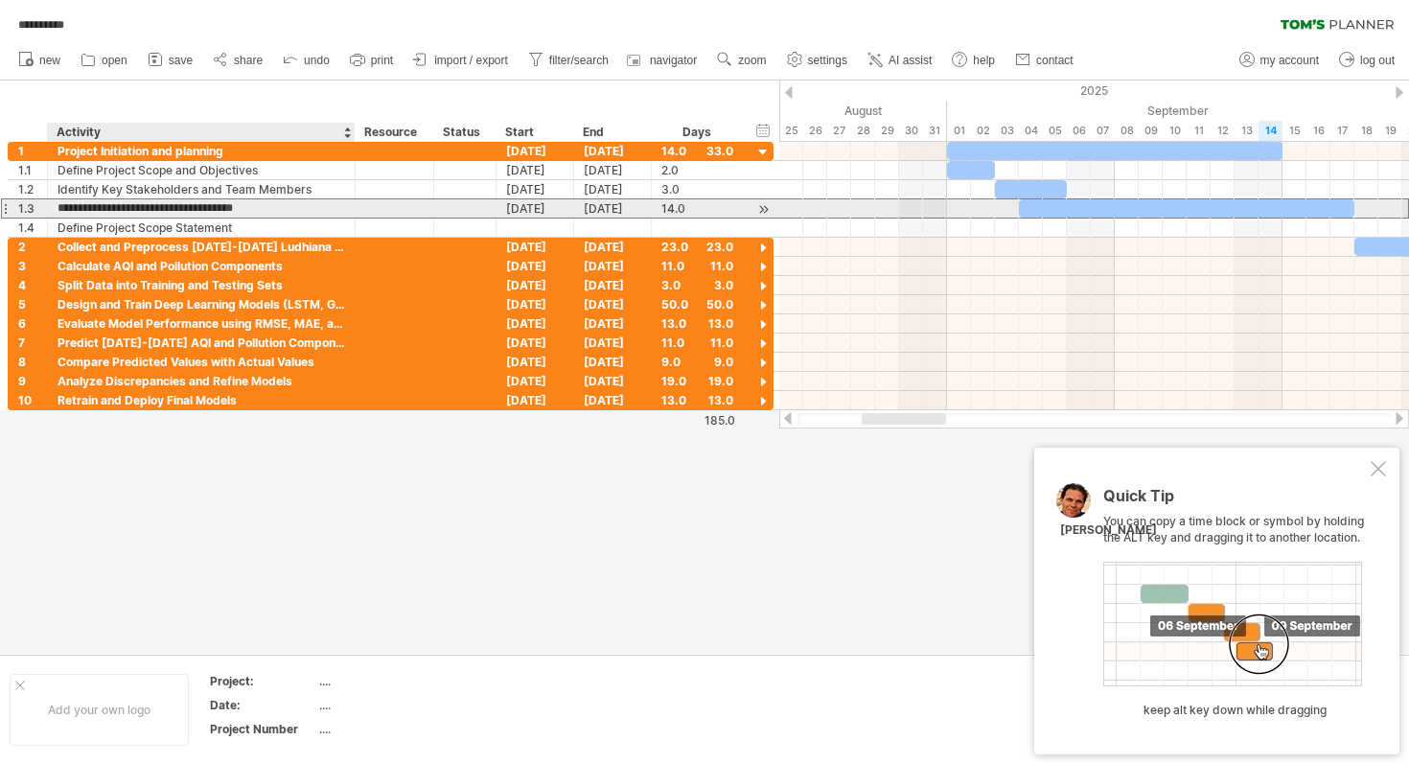
type input "*"
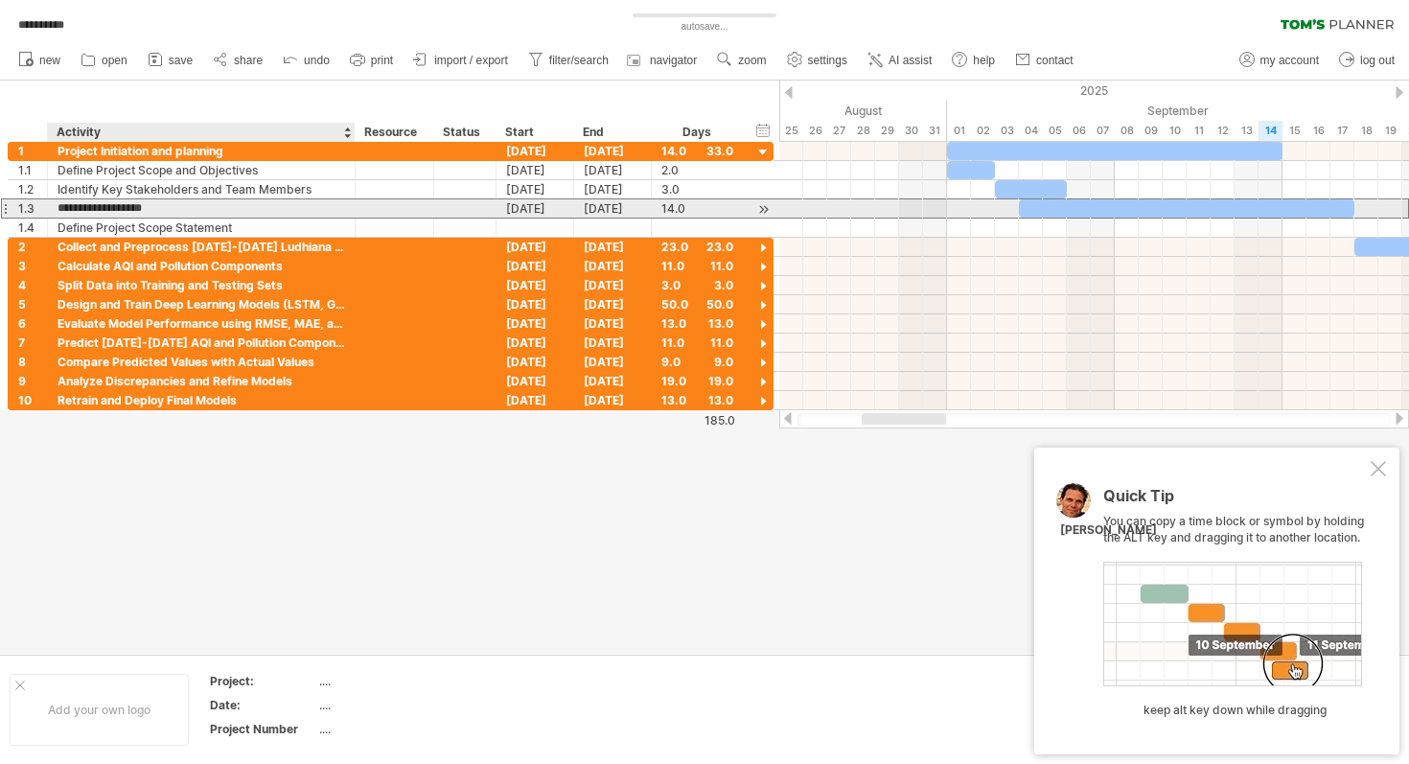
type input "**********"
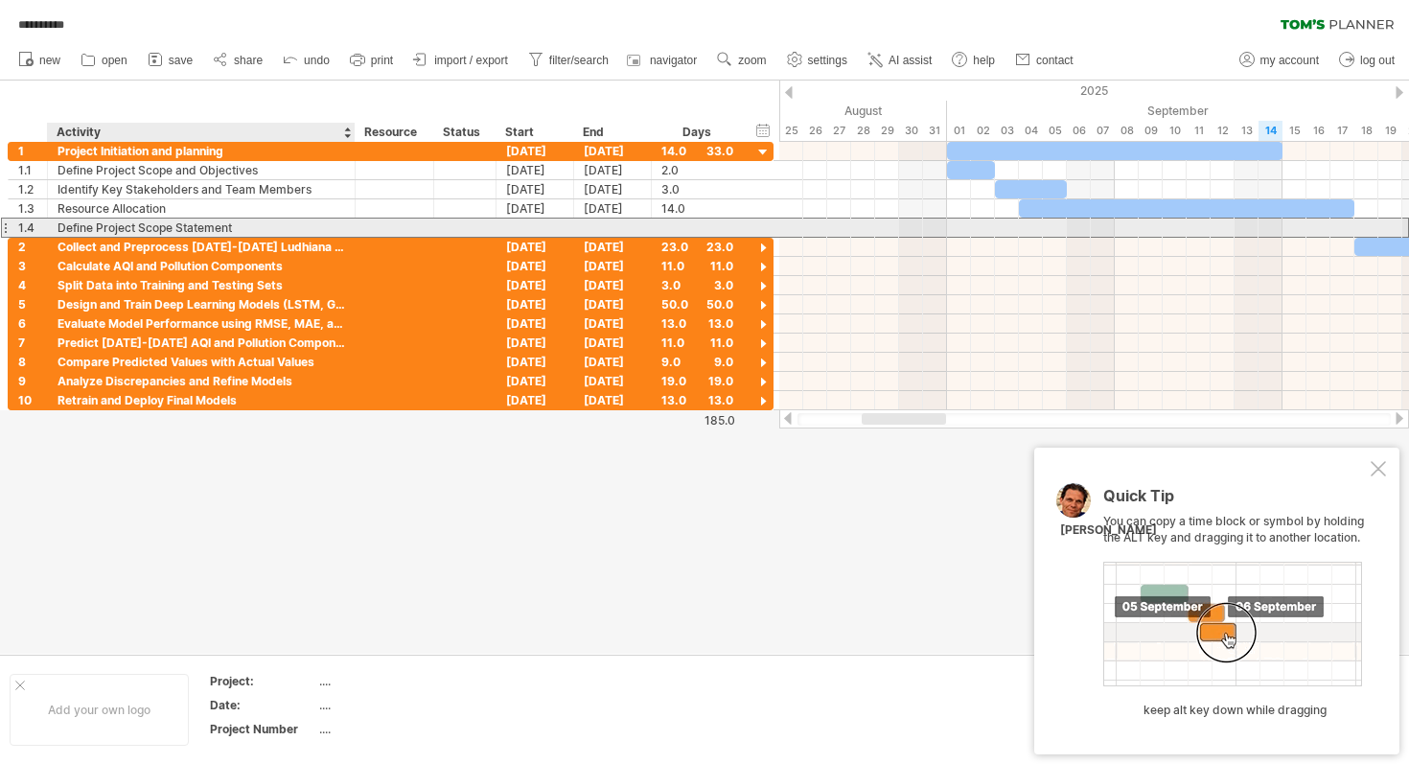
click at [201, 227] on div "Define Project Scope Statement" at bounding box center [200, 227] width 287 height 18
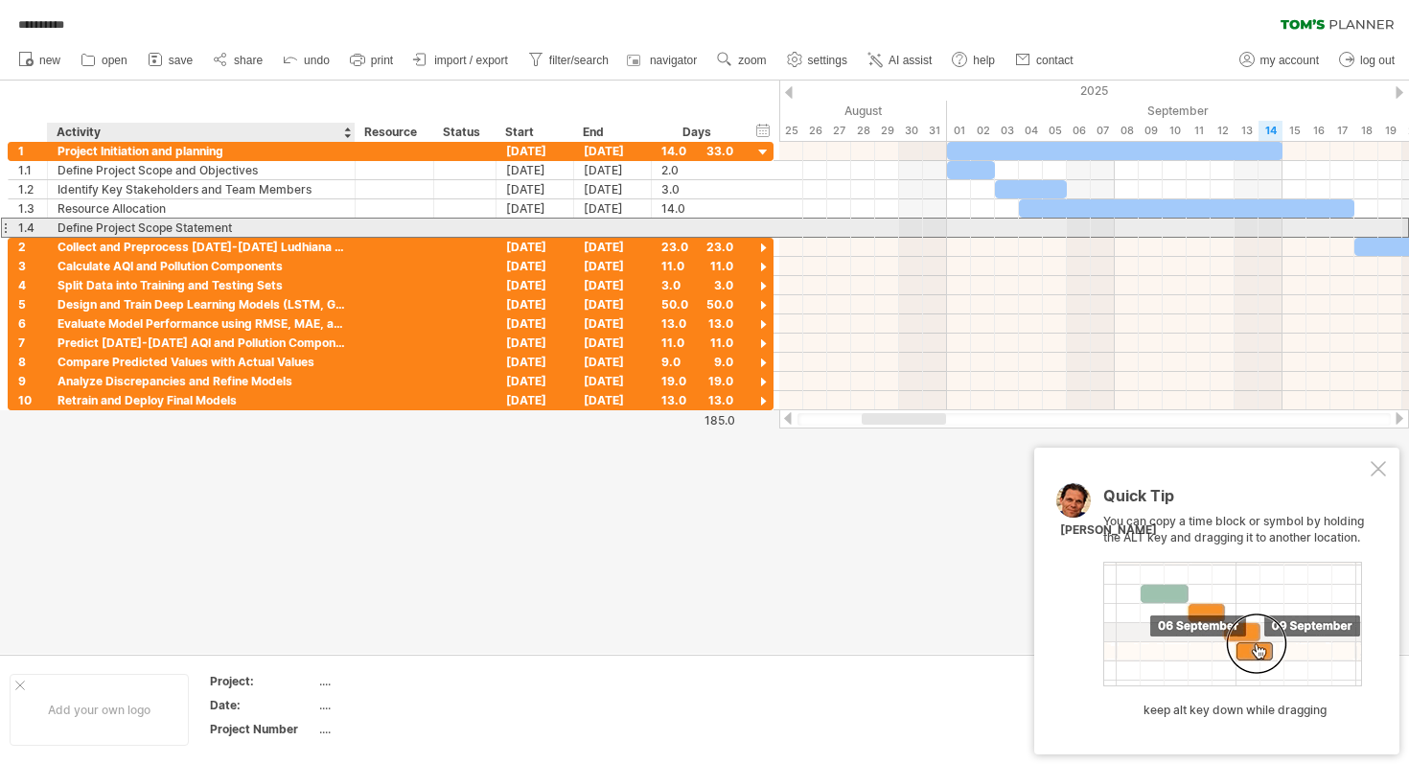
click at [0, 0] on input "**********" at bounding box center [0, 0] width 0 height 0
type input "*"
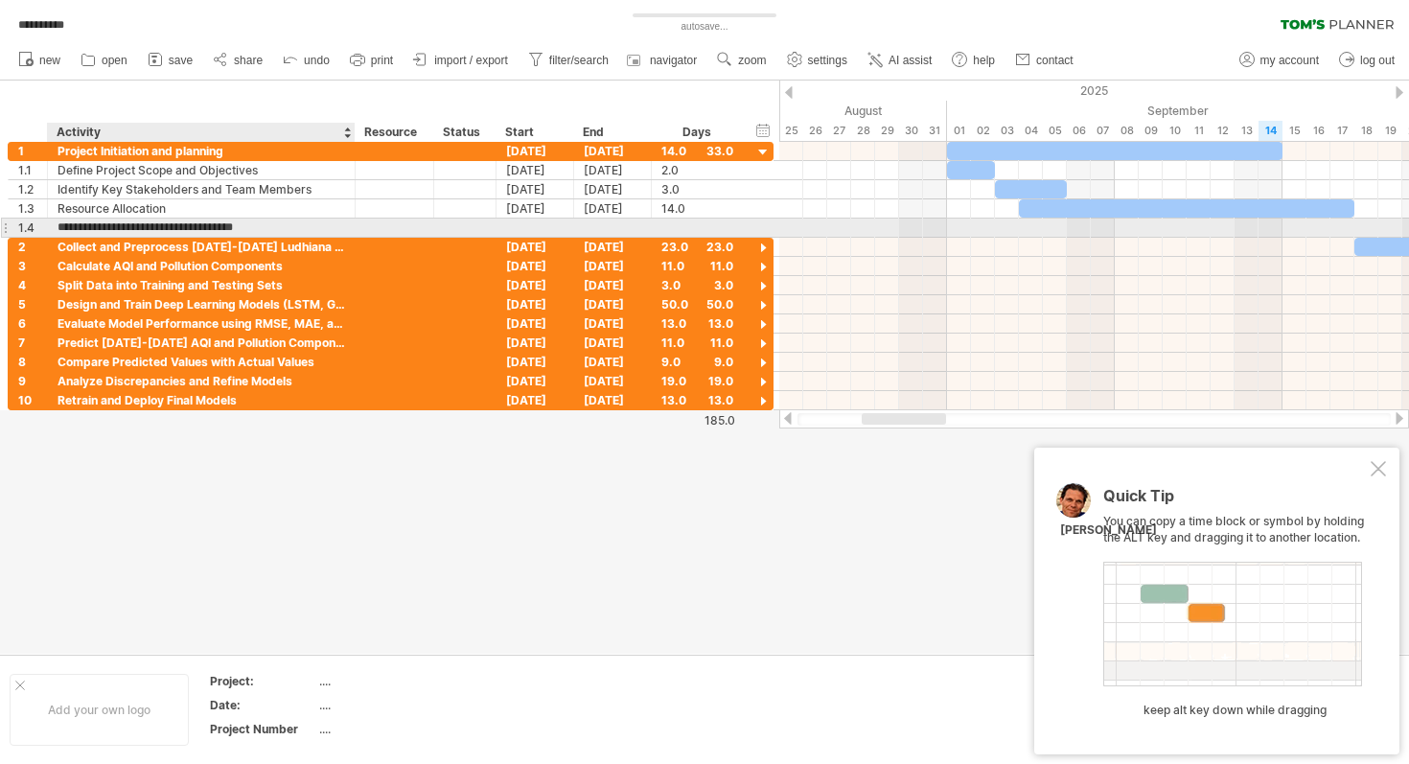
type input "**********"
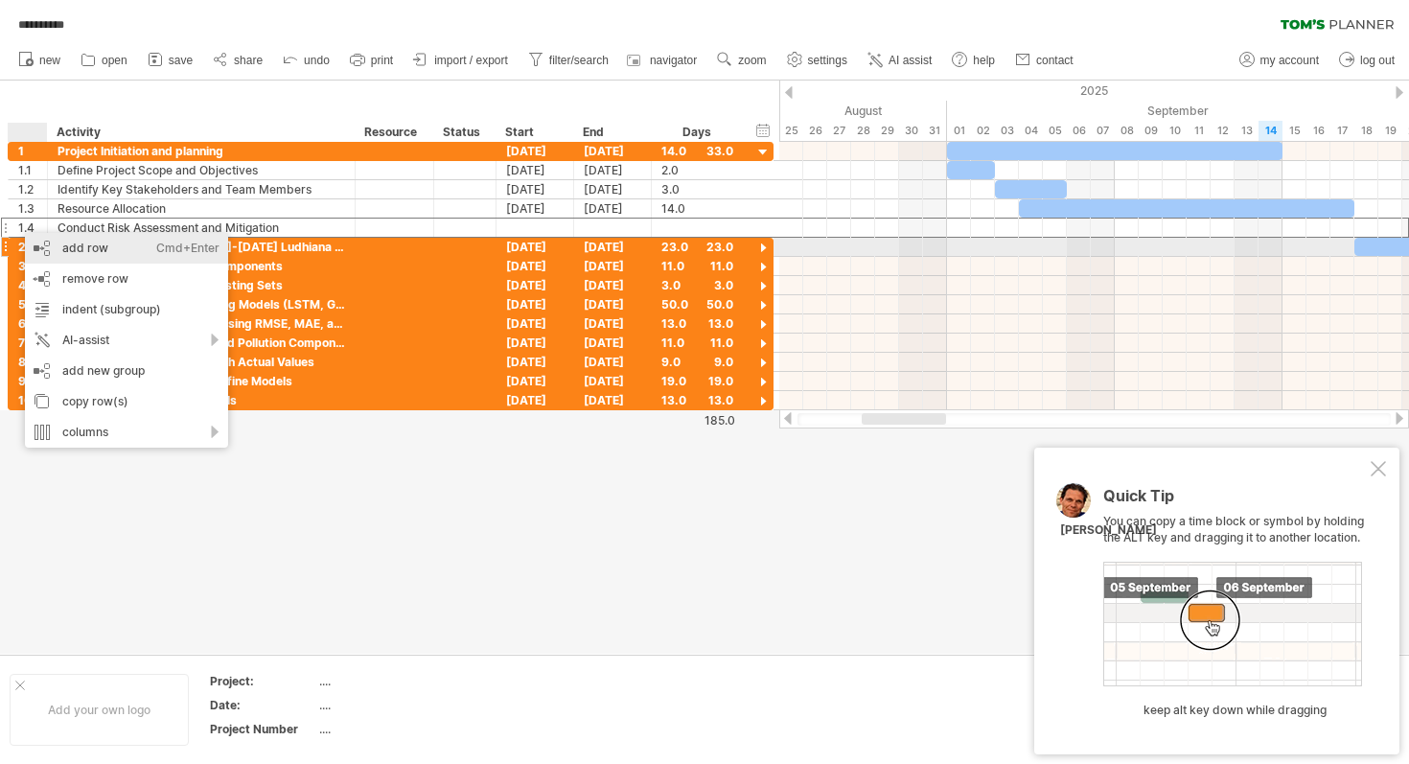
click at [79, 253] on div "add row Ctrl+Enter Cmd+Enter" at bounding box center [126, 248] width 203 height 31
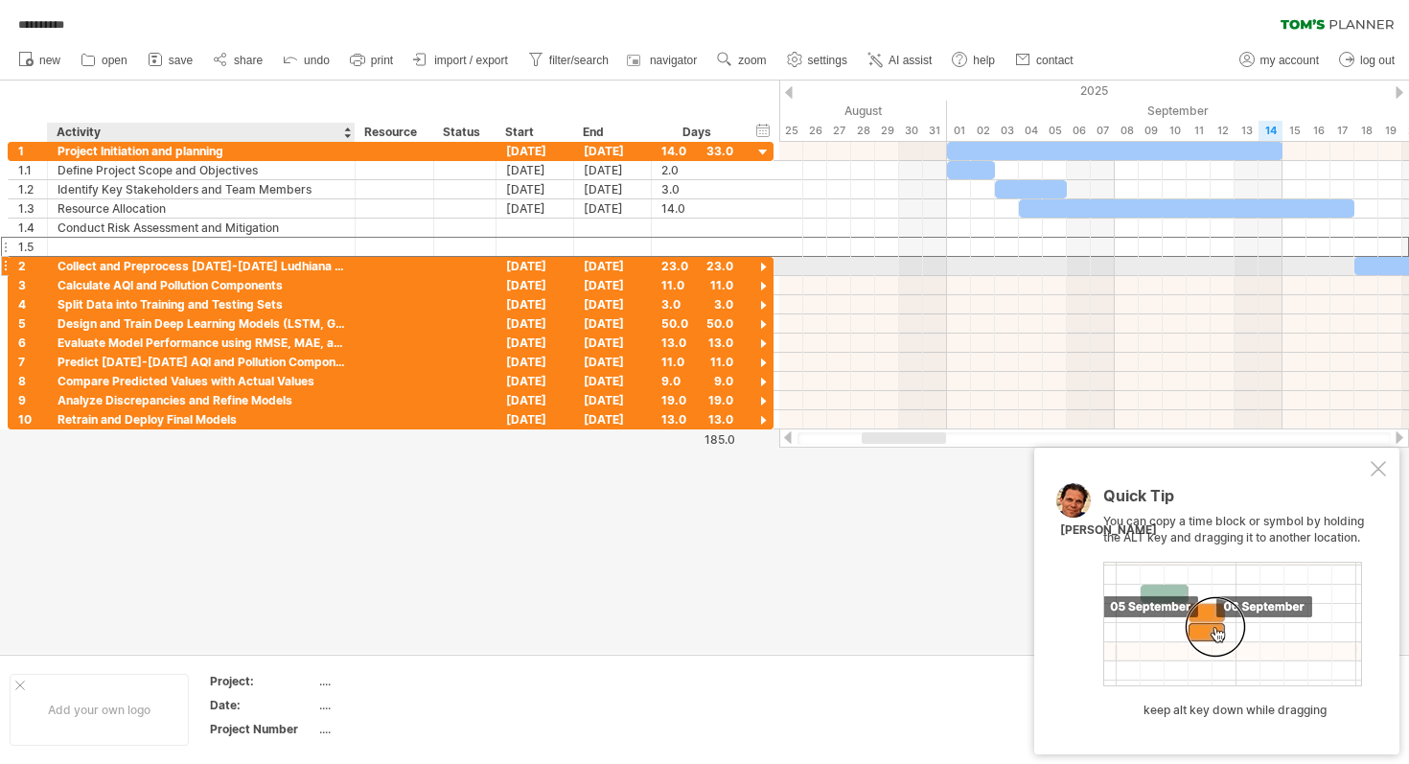
click at [125, 240] on div at bounding box center [200, 247] width 287 height 18
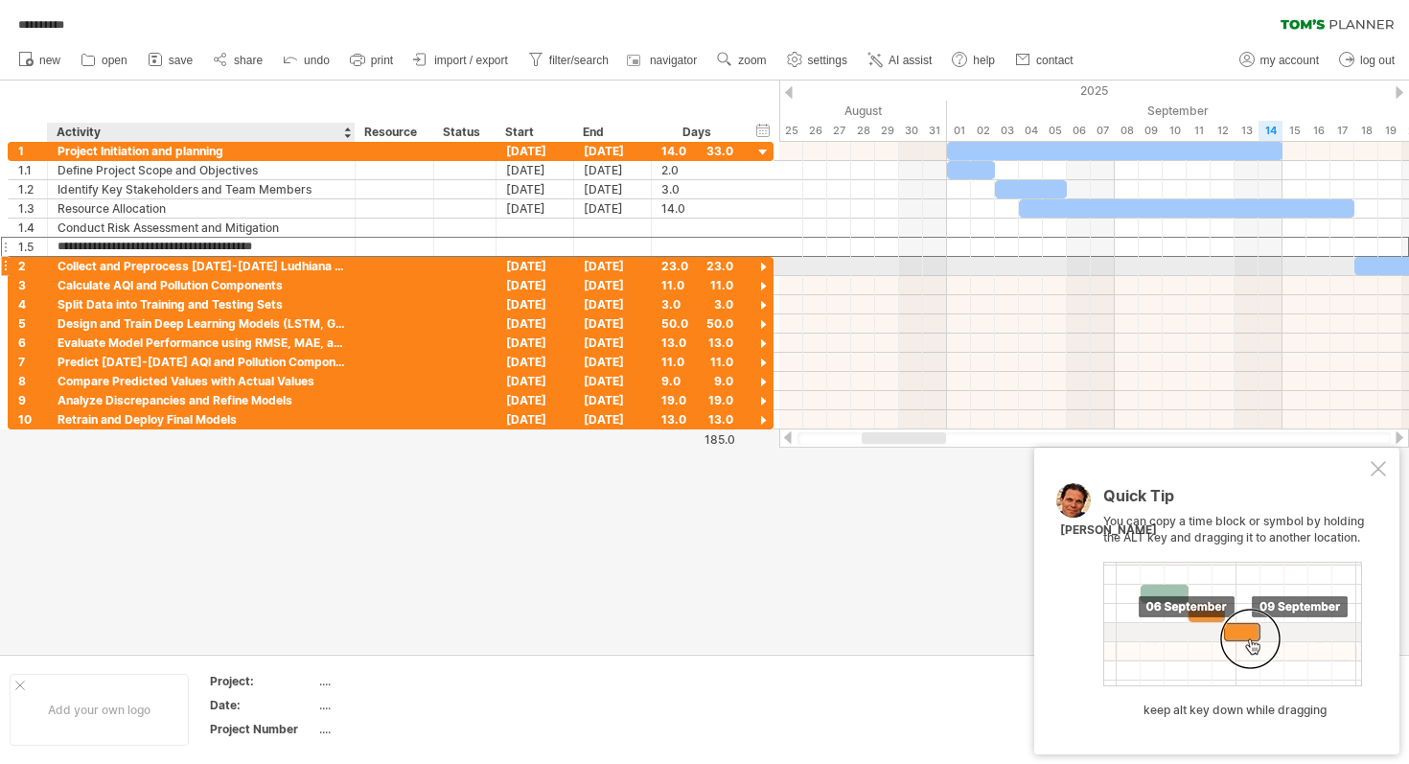
type input "**********"
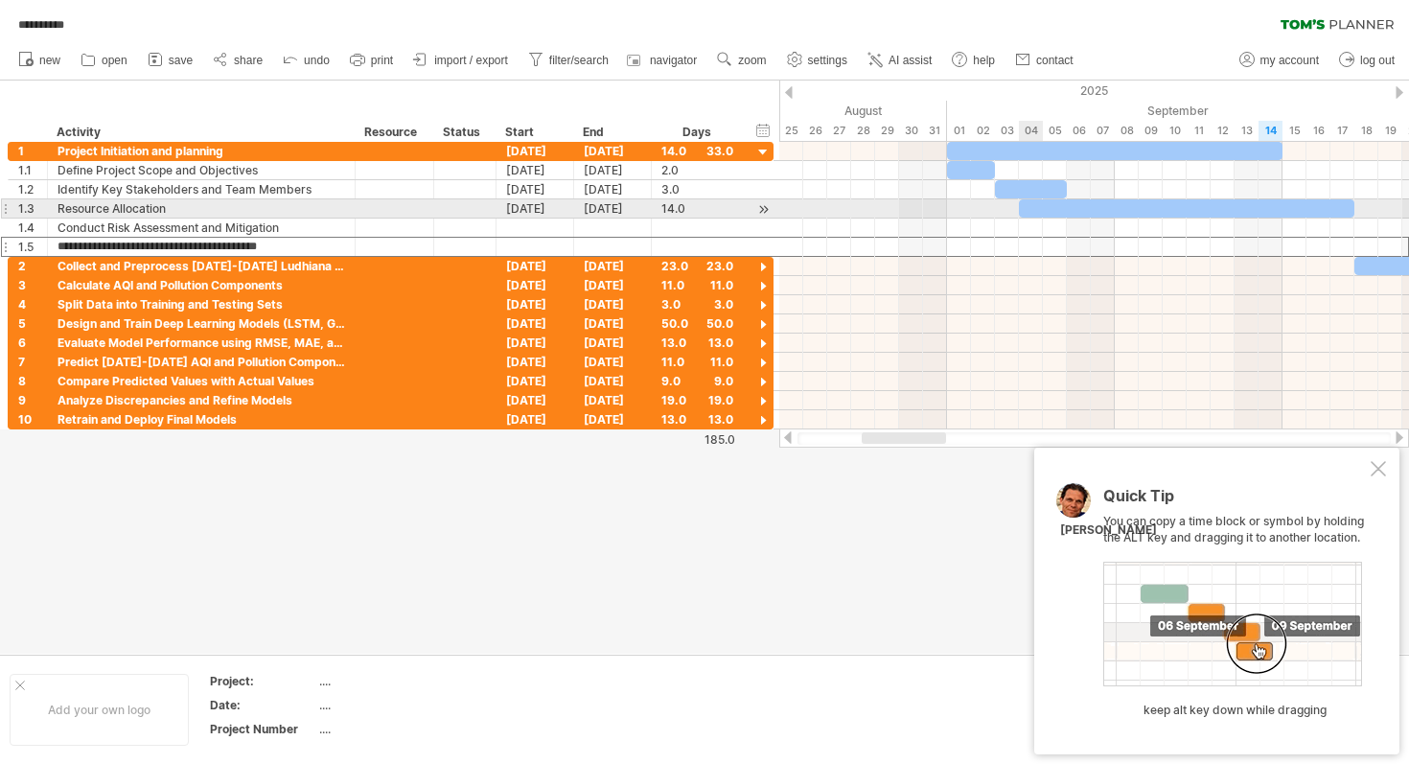
click at [1027, 211] on div at bounding box center [1186, 208] width 335 height 18
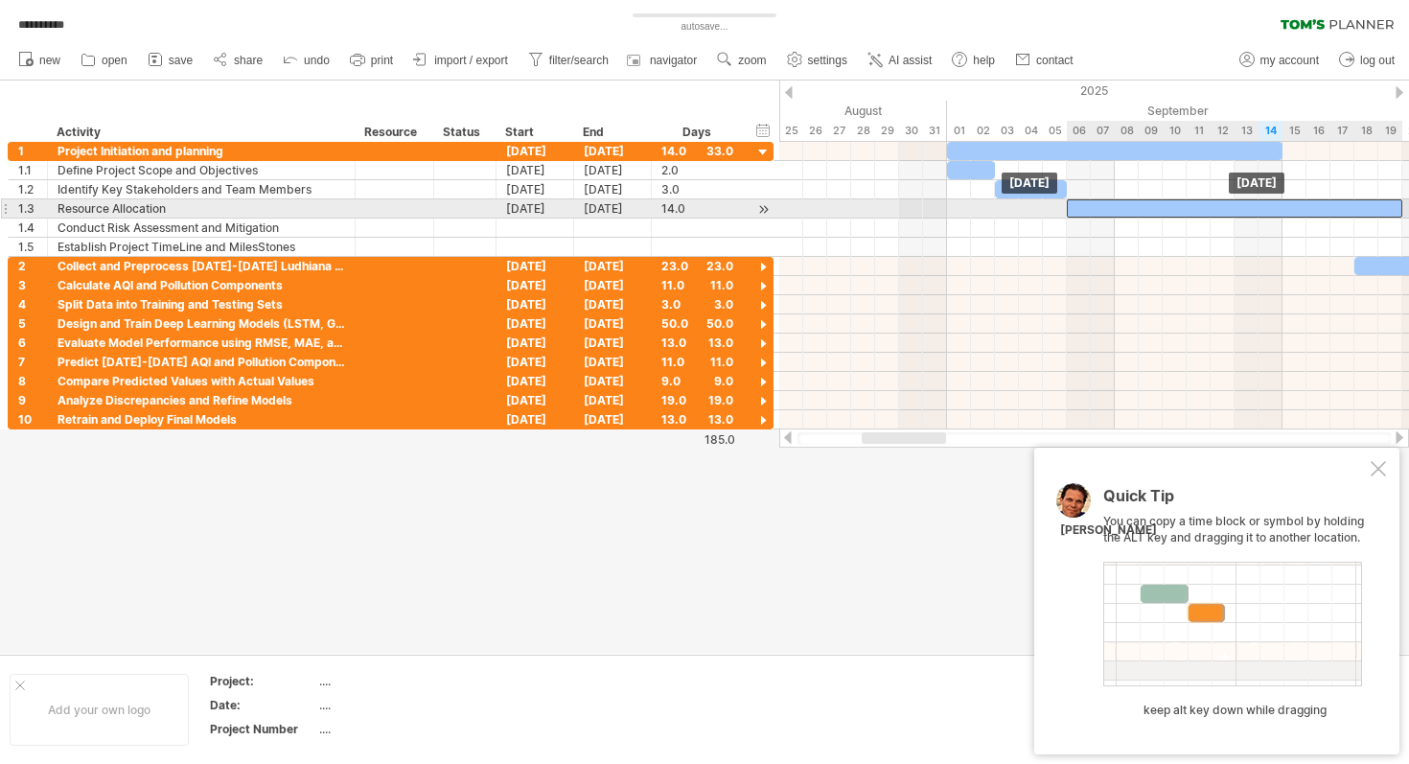
drag, startPoint x: 1027, startPoint y: 211, endPoint x: 1076, endPoint y: 209, distance: 48.9
click at [1076, 213] on div at bounding box center [1233, 208] width 335 height 18
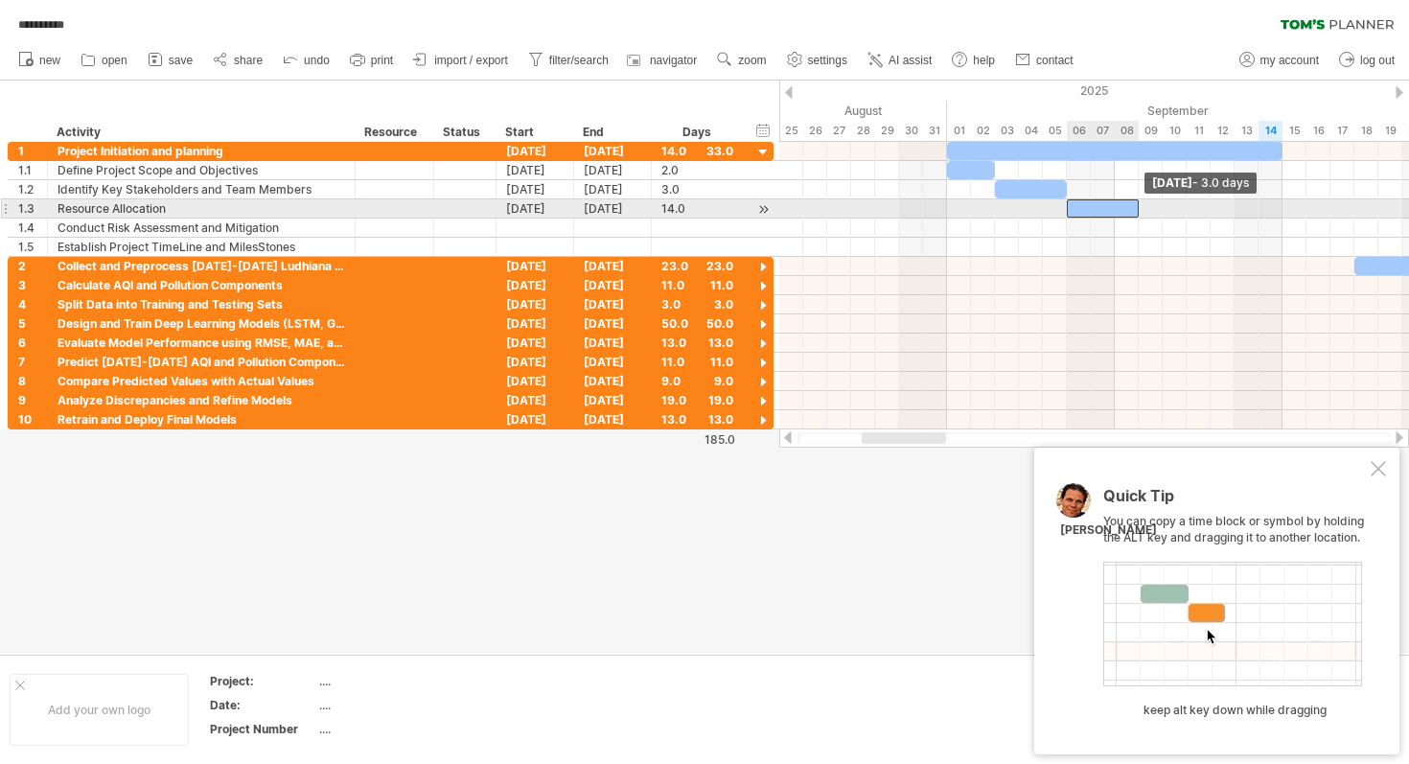
drag, startPoint x: 1400, startPoint y: 204, endPoint x: 1136, endPoint y: 208, distance: 263.5
click at [1136, 208] on span at bounding box center [1138, 208] width 8 height 18
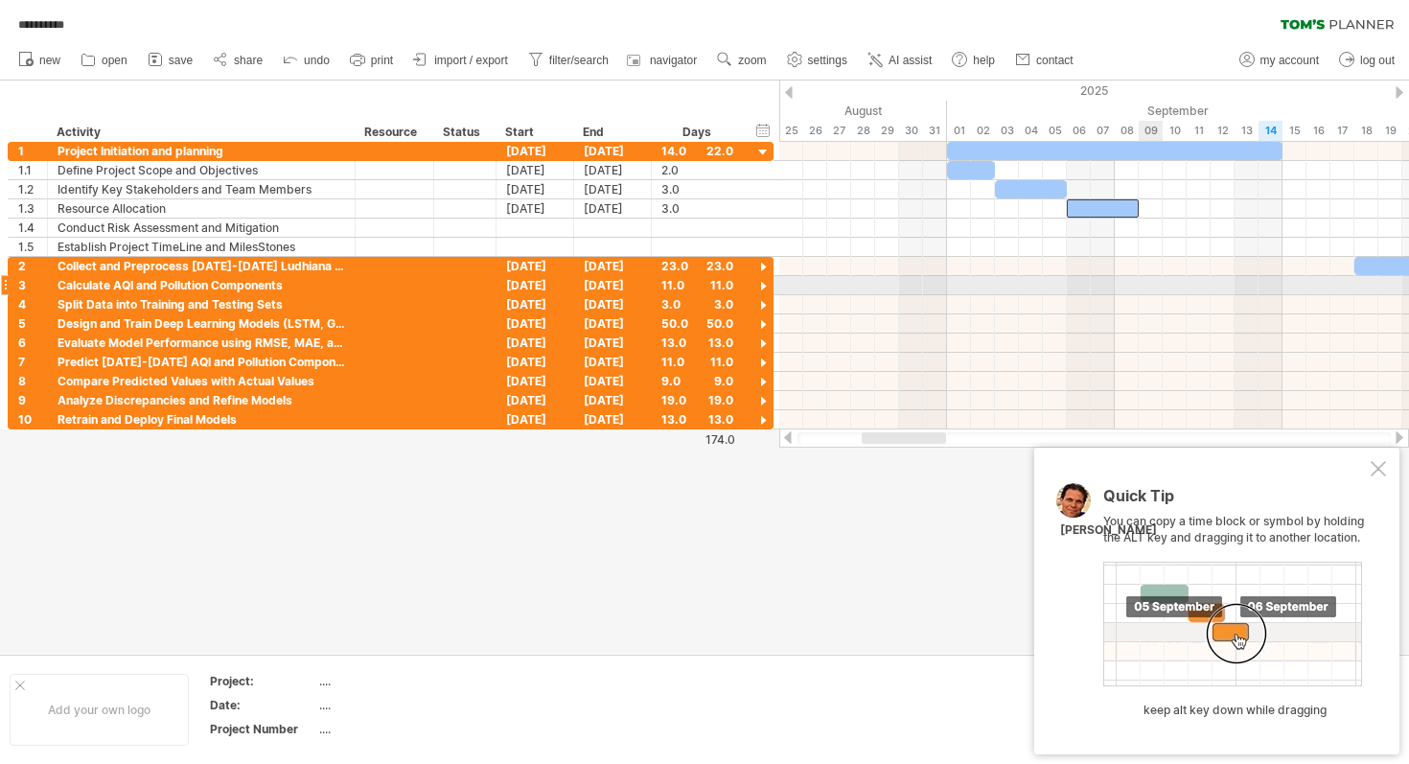
click at [1142, 289] on div at bounding box center [1094, 285] width 630 height 19
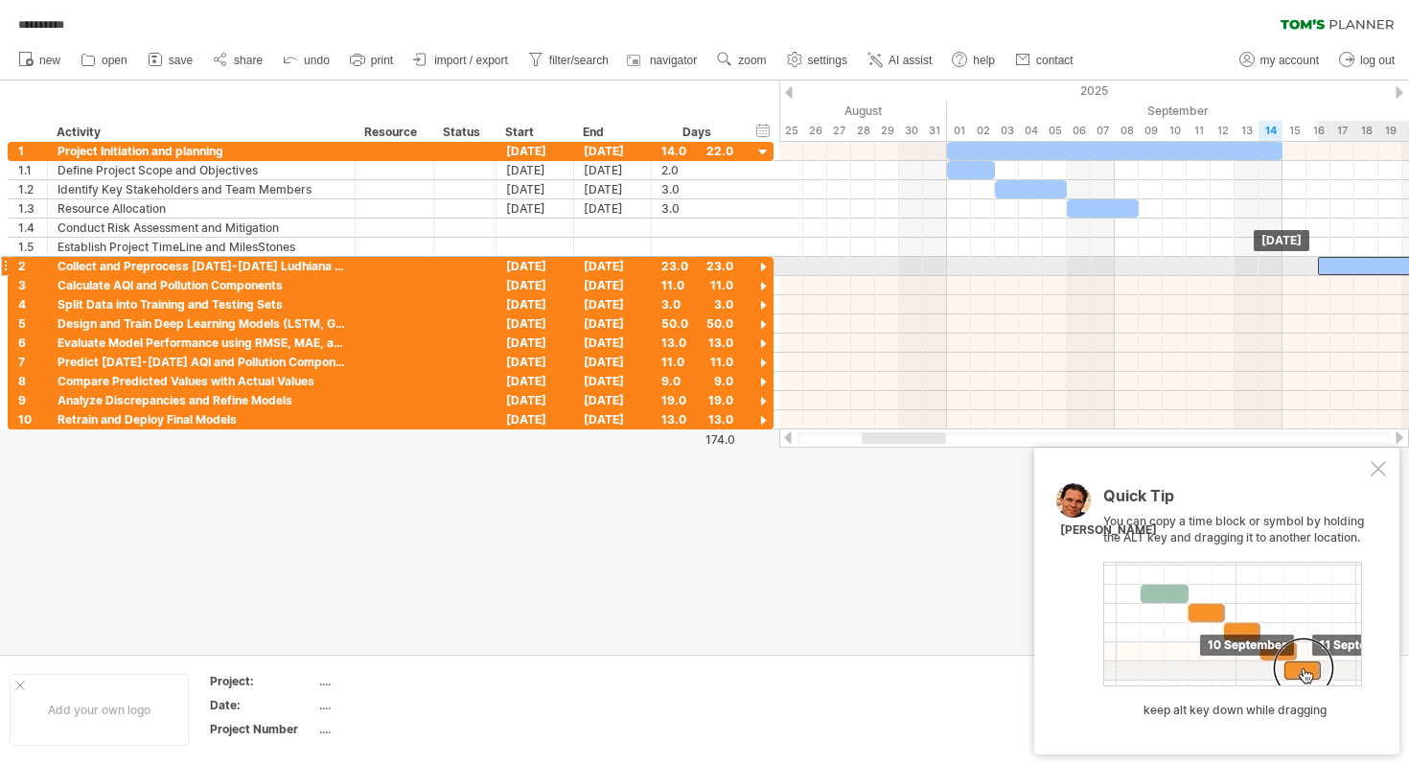
drag, startPoint x: 1381, startPoint y: 263, endPoint x: 1365, endPoint y: 271, distance: 17.6
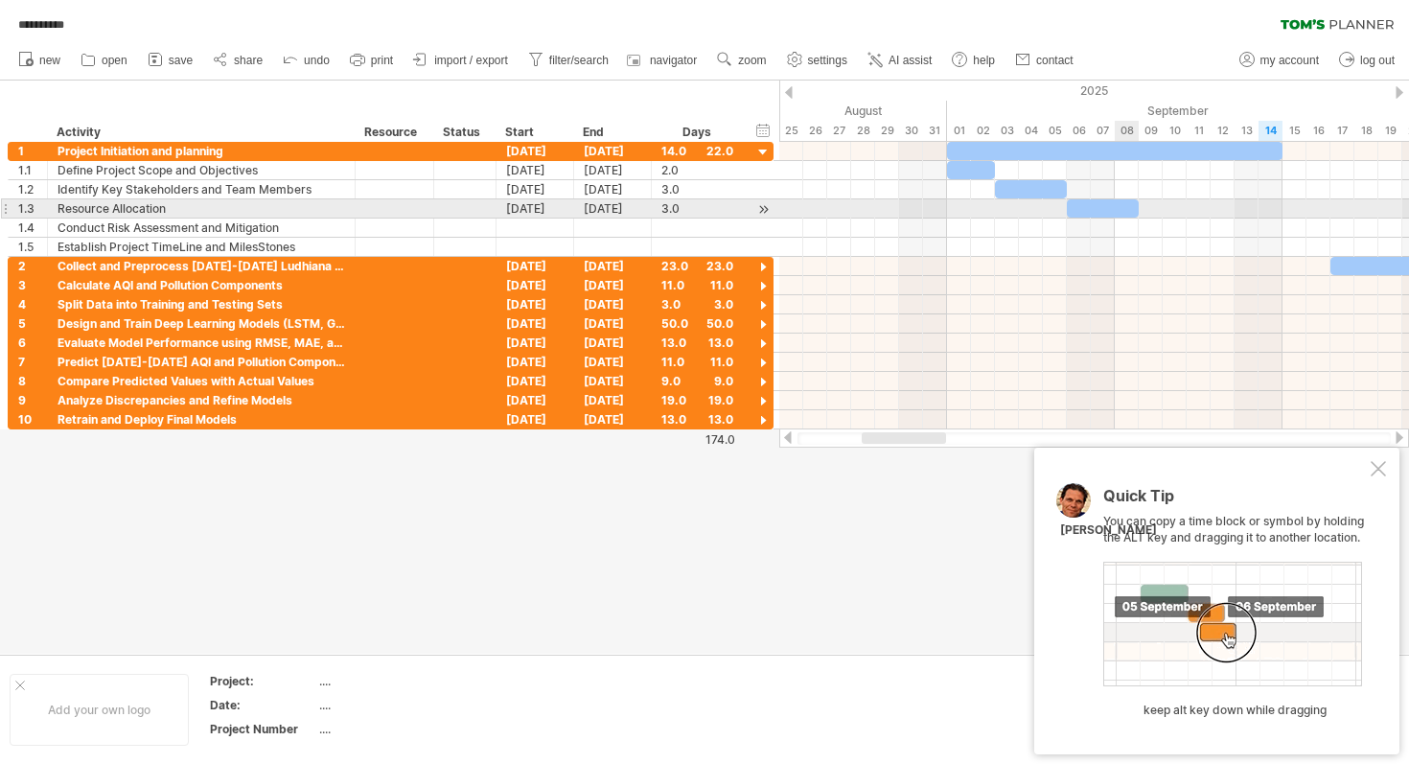
click at [1118, 207] on div at bounding box center [1102, 208] width 72 height 18
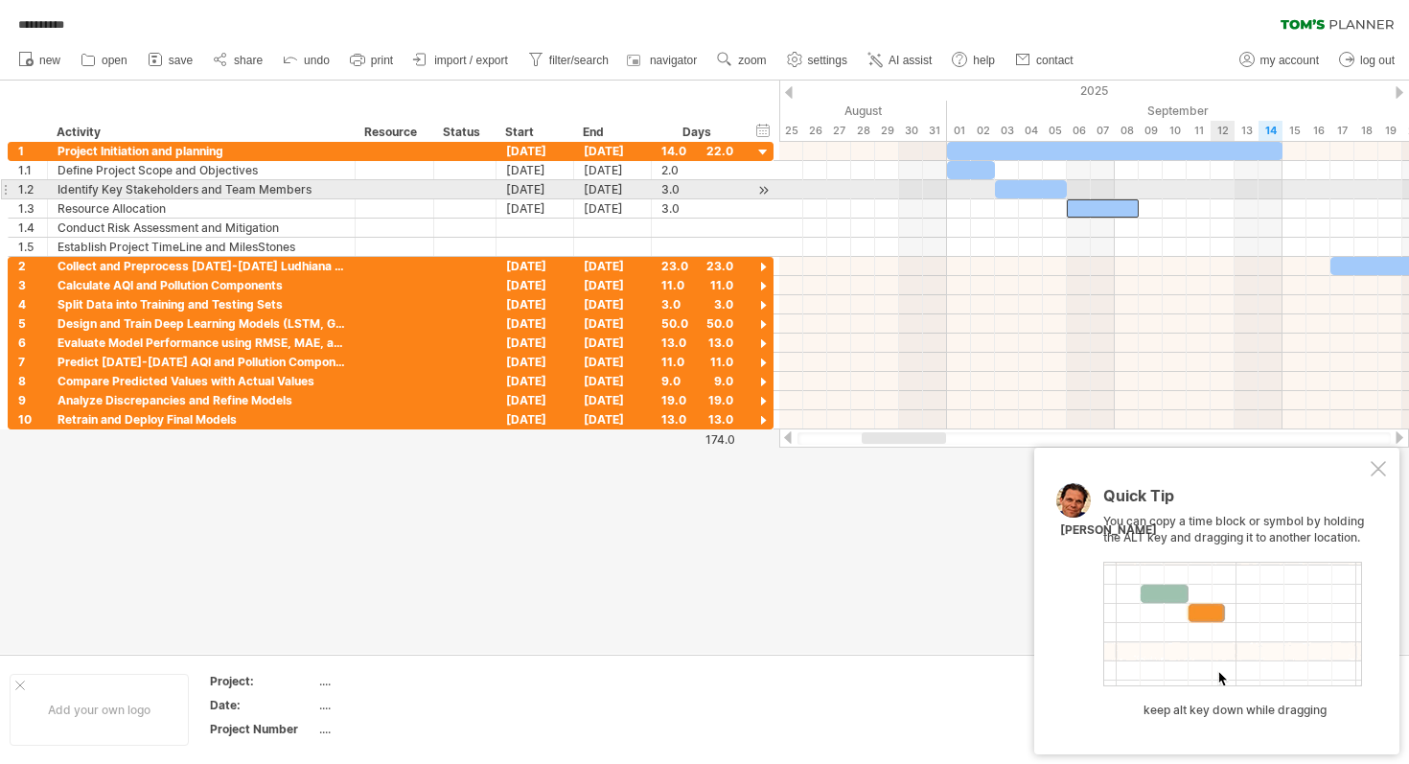
click at [1233, 190] on div at bounding box center [1094, 189] width 630 height 19
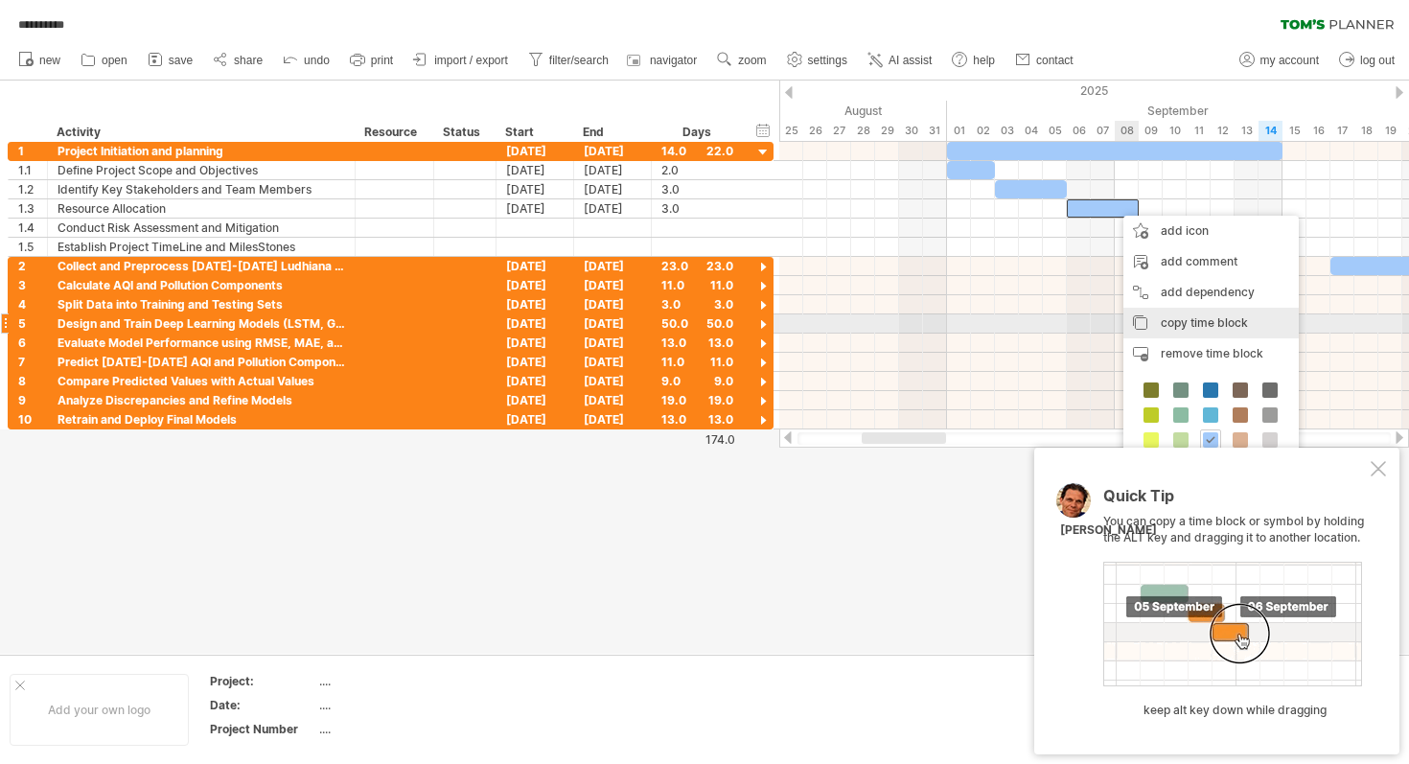
click at [1180, 326] on span "copy time block" at bounding box center [1203, 322] width 87 height 14
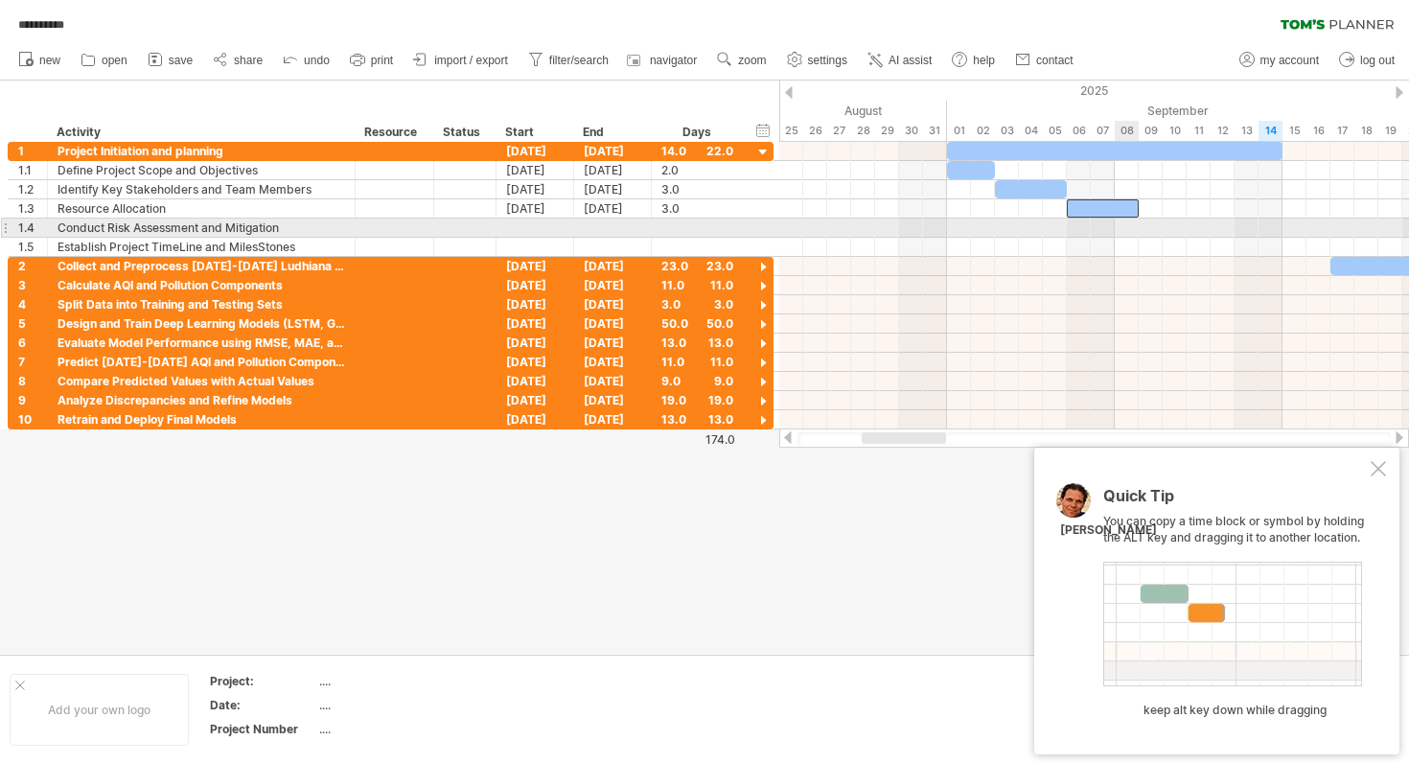
click at [1116, 235] on div at bounding box center [1094, 227] width 630 height 19
click at [1151, 226] on div at bounding box center [1094, 227] width 630 height 19
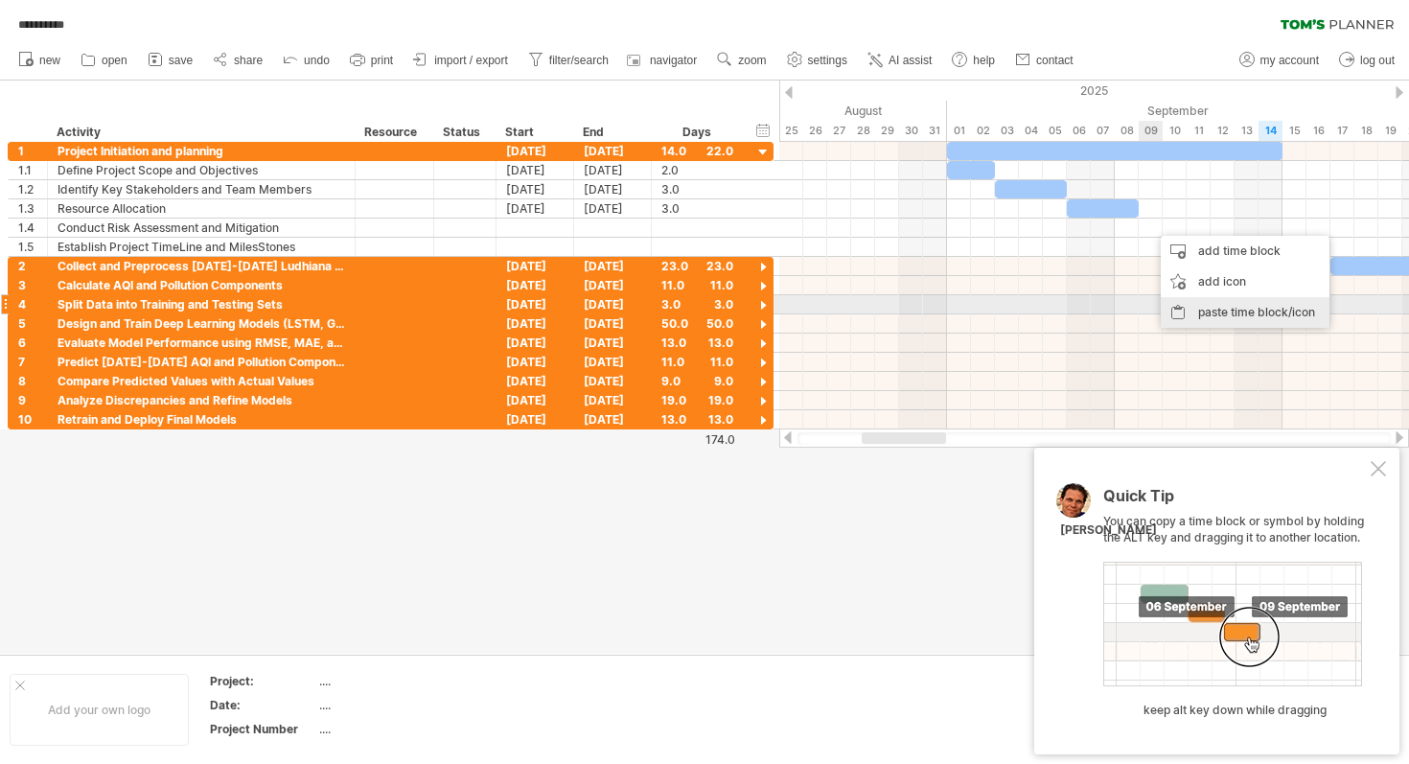
click at [1198, 310] on div "paste time block/icon" at bounding box center [1244, 312] width 169 height 31
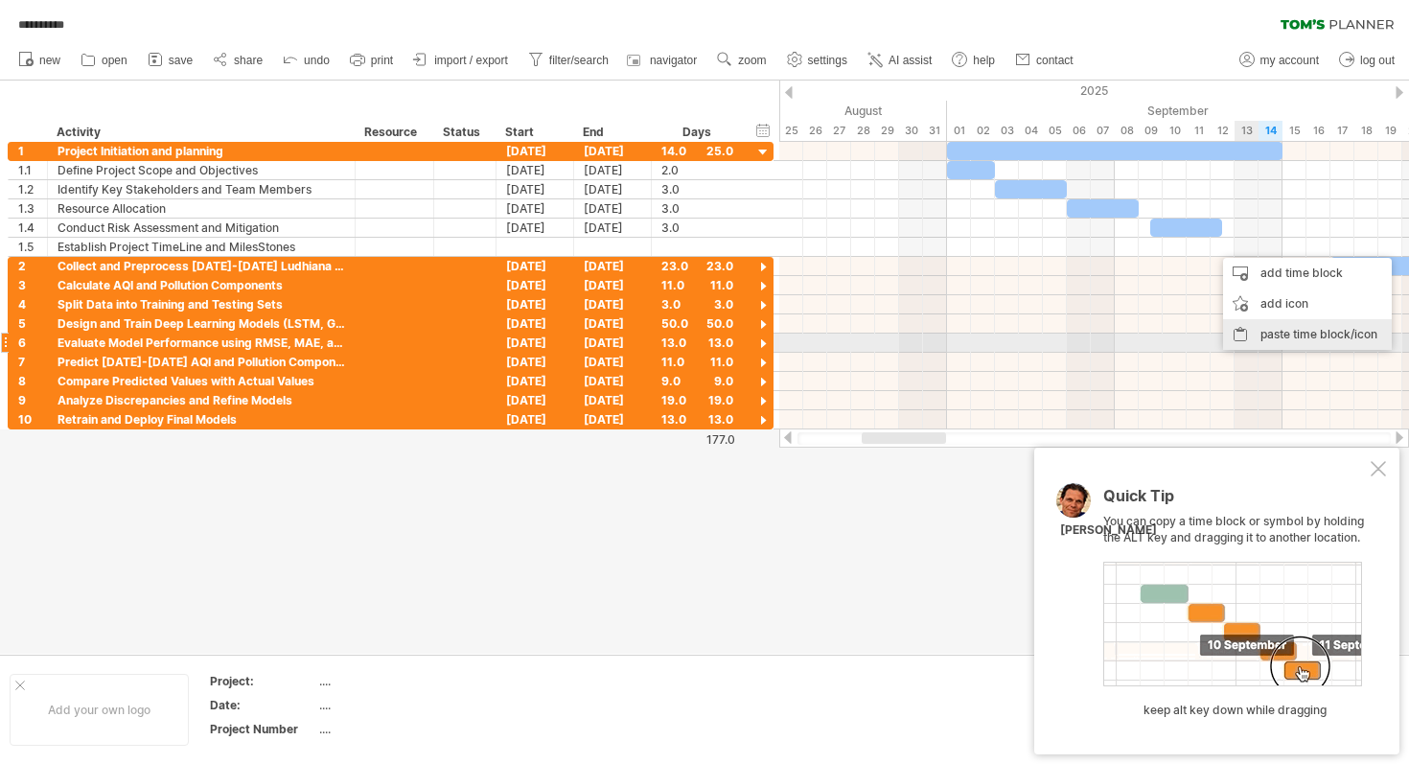
click at [1279, 339] on div "paste time block/icon" at bounding box center [1307, 334] width 169 height 31
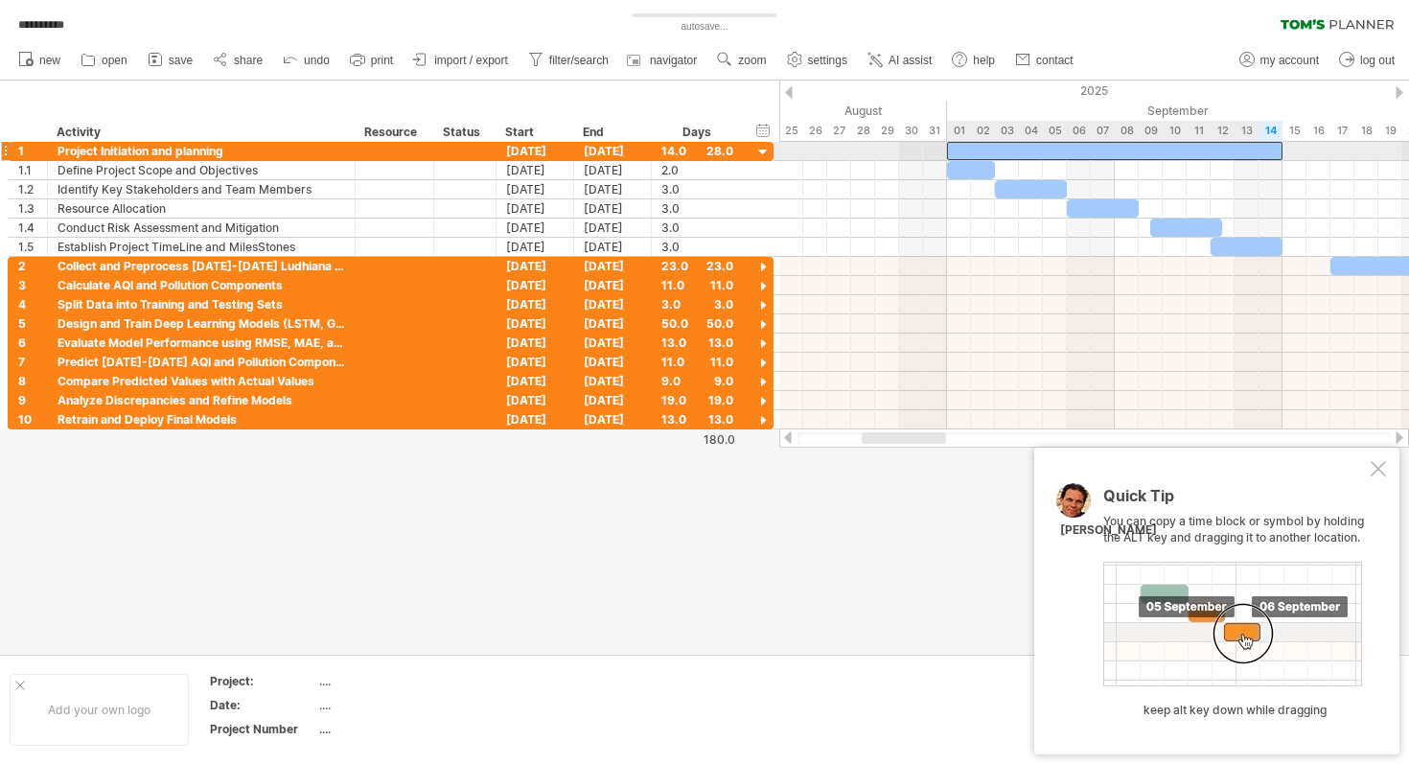
click at [1051, 149] on div at bounding box center [1114, 151] width 335 height 18
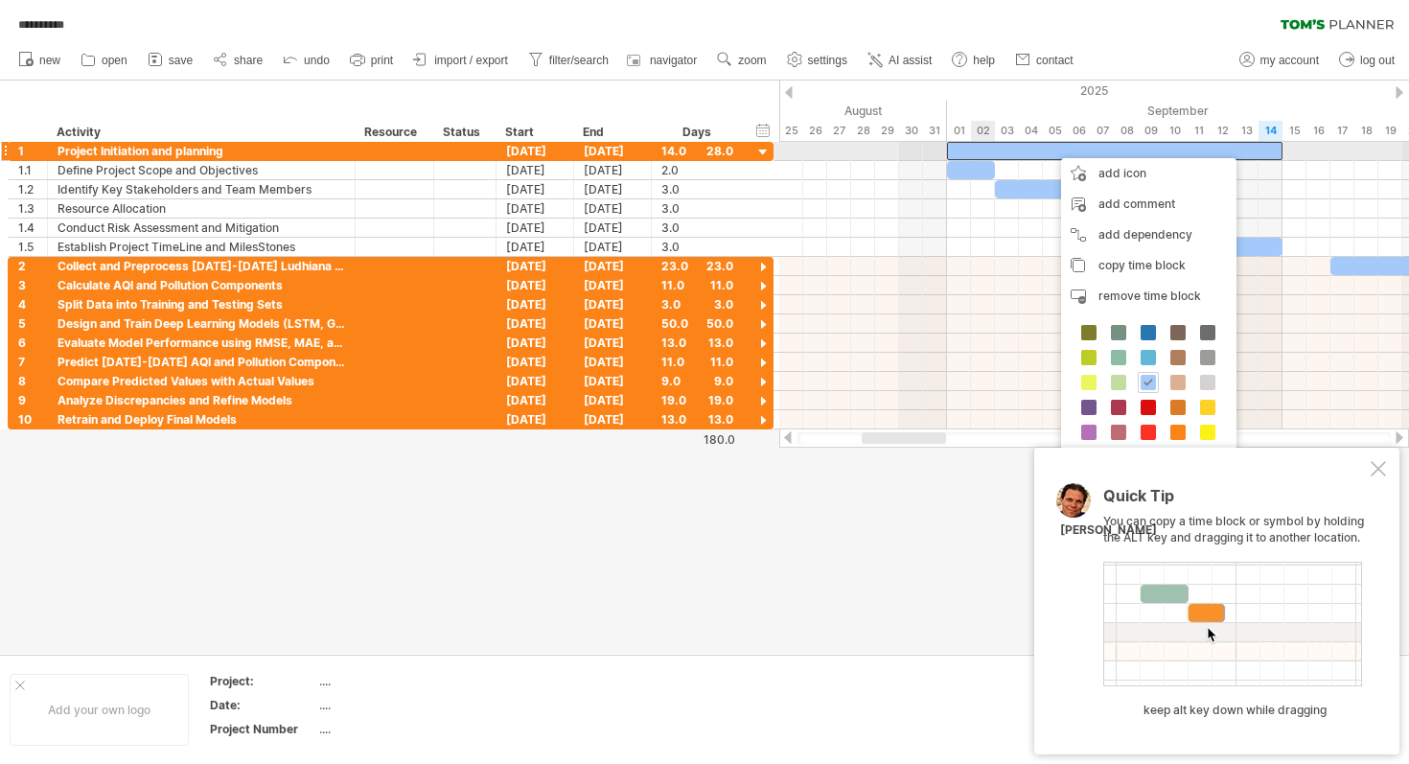
click at [991, 143] on div at bounding box center [1114, 151] width 335 height 18
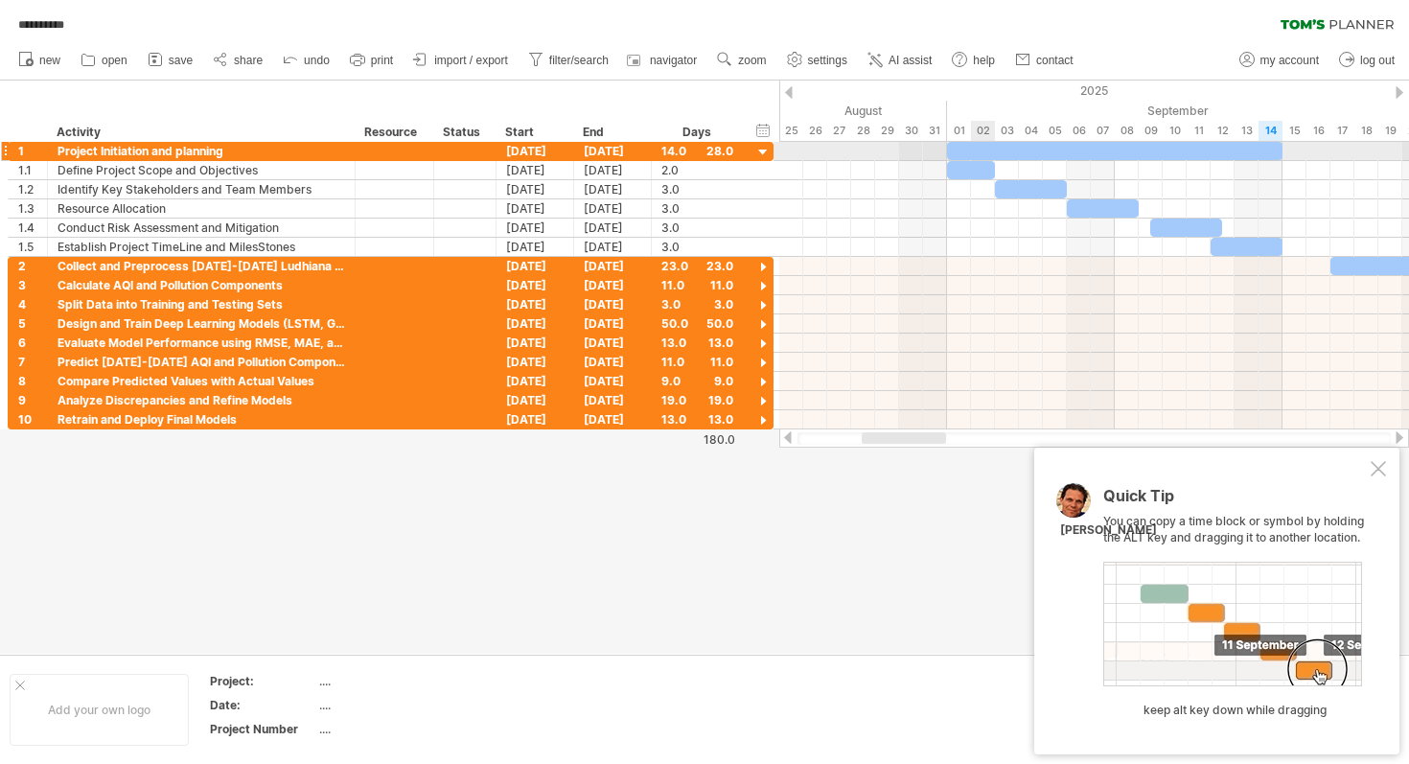
click at [994, 150] on div at bounding box center [1114, 151] width 335 height 18
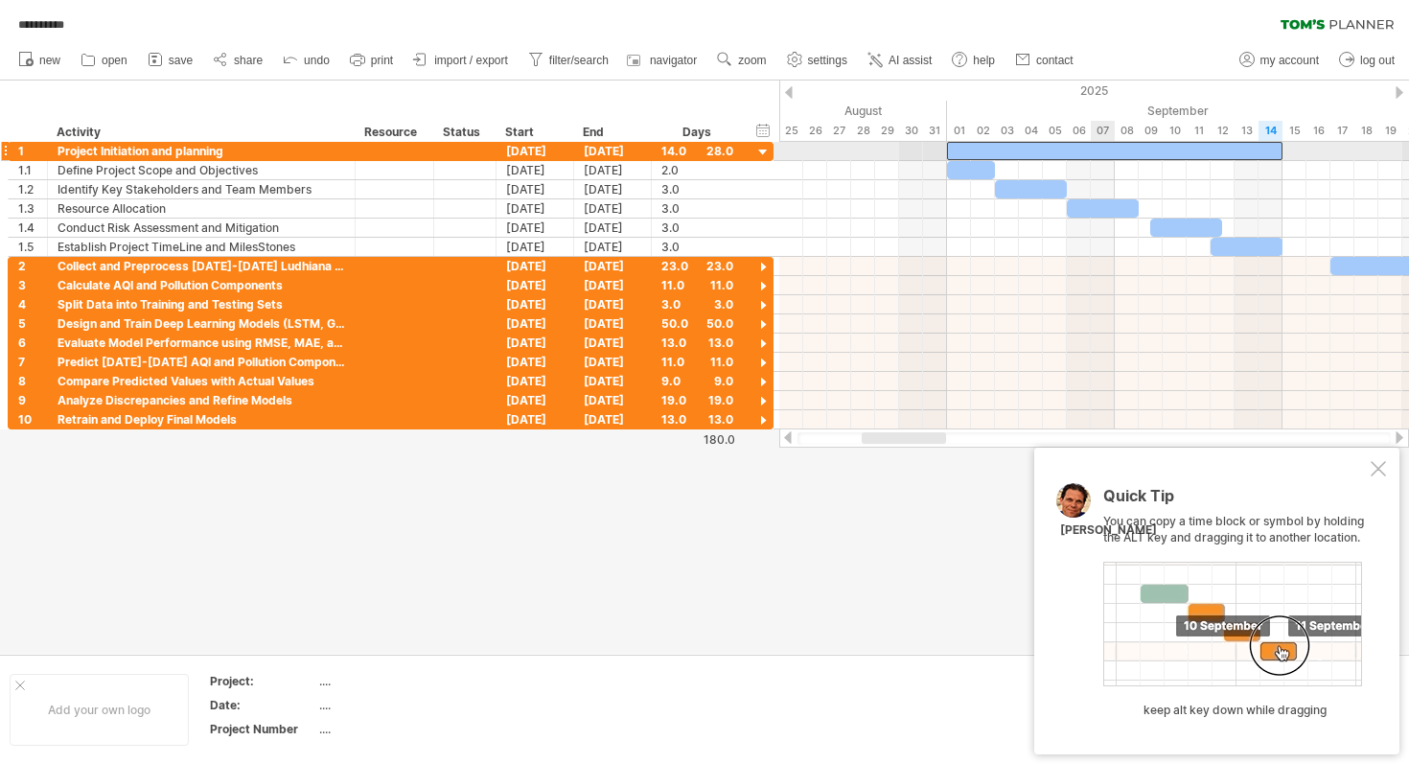
click at [1090, 144] on div at bounding box center [1114, 151] width 335 height 18
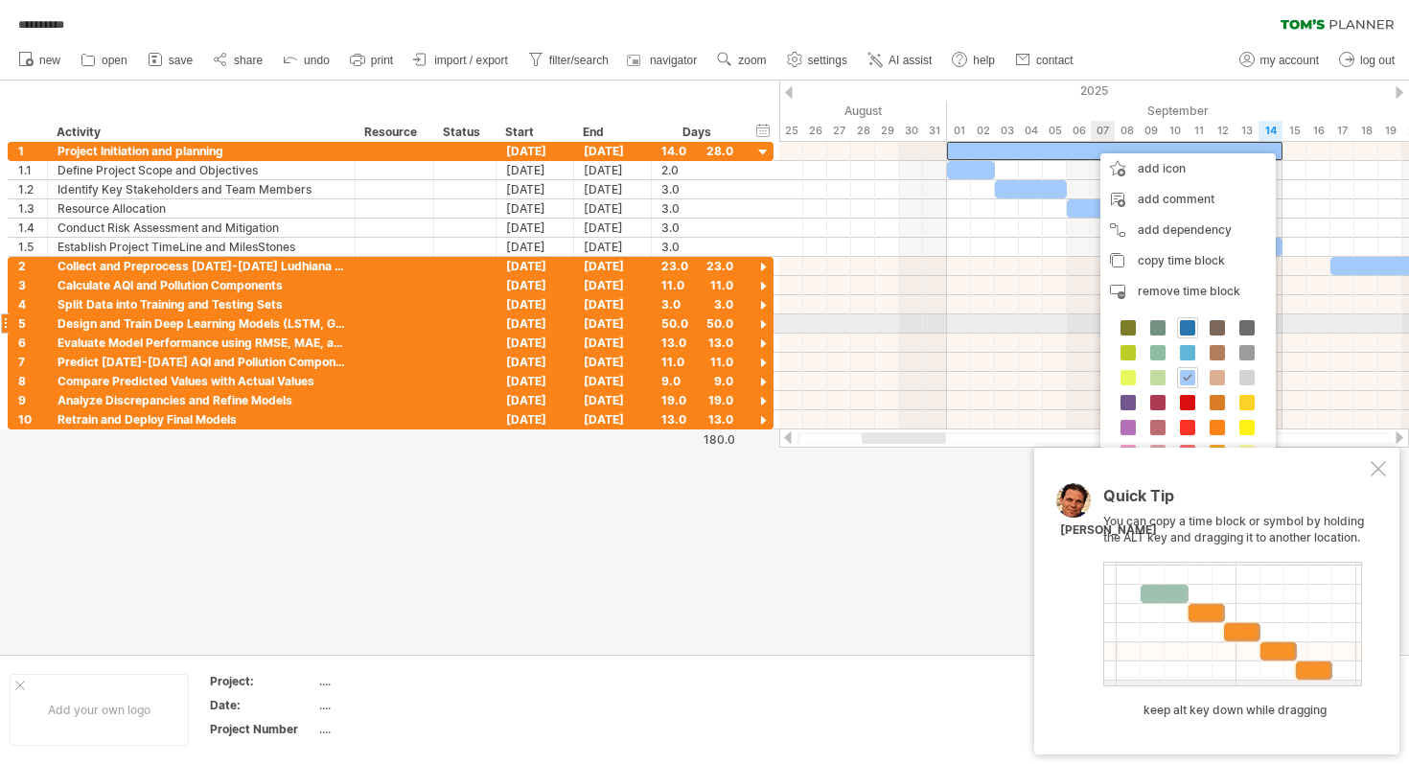
click at [1182, 329] on span at bounding box center [1187, 327] width 15 height 15
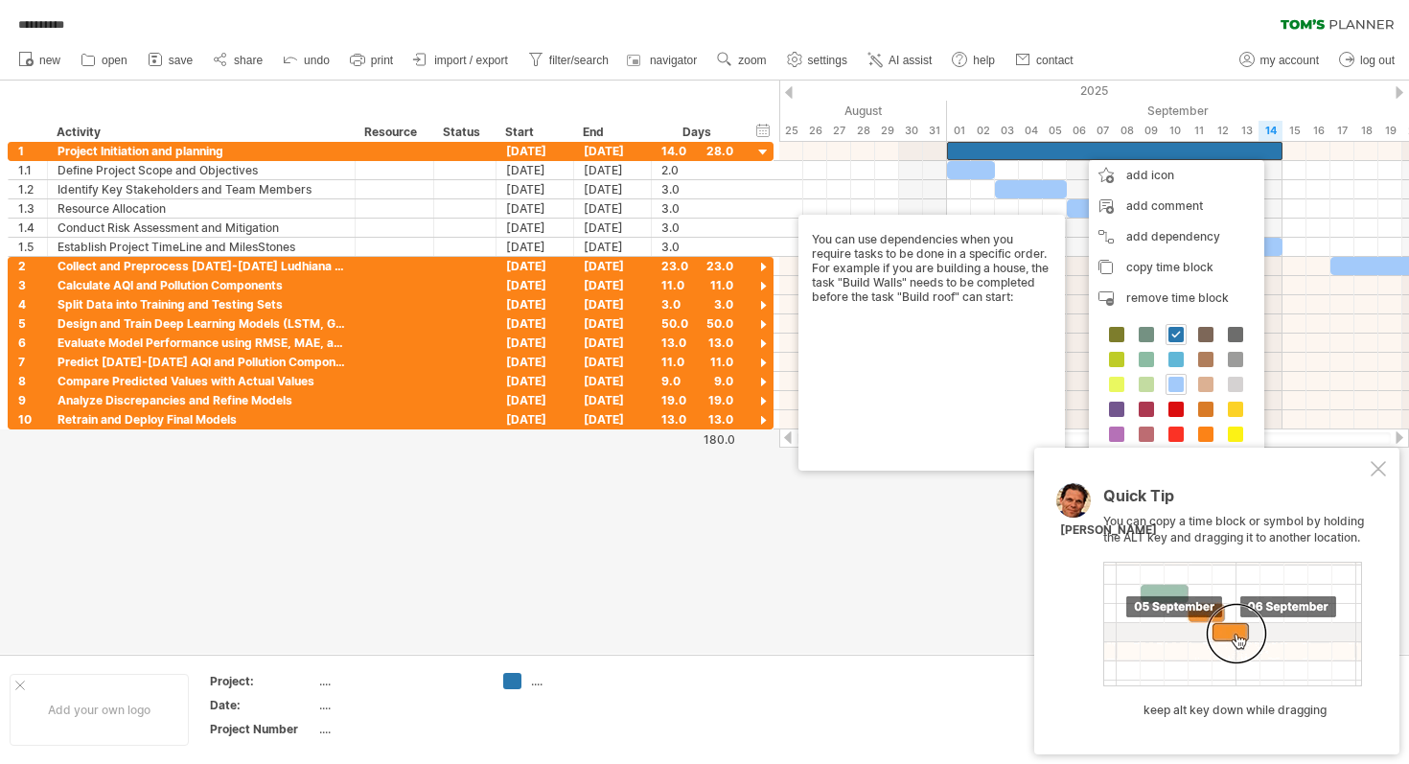
click at [1380, 470] on div at bounding box center [1377, 468] width 15 height 15
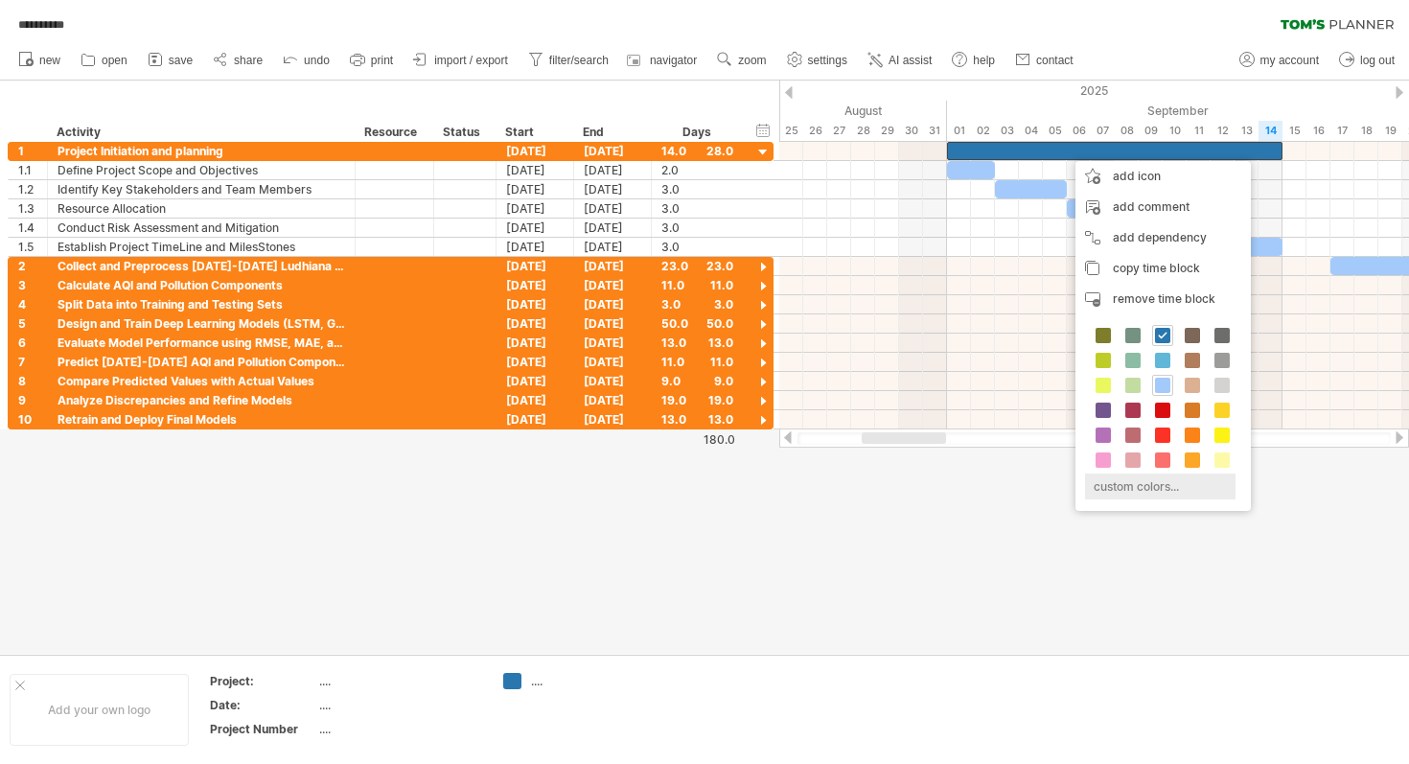
click at [1116, 480] on div "custom colors..." at bounding box center [1160, 486] width 150 height 26
click at [1099, 489] on div "custom colors..." at bounding box center [1160, 486] width 150 height 26
click at [995, 468] on div at bounding box center [704, 366] width 1409 height 573
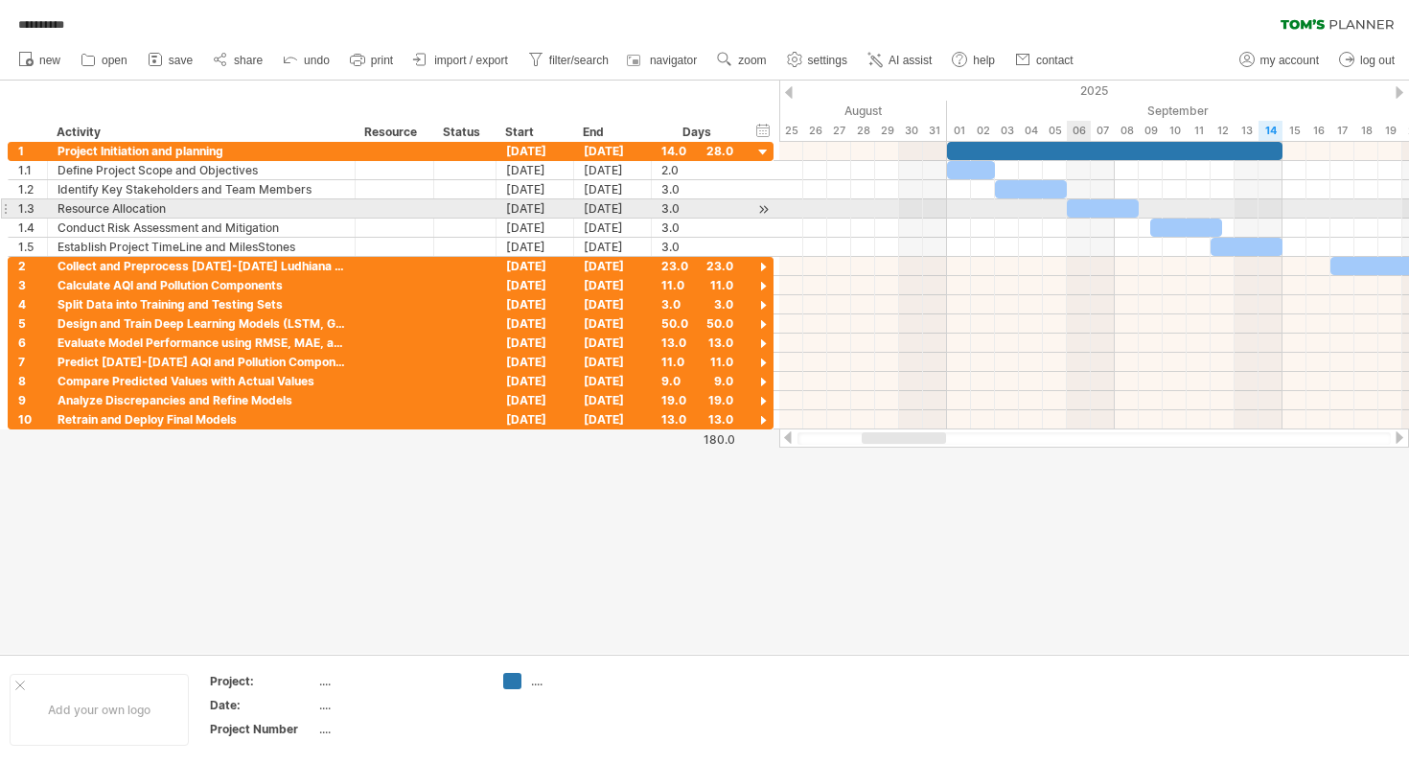
click at [1080, 211] on div at bounding box center [1102, 208] width 72 height 18
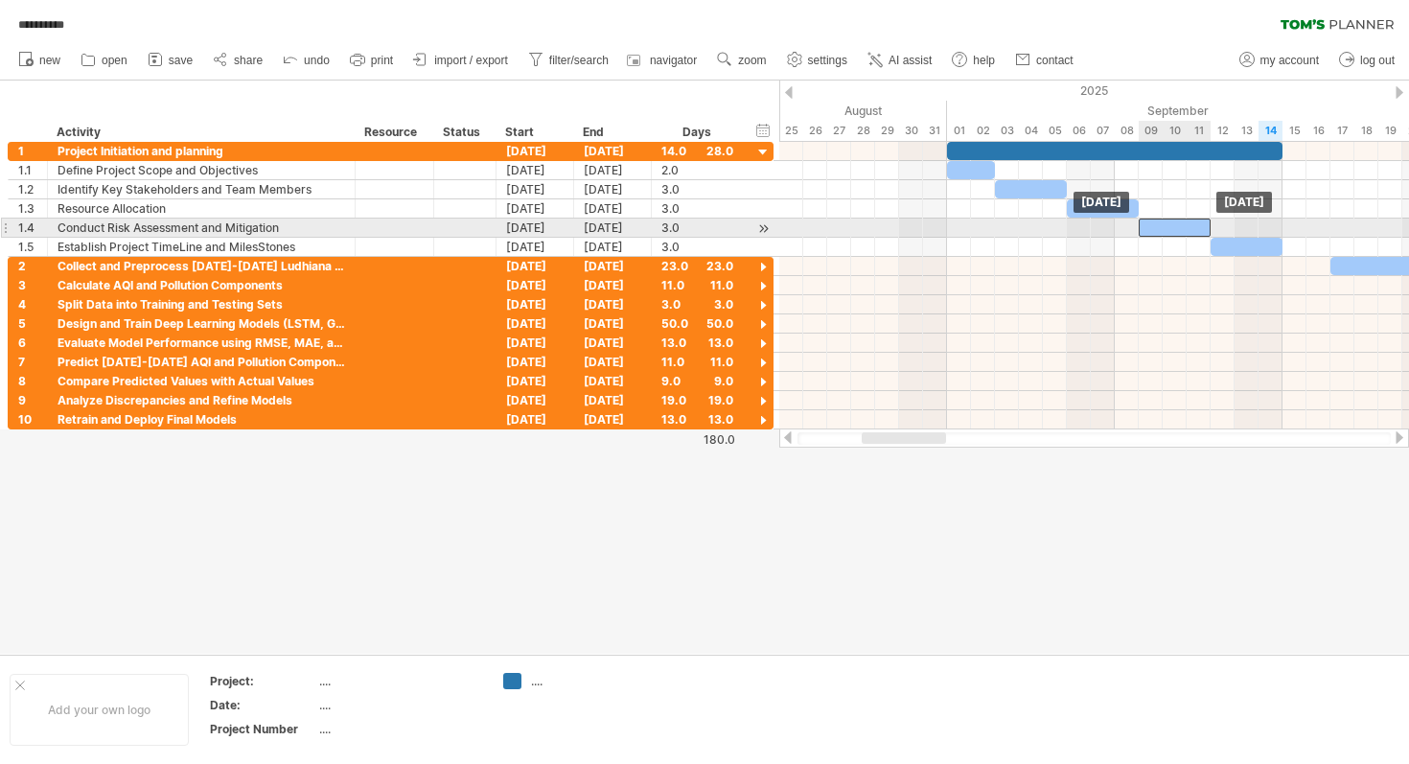
drag, startPoint x: 1182, startPoint y: 226, endPoint x: 1173, endPoint y: 228, distance: 9.8
click at [1173, 228] on div at bounding box center [1174, 227] width 72 height 18
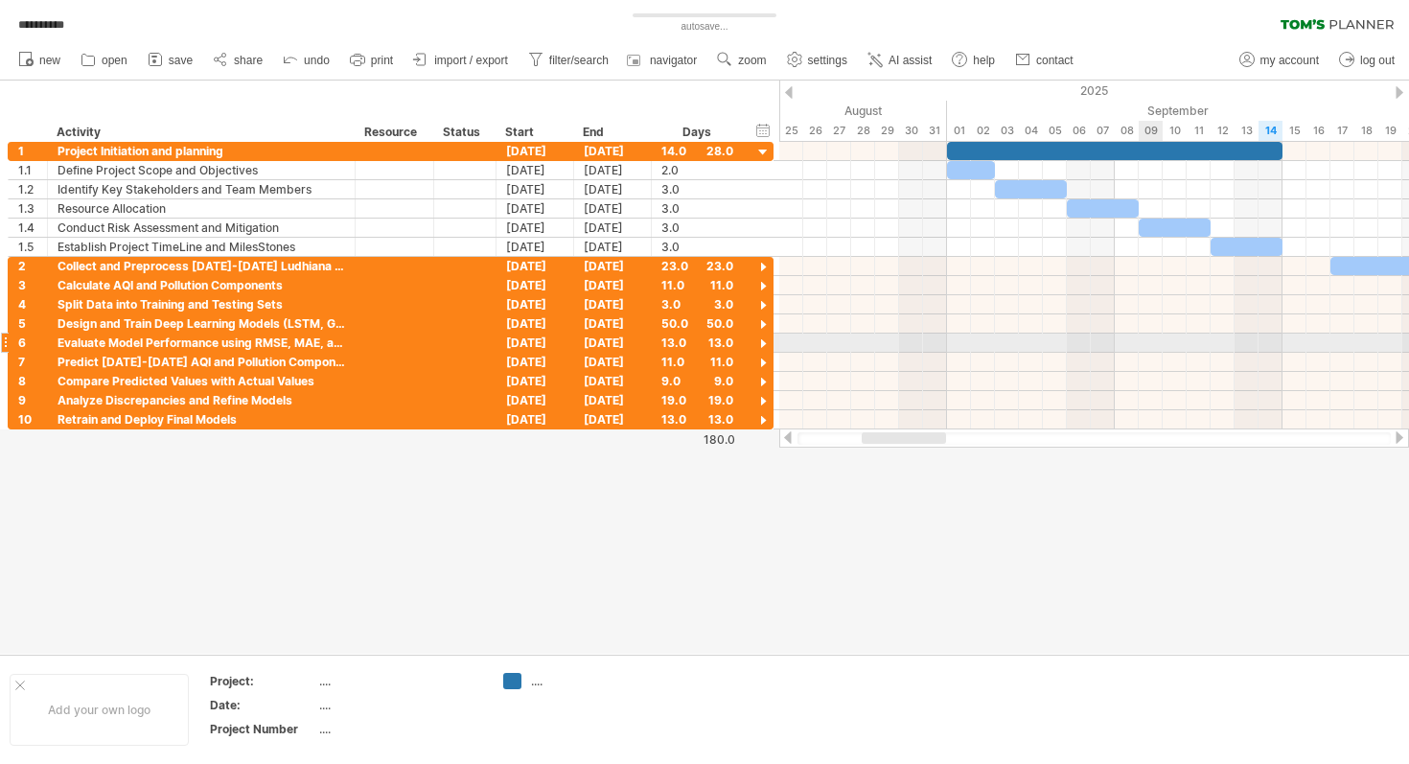
click at [1146, 342] on div at bounding box center [1094, 342] width 630 height 19
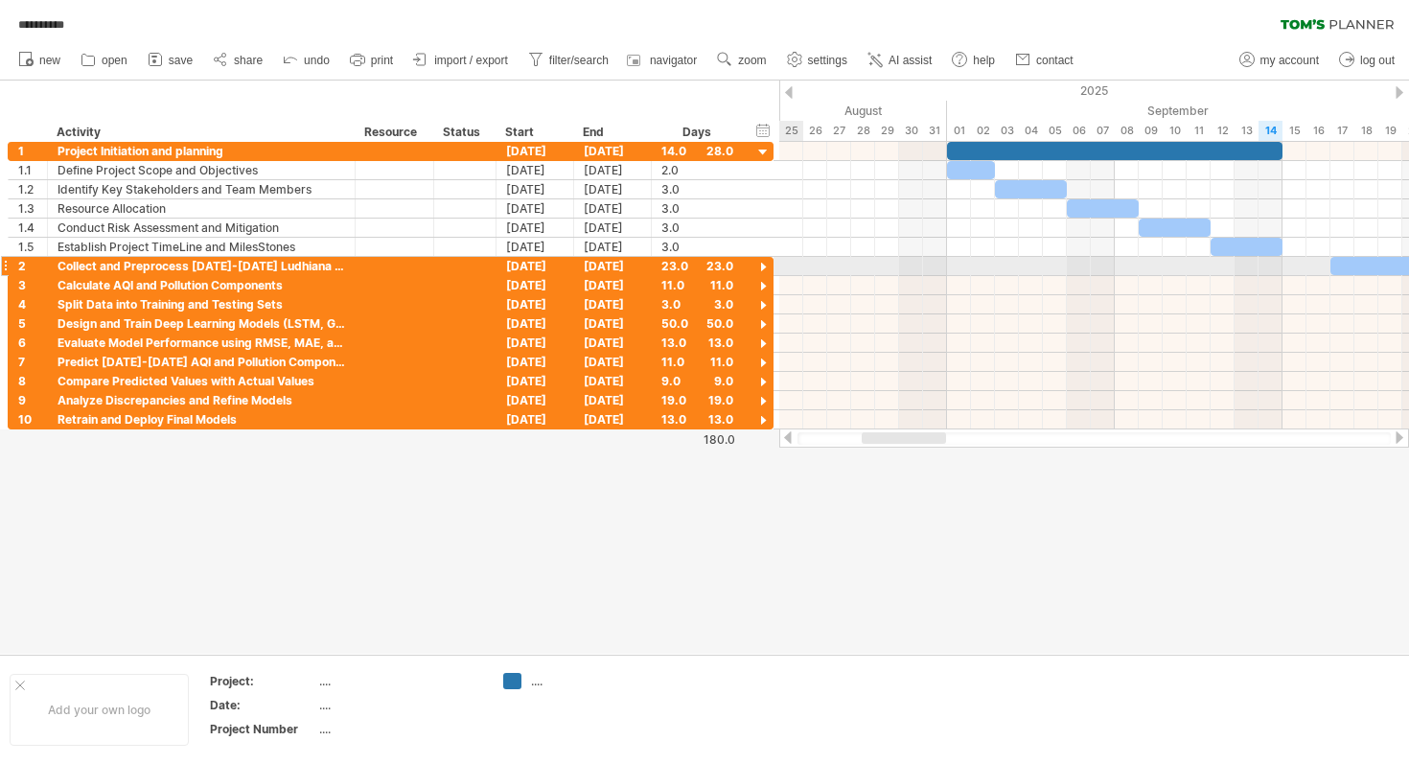
click at [762, 268] on div at bounding box center [763, 268] width 18 height 18
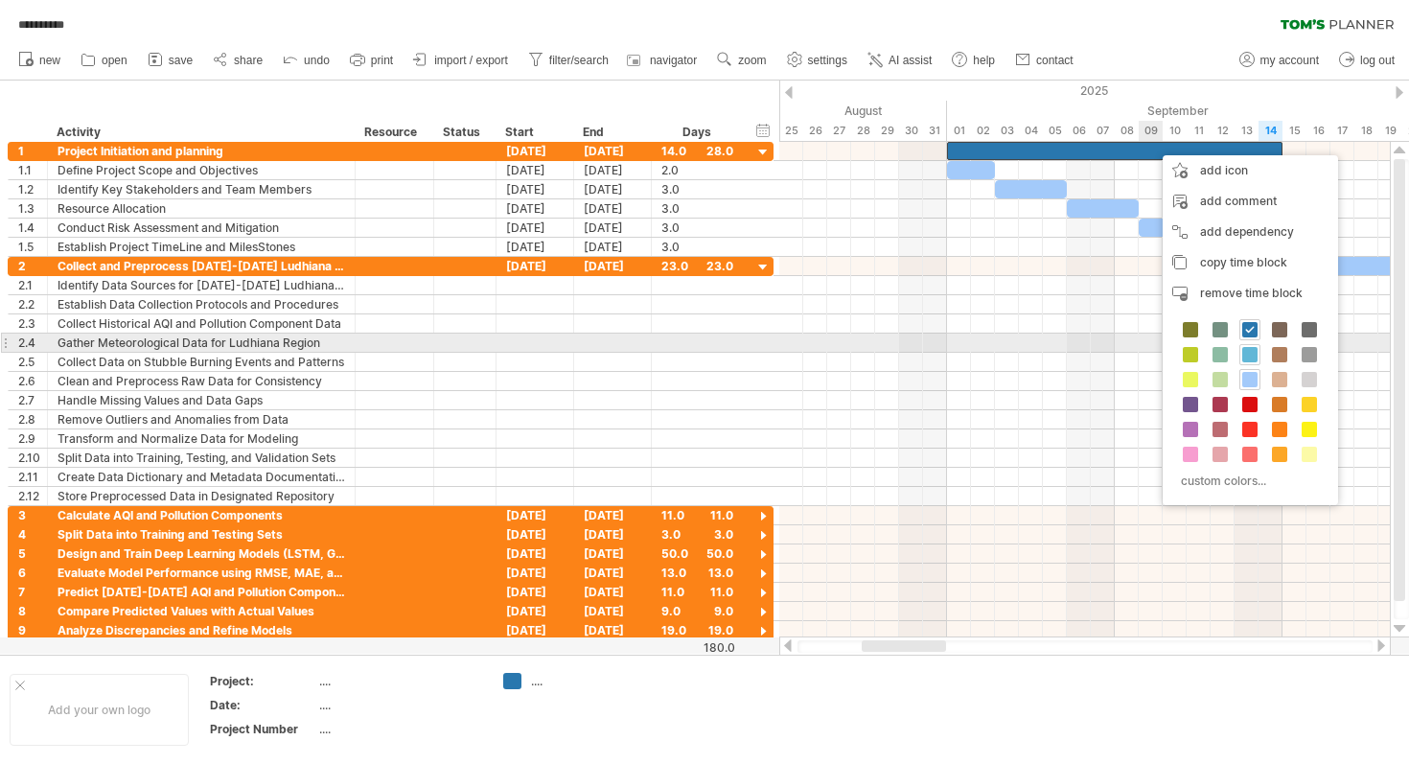
click at [1248, 350] on span at bounding box center [1249, 354] width 15 height 15
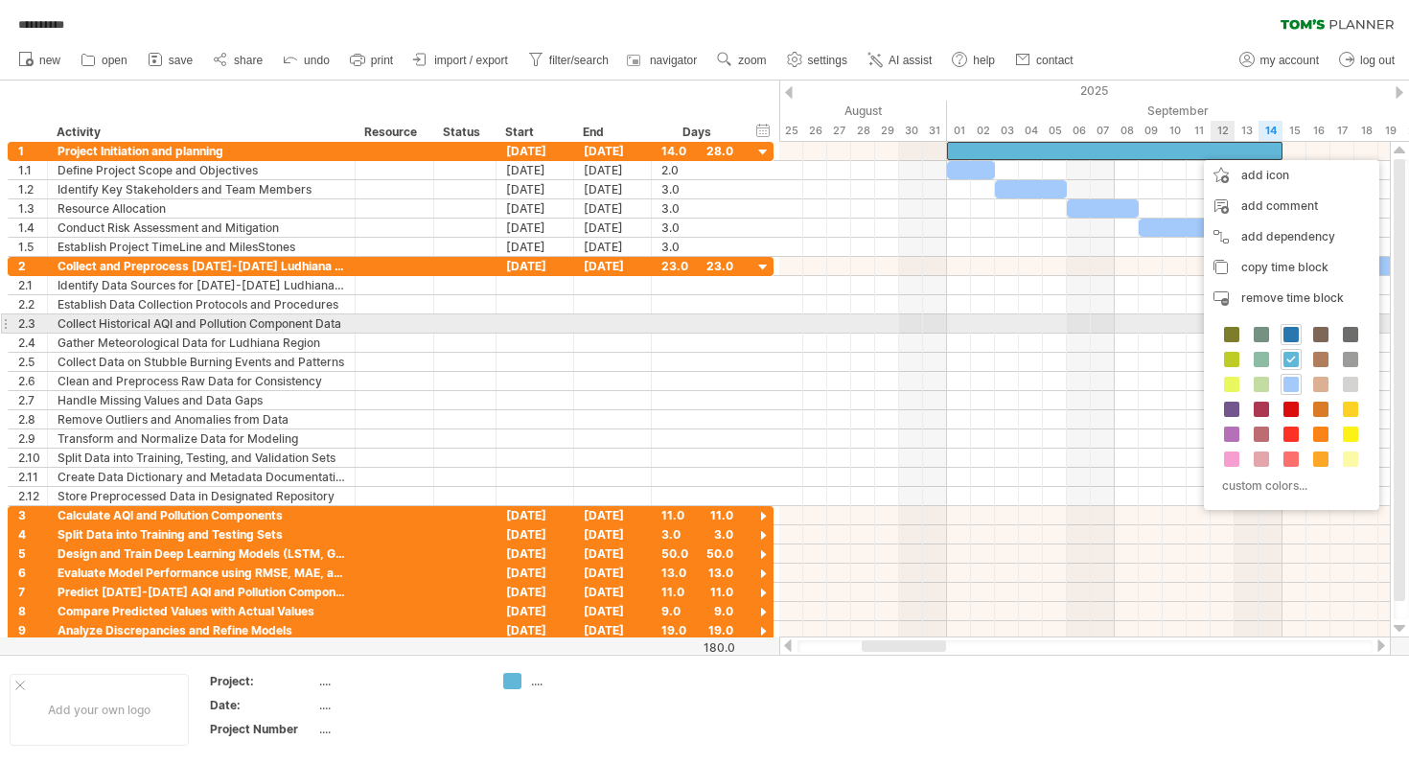
click at [1285, 331] on span at bounding box center [1290, 334] width 15 height 15
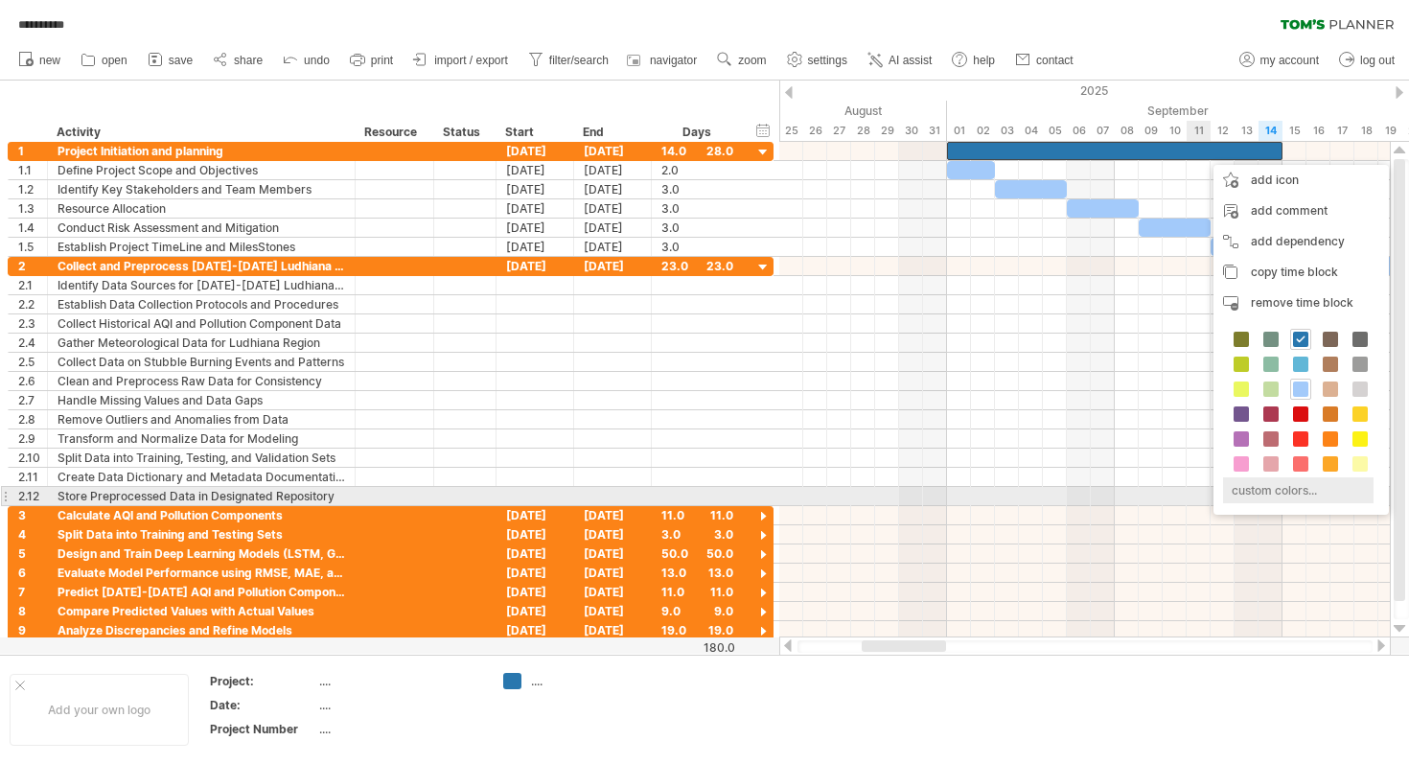
click at [1282, 490] on div "custom colors..." at bounding box center [1298, 490] width 150 height 26
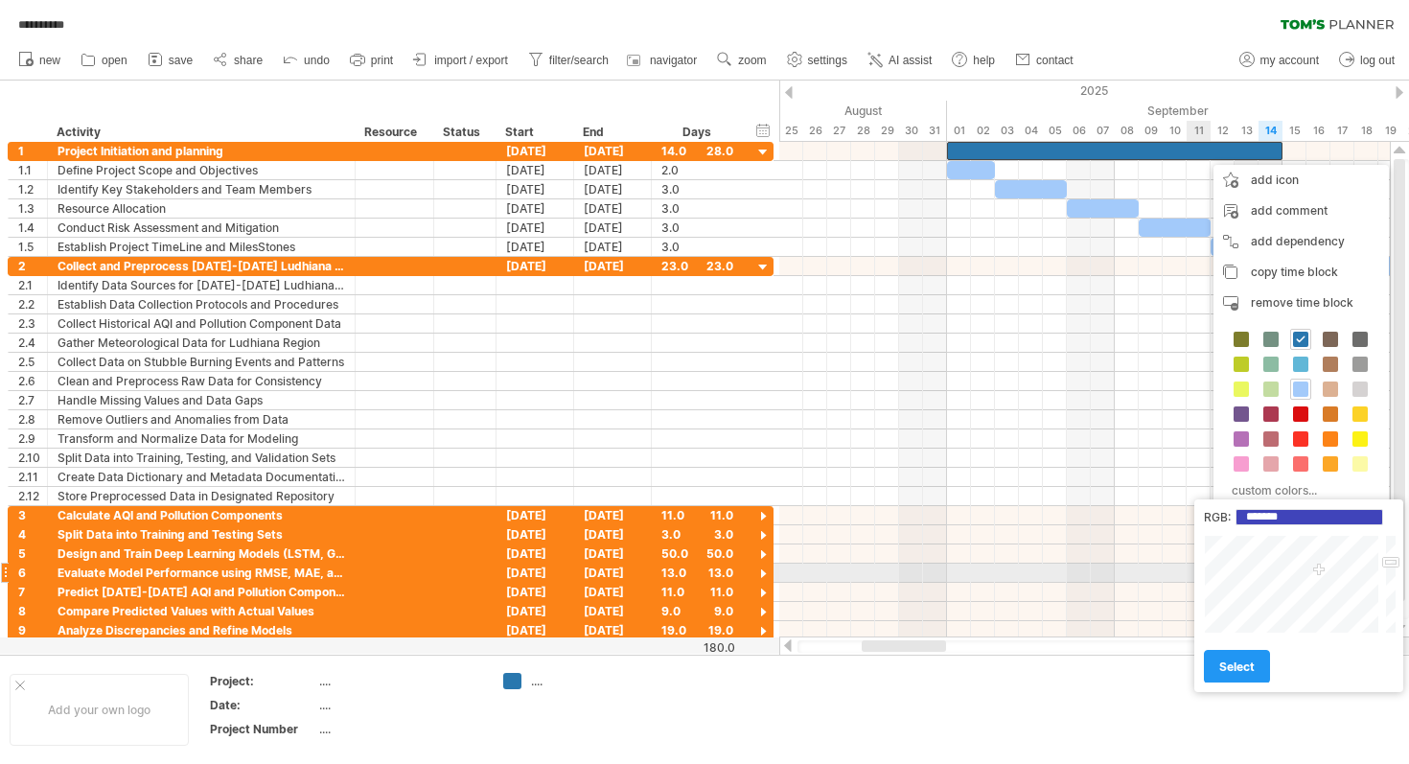
drag, startPoint x: 1308, startPoint y: 584, endPoint x: 1318, endPoint y: 573, distance: 14.9
click at [1318, 573] on div at bounding box center [1292, 584] width 178 height 99
type input "*******"
click at [1318, 558] on div at bounding box center [1292, 584] width 178 height 99
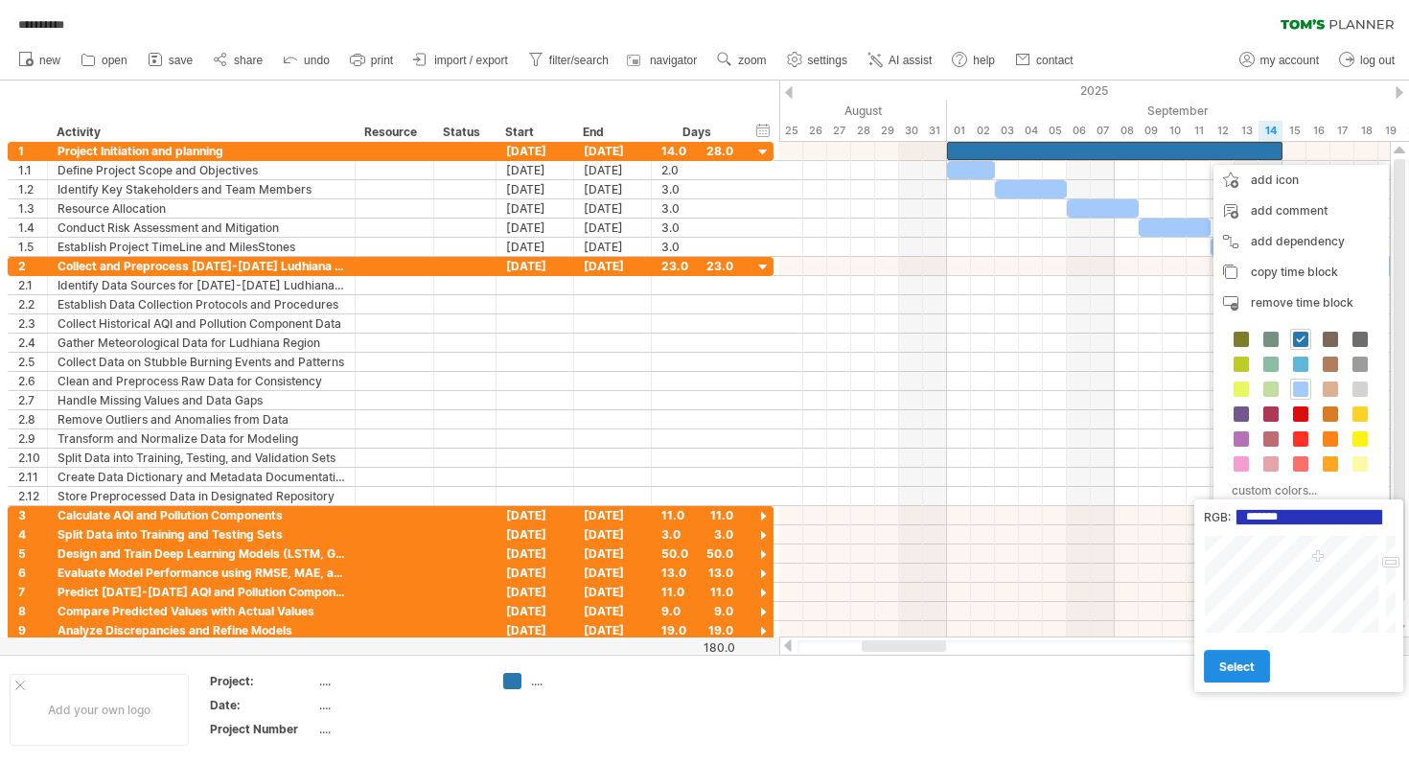
click at [1241, 665] on span "select" at bounding box center [1236, 666] width 35 height 14
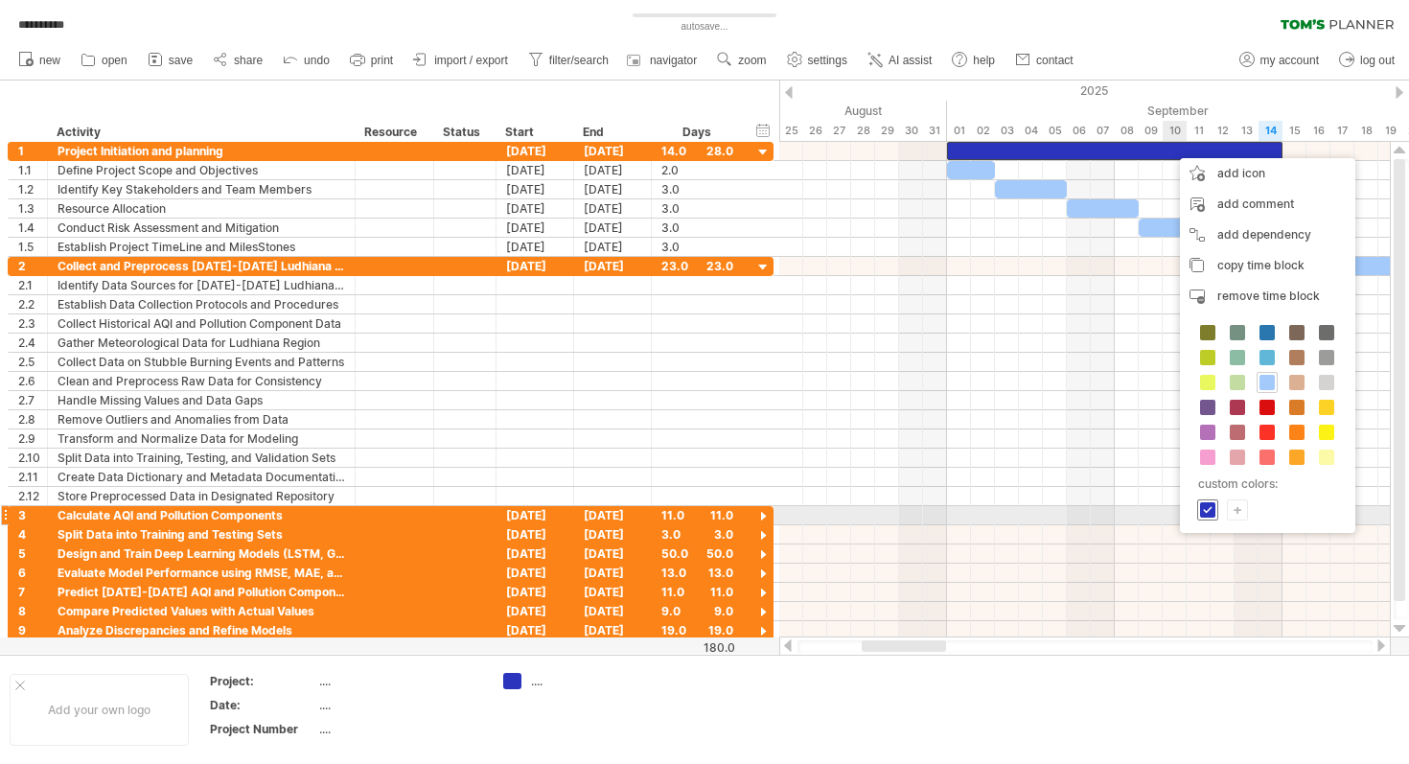
click at [1212, 510] on span at bounding box center [1207, 509] width 15 height 15
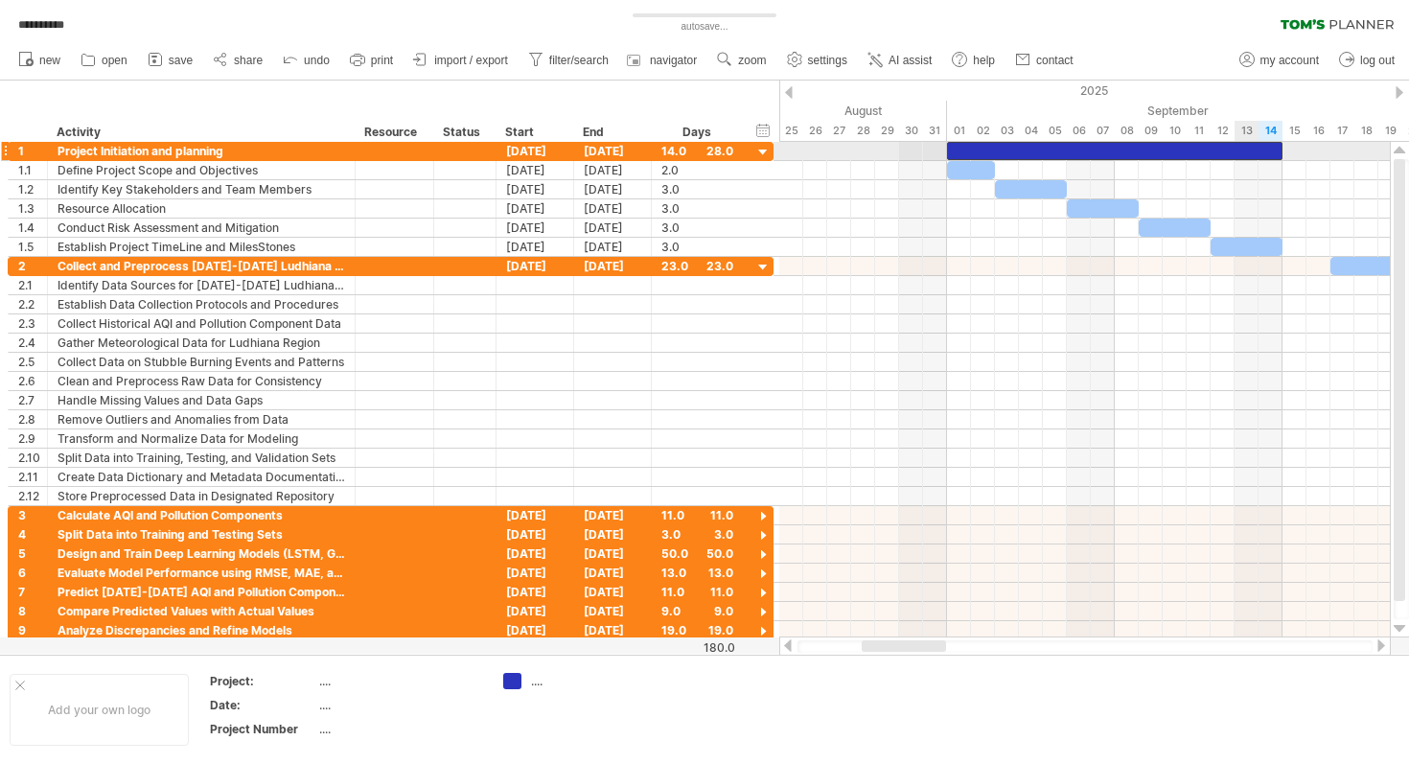
click at [1249, 154] on div at bounding box center [1114, 151] width 335 height 18
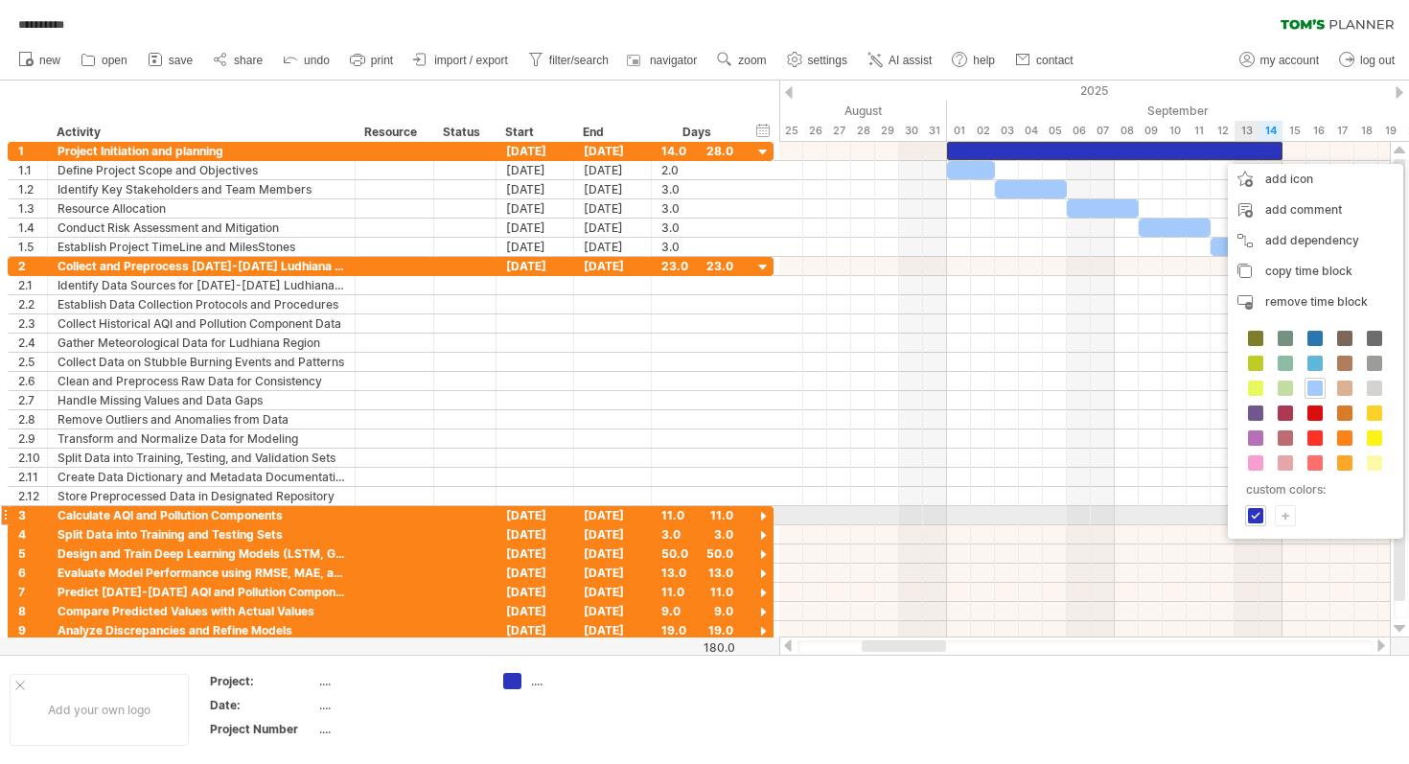
click at [1283, 510] on div "+" at bounding box center [1284, 515] width 19 height 18
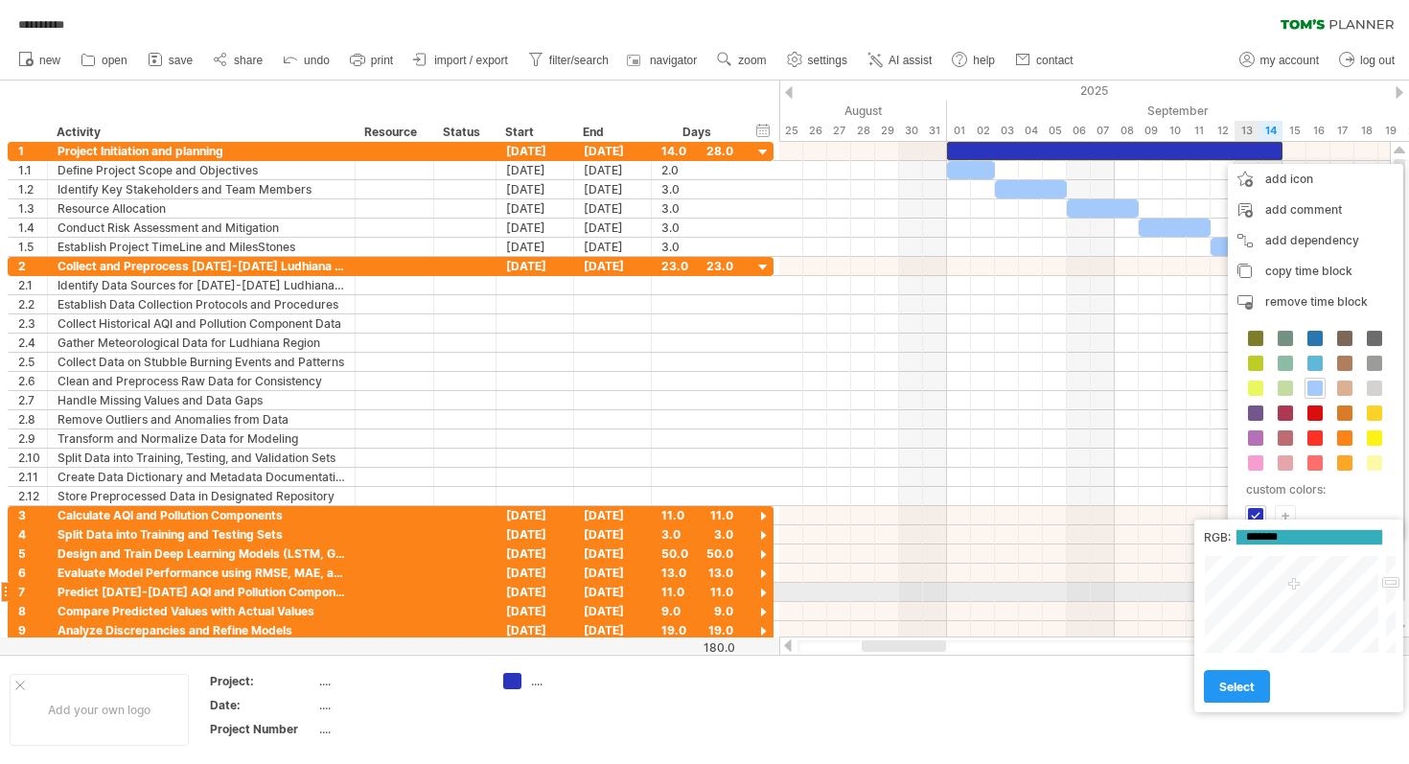
drag, startPoint x: 1311, startPoint y: 604, endPoint x: 1295, endPoint y: 584, distance: 24.5
click at [1295, 584] on div at bounding box center [1292, 604] width 178 height 99
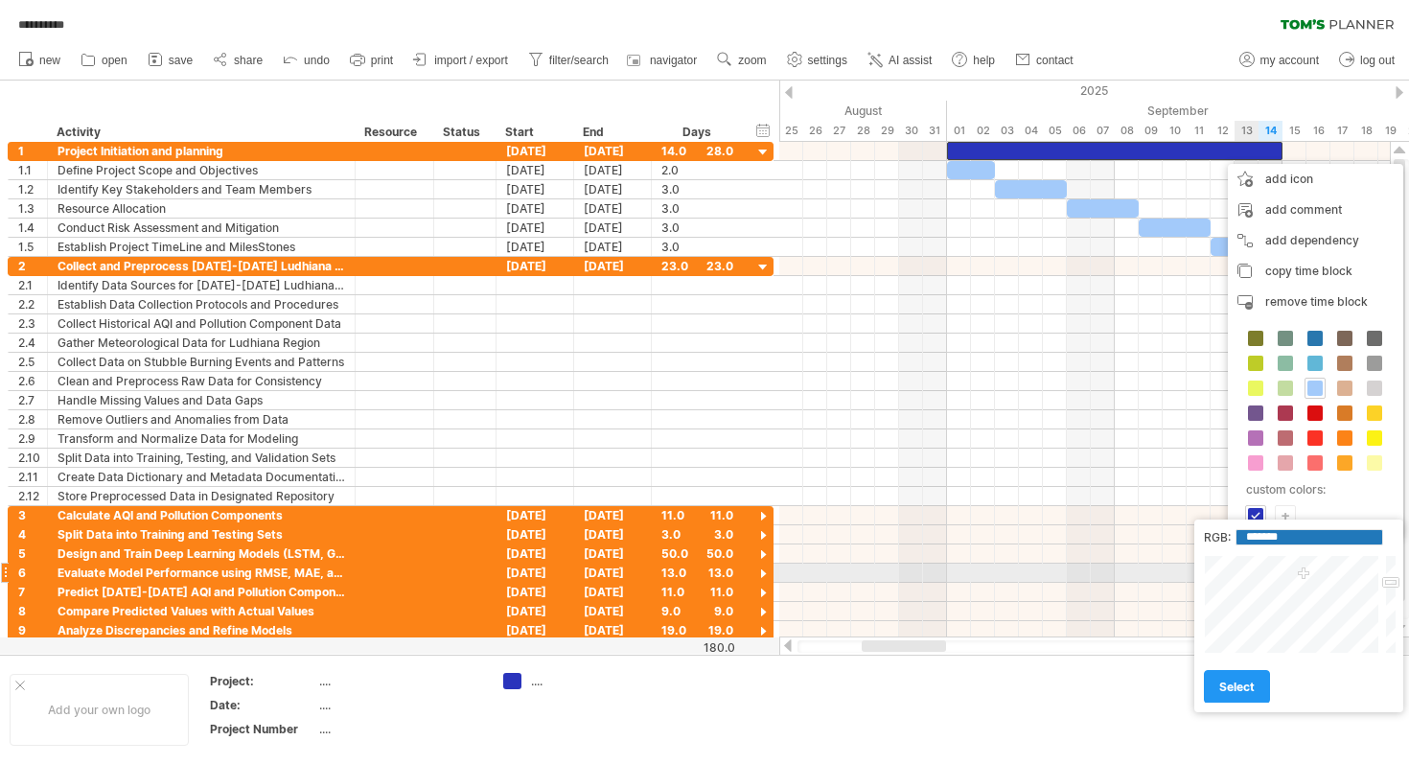
type input "*******"
drag, startPoint x: 1302, startPoint y: 584, endPoint x: 1301, endPoint y: 575, distance: 9.6
click at [1301, 575] on div at bounding box center [1292, 604] width 178 height 99
click at [1222, 687] on span "select" at bounding box center [1236, 686] width 35 height 14
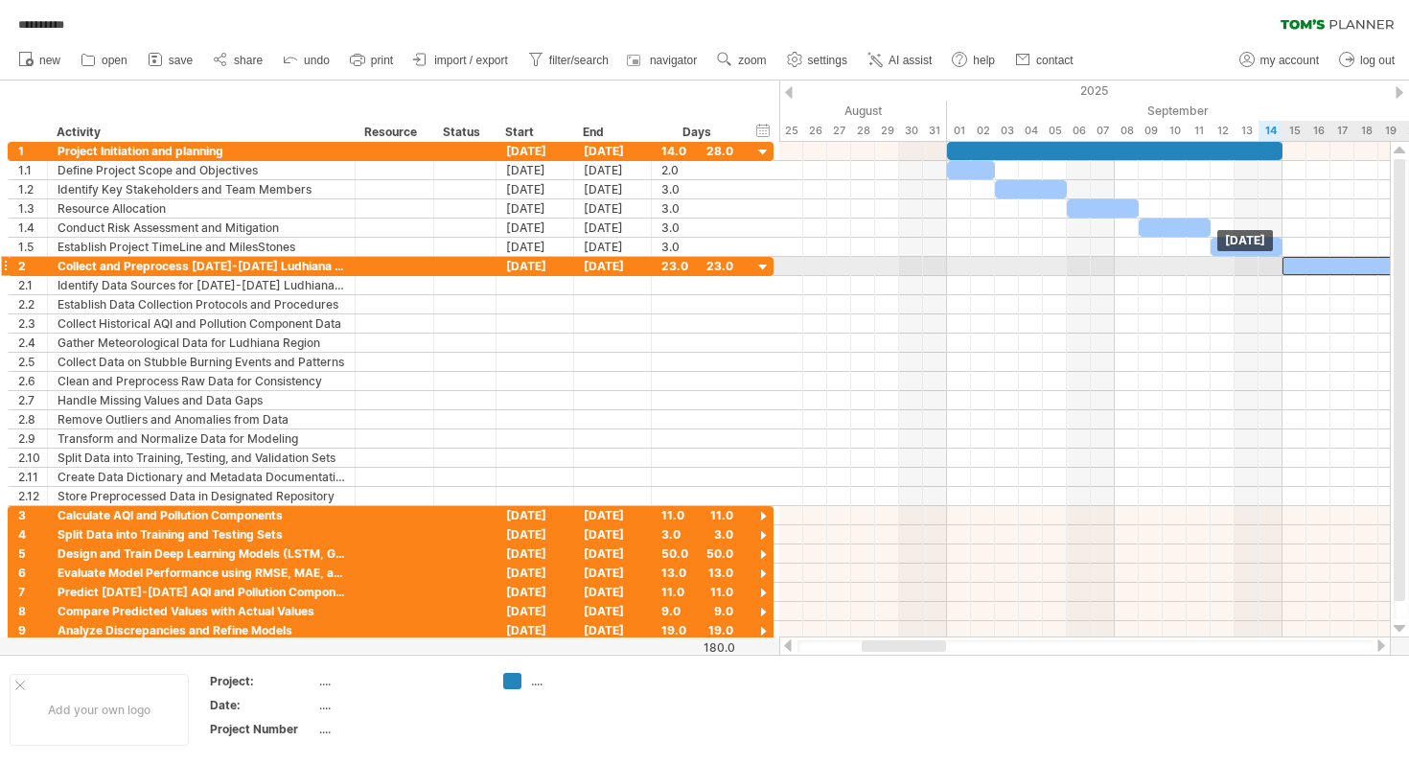
drag, startPoint x: 1354, startPoint y: 271, endPoint x: 1311, endPoint y: 266, distance: 43.4
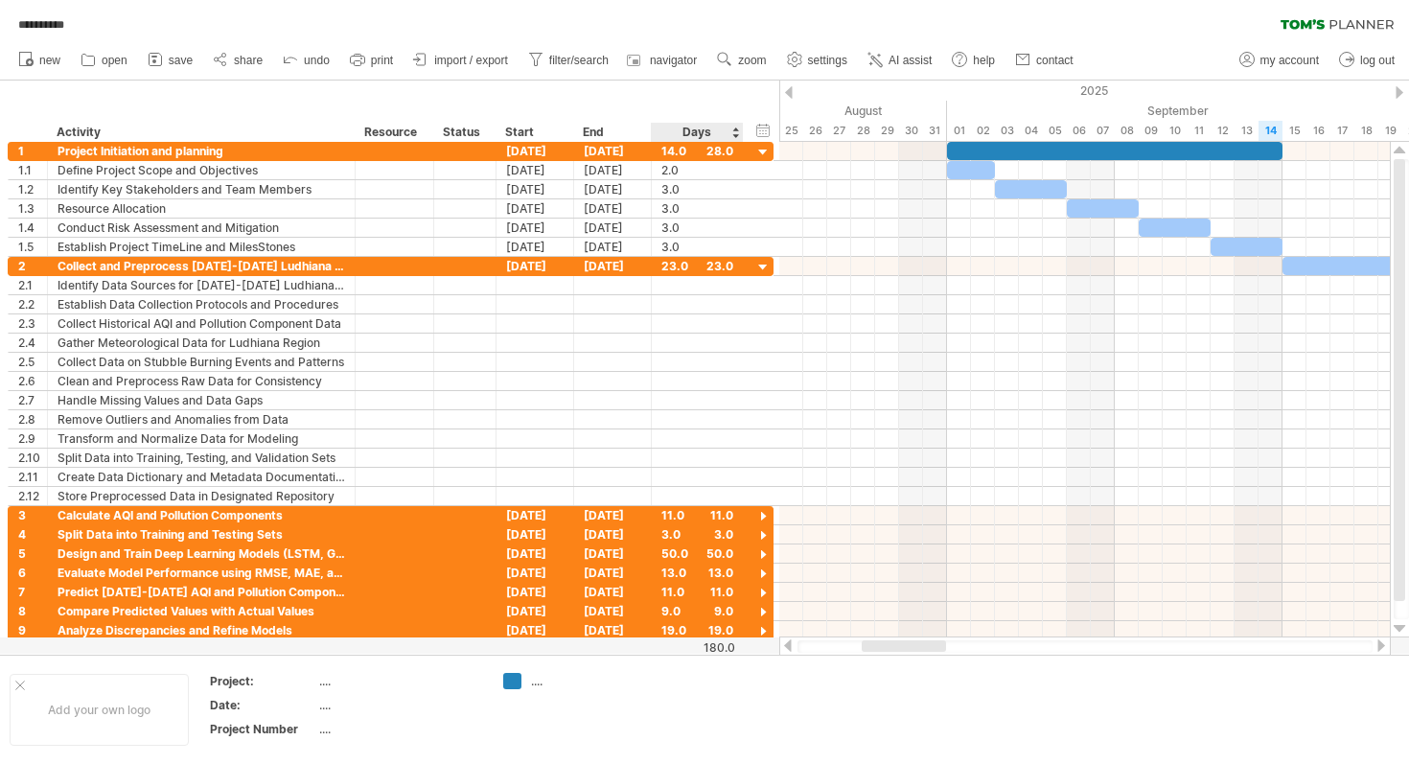
click at [777, 648] on div at bounding box center [704, 366] width 1409 height 573
drag, startPoint x: 777, startPoint y: 648, endPoint x: 755, endPoint y: 646, distance: 22.1
click at [755, 647] on div at bounding box center [704, 366] width 1409 height 573
click at [767, 134] on div "hide start/end/duration show start/end/duration" at bounding box center [763, 130] width 18 height 20
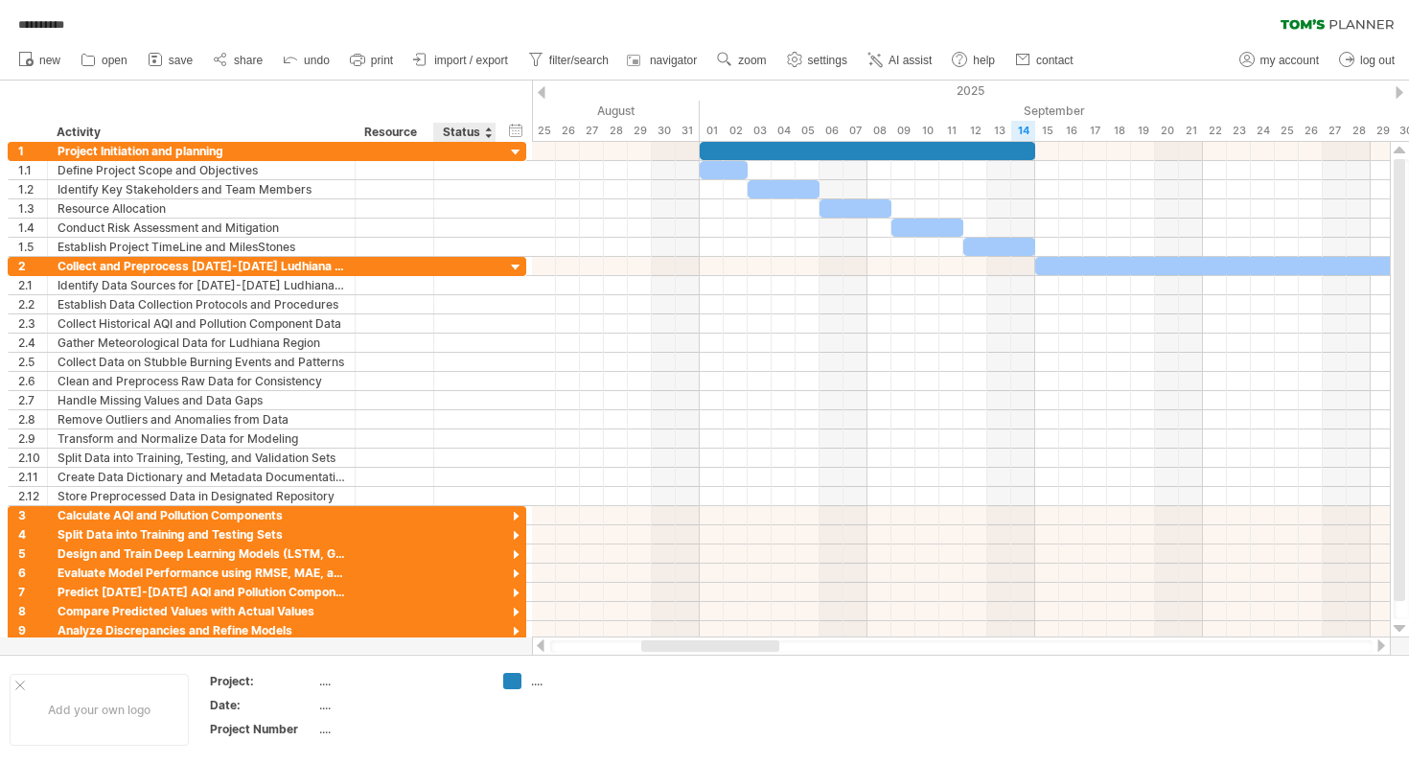
click at [501, 127] on div "hide start/end/duration show start/end/duration ******** Activity ******** Reso…" at bounding box center [266, 110] width 532 height 61
click at [510, 129] on div "hide start/end/duration show start/end/duration" at bounding box center [516, 130] width 18 height 20
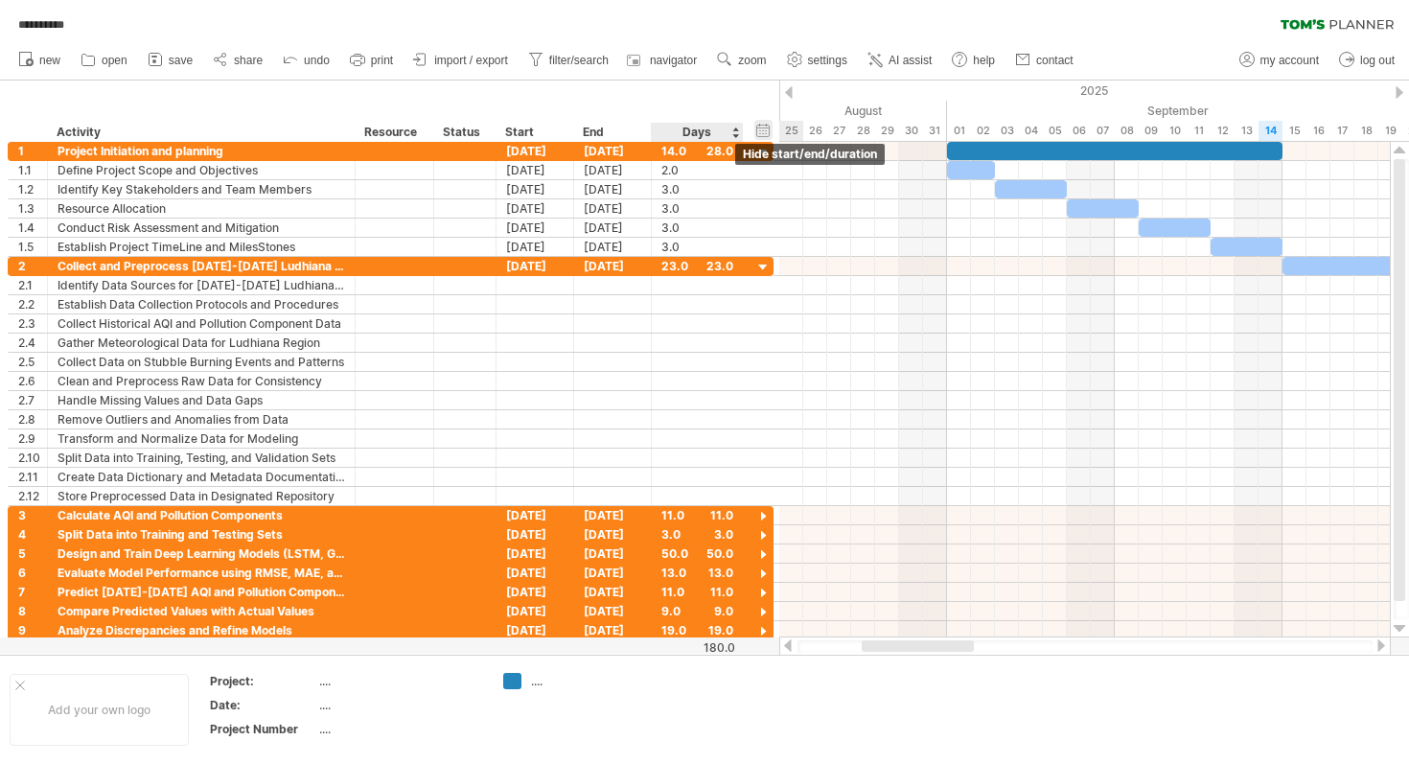
click at [767, 125] on div "hide start/end/duration show start/end/duration" at bounding box center [763, 130] width 18 height 20
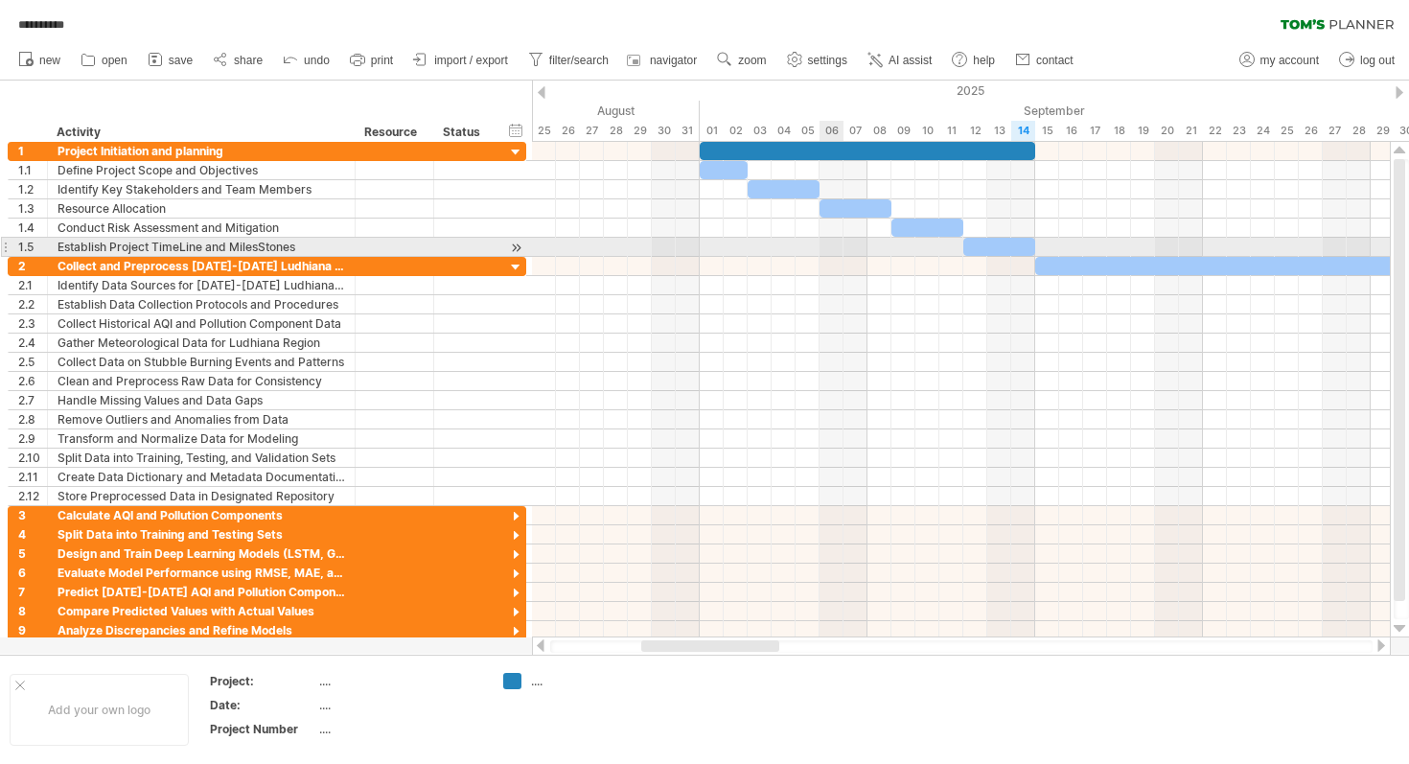
click at [833, 242] on div at bounding box center [961, 247] width 858 height 19
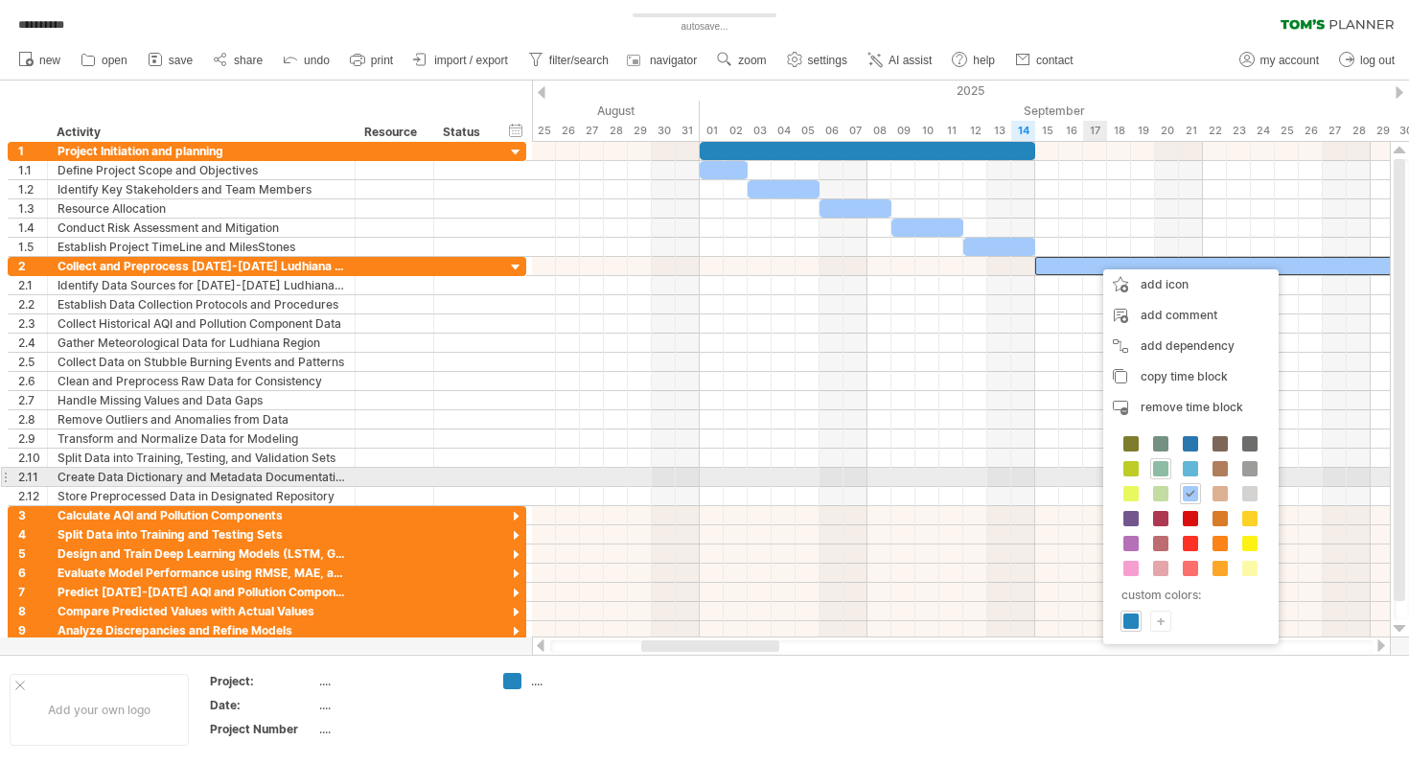
click at [1162, 471] on span at bounding box center [1160, 468] width 15 height 15
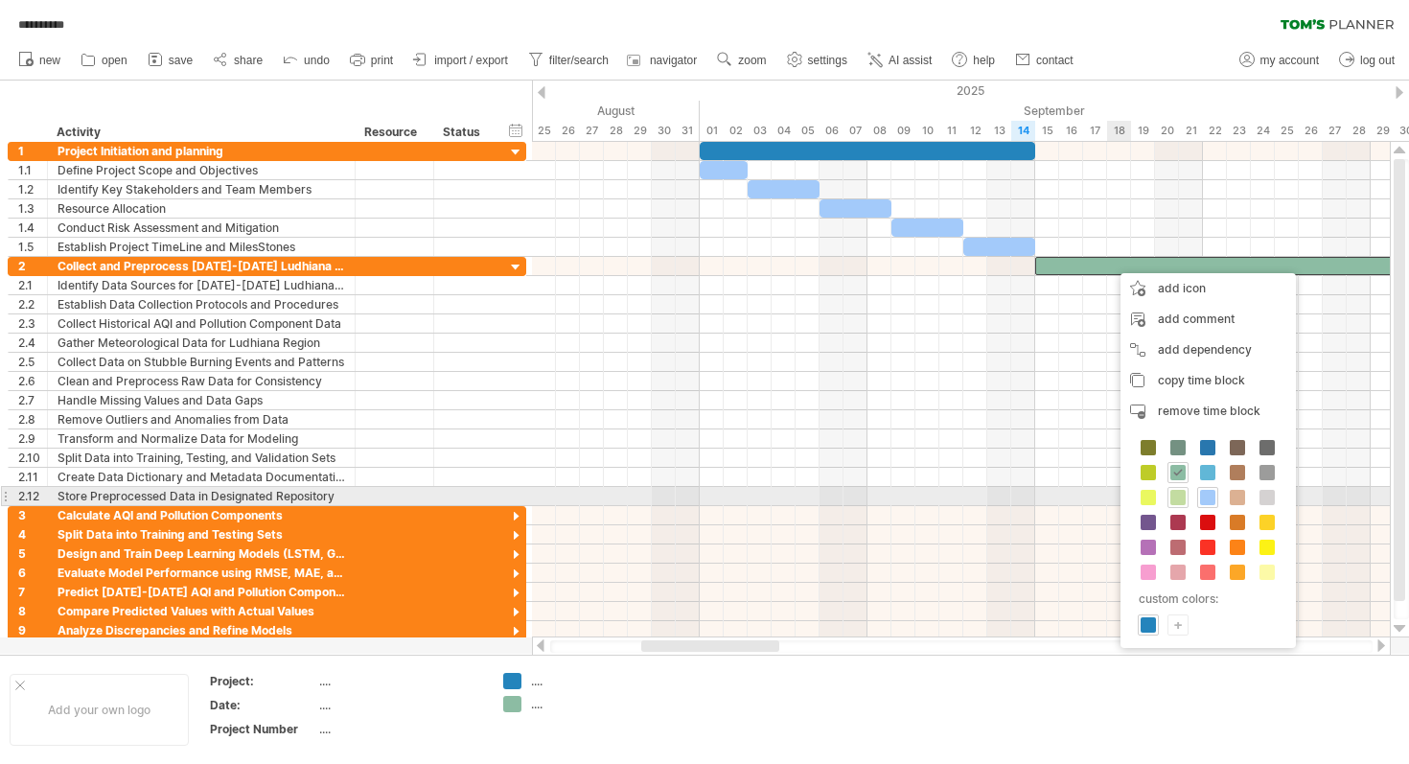
click at [1179, 497] on span at bounding box center [1177, 497] width 15 height 15
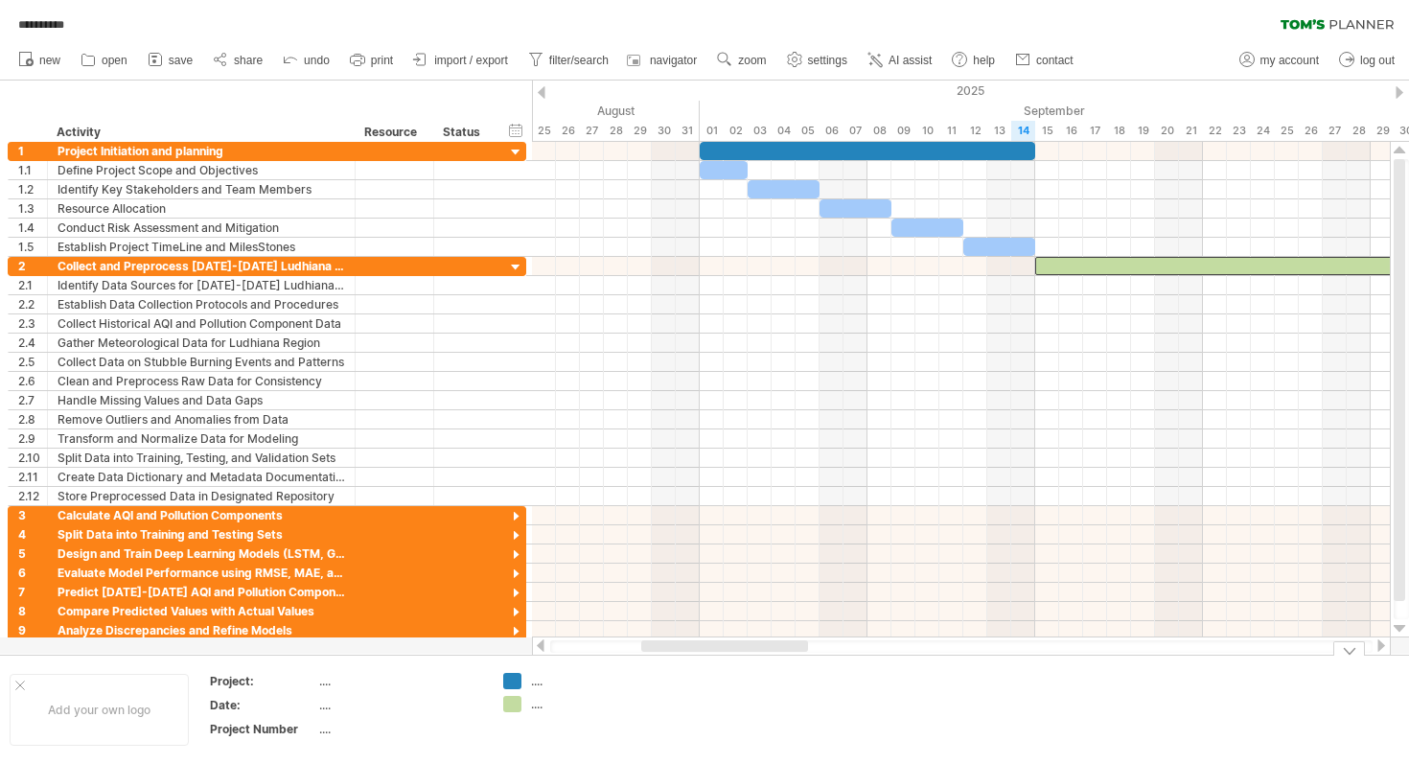
click at [1377, 649] on div at bounding box center [1380, 645] width 15 height 12
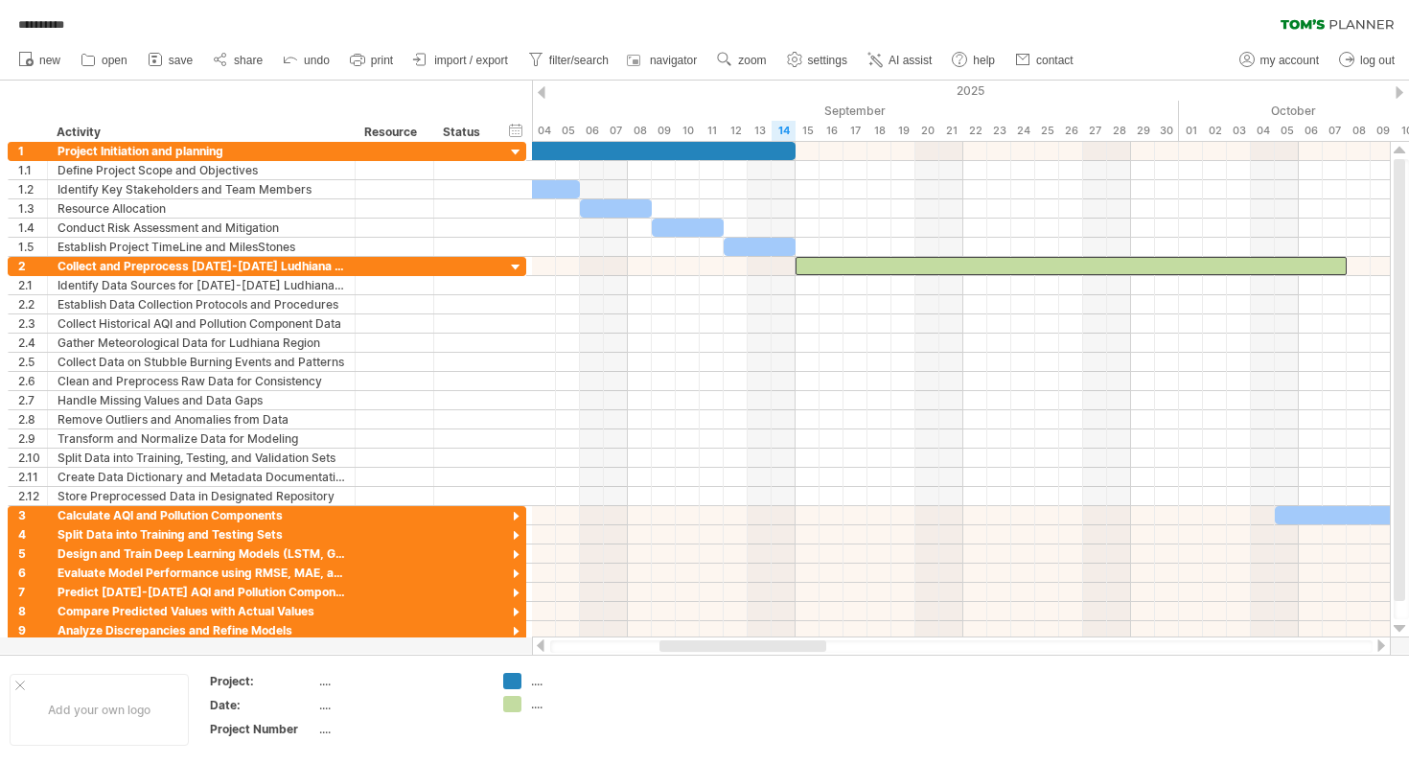
click at [1377, 649] on div at bounding box center [1380, 645] width 15 height 12
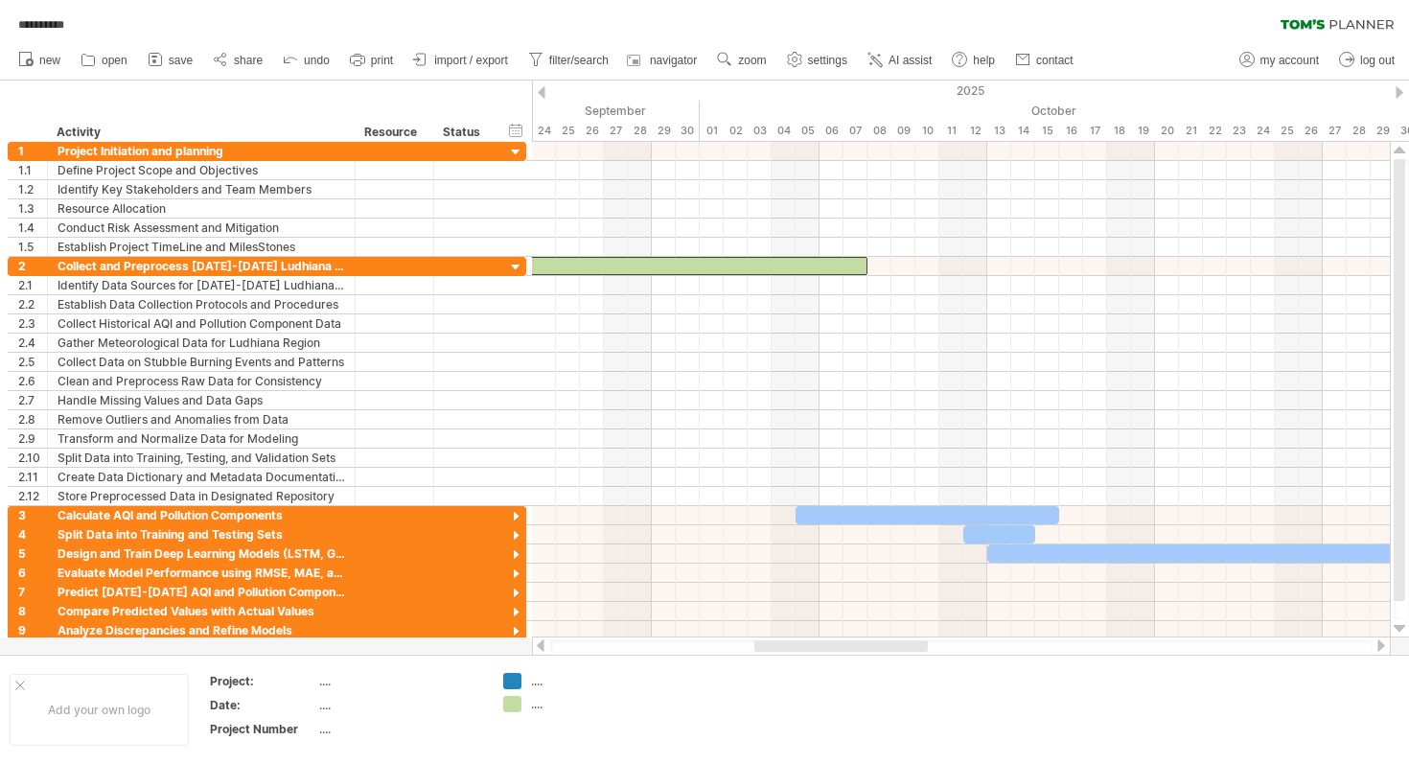
click at [538, 643] on div at bounding box center [540, 645] width 15 height 12
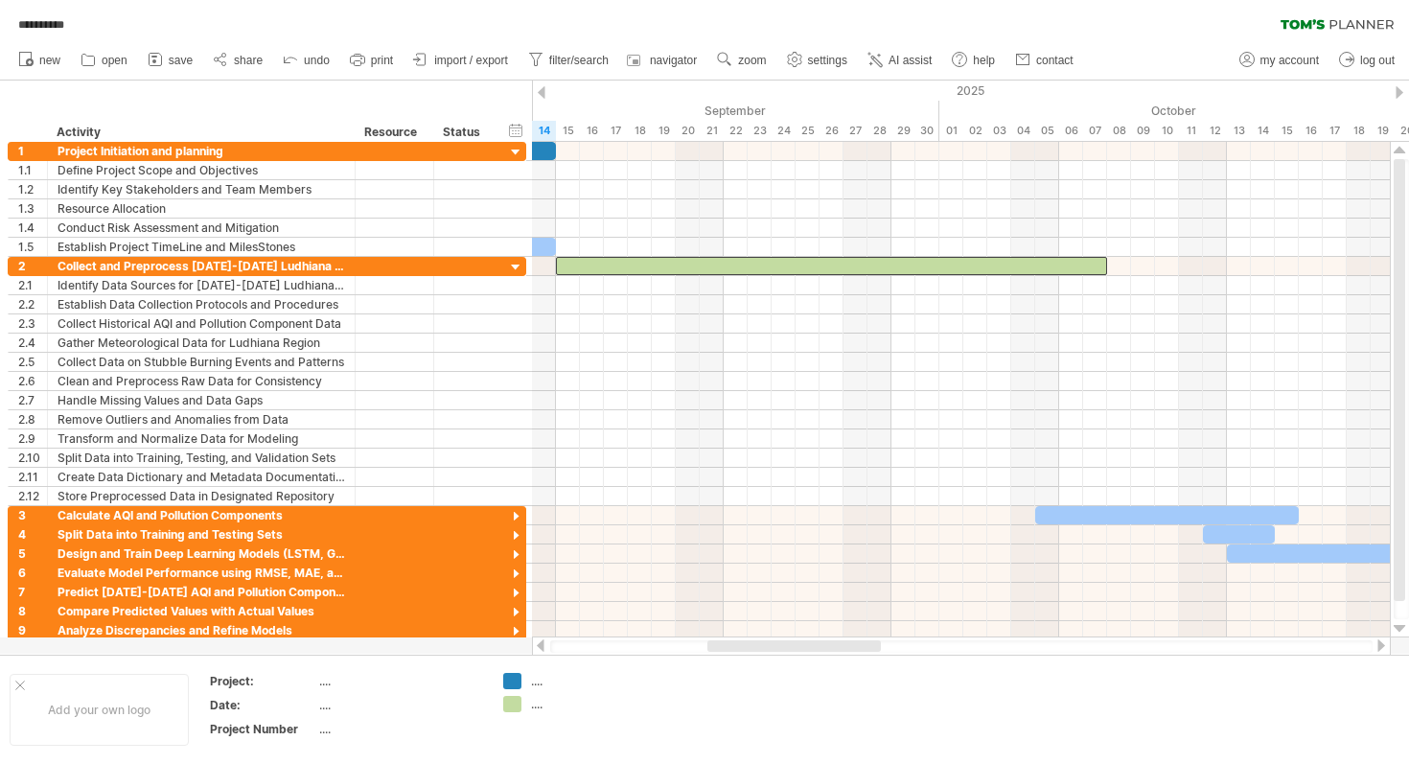
click at [538, 643] on div at bounding box center [540, 645] width 15 height 12
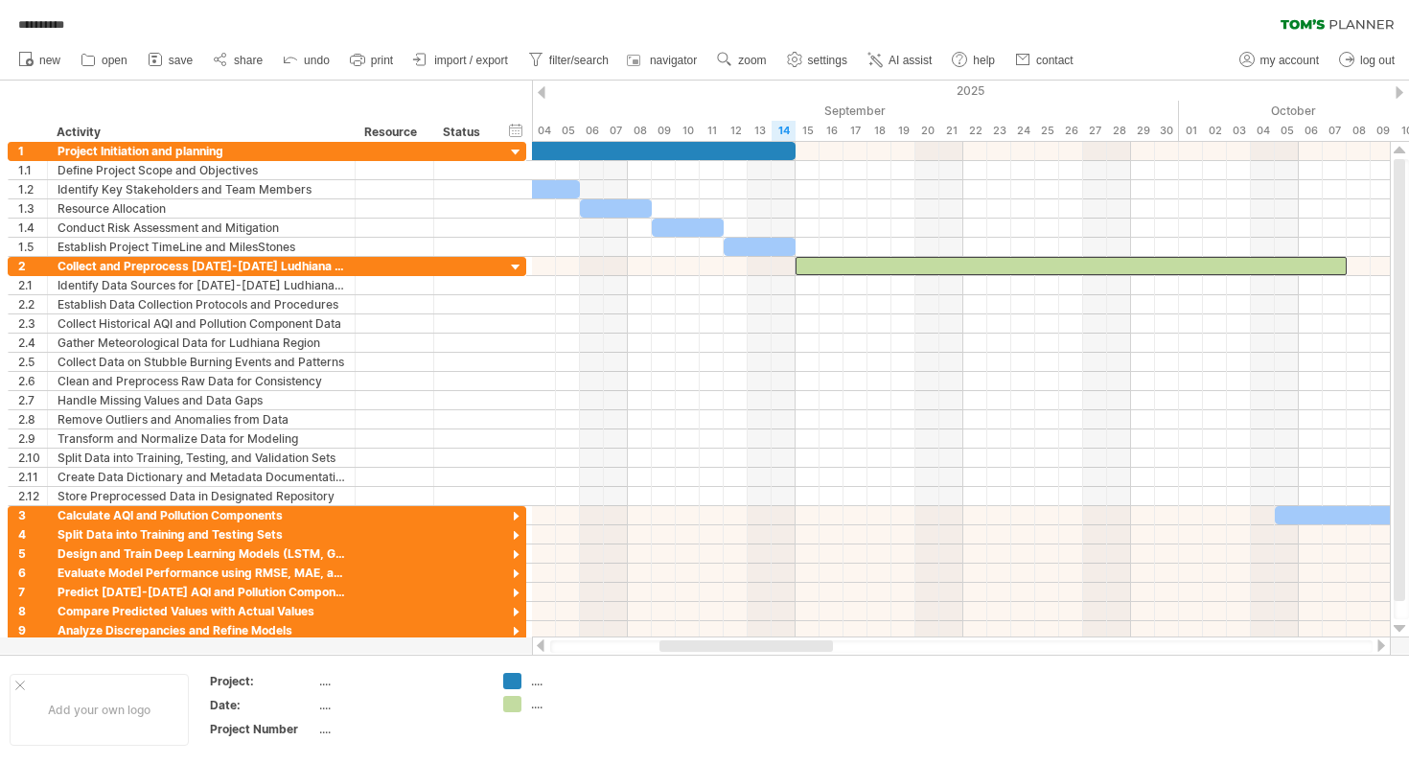
click at [538, 643] on div at bounding box center [540, 645] width 15 height 12
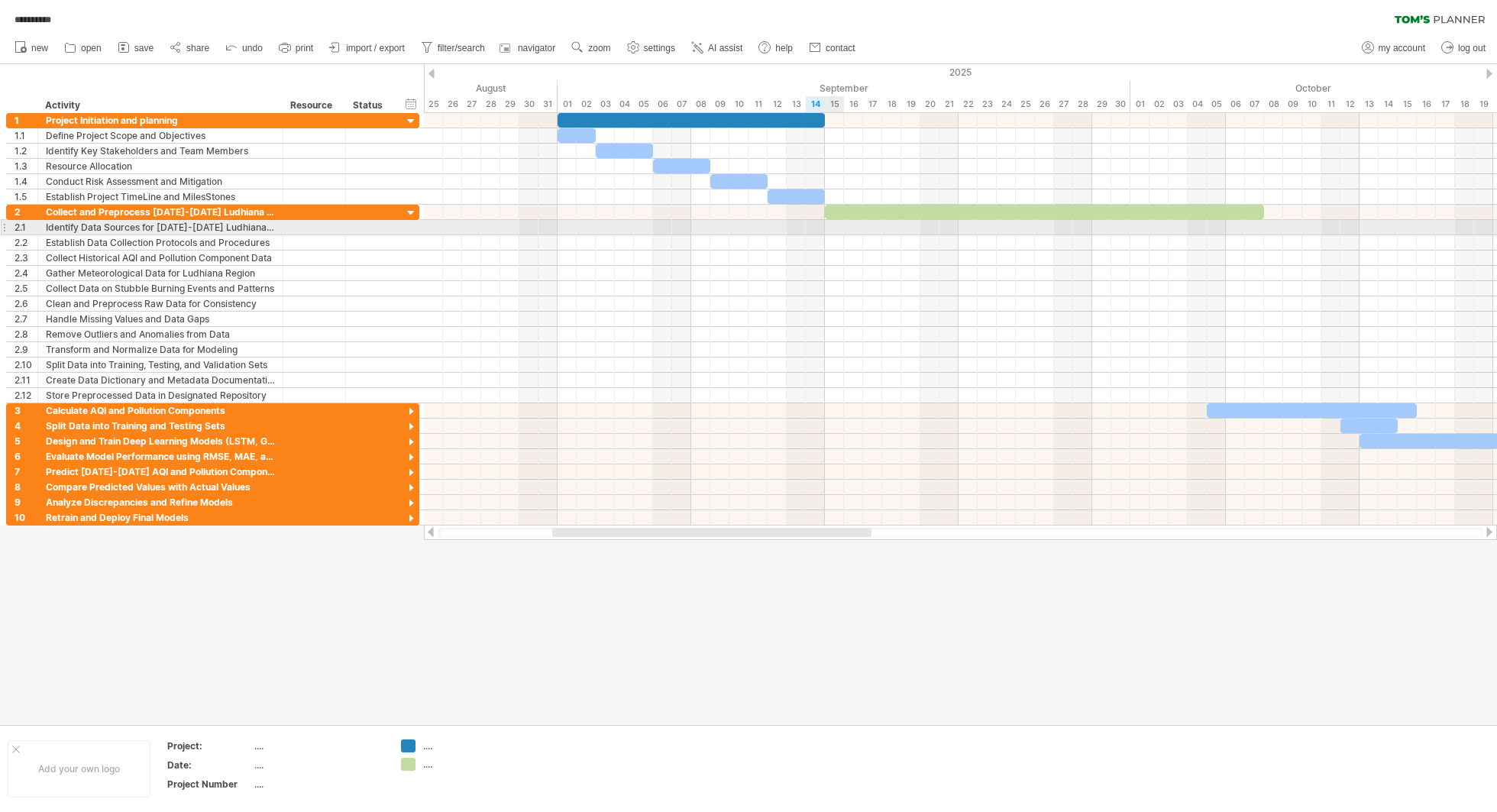
click at [834, 226] on div at bounding box center [961, 227] width 1073 height 15
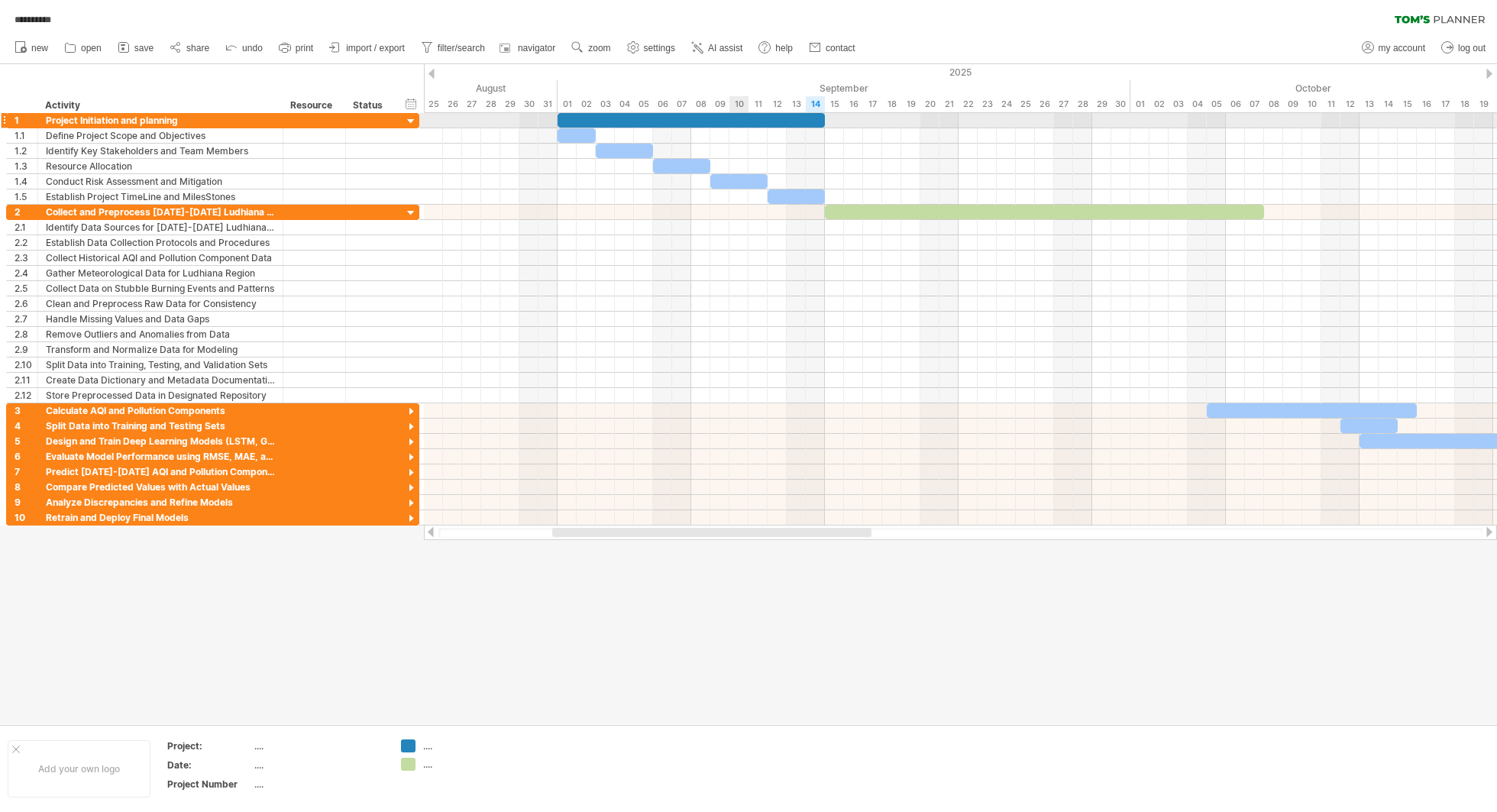
click at [729, 121] on div at bounding box center [690, 120] width 267 height 14
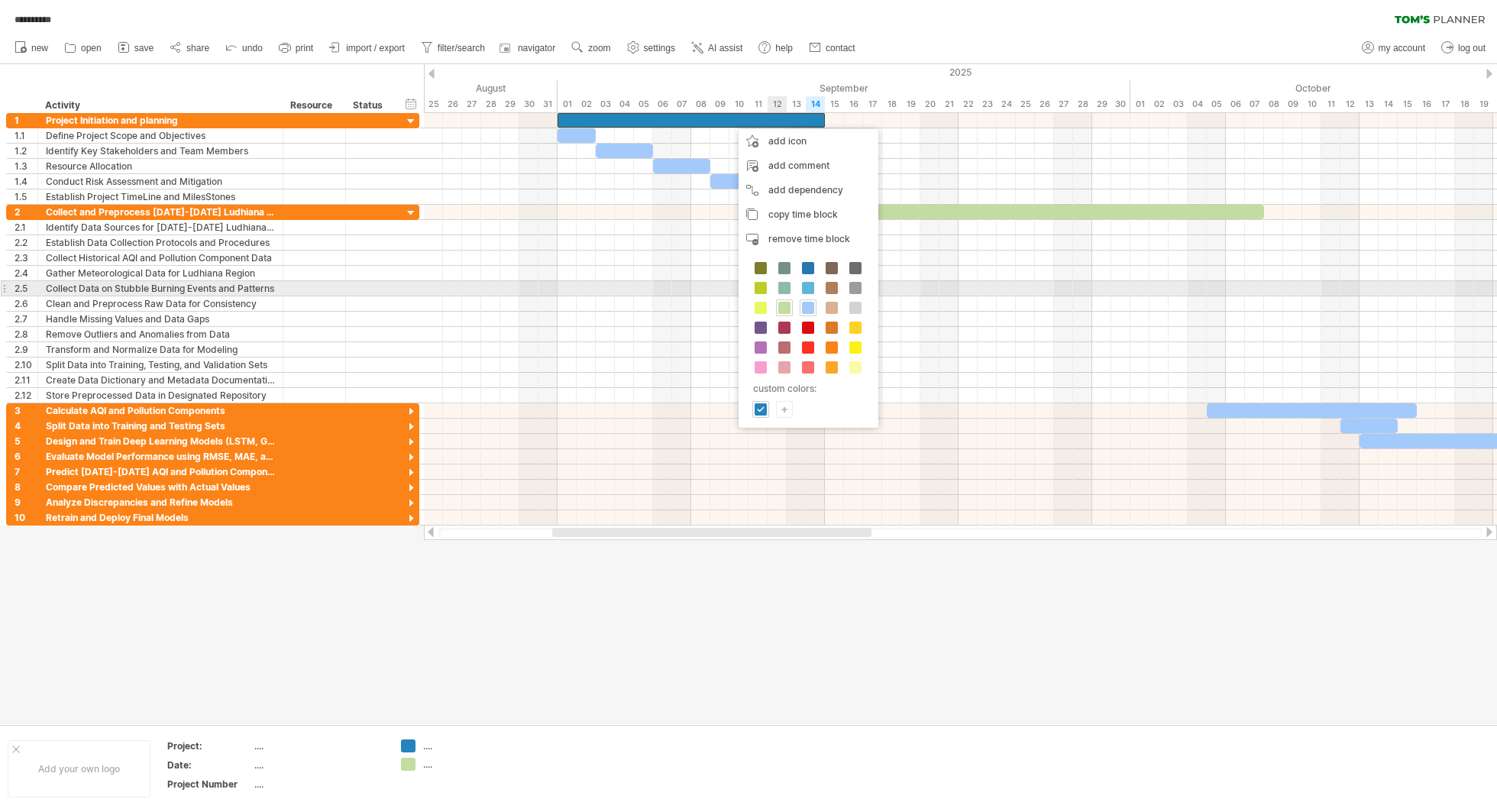
click at [810, 296] on div "custom colors: +" at bounding box center [808, 339] width 139 height 176
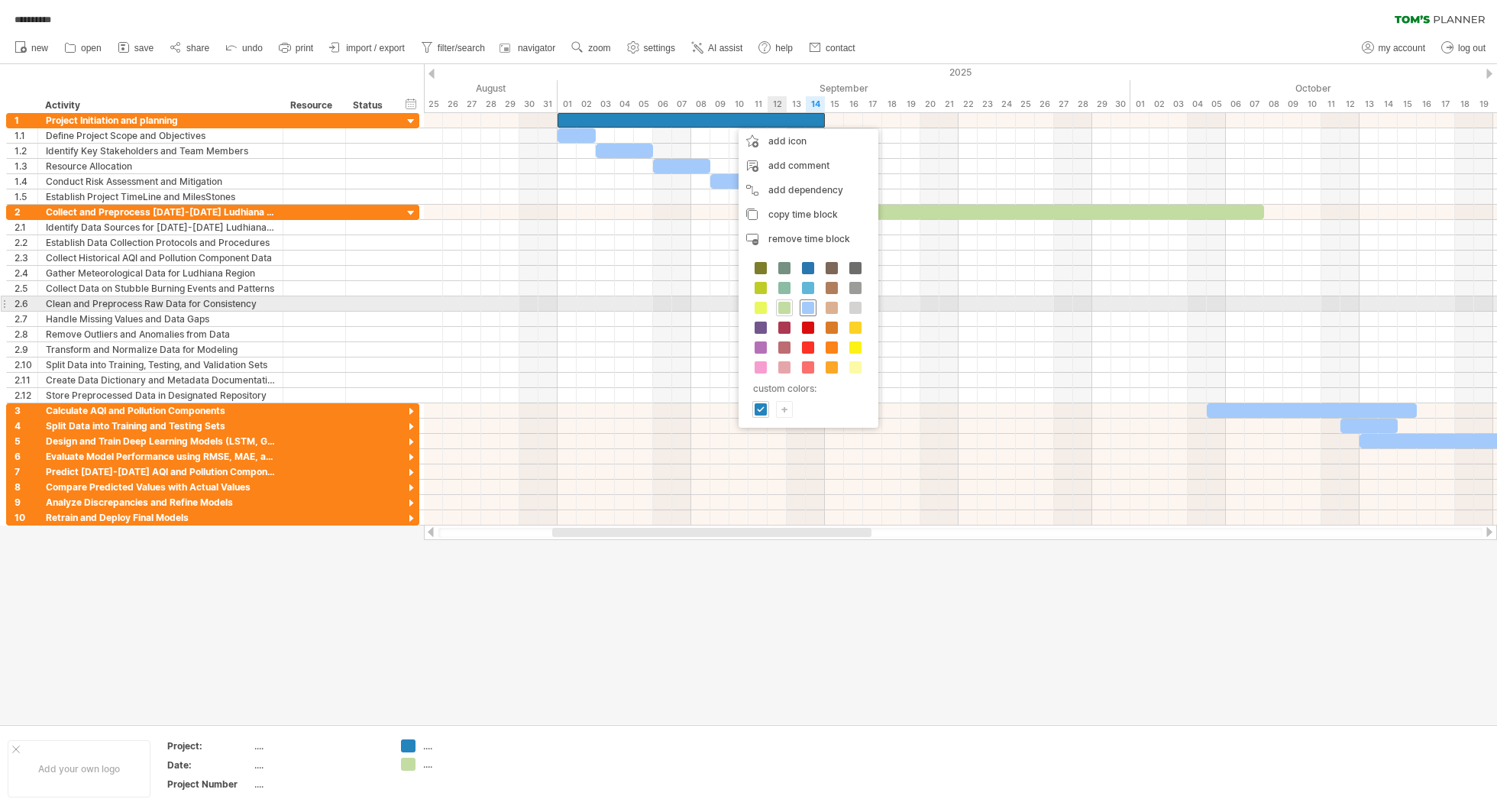
click at [807, 306] on span at bounding box center [807, 307] width 12 height 12
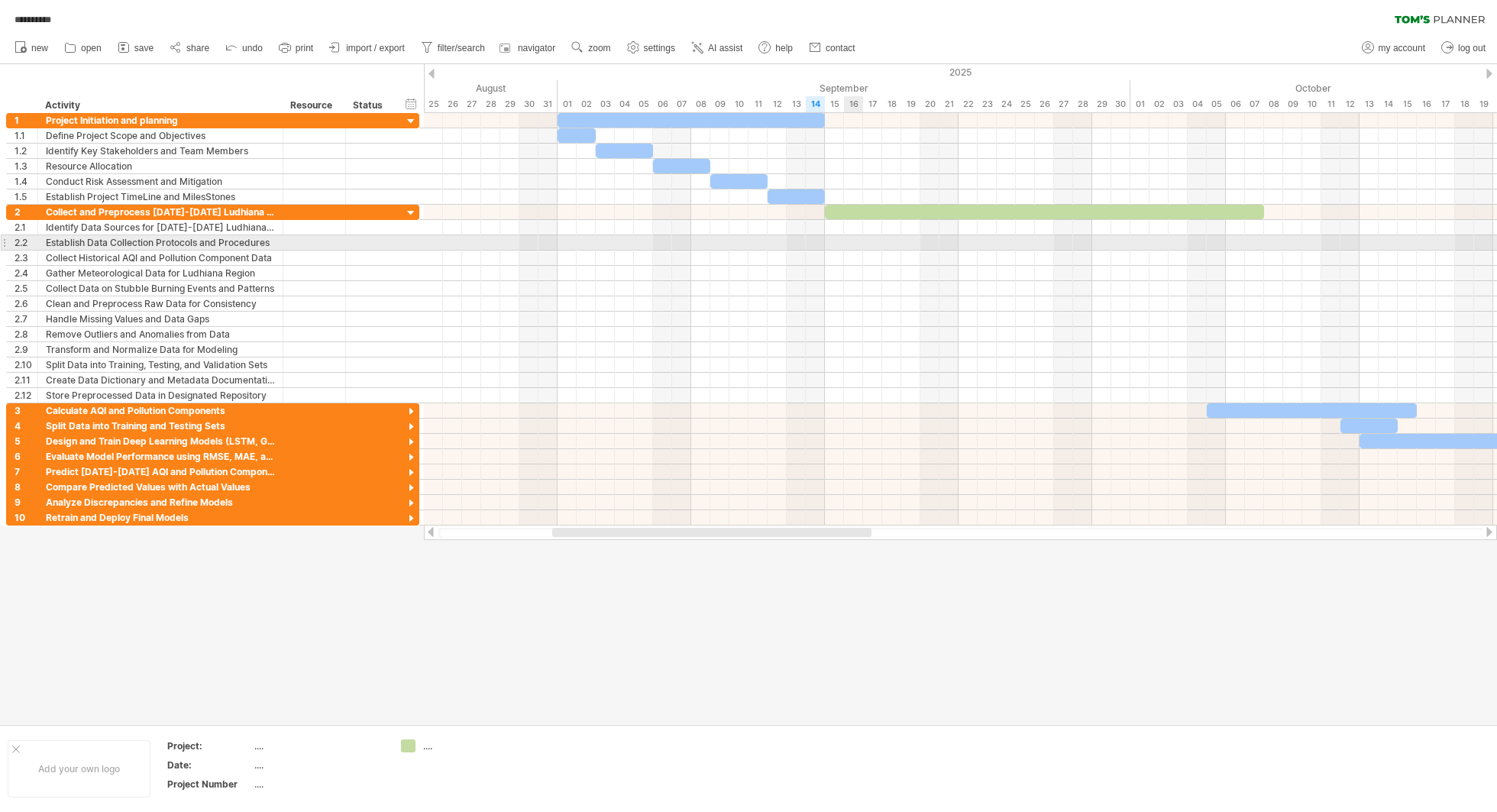
click at [857, 237] on div at bounding box center [961, 242] width 1073 height 15
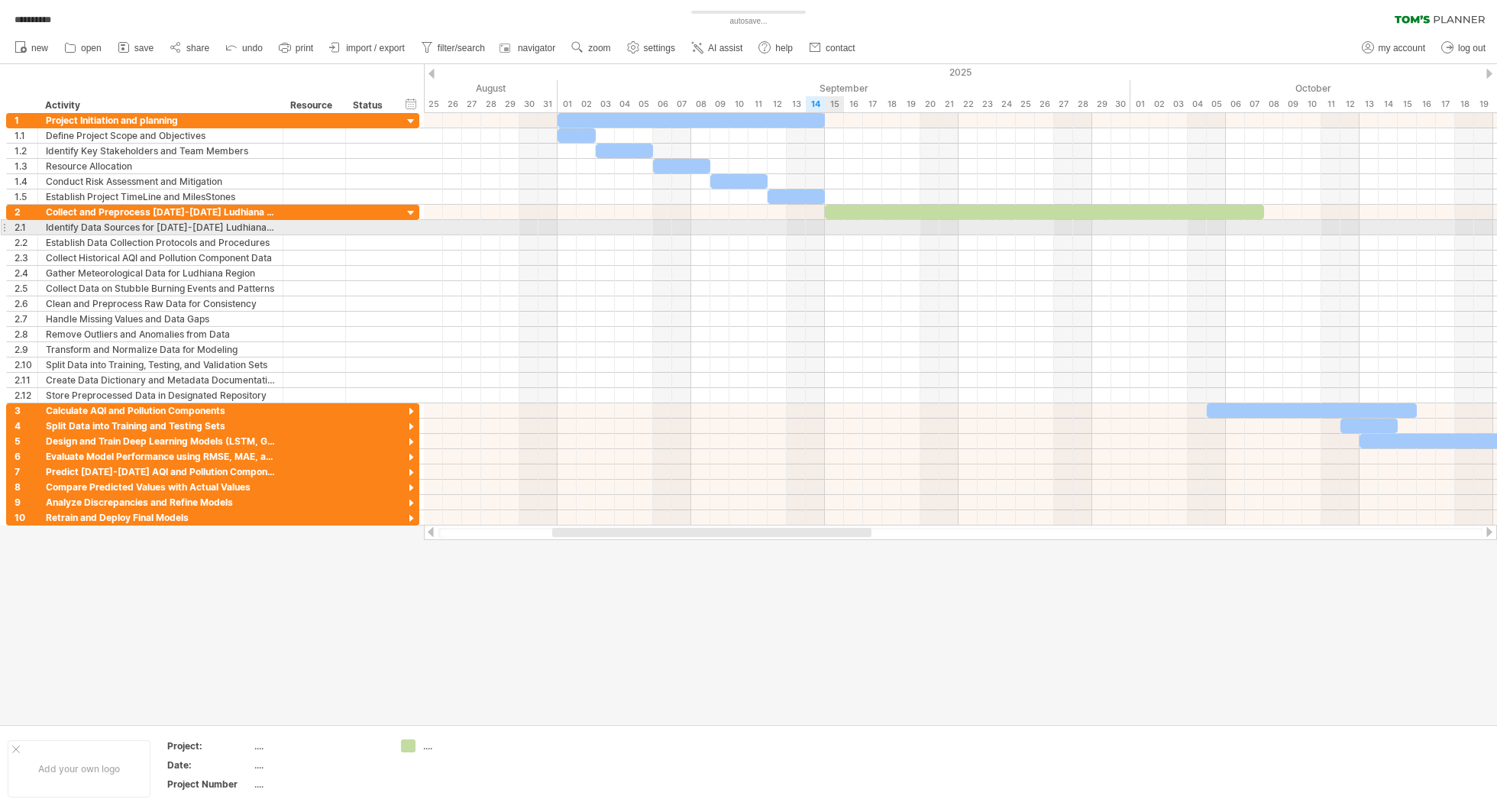
click at [832, 228] on div at bounding box center [961, 227] width 1073 height 15
click at [170, 226] on div "Identify Data Sources for [DATE]-[DATE] Ludhiana Data" at bounding box center [159, 227] width 229 height 14
click at [170, 226] on input "**********" at bounding box center [159, 227] width 229 height 14
type input "**********"
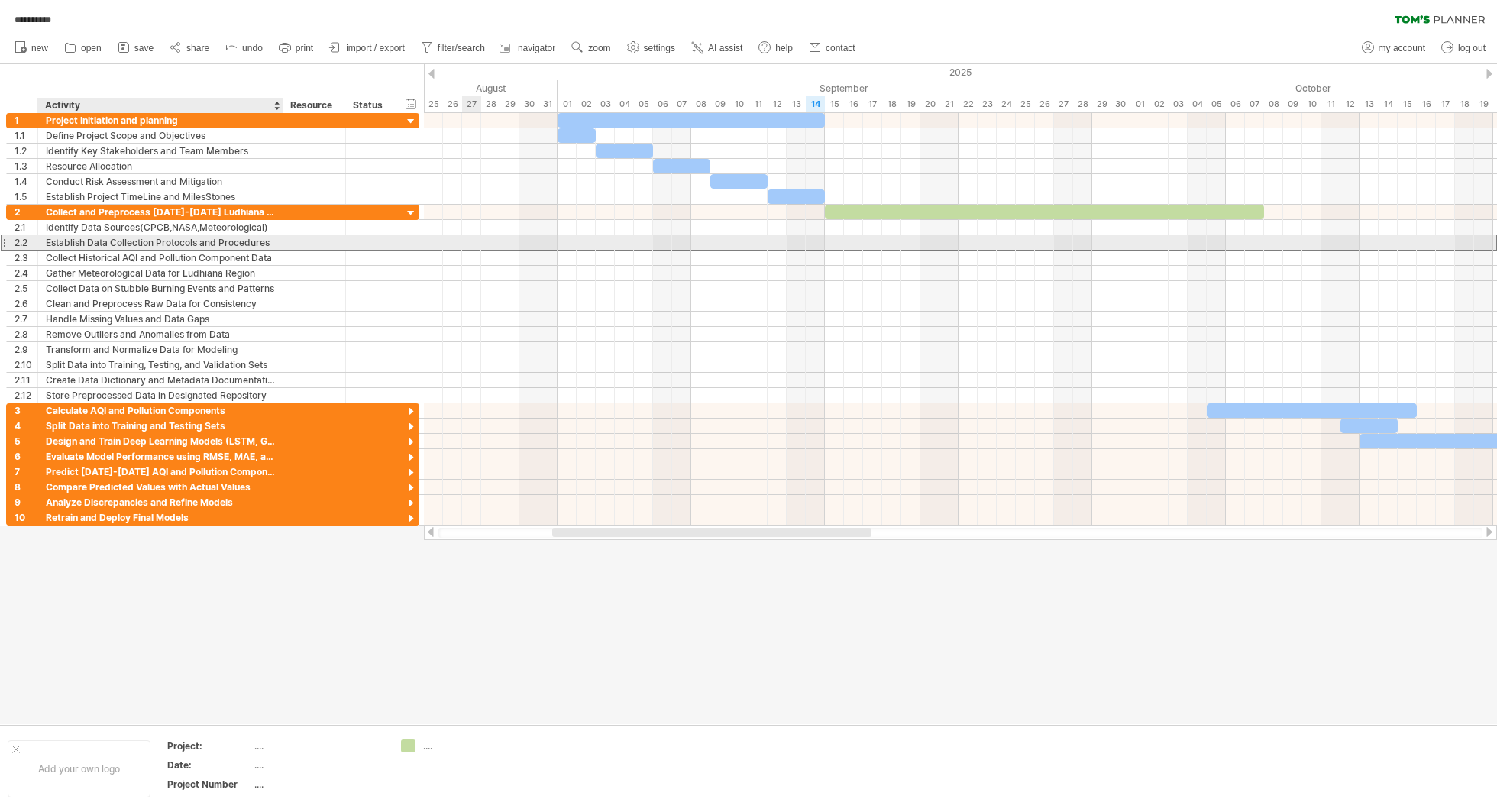
click at [161, 241] on div "Establish Data Collection Protocols and Procedures" at bounding box center [159, 242] width 229 height 14
click at [161, 241] on input "**********" at bounding box center [159, 242] width 229 height 14
type input "**********"
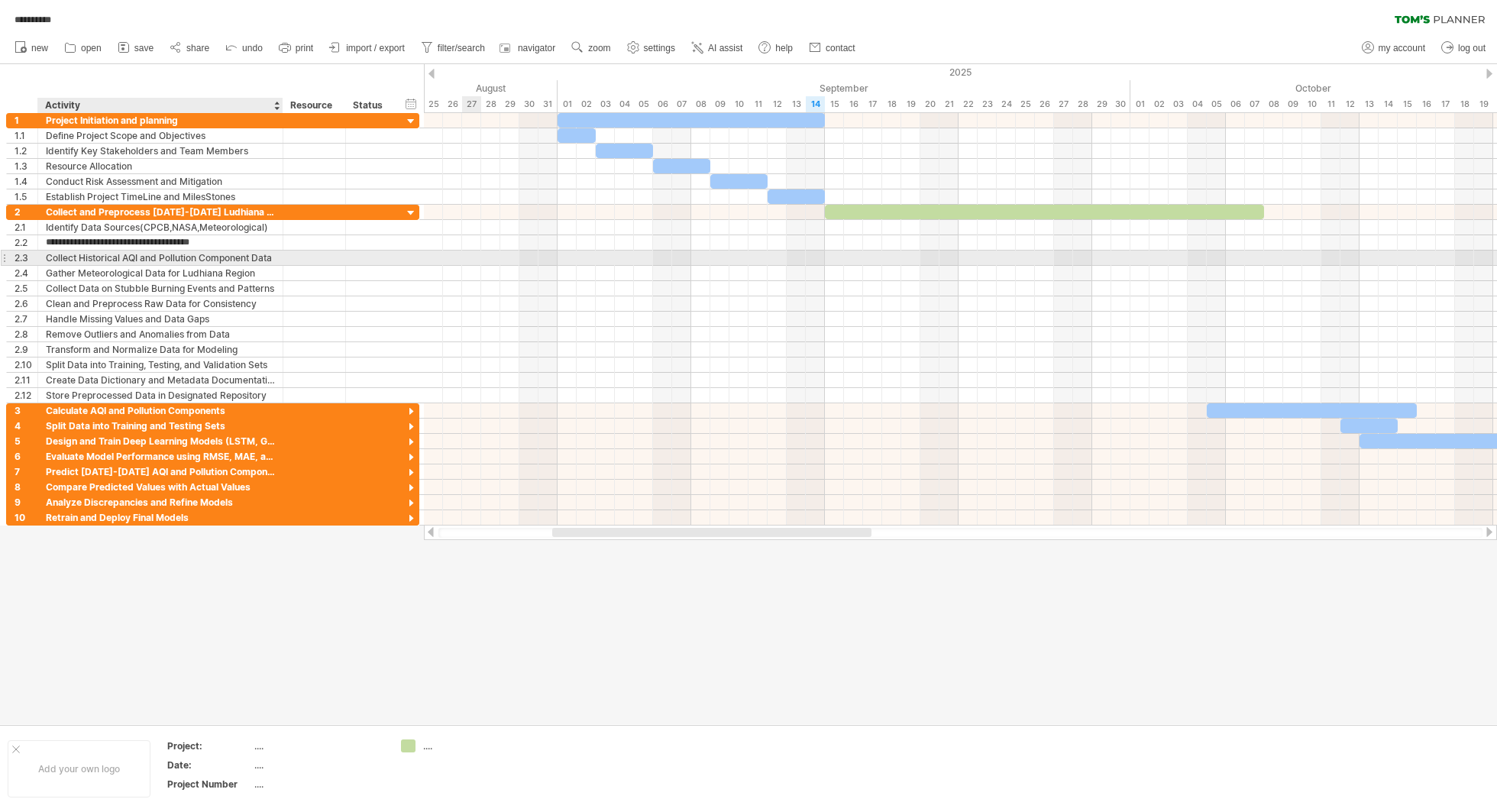
click at [218, 257] on div "Collect Historical AQI and Pollution Component Data" at bounding box center [159, 257] width 229 height 14
click at [218, 257] on input "**********" at bounding box center [159, 257] width 229 height 14
type input "**********"
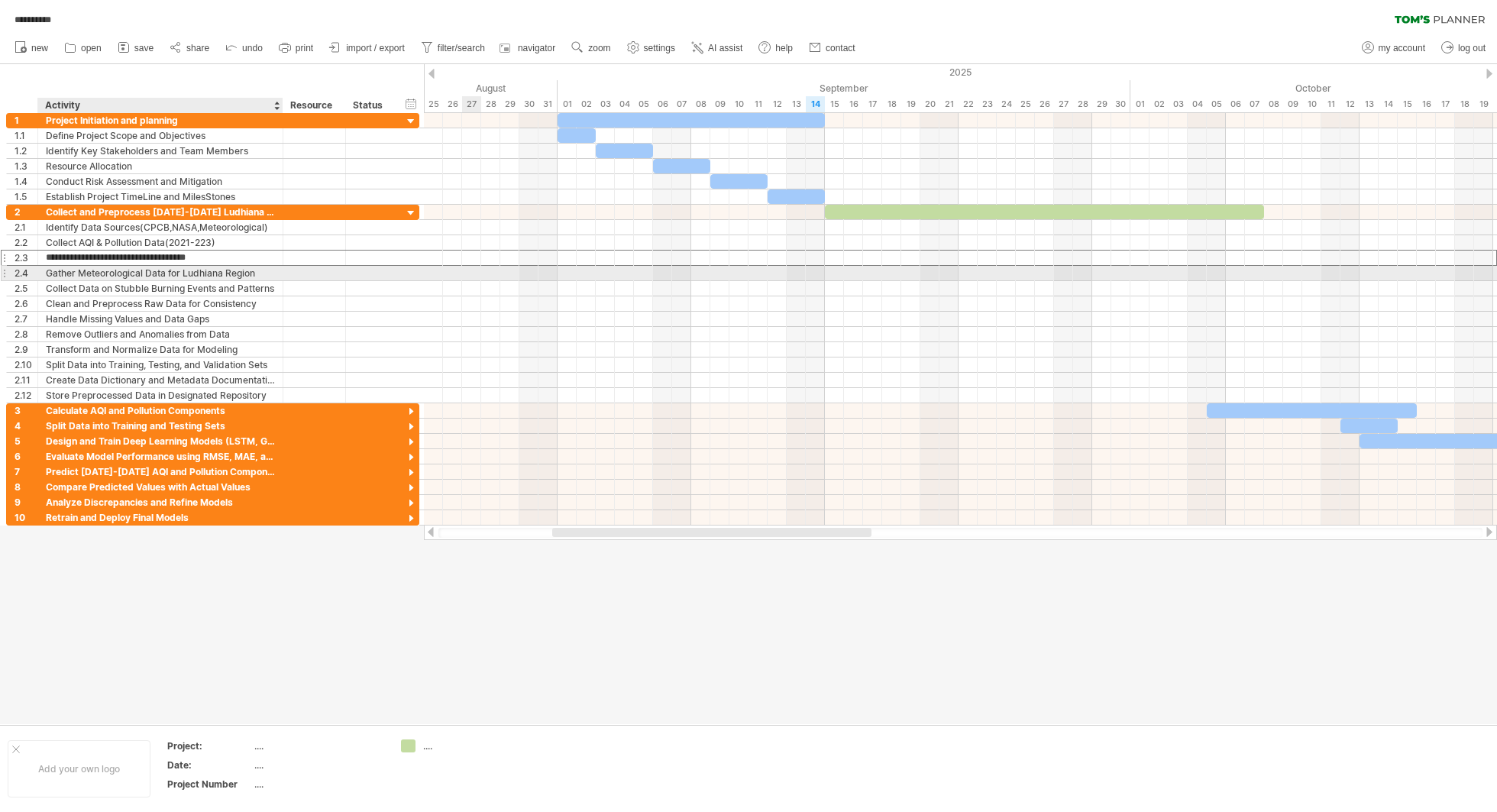
click at [201, 275] on div "Gather Meteorological Data for Ludhiana Region" at bounding box center [159, 273] width 229 height 14
click at [201, 275] on input "**********" at bounding box center [159, 273] width 229 height 14
click at [108, 273] on div "Gather Meteorological Data for Ludhiana Region" at bounding box center [159, 273] width 229 height 14
click at [108, 273] on input "**********" at bounding box center [159, 273] width 229 height 14
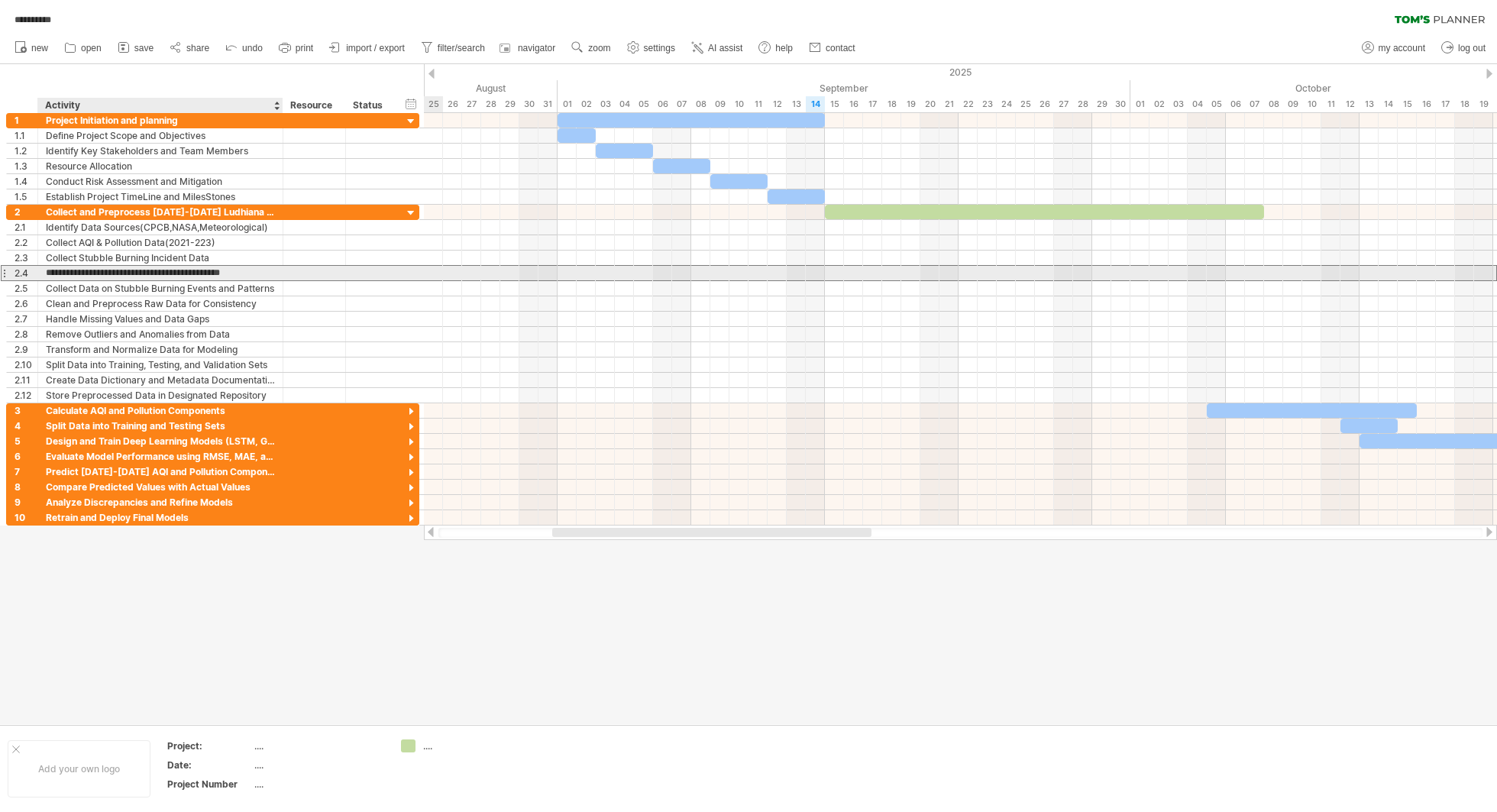
click at [72, 272] on input "**********" at bounding box center [159, 273] width 229 height 14
paste input "**********"
type input "**********"
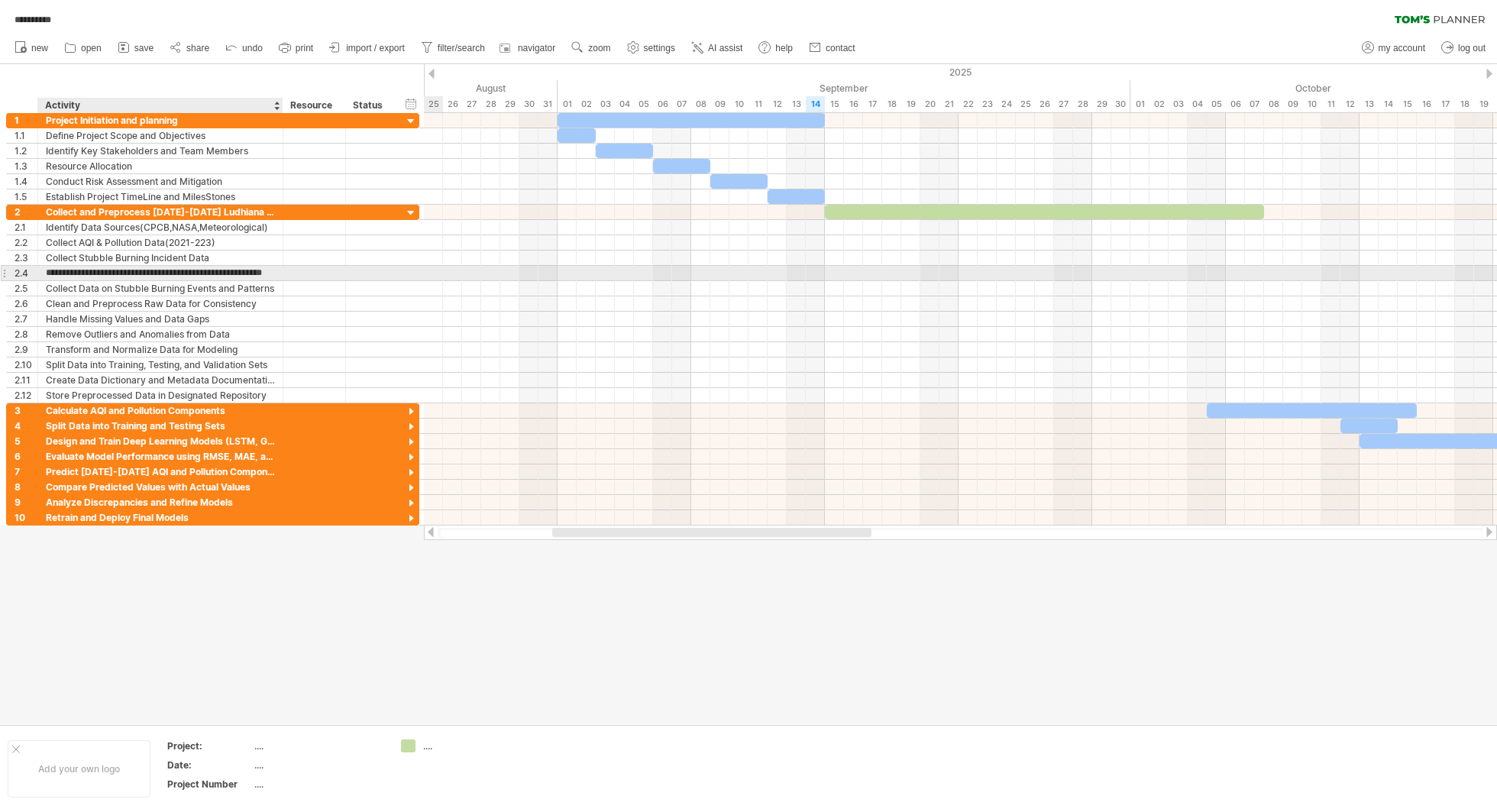
scroll to position [0, 29]
click at [97, 281] on div "Collect Data on Stubble Burning Events and Patterns" at bounding box center [159, 288] width 229 height 14
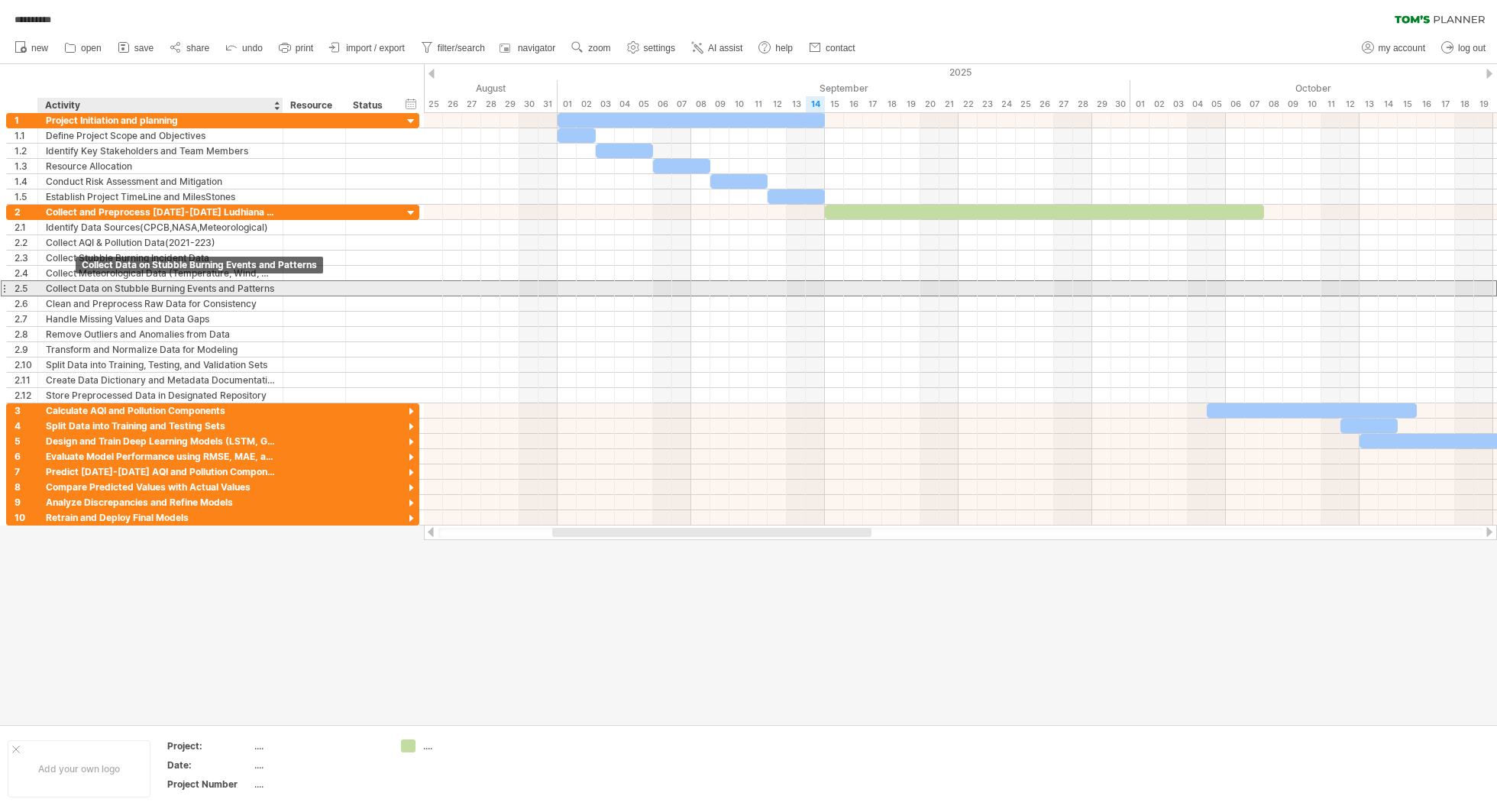
click at [69, 285] on div "Collect Data on Stubble Burning Events and Patterns" at bounding box center [159, 288] width 229 height 14
click at [69, 285] on input "**********" at bounding box center [159, 288] width 229 height 14
paste input "****"
type input "**********"
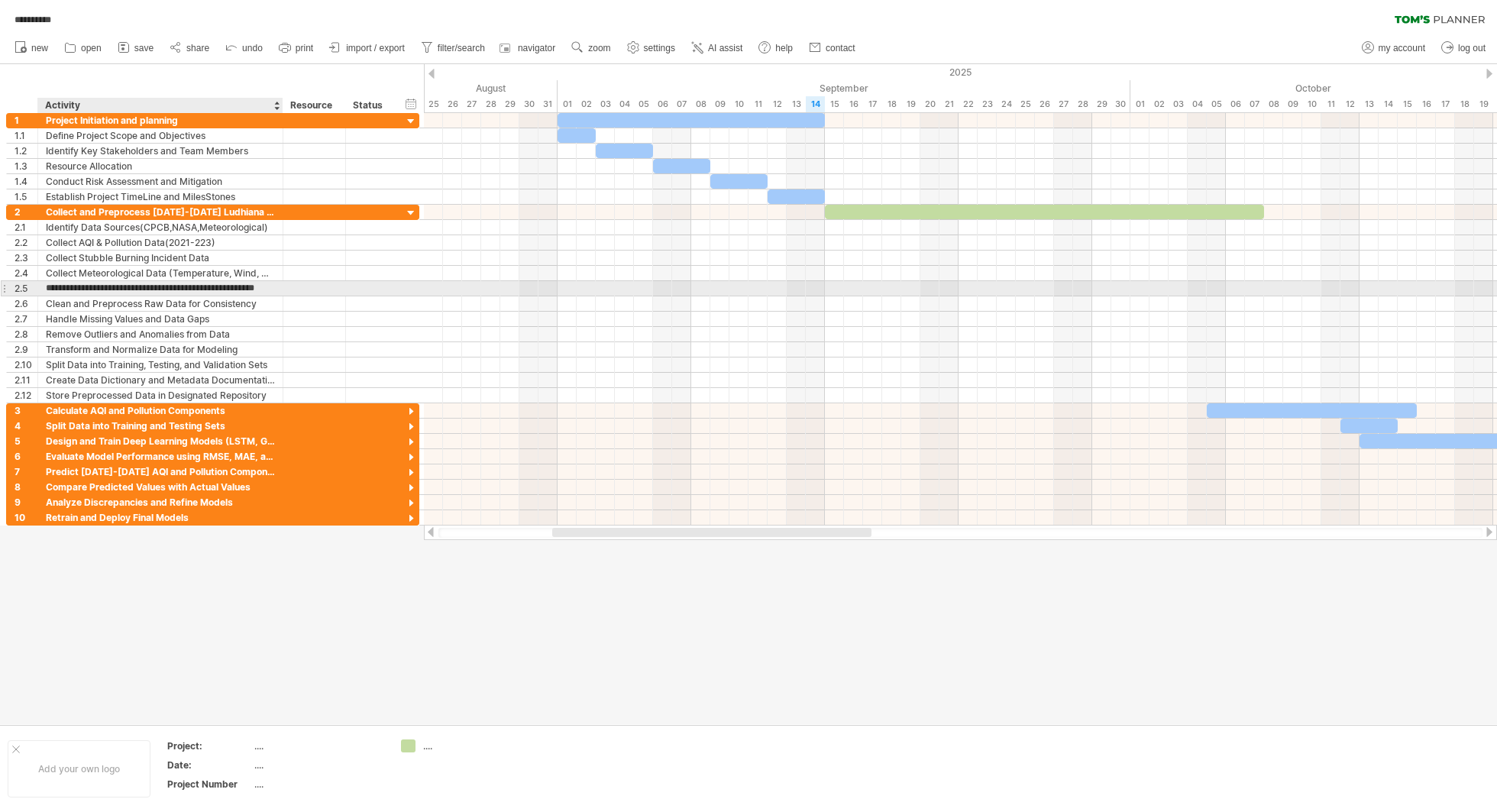
scroll to position [0, 14]
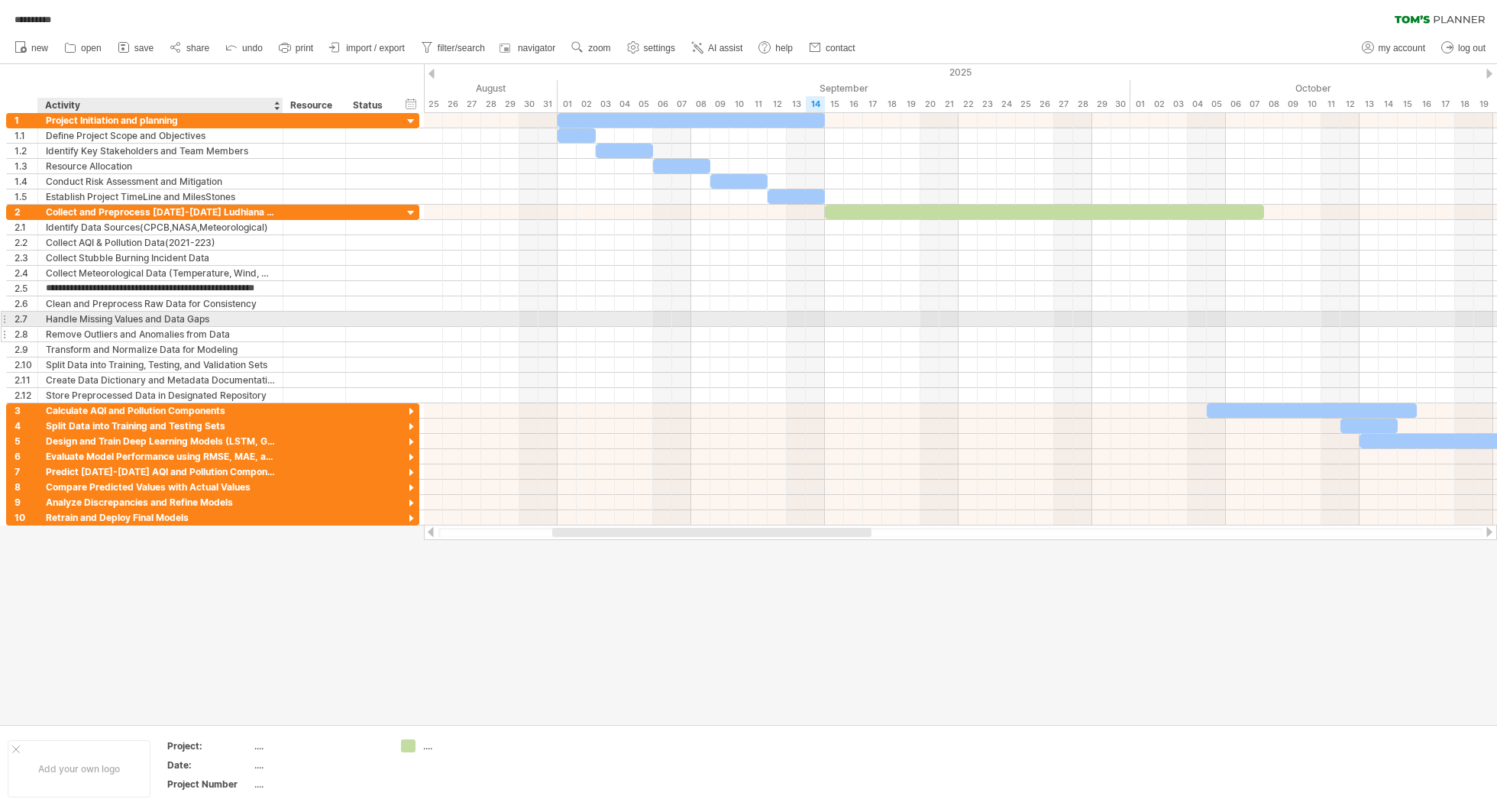
click at [81, 327] on div "Remove Outliers and Anomalies from Data" at bounding box center [159, 334] width 229 height 14
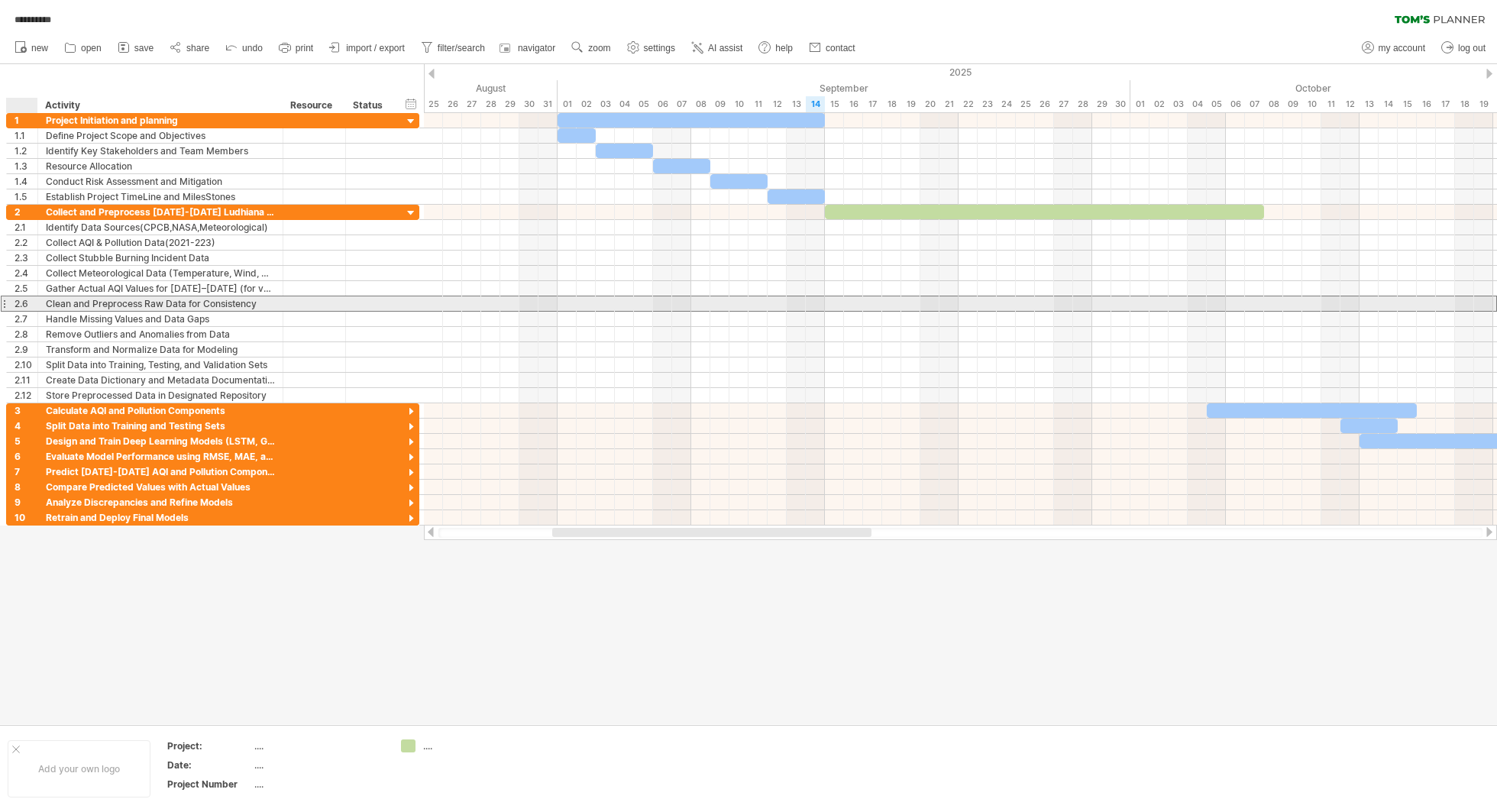
click at [27, 300] on div "2.6" at bounding box center [26, 304] width 23 height 14
click at [27, 300] on div "2.6" at bounding box center [26, 304] width 23 height 14
click at [26, 312] on div "2.7" at bounding box center [26, 319] width 23 height 14
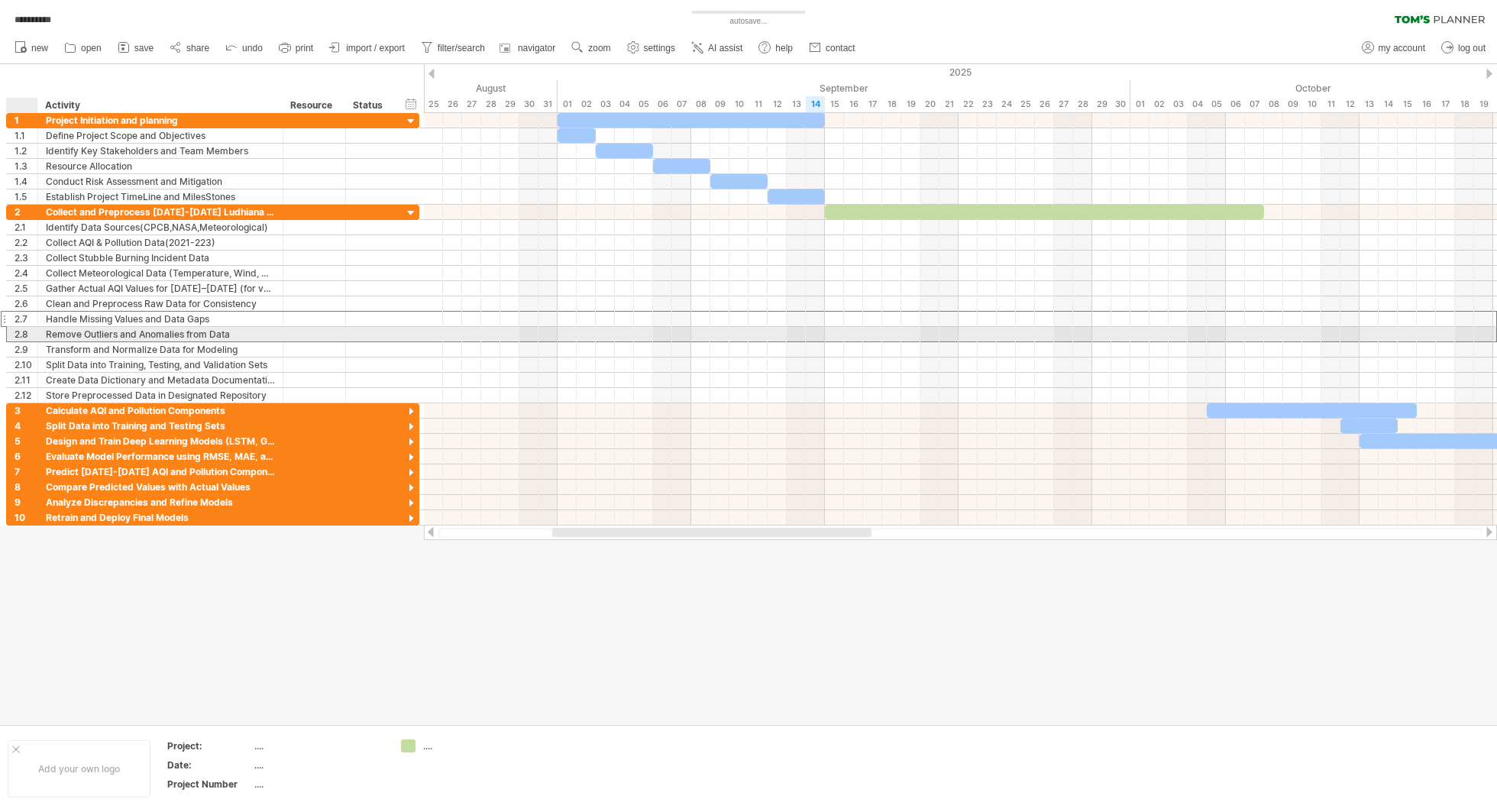
click at [20, 337] on div "2.8" at bounding box center [26, 334] width 23 height 14
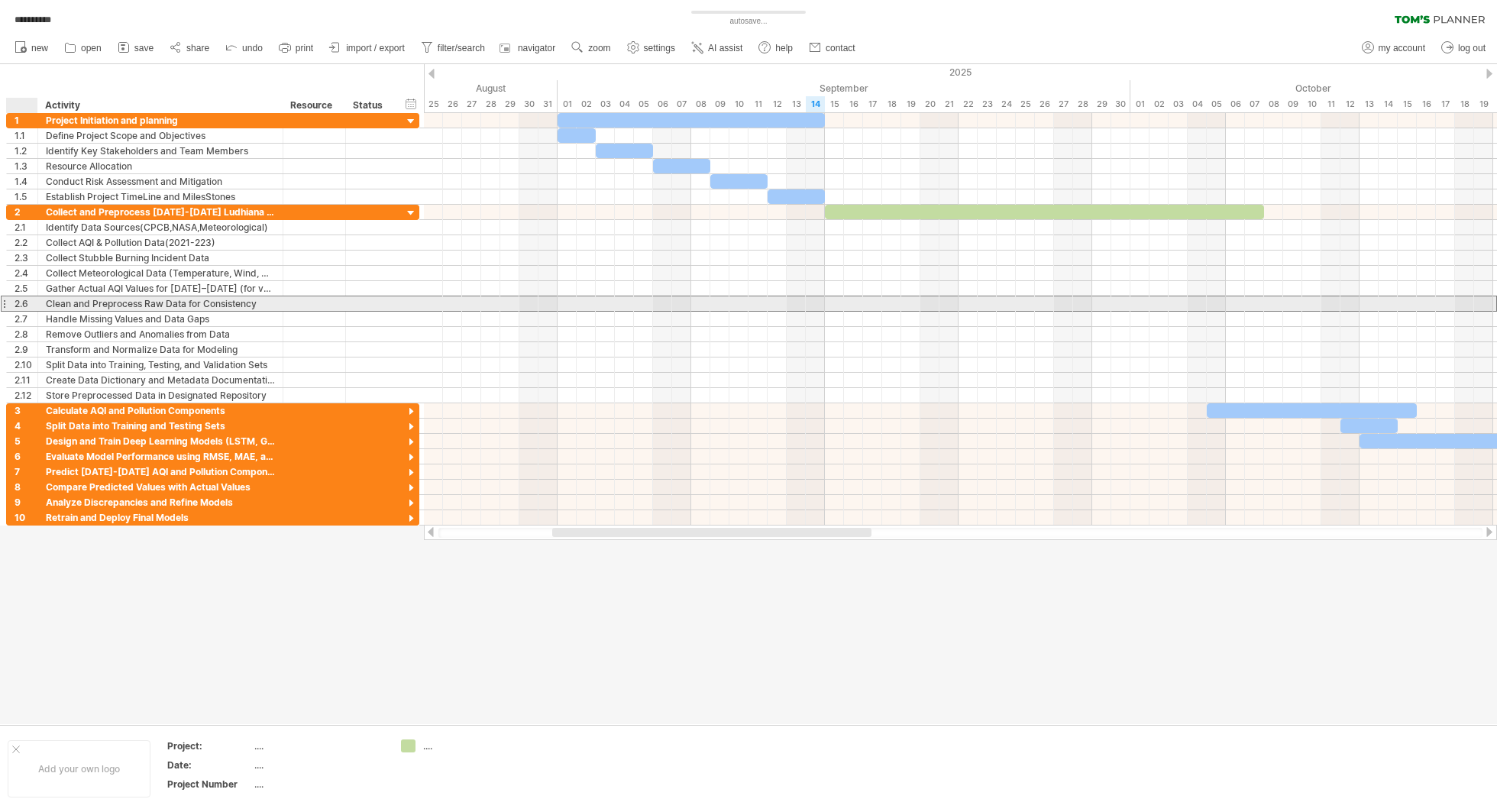
click at [25, 301] on div "2.6" at bounding box center [26, 304] width 23 height 14
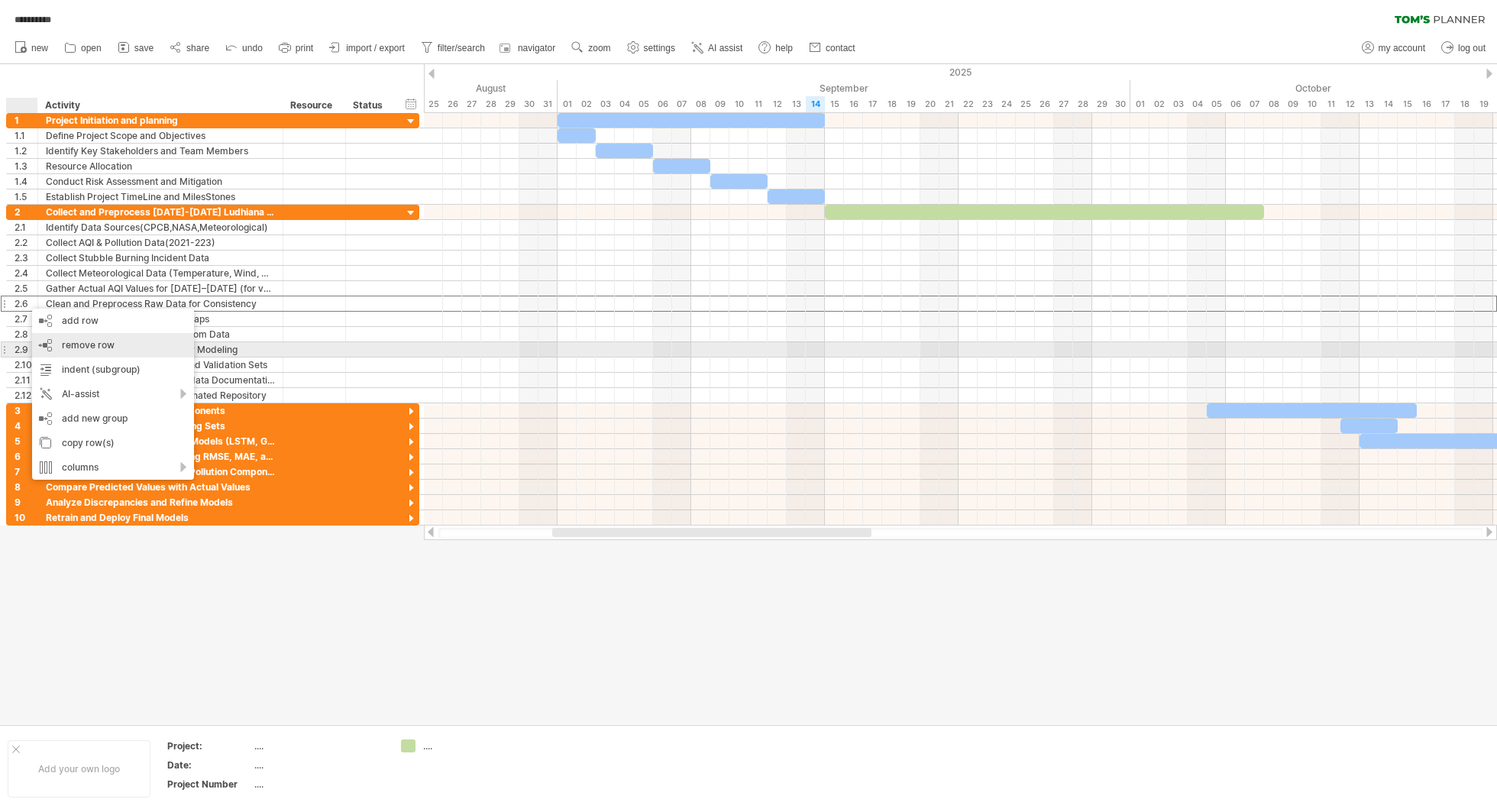
click at [97, 350] on div "remove row remove selected rows" at bounding box center [112, 345] width 162 height 25
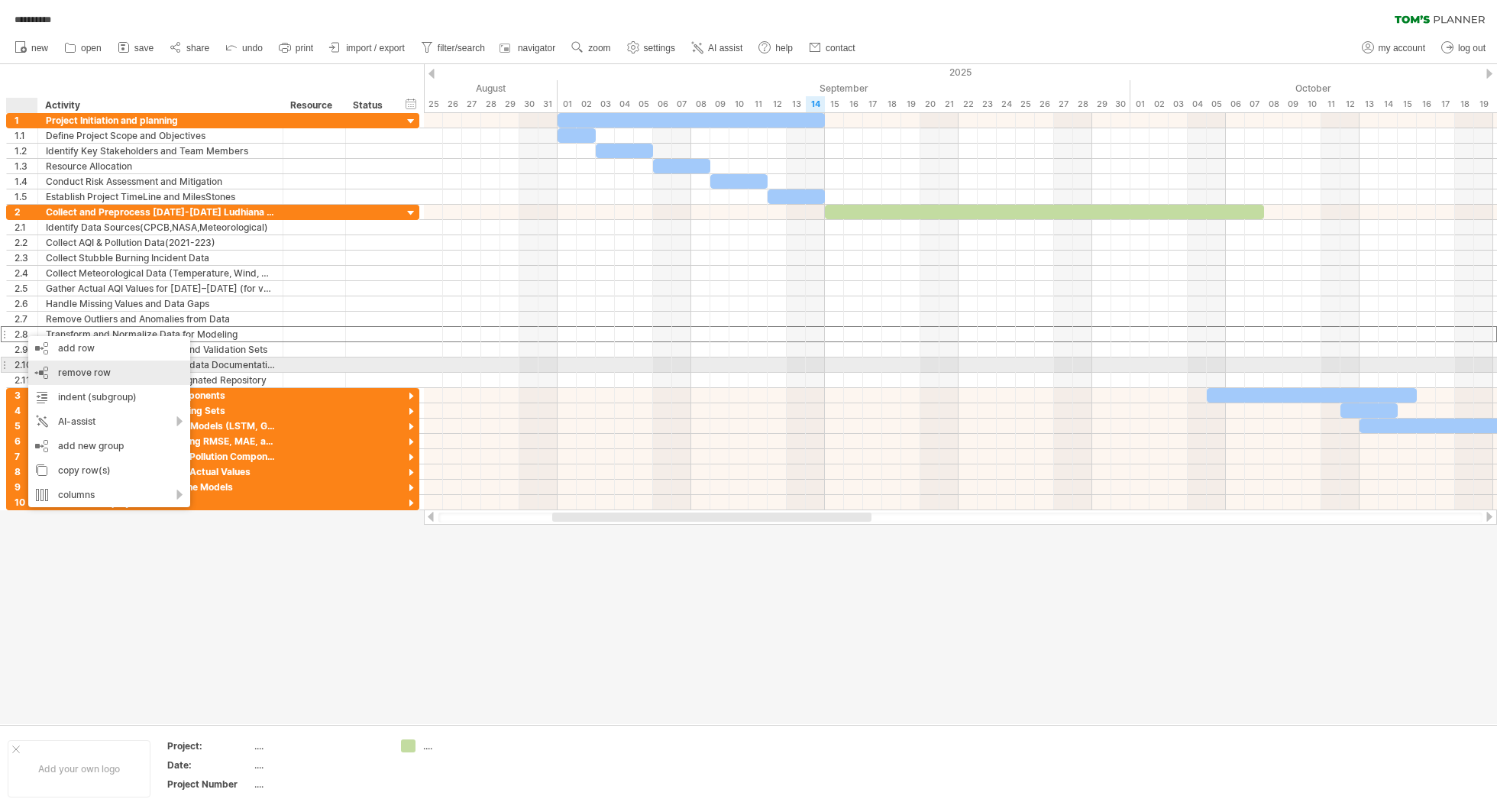
click at [48, 367] on div "remove row remove selected rows" at bounding box center [108, 372] width 162 height 25
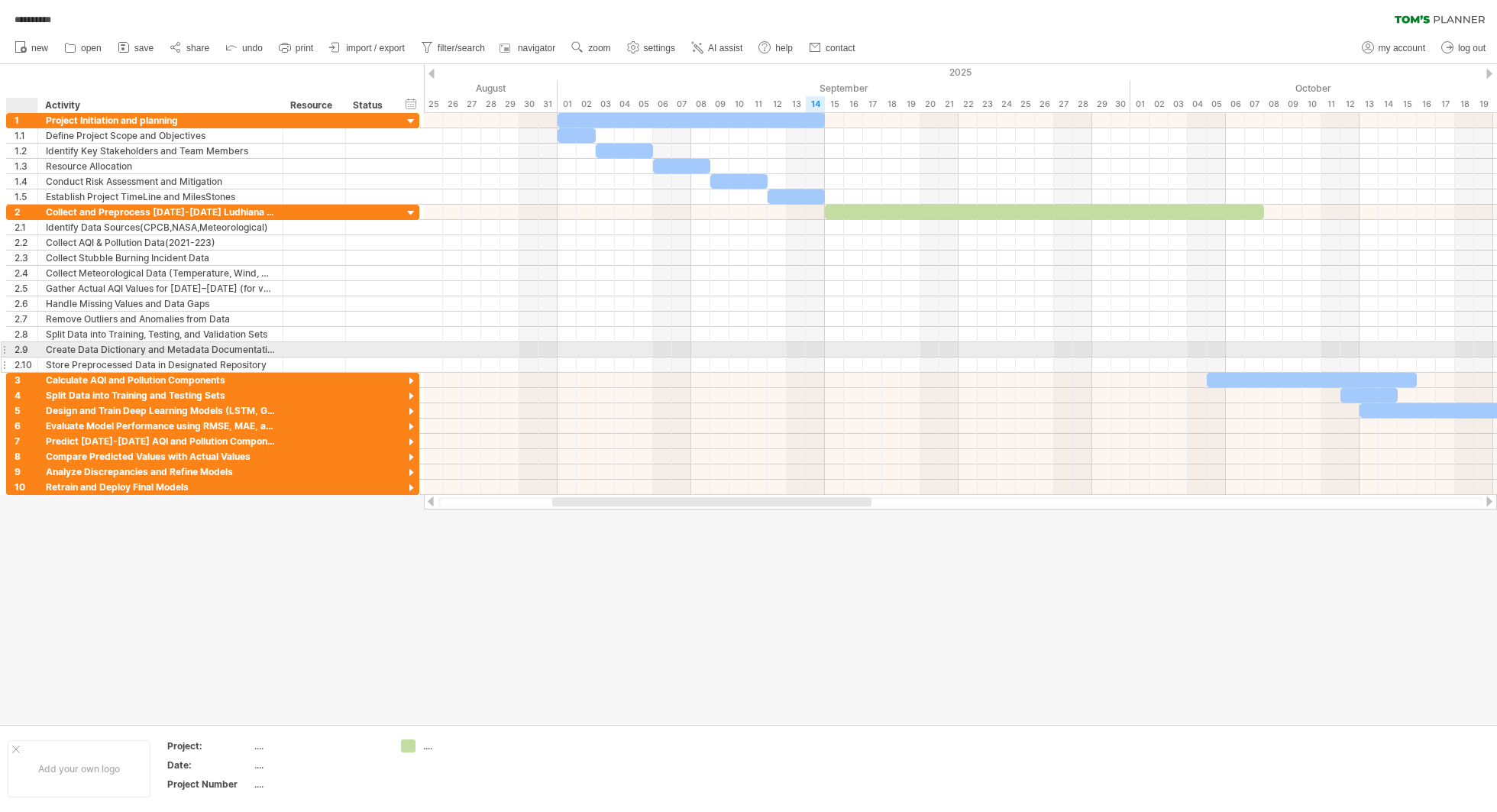
click at [32, 362] on div at bounding box center [36, 364] width 8 height 15
click at [10, 361] on div "2.10" at bounding box center [22, 364] width 31 height 14
click at [17, 357] on div "2.10" at bounding box center [26, 364] width 23 height 14
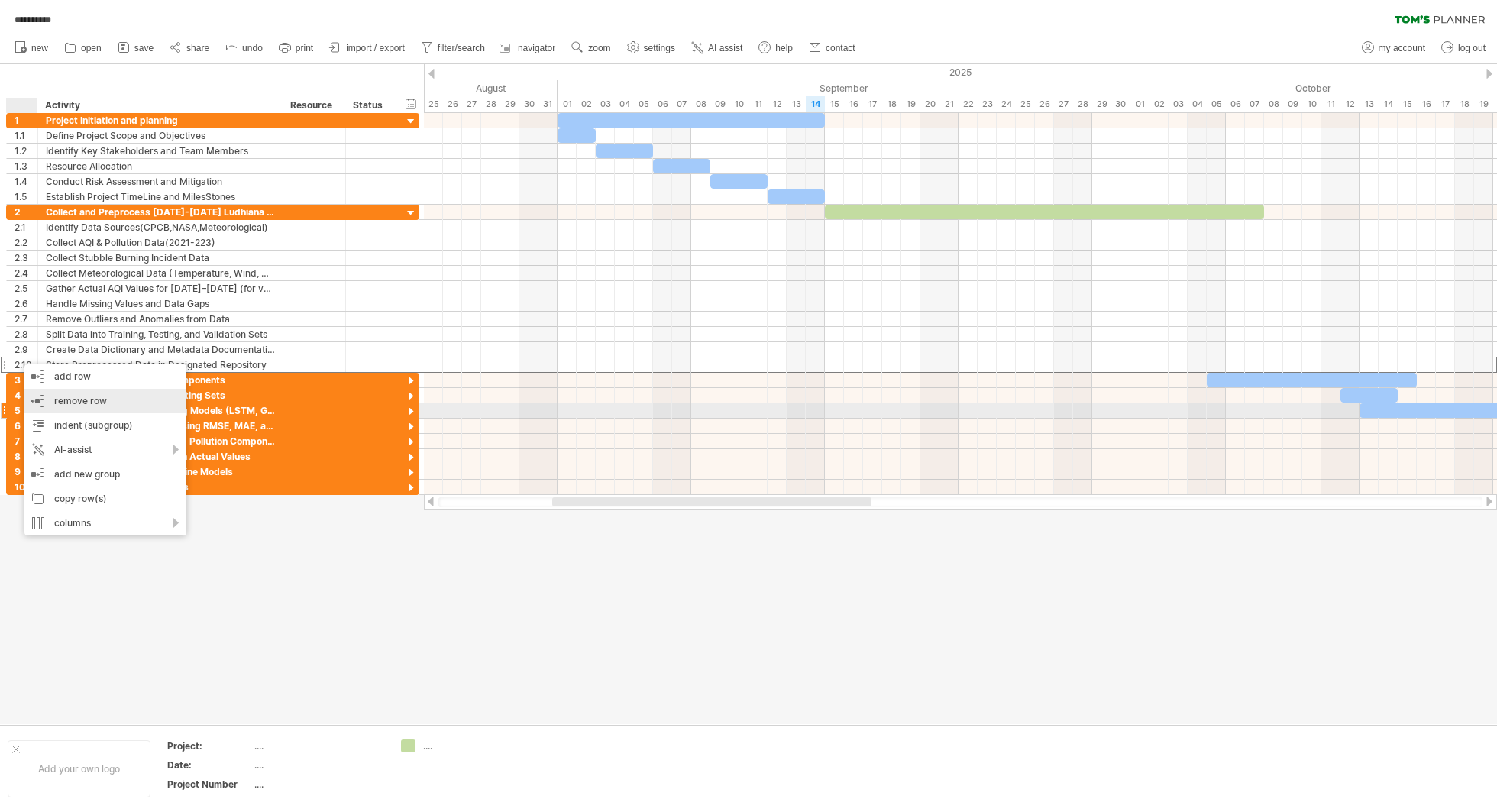
click at [73, 408] on div "remove row remove selected rows" at bounding box center [105, 401] width 162 height 25
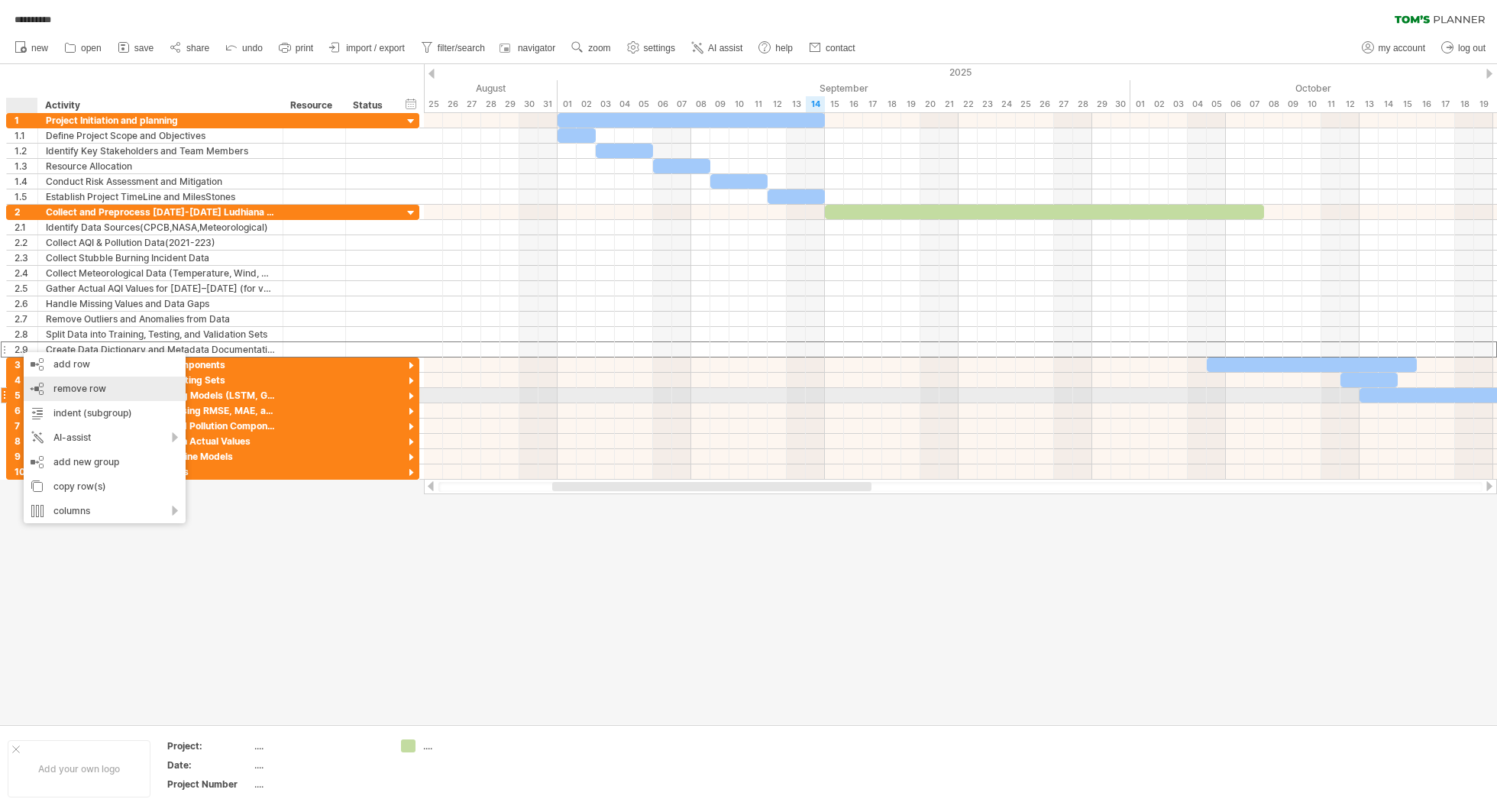
click at [61, 389] on span "remove row" at bounding box center [80, 388] width 53 height 11
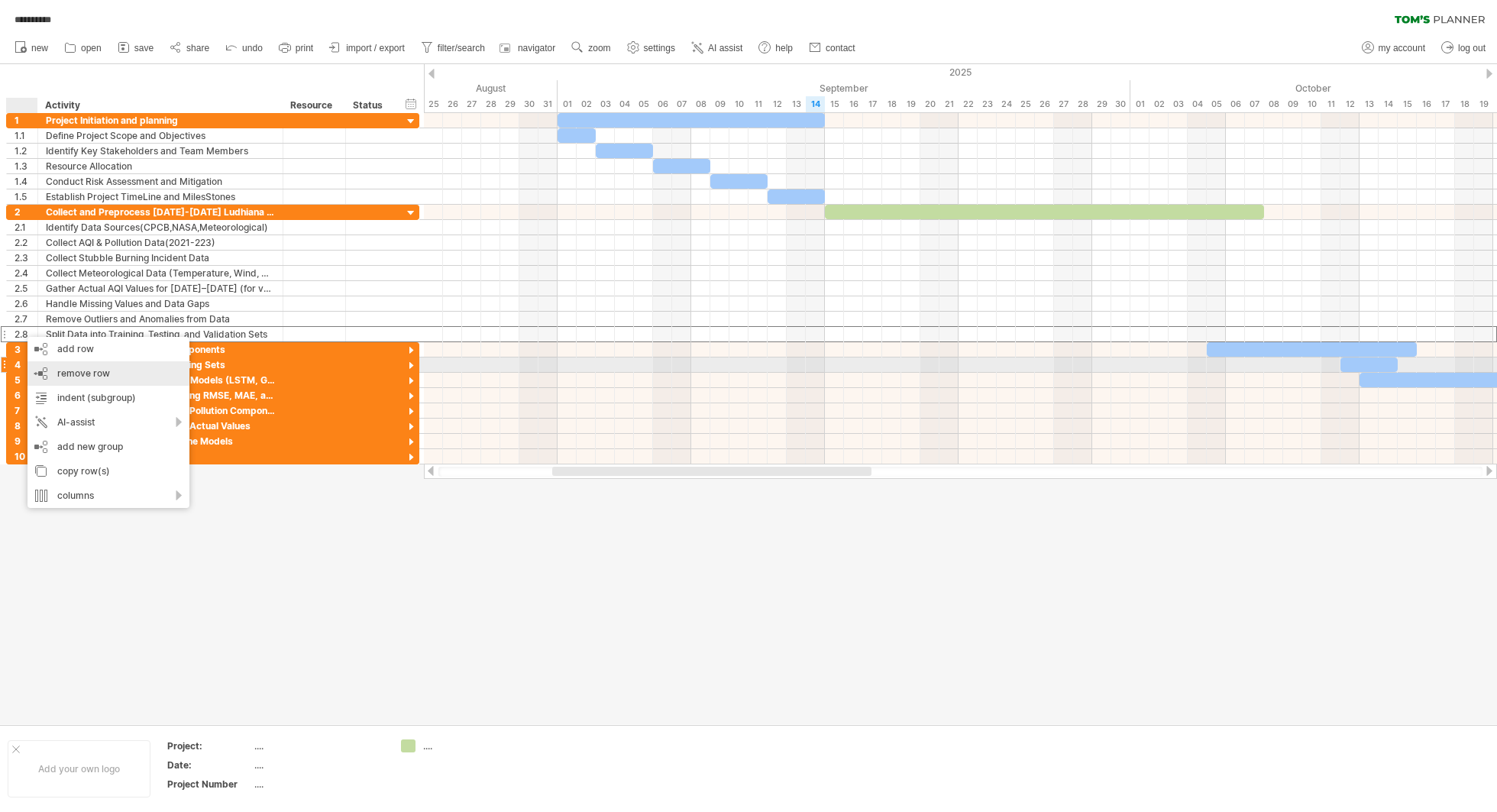
click at [67, 371] on span "remove row" at bounding box center [84, 373] width 53 height 11
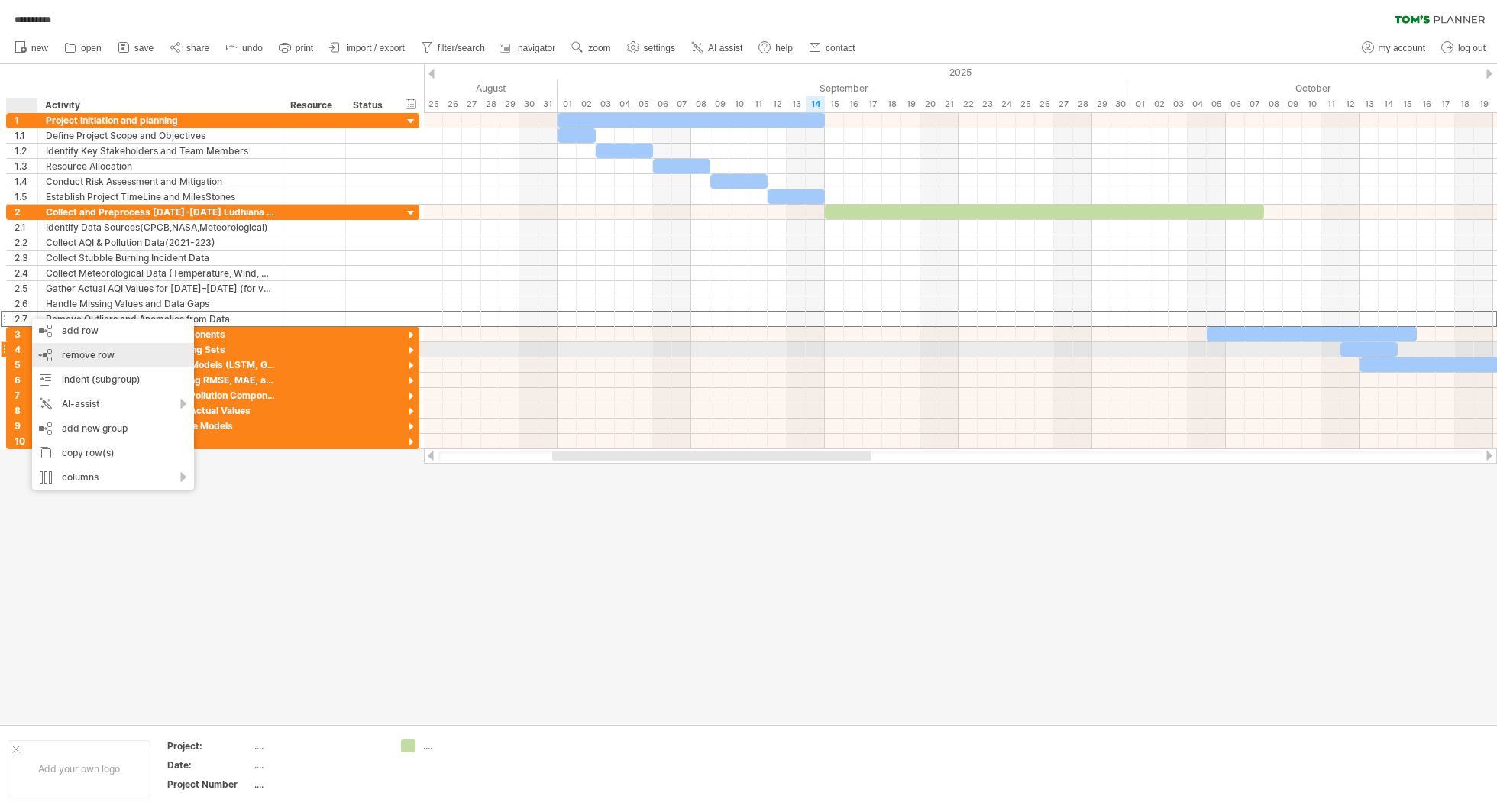
click at [70, 350] on span "remove row" at bounding box center [88, 355] width 53 height 11
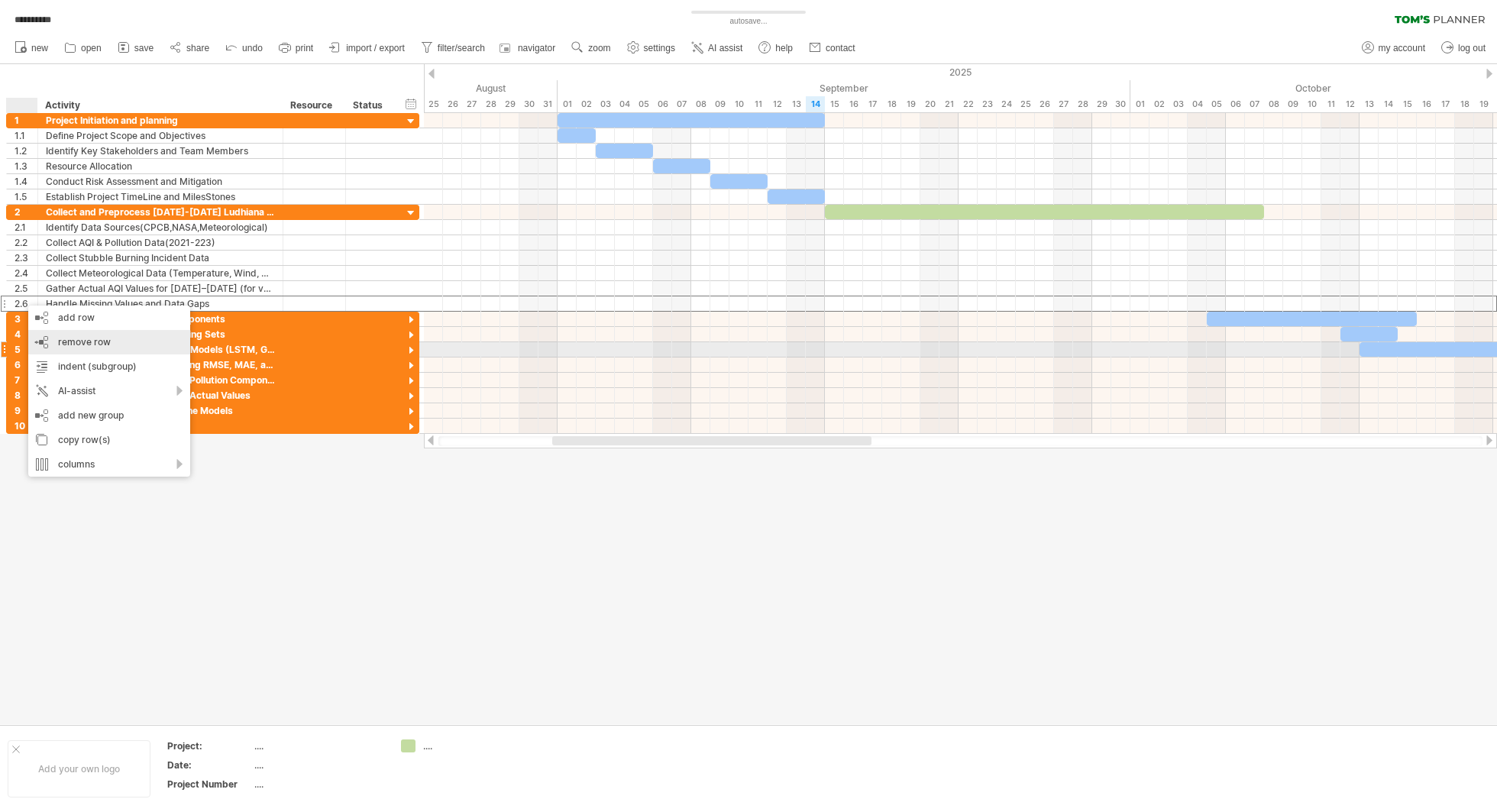
click at [81, 347] on div "remove row remove selected rows" at bounding box center [108, 342] width 162 height 25
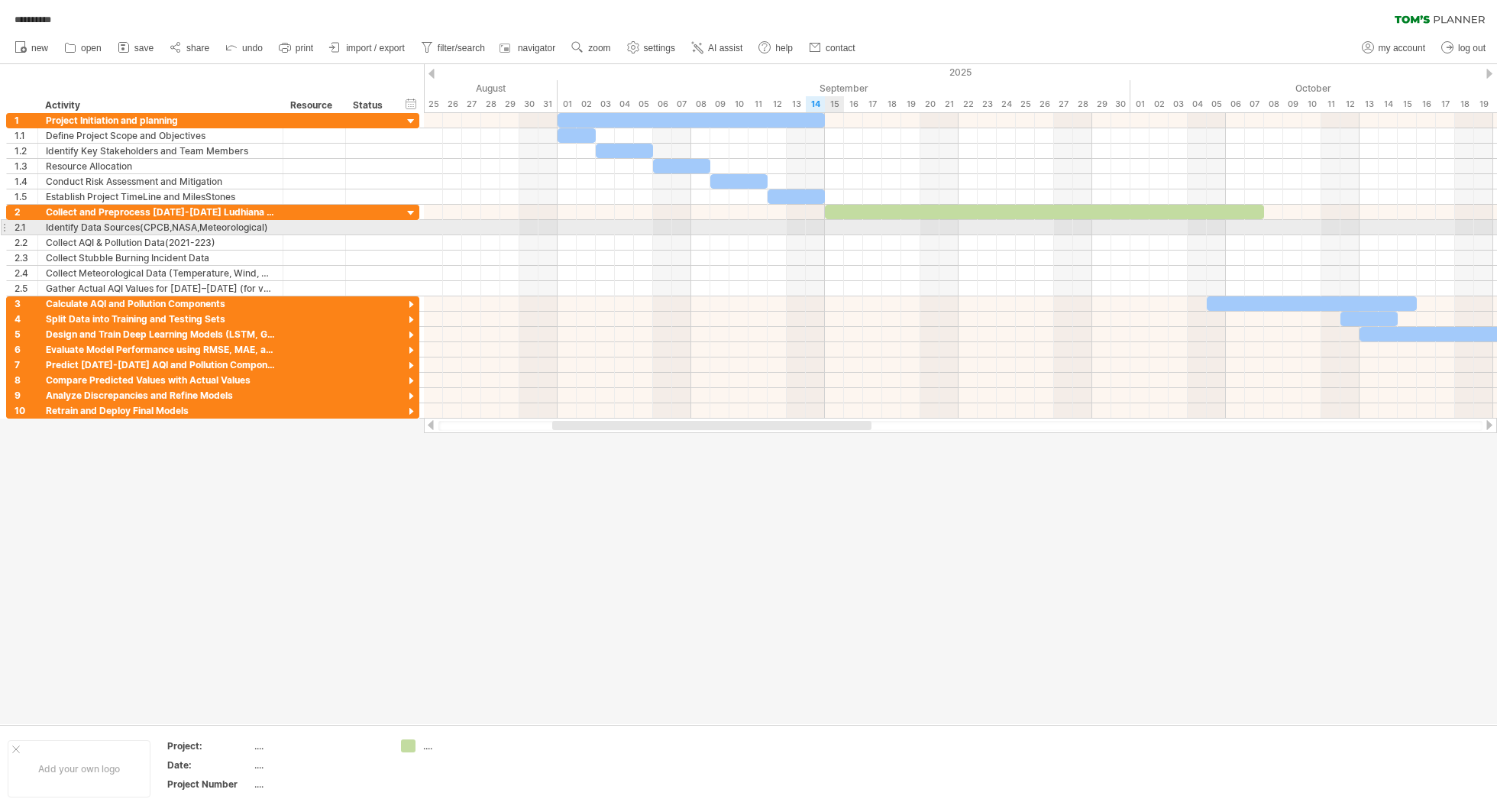
click at [830, 222] on div at bounding box center [961, 227] width 1073 height 15
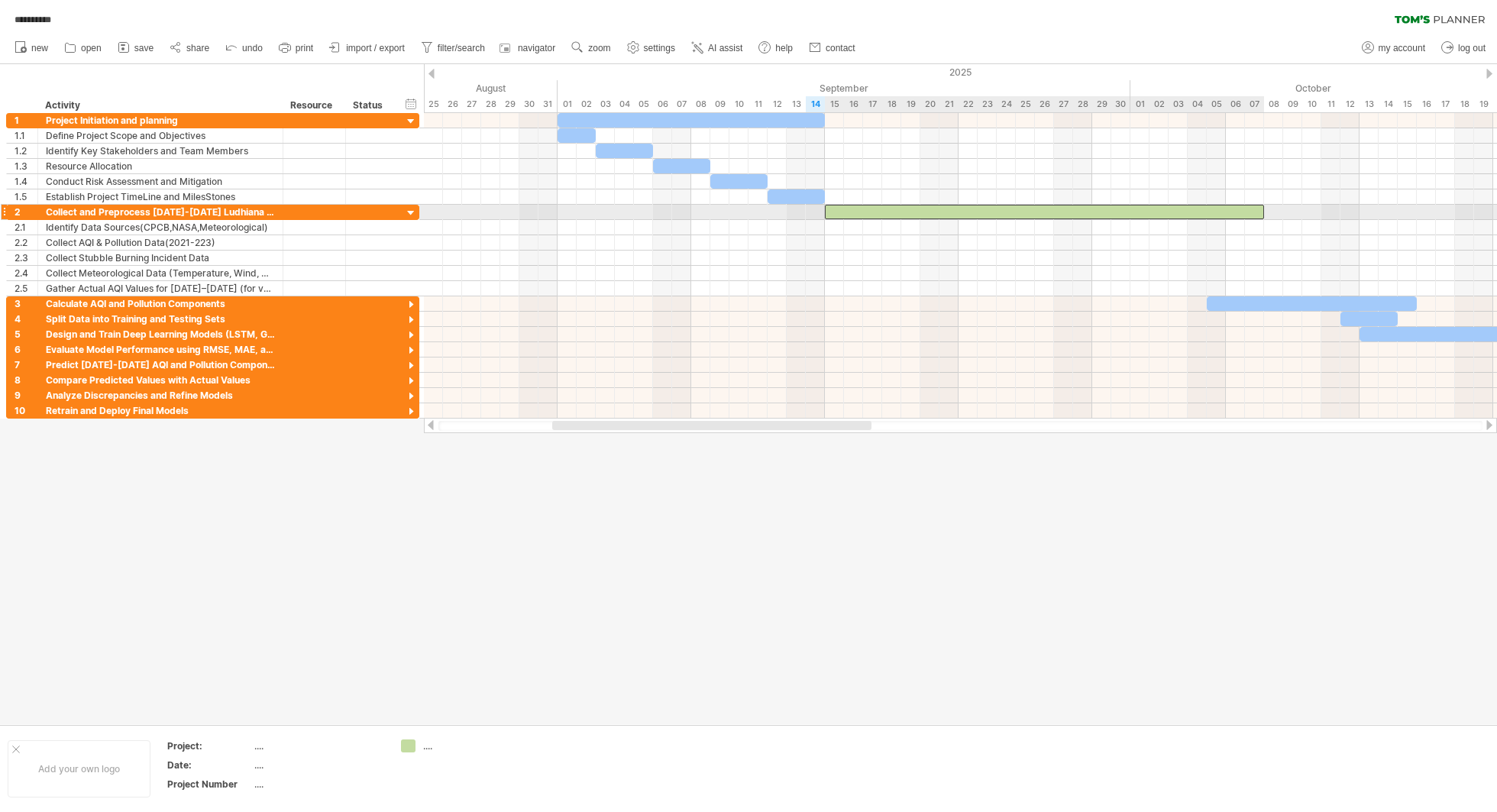
click at [875, 216] on div at bounding box center [1044, 212] width 439 height 14
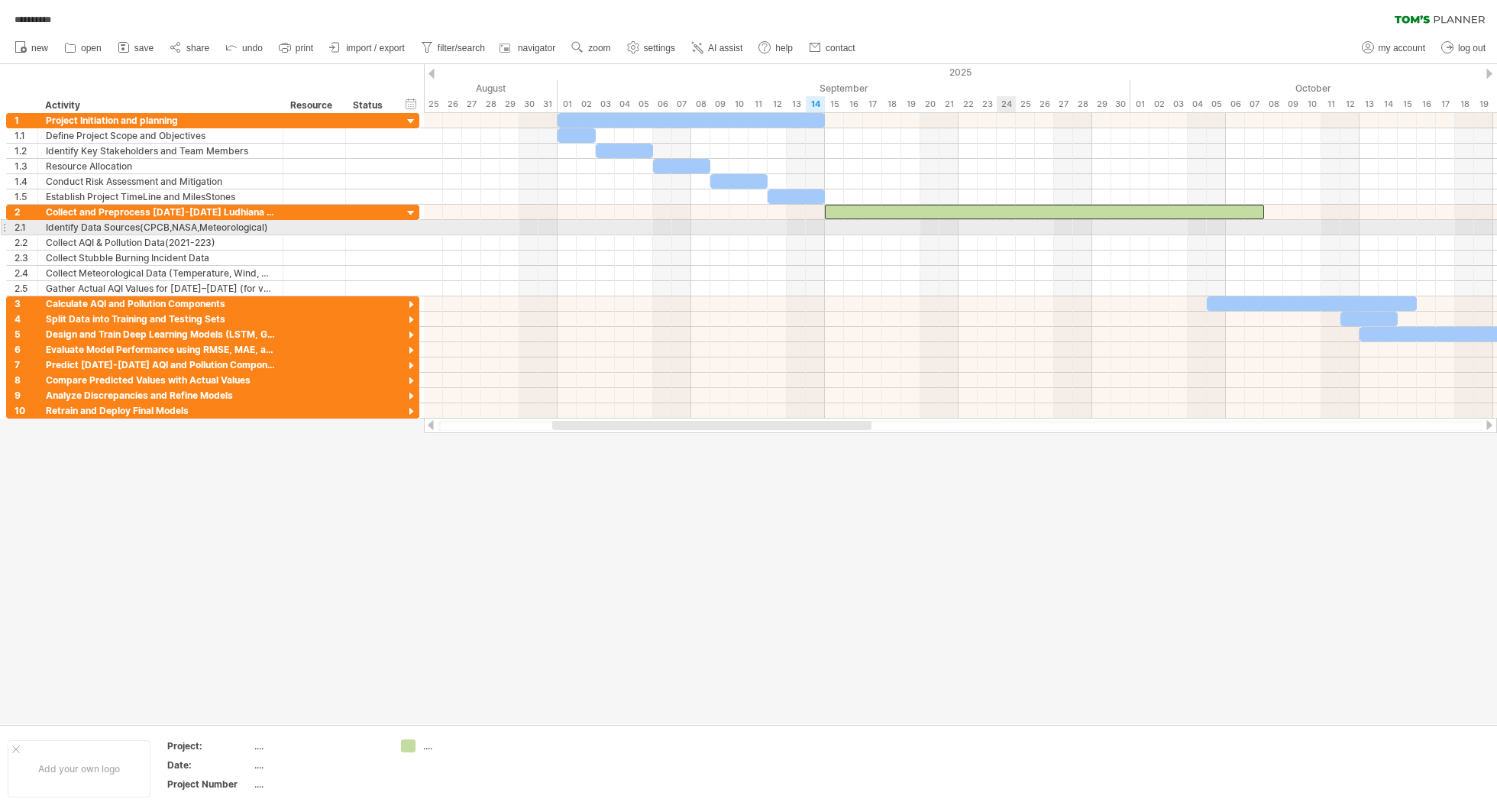
click at [1008, 251] on div at bounding box center [961, 257] width 1073 height 15
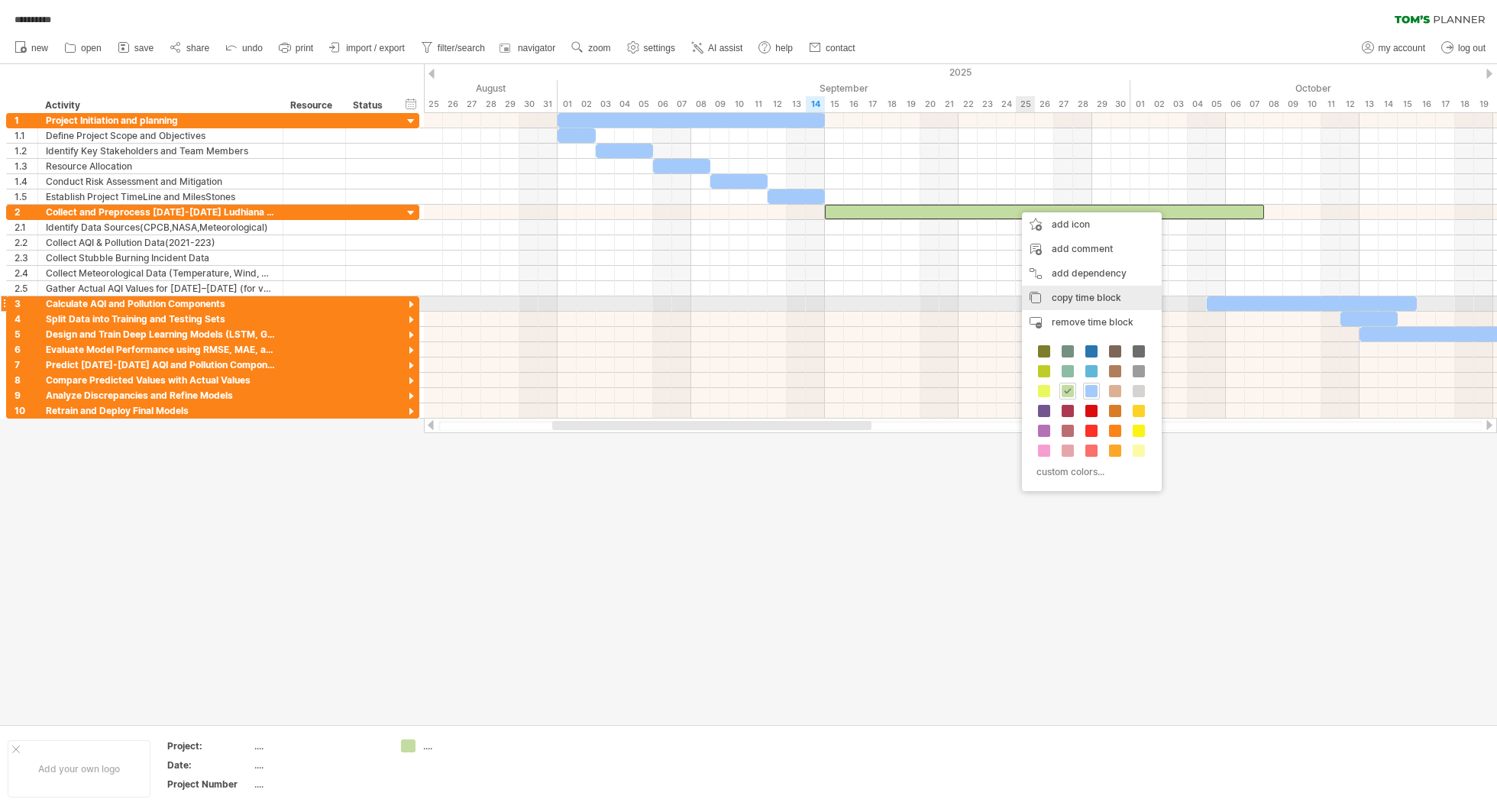
click at [1082, 298] on span "copy time block" at bounding box center [1086, 297] width 69 height 11
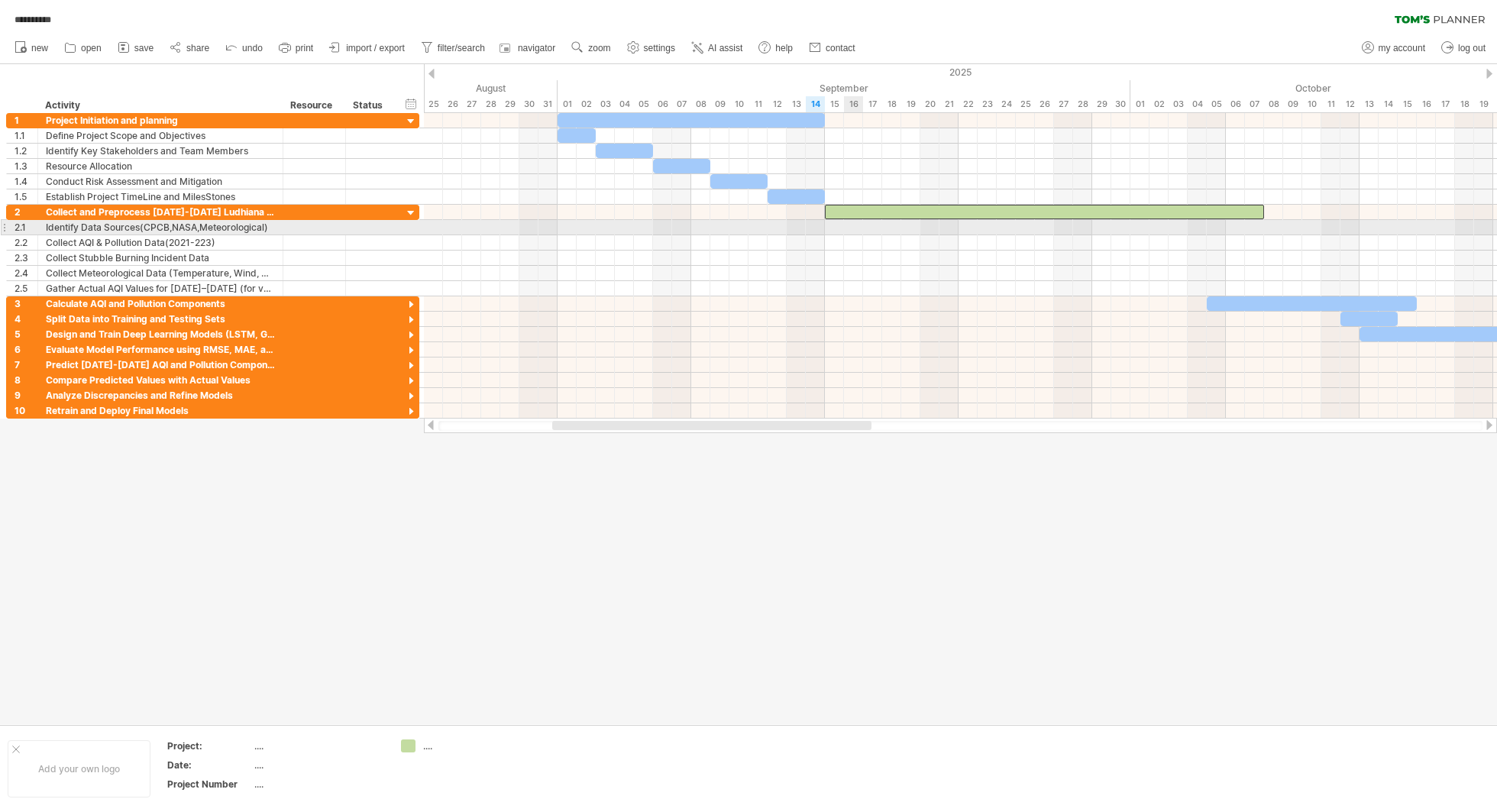
click at [851, 227] on div at bounding box center [961, 227] width 1073 height 15
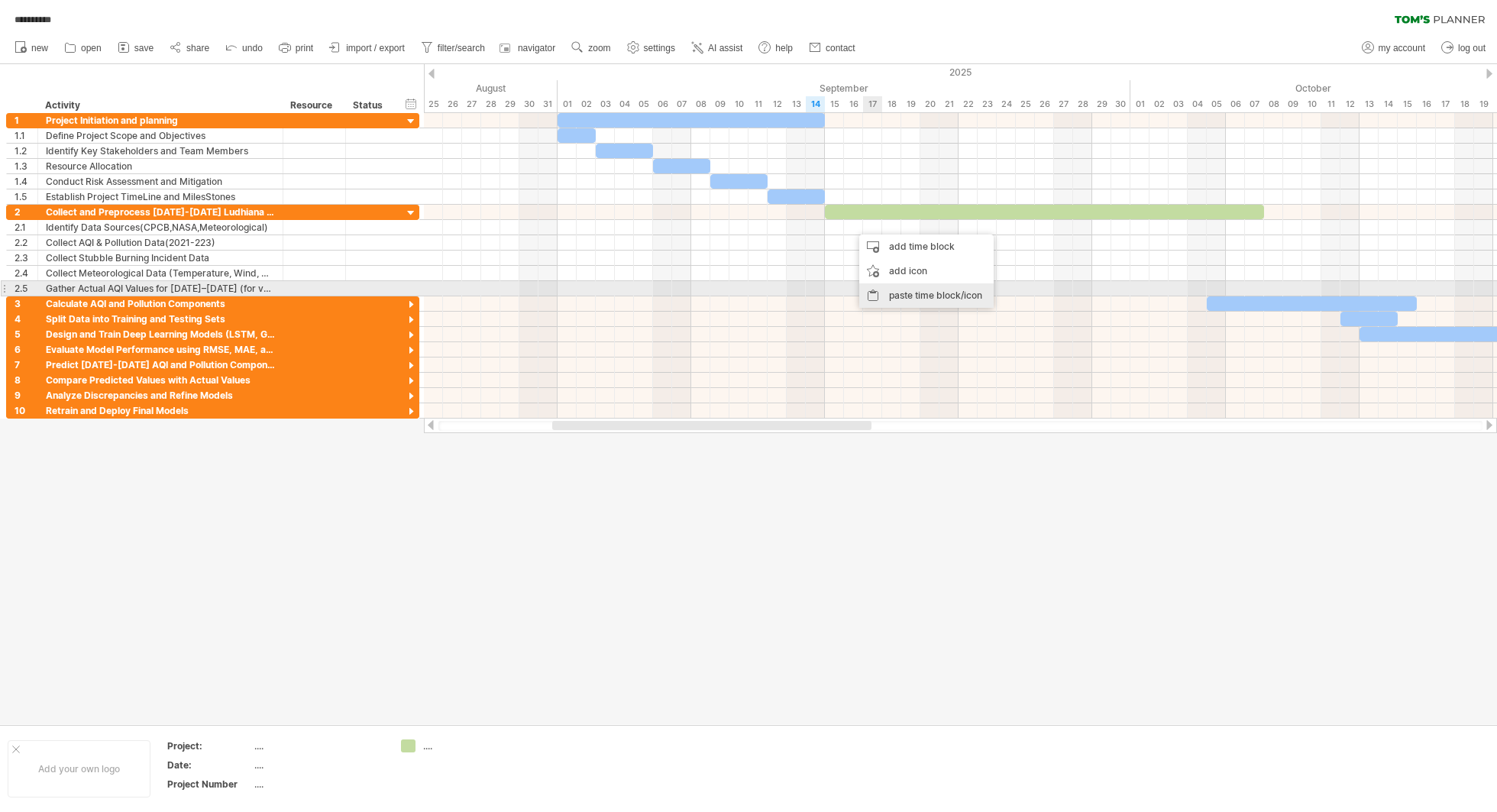
click at [891, 292] on div "paste time block/icon" at bounding box center [926, 295] width 135 height 25
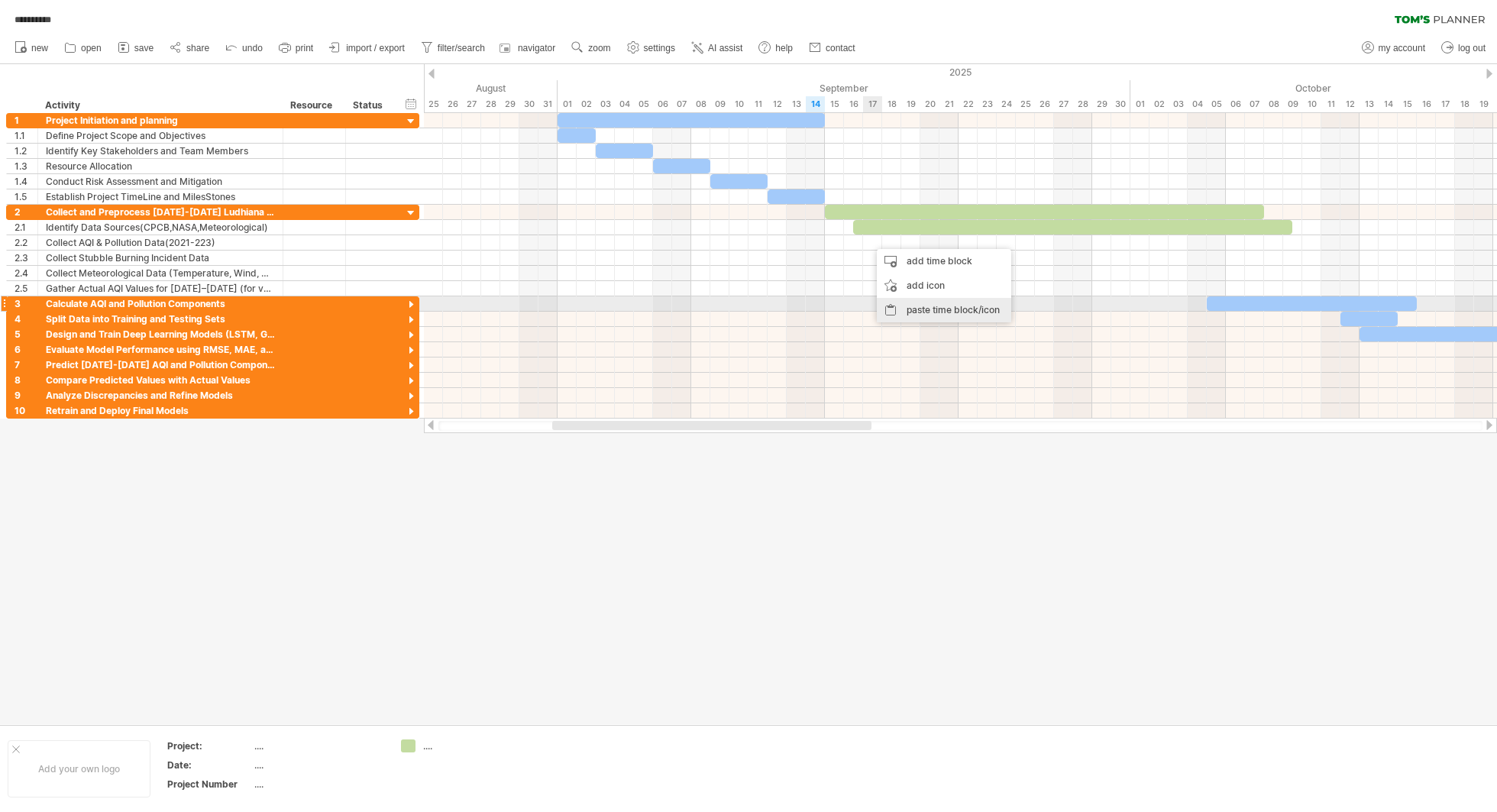
click at [906, 303] on div "paste time block/icon" at bounding box center [944, 310] width 135 height 25
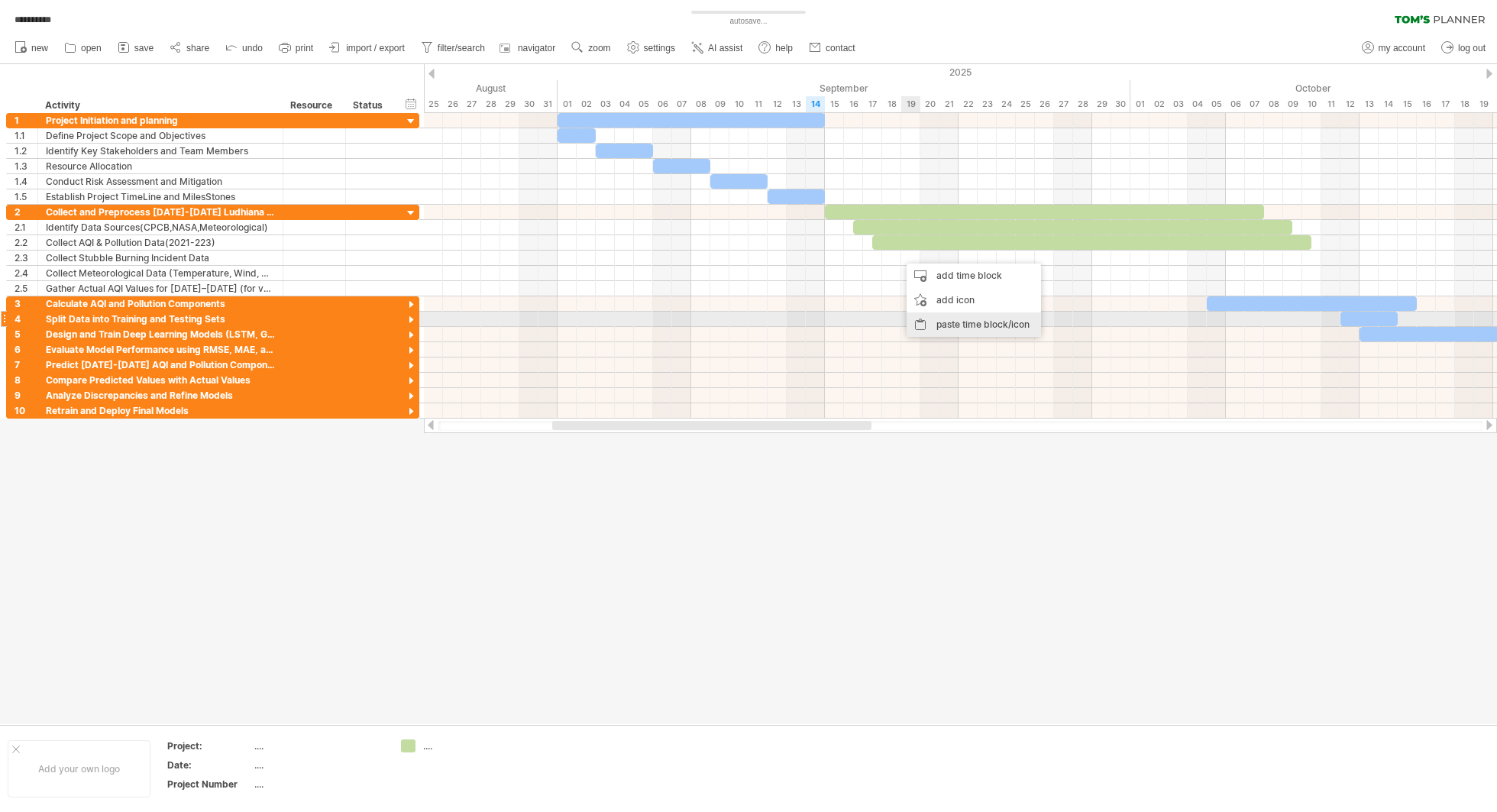
click at [930, 323] on div "paste time block/icon" at bounding box center [973, 324] width 135 height 25
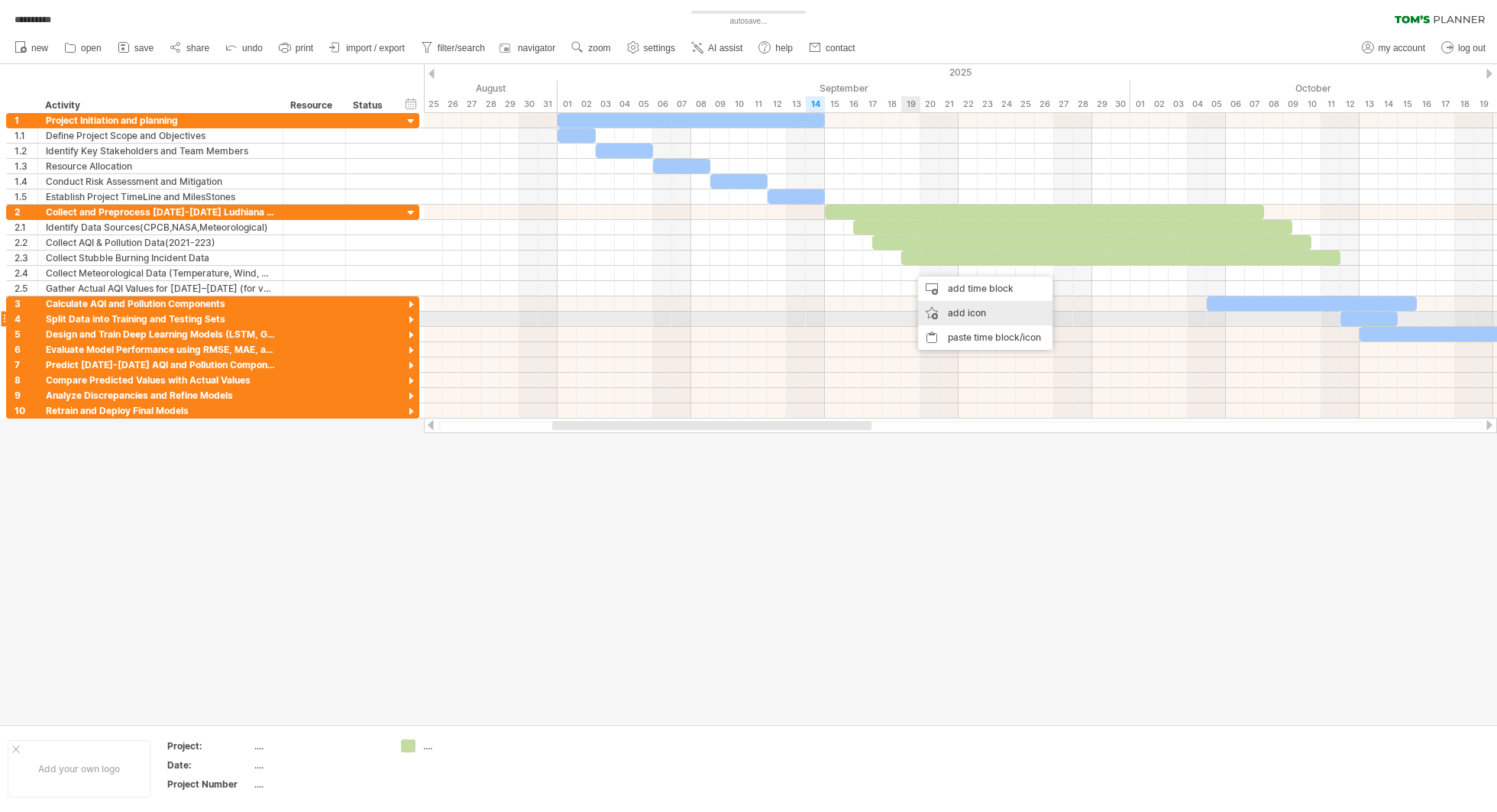
click at [931, 312] on div "add icon" at bounding box center [985, 313] width 135 height 25
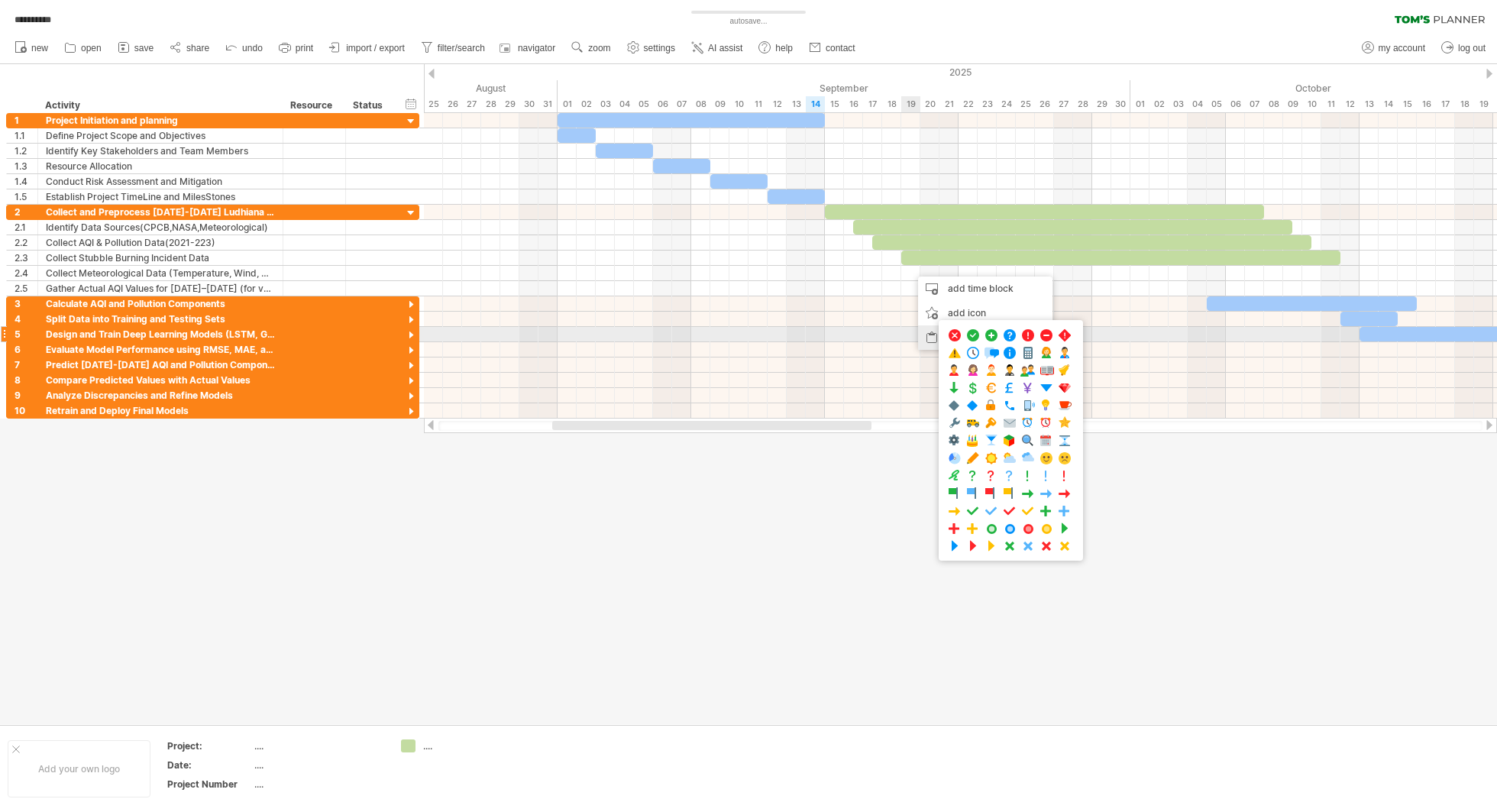
click at [926, 335] on div "paste time block/icon" at bounding box center [985, 337] width 135 height 25
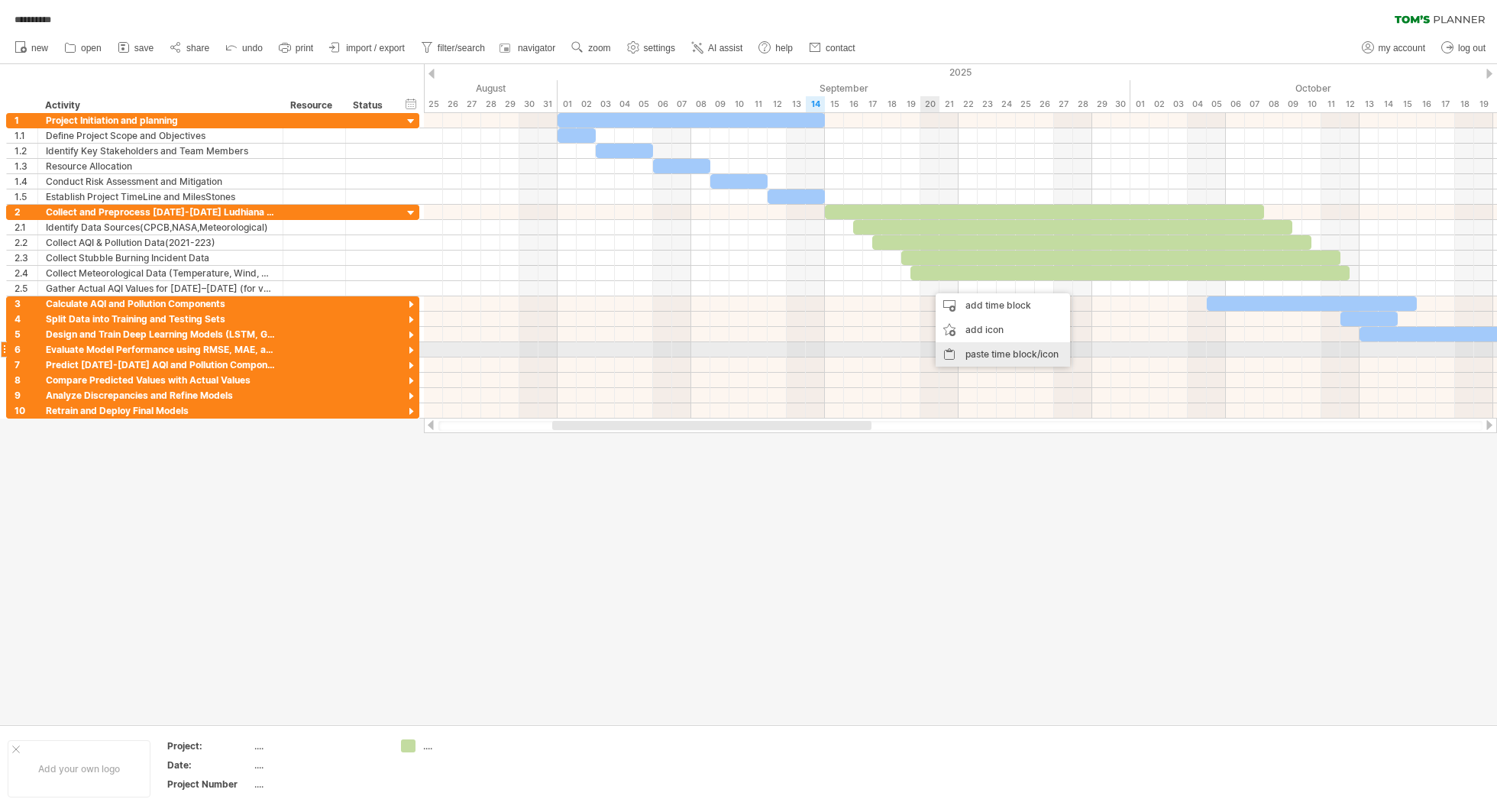
click at [965, 355] on div "paste time block/icon" at bounding box center [1003, 354] width 135 height 25
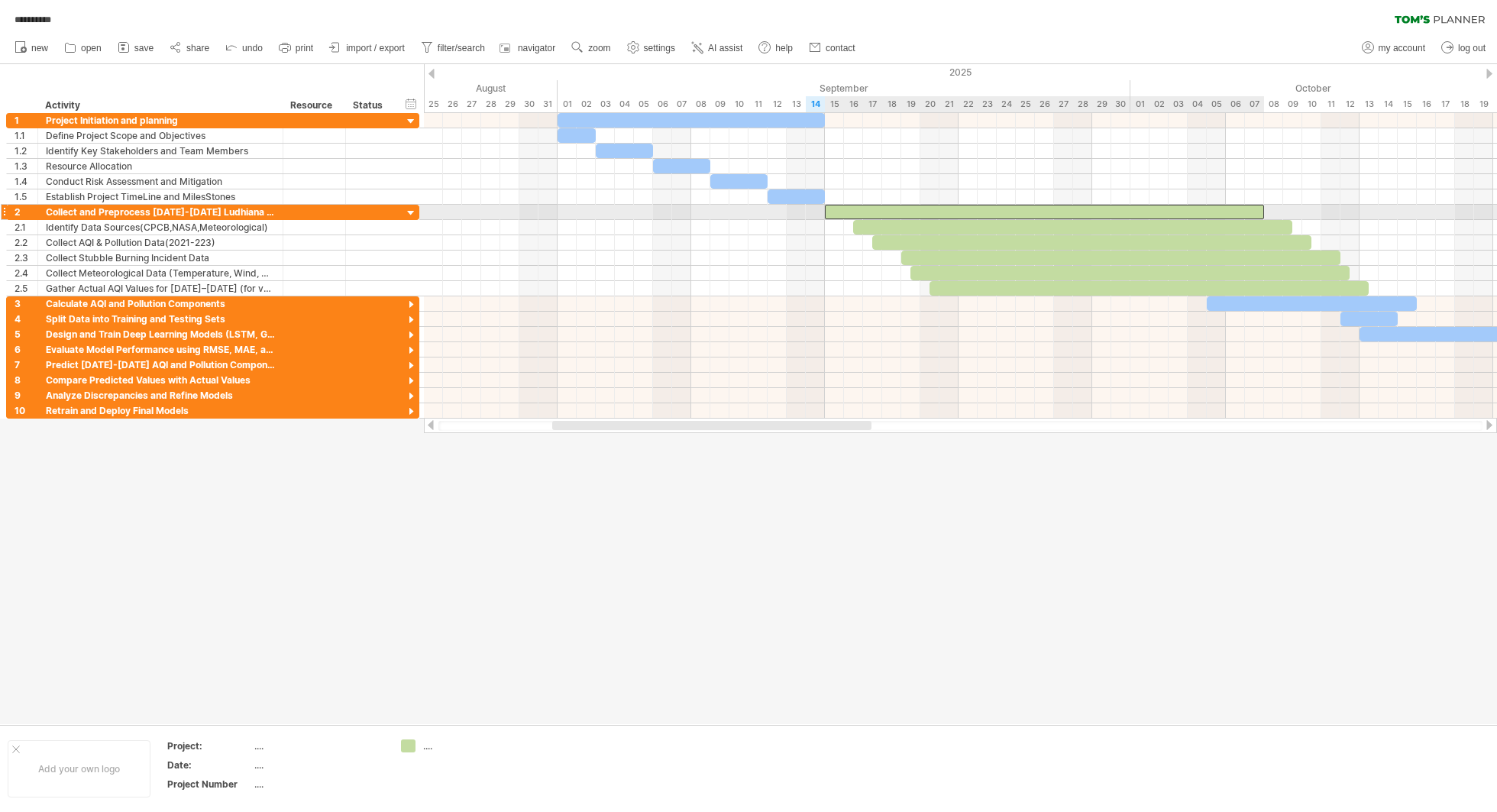
click at [890, 210] on div at bounding box center [1044, 212] width 439 height 14
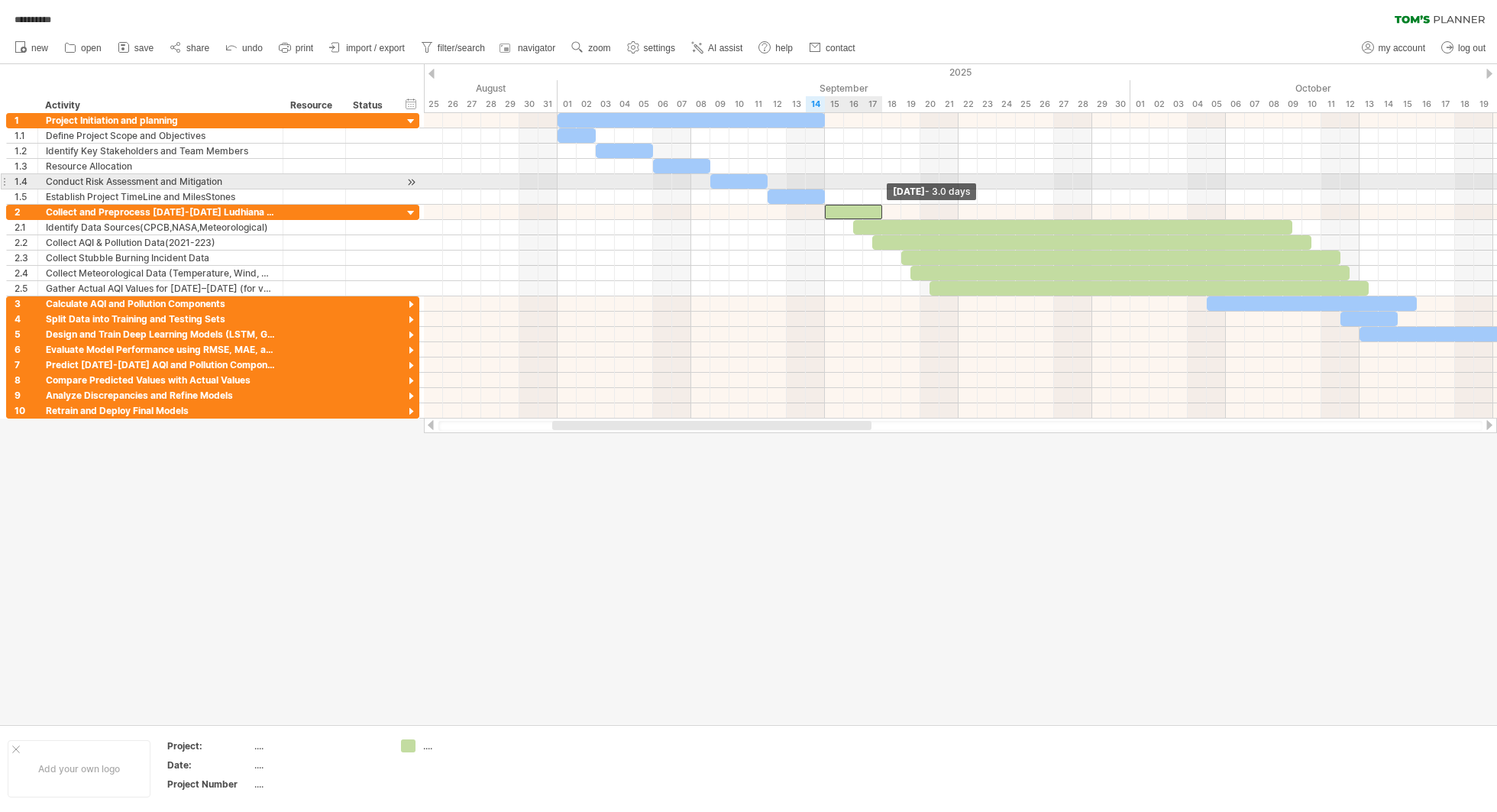
drag, startPoint x: 1262, startPoint y: 209, endPoint x: 882, endPoint y: 186, distance: 380.7
click at [882, 187] on div "[DATE] - 3.0 days [DATE]" at bounding box center [961, 265] width 1073 height 305
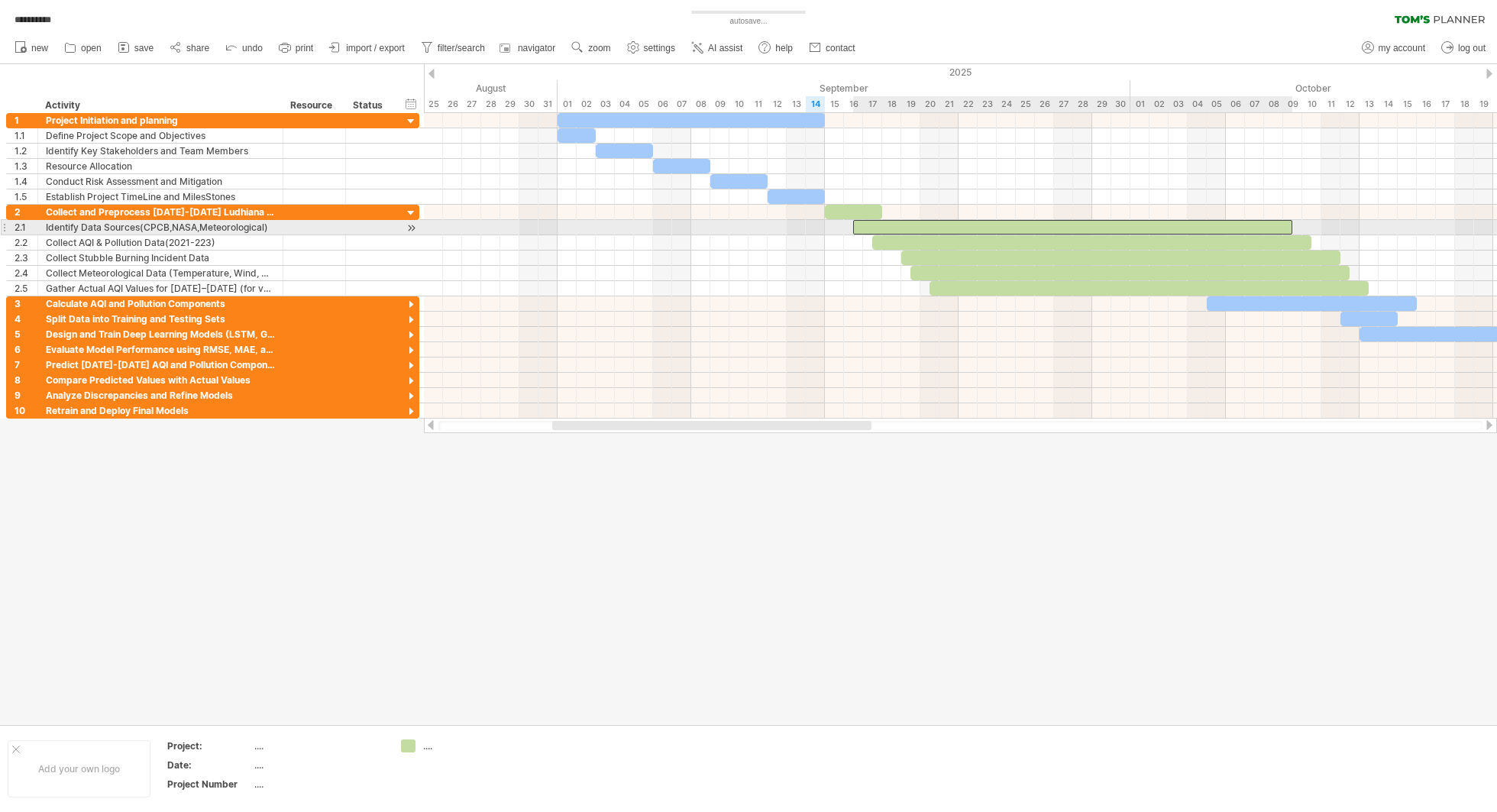
click at [1122, 223] on div at bounding box center [1072, 227] width 439 height 14
drag, startPoint x: 1291, startPoint y: 227, endPoint x: 1190, endPoint y: 222, distance: 101.1
click at [1122, 222] on div "[DATE] - 17.5 days [DATE]" at bounding box center [961, 265] width 1073 height 305
drag, startPoint x: 942, startPoint y: 223, endPoint x: 969, endPoint y: 225, distance: 27.1
click at [969, 226] on div at bounding box center [1050, 227] width 335 height 14
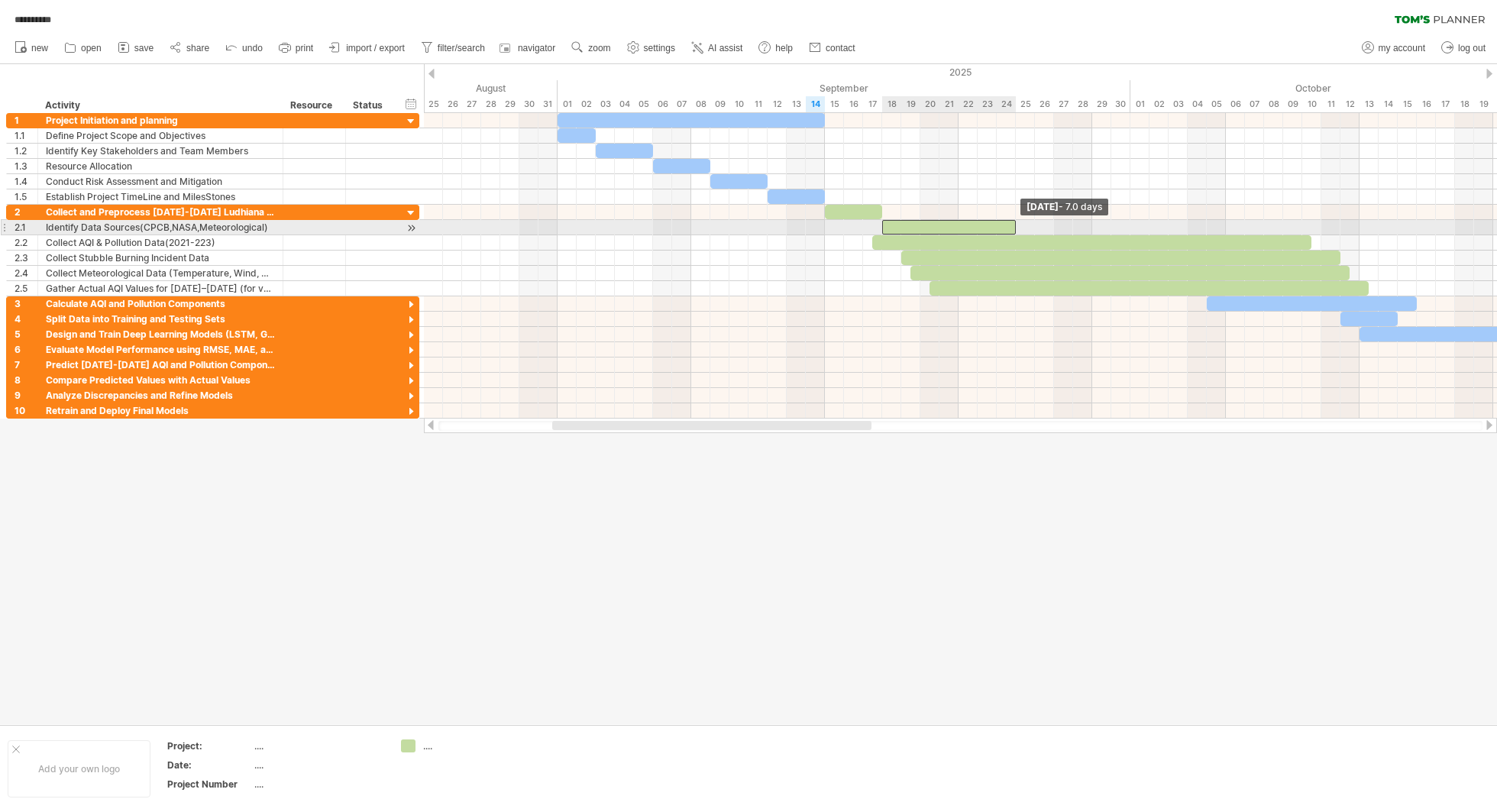
drag, startPoint x: 1213, startPoint y: 222, endPoint x: 1016, endPoint y: 224, distance: 197.0
click at [1016, 224] on span at bounding box center [1016, 227] width 6 height 14
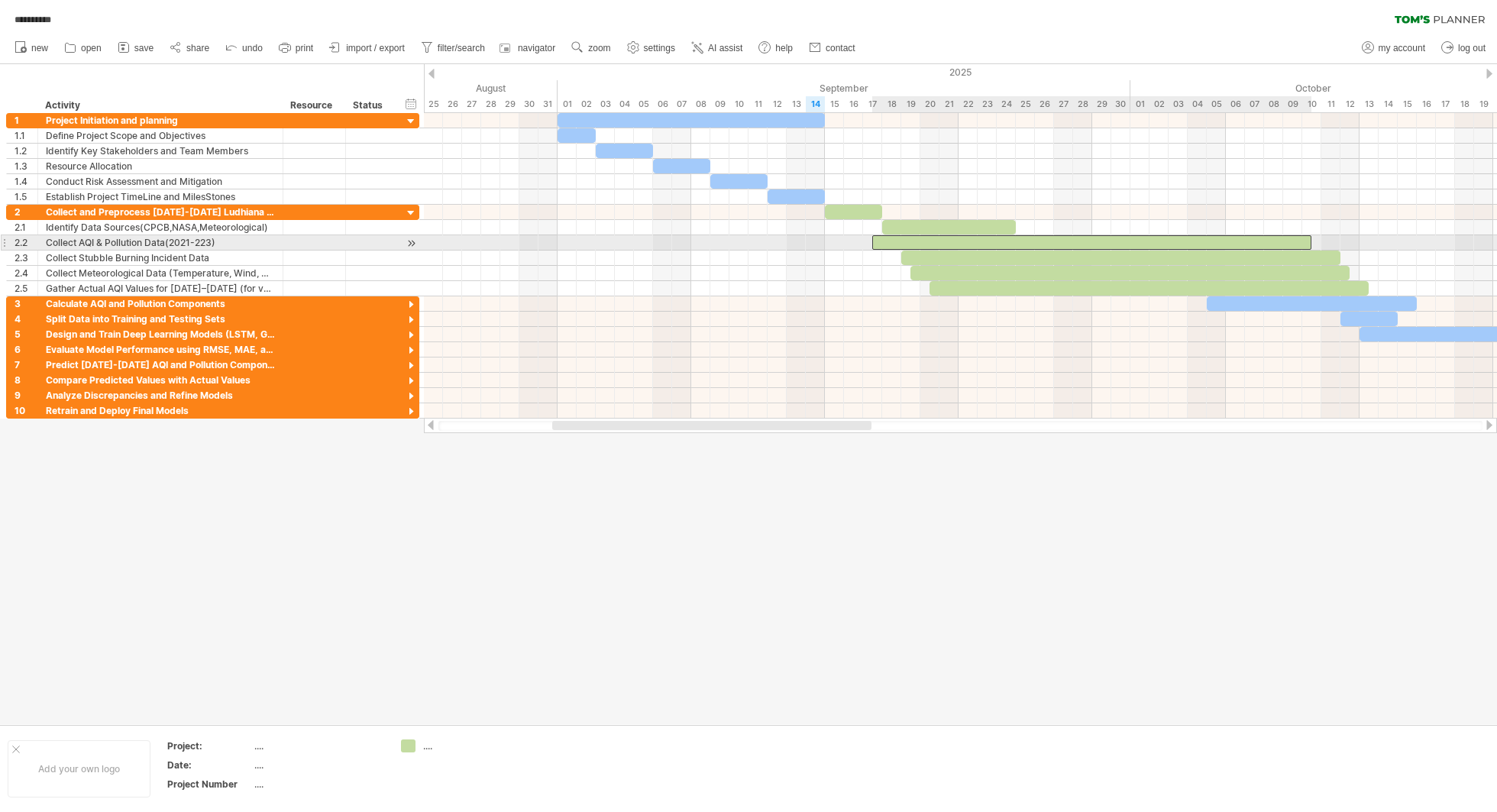
click at [1057, 241] on div at bounding box center [1091, 242] width 439 height 14
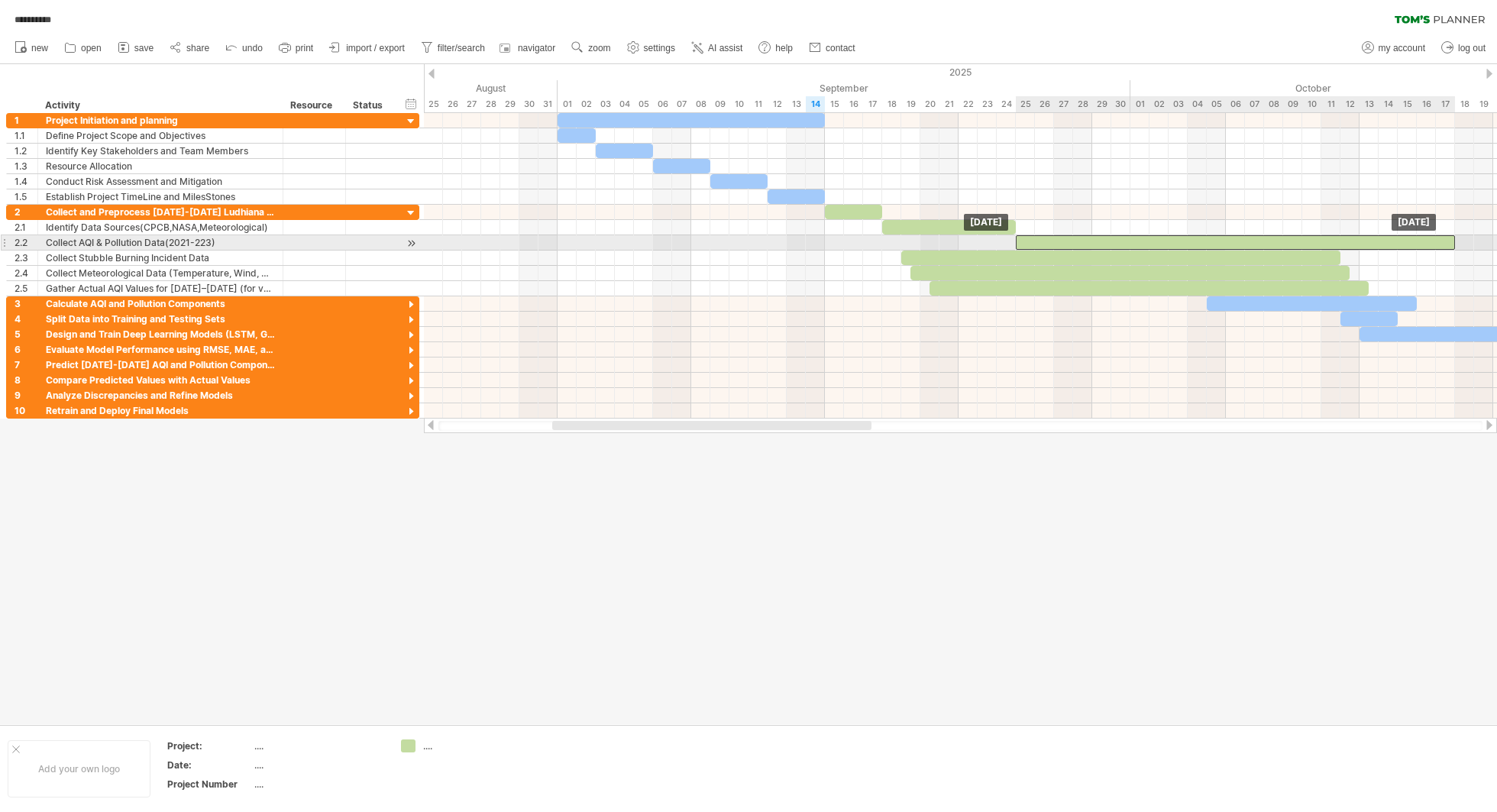
drag, startPoint x: 945, startPoint y: 244, endPoint x: 1087, endPoint y: 240, distance: 142.1
click at [1088, 241] on div at bounding box center [1235, 242] width 439 height 14
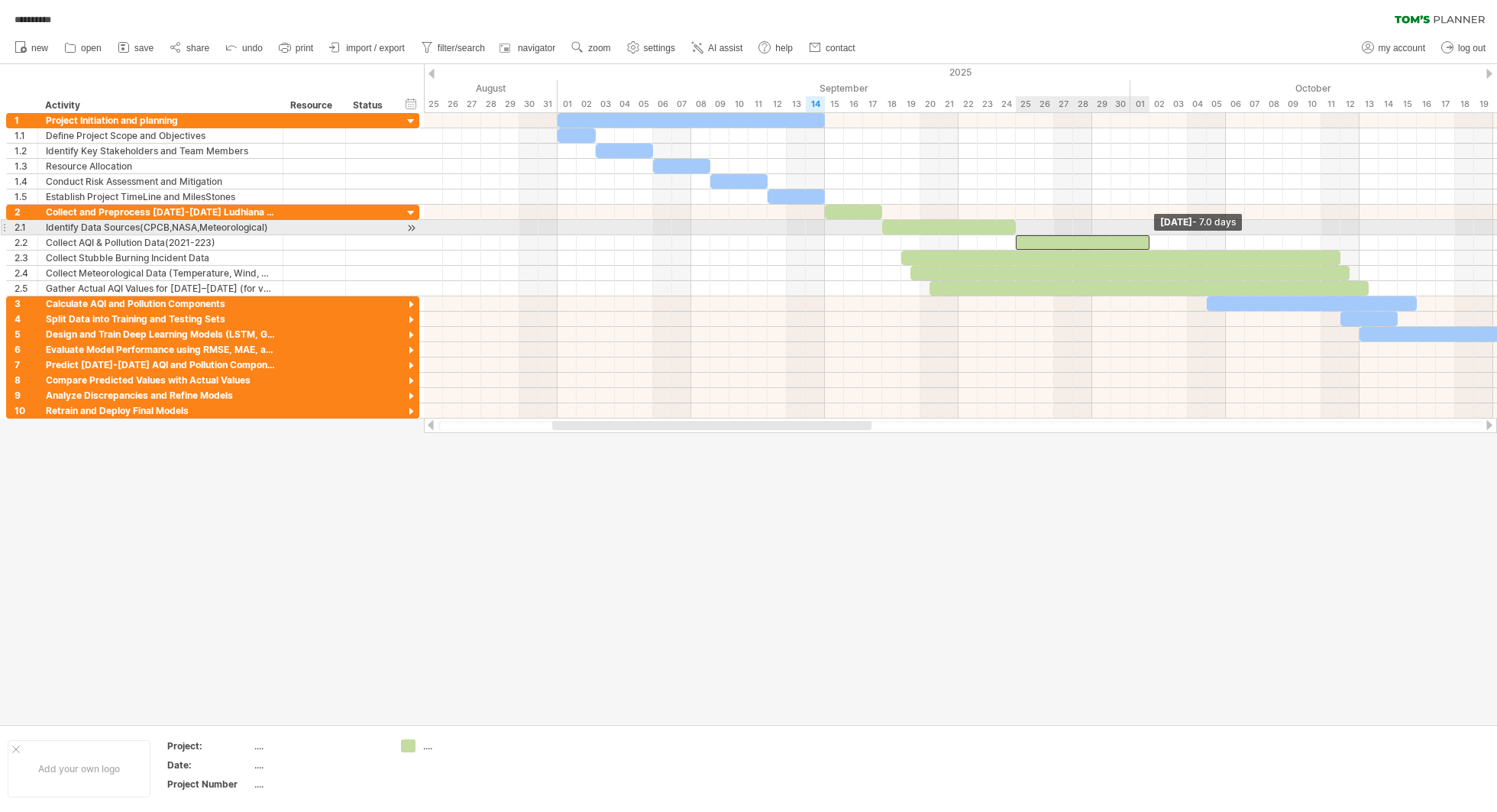
drag, startPoint x: 1453, startPoint y: 238, endPoint x: 1142, endPoint y: 222, distance: 311.4
click at [1122, 222] on div "[DATE] - 7.0 days [DATE]" at bounding box center [961, 265] width 1073 height 305
click at [946, 226] on div at bounding box center [949, 227] width 134 height 14
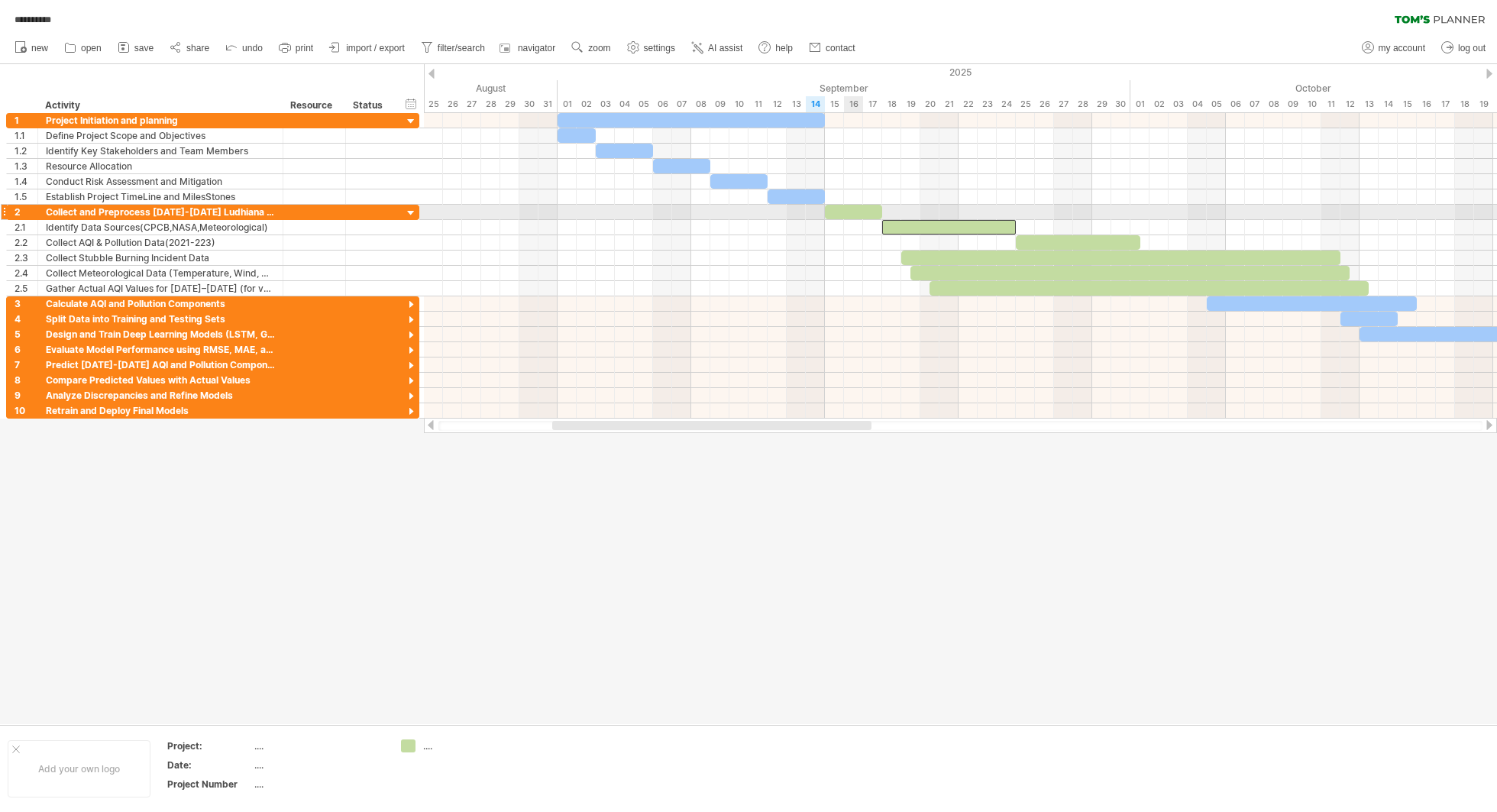
click at [845, 215] on div at bounding box center [854, 212] width 57 height 14
drag, startPoint x: 881, startPoint y: 209, endPoint x: 908, endPoint y: 205, distance: 27.3
click at [904, 205] on span at bounding box center [902, 212] width 6 height 14
drag, startPoint x: 912, startPoint y: 207, endPoint x: 1130, endPoint y: 207, distance: 218.0
click at [1122, 207] on span at bounding box center [1130, 212] width 6 height 14
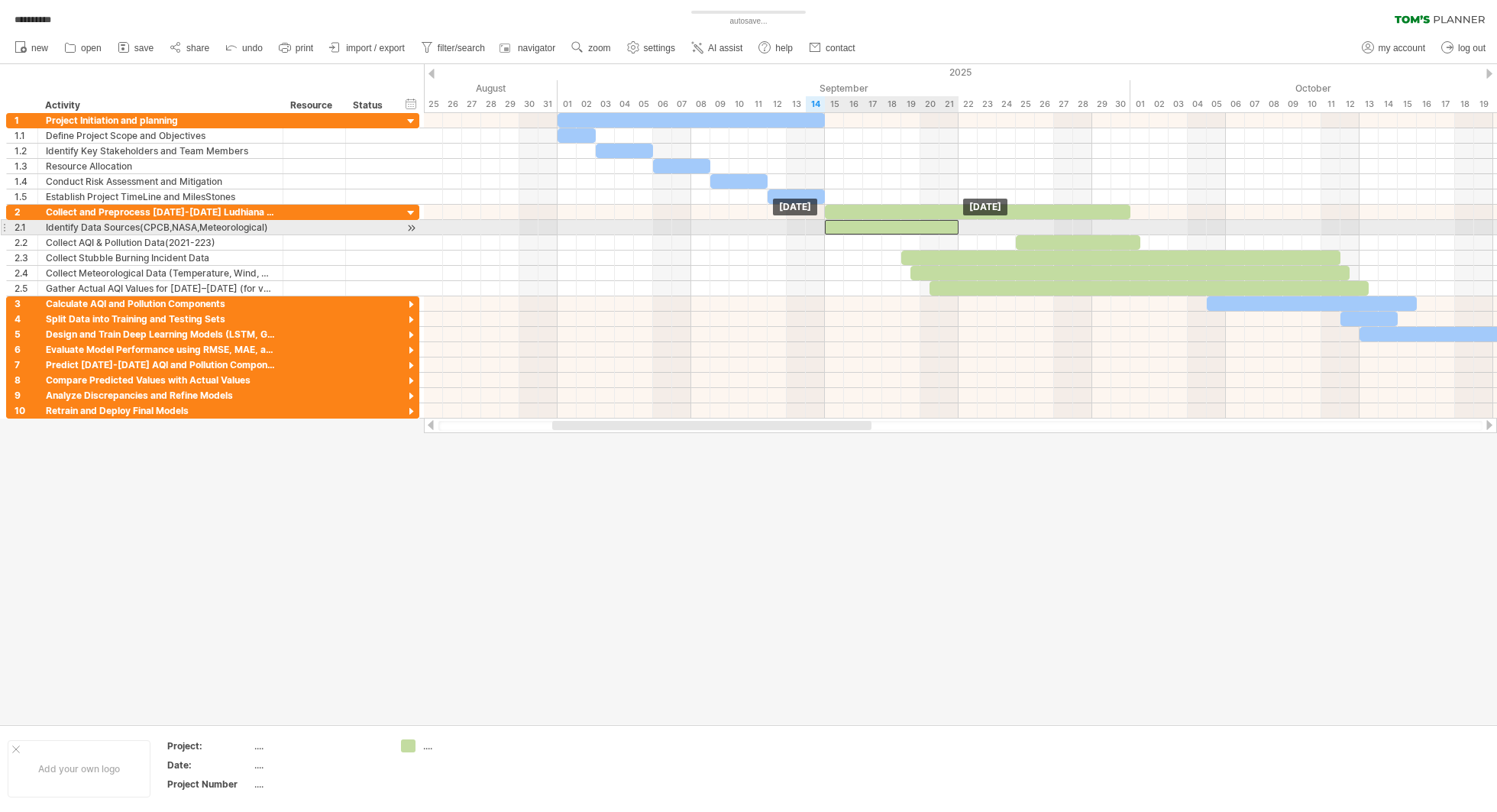
drag, startPoint x: 934, startPoint y: 224, endPoint x: 875, endPoint y: 222, distance: 59.0
click at [875, 222] on div at bounding box center [892, 227] width 134 height 14
drag, startPoint x: 959, startPoint y: 225, endPoint x: 898, endPoint y: 222, distance: 61.1
click at [898, 222] on span at bounding box center [902, 227] width 6 height 14
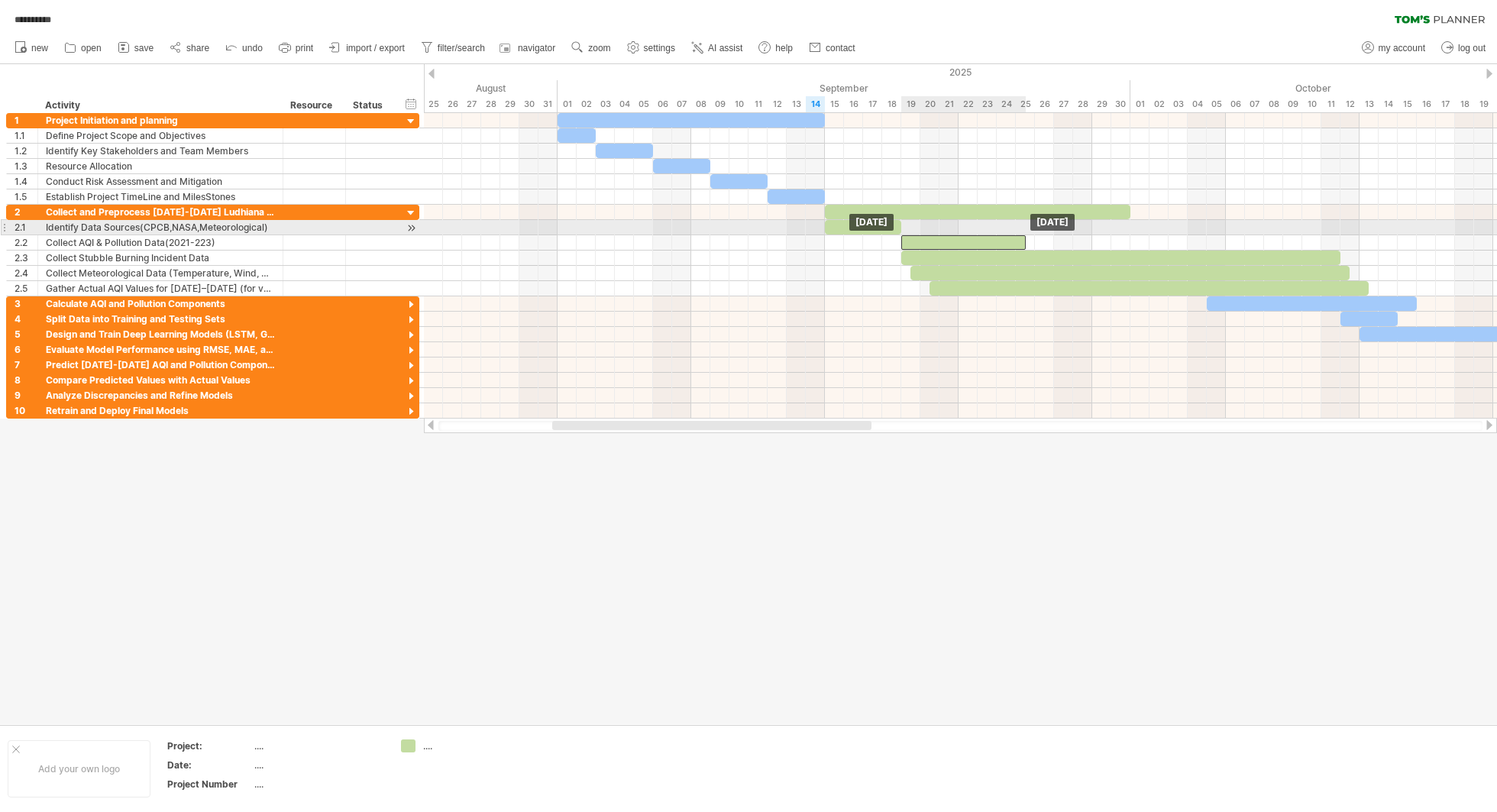
drag, startPoint x: 1072, startPoint y: 236, endPoint x: 958, endPoint y: 235, distance: 114.0
click at [957, 235] on div at bounding box center [964, 242] width 124 height 14
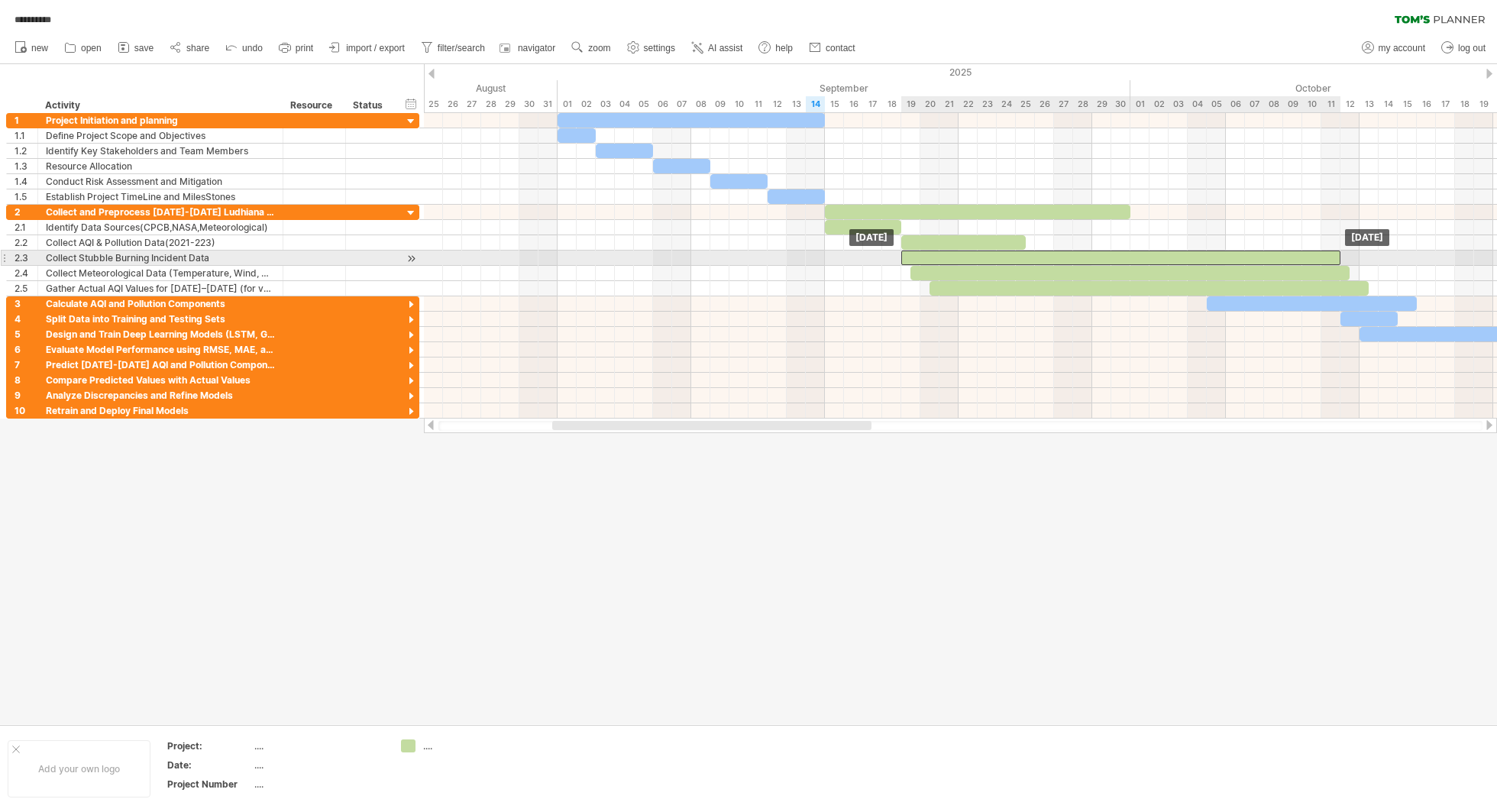
click at [960, 259] on div at bounding box center [1121, 257] width 439 height 14
click at [927, 257] on div at bounding box center [1130, 257] width 439 height 14
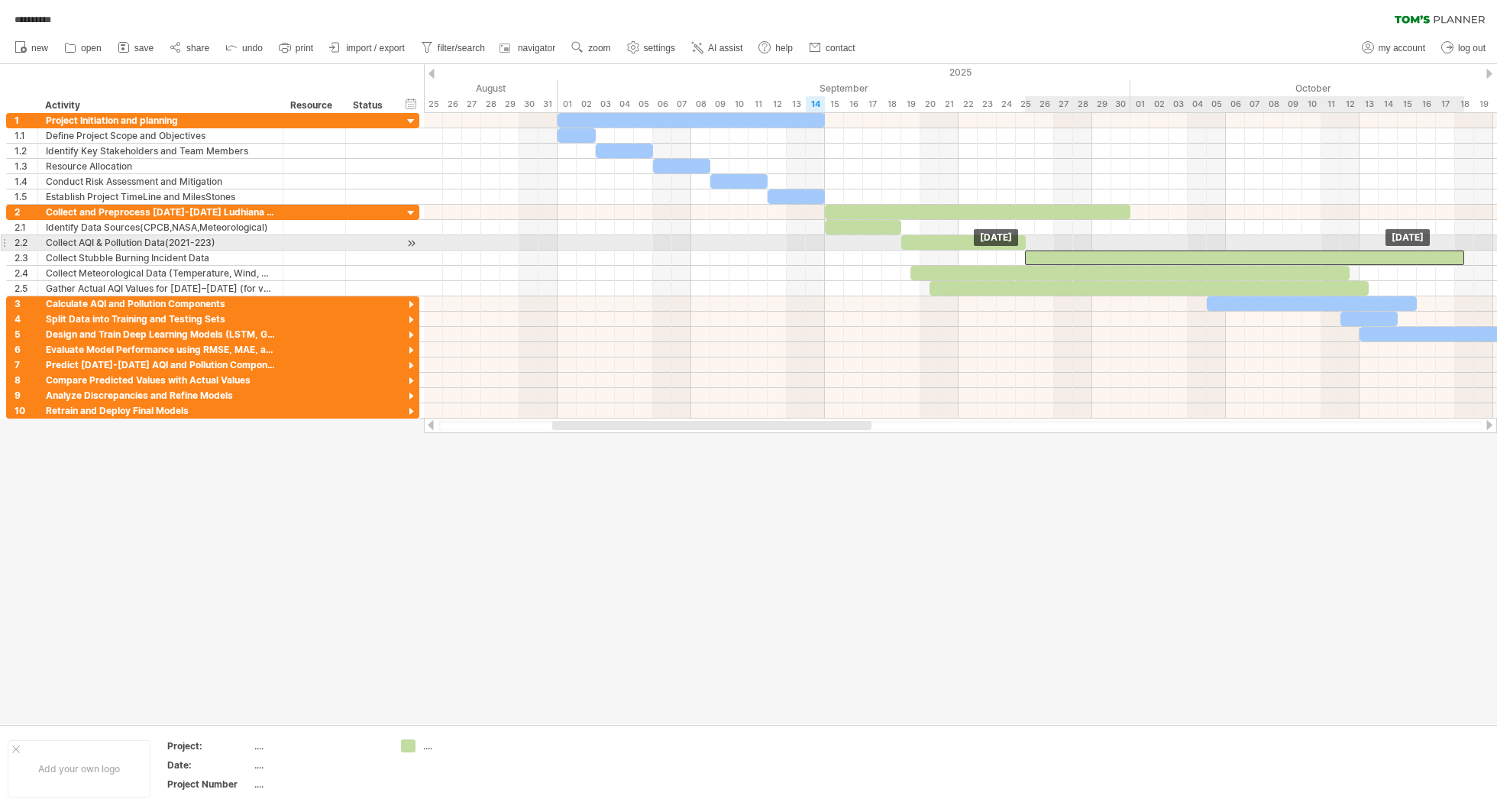
drag, startPoint x: 1204, startPoint y: 253, endPoint x: 1317, endPoint y: 245, distance: 113.3
click at [1122, 245] on div "[DATE] [DATE]" at bounding box center [961, 265] width 1073 height 305
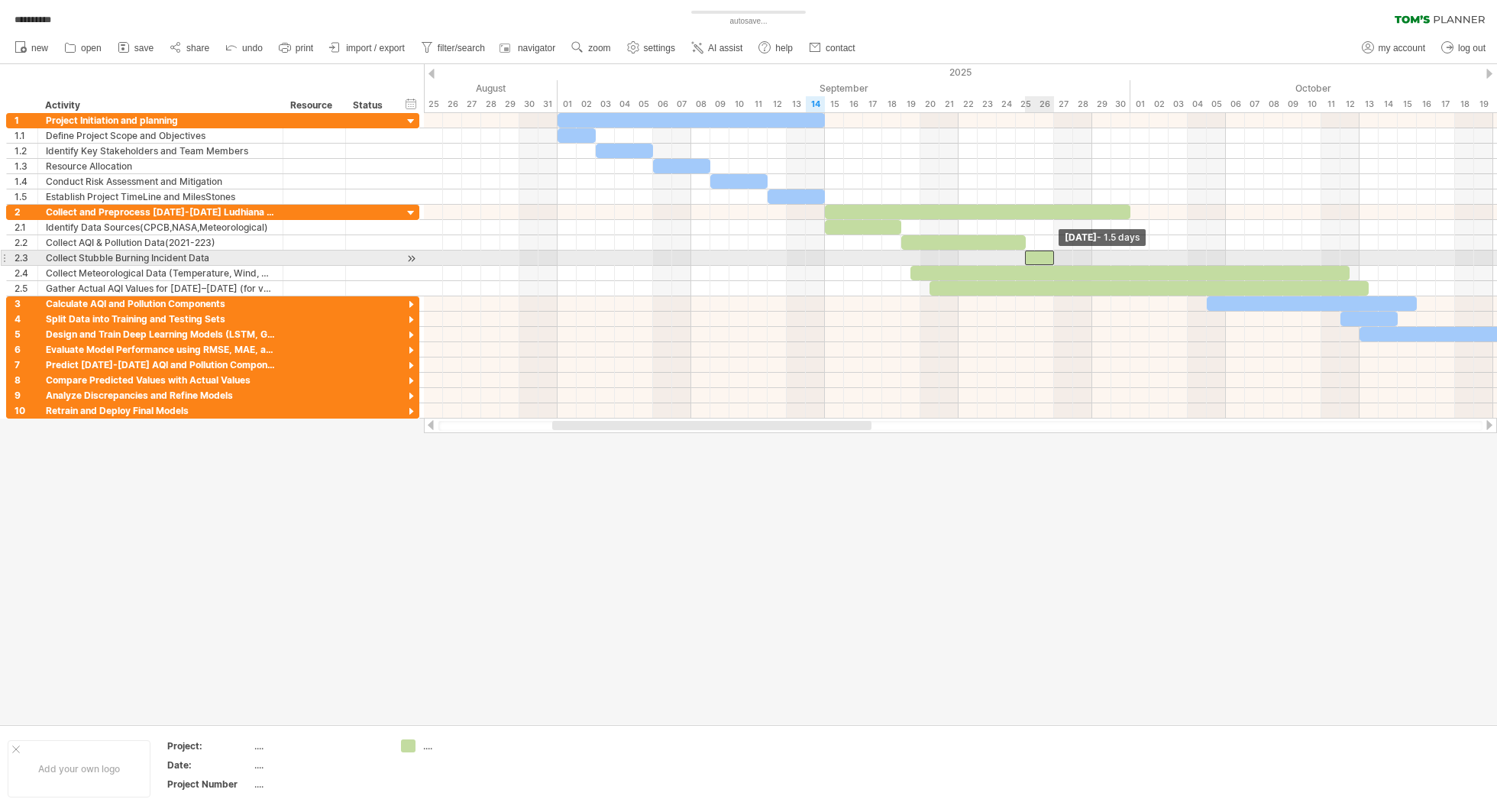
drag, startPoint x: 1463, startPoint y: 252, endPoint x: 1050, endPoint y: 251, distance: 413.0
click at [1050, 251] on div at bounding box center [1039, 257] width 29 height 14
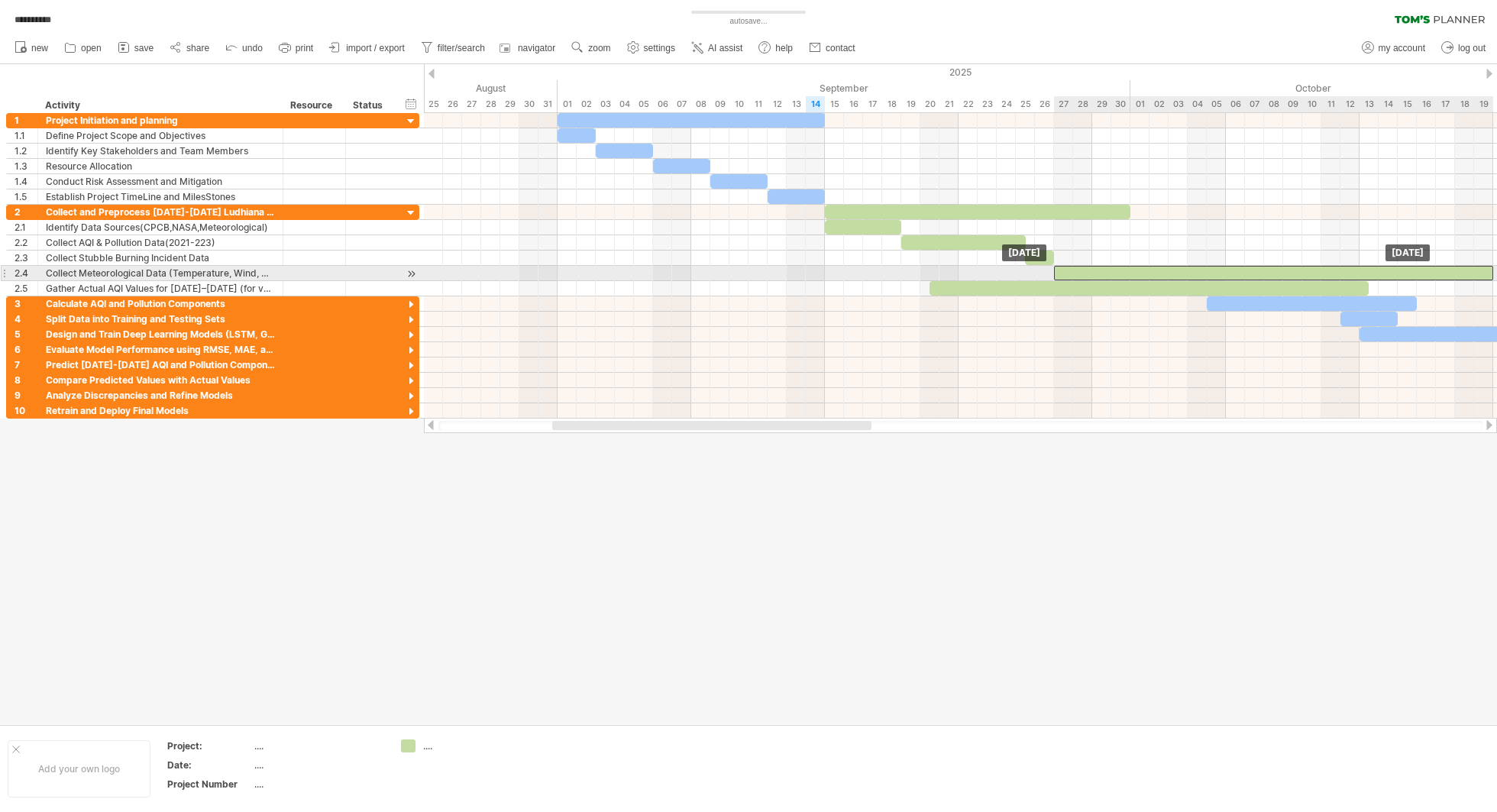
drag, startPoint x: 971, startPoint y: 269, endPoint x: 1118, endPoint y: 267, distance: 147.0
click at [1118, 267] on div at bounding box center [1273, 273] width 439 height 14
click at [1122, 269] on span at bounding box center [1493, 273] width 6 height 14
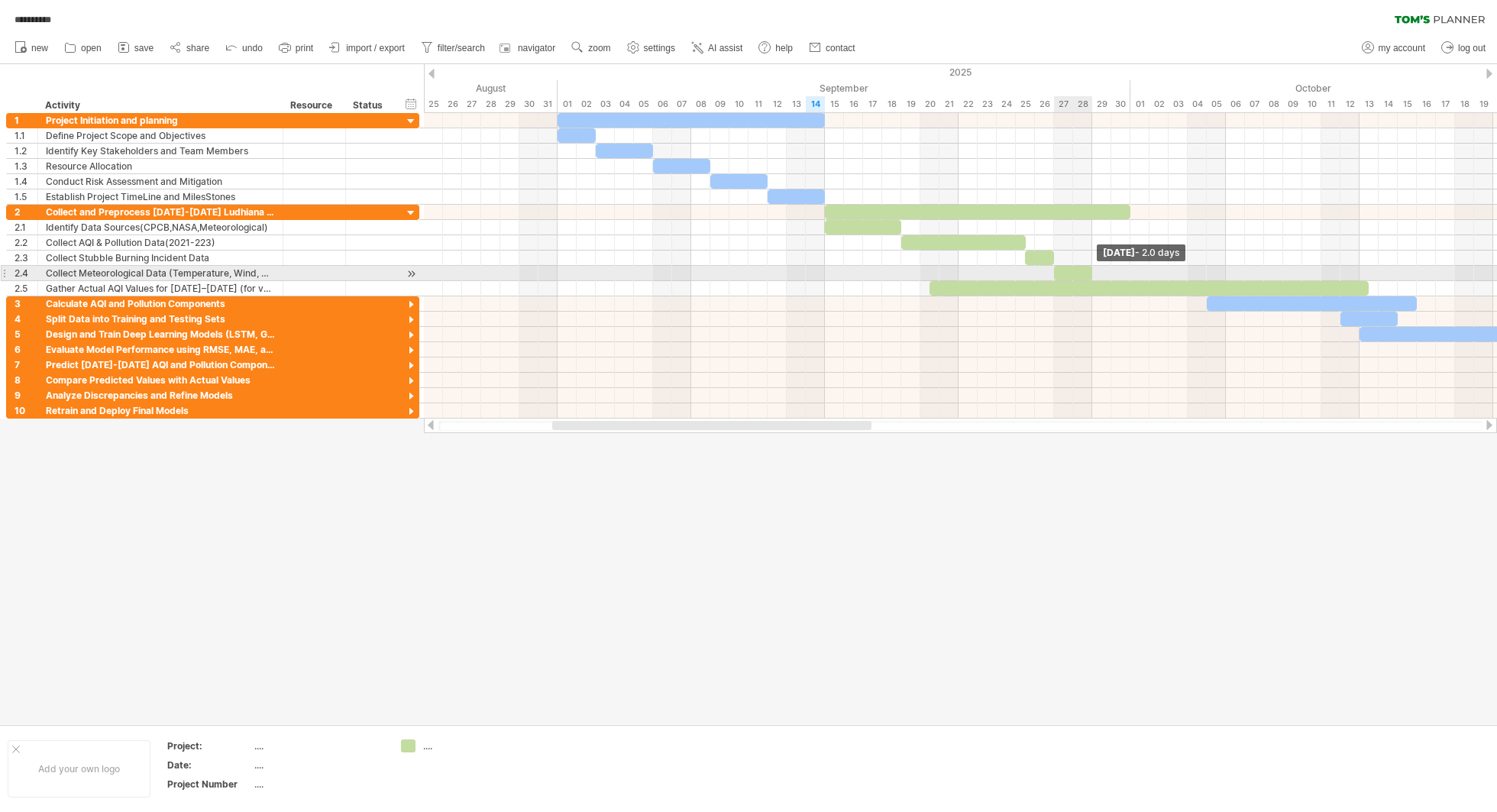
drag, startPoint x: 1491, startPoint y: 269, endPoint x: 1092, endPoint y: 268, distance: 399.0
click at [1092, 268] on span at bounding box center [1092, 273] width 6 height 14
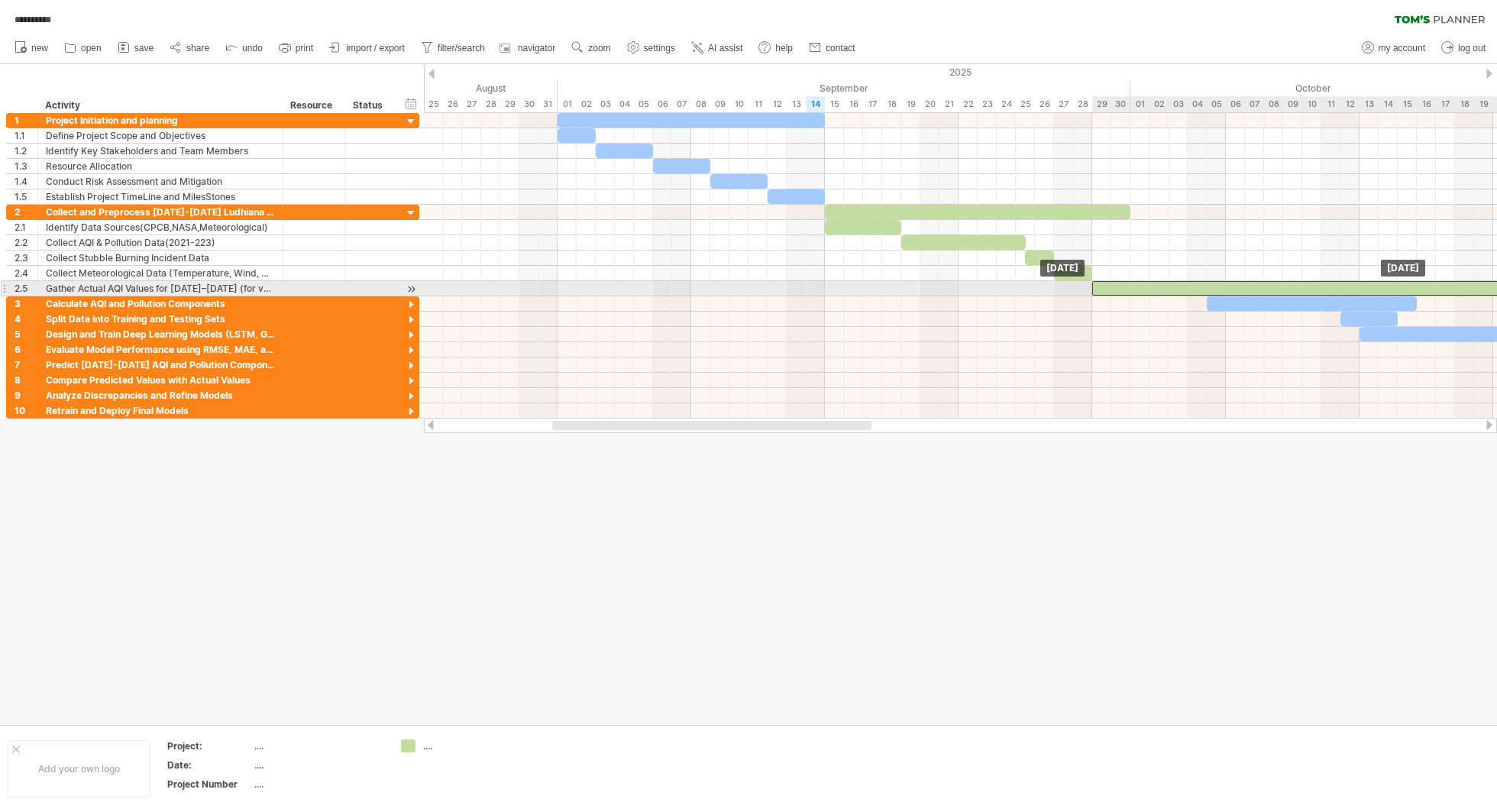
drag, startPoint x: 1055, startPoint y: 287, endPoint x: 1214, endPoint y: 285, distance: 159.0
click at [1122, 285] on div at bounding box center [1311, 288] width 439 height 14
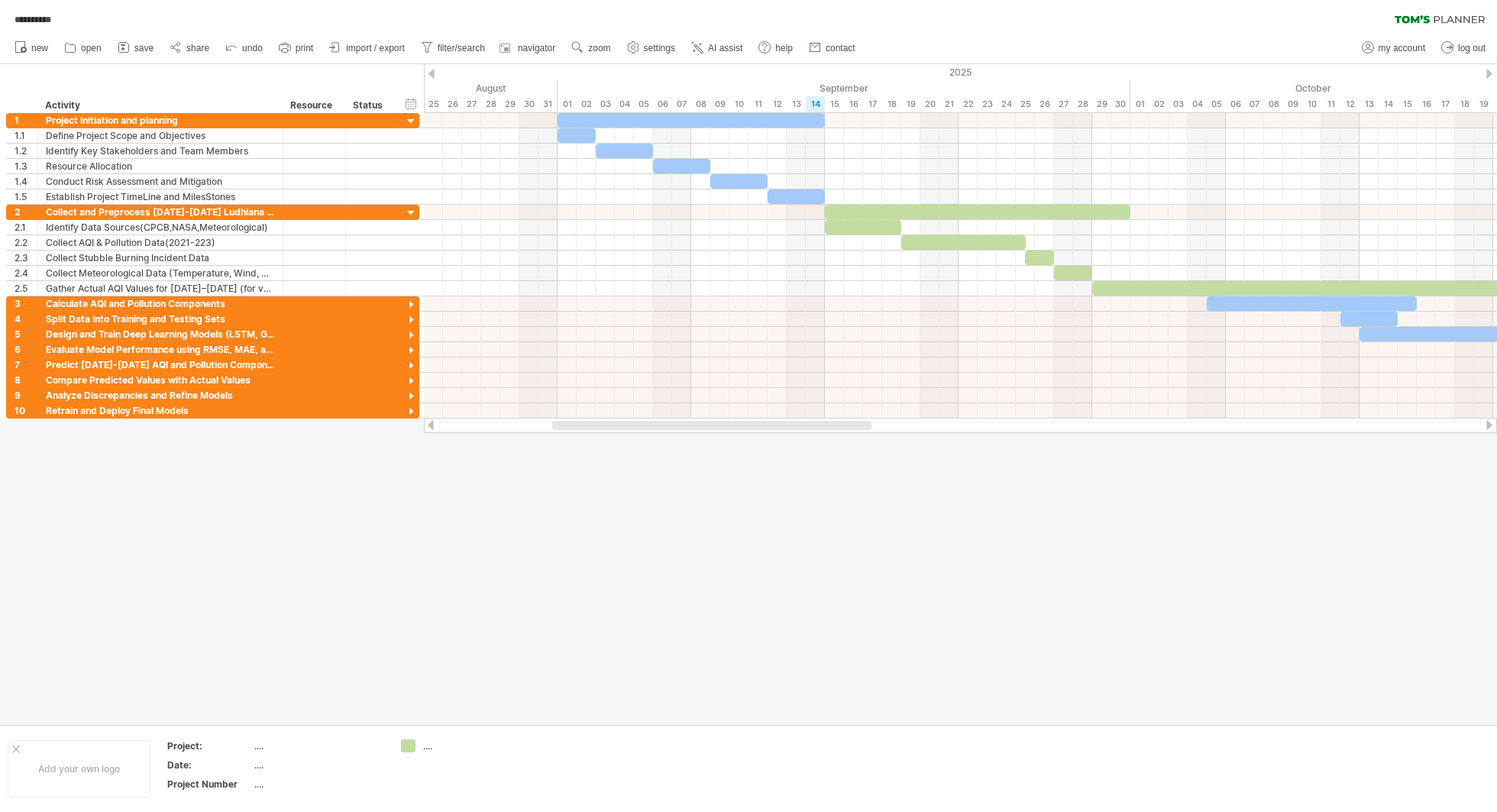
click at [1122, 422] on div at bounding box center [1489, 425] width 12 height 10
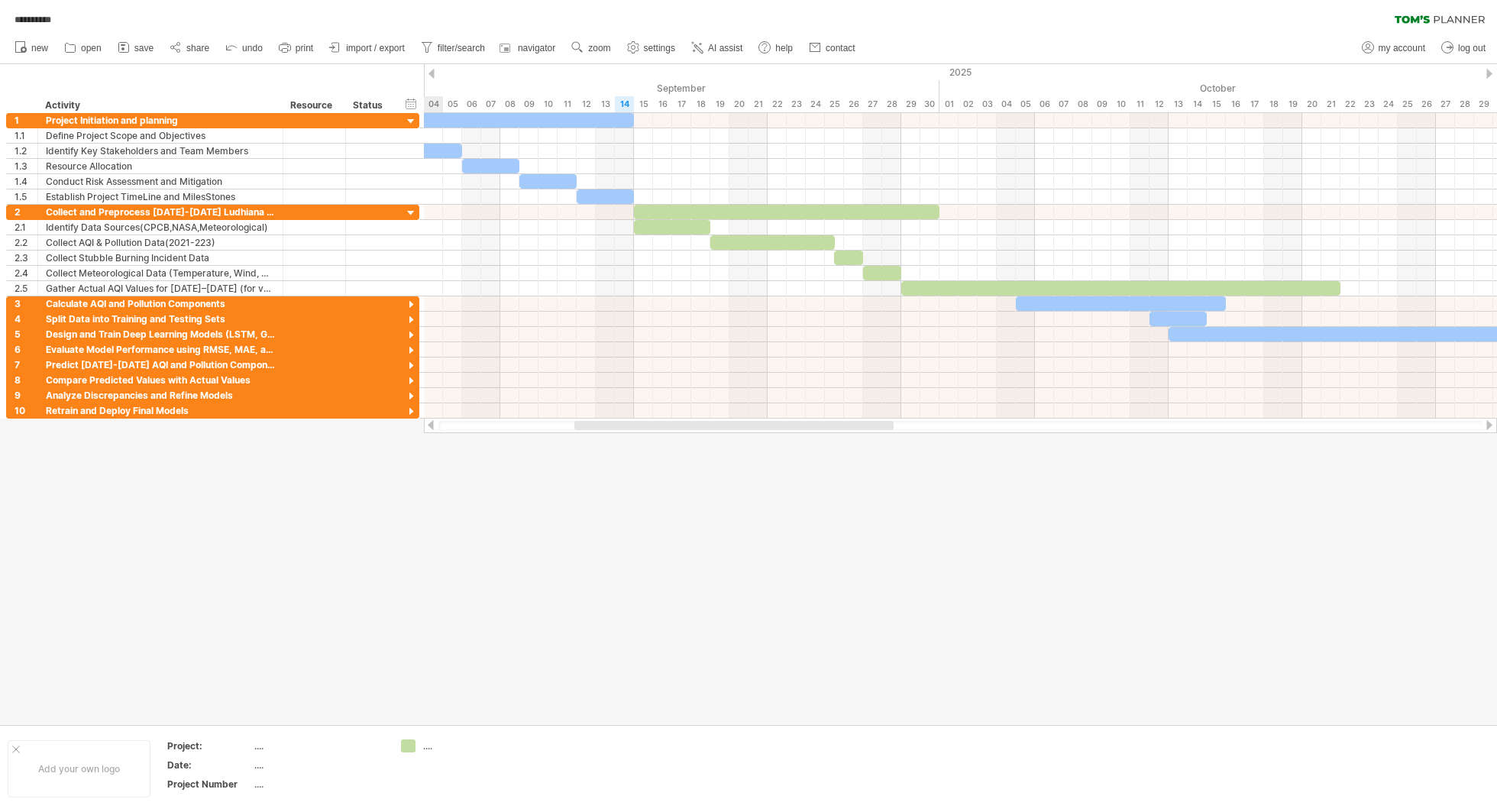
click at [1122, 422] on div at bounding box center [1489, 425] width 12 height 10
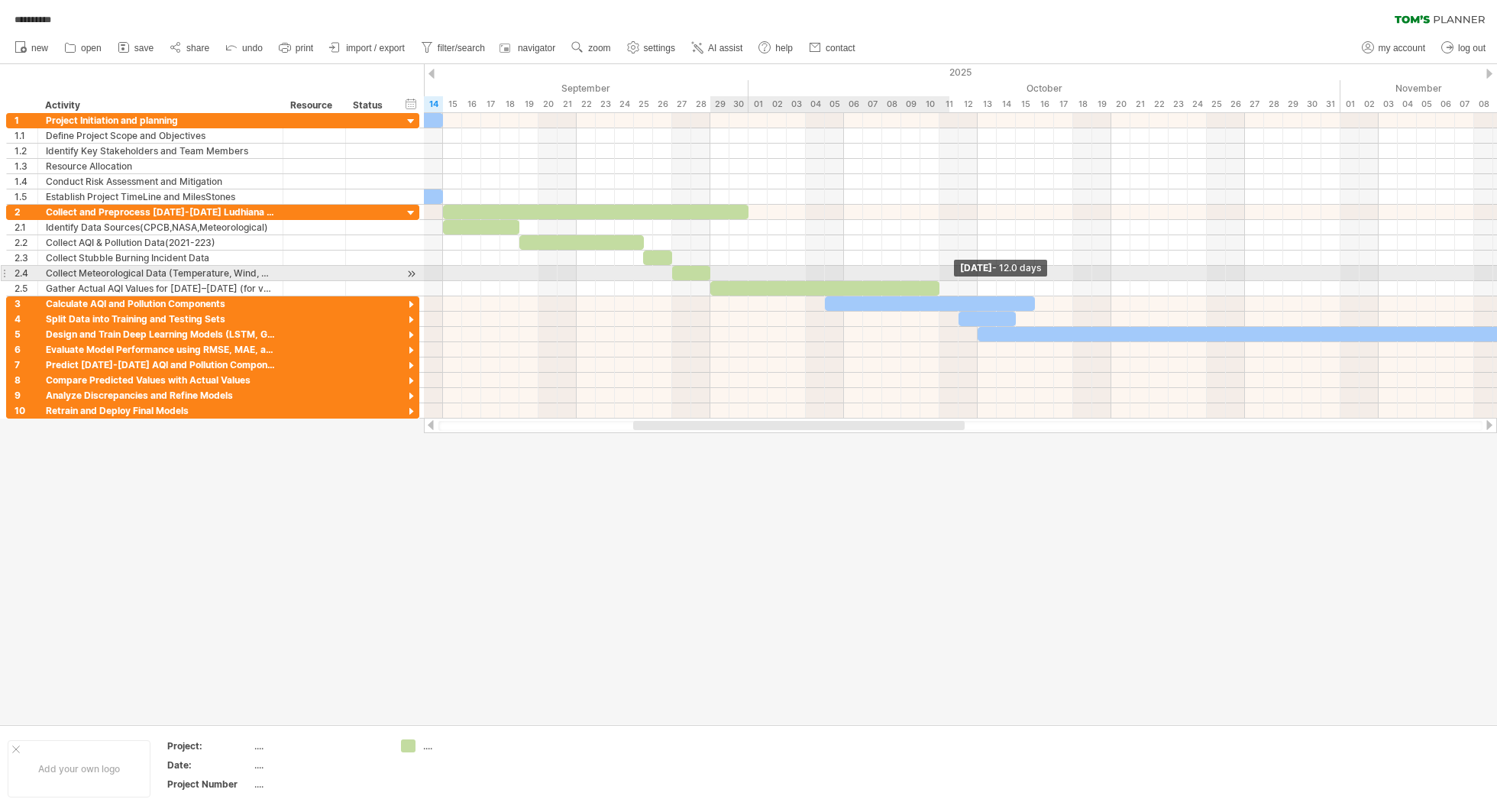
drag, startPoint x: 1150, startPoint y: 283, endPoint x: 899, endPoint y: 276, distance: 251.1
click at [899, 276] on div "[DATE] - 12.0 days [DATE]" at bounding box center [961, 265] width 1073 height 305
drag, startPoint x: 899, startPoint y: 285, endPoint x: 750, endPoint y: 281, distance: 149.1
click at [750, 281] on span at bounding box center [748, 288] width 6 height 14
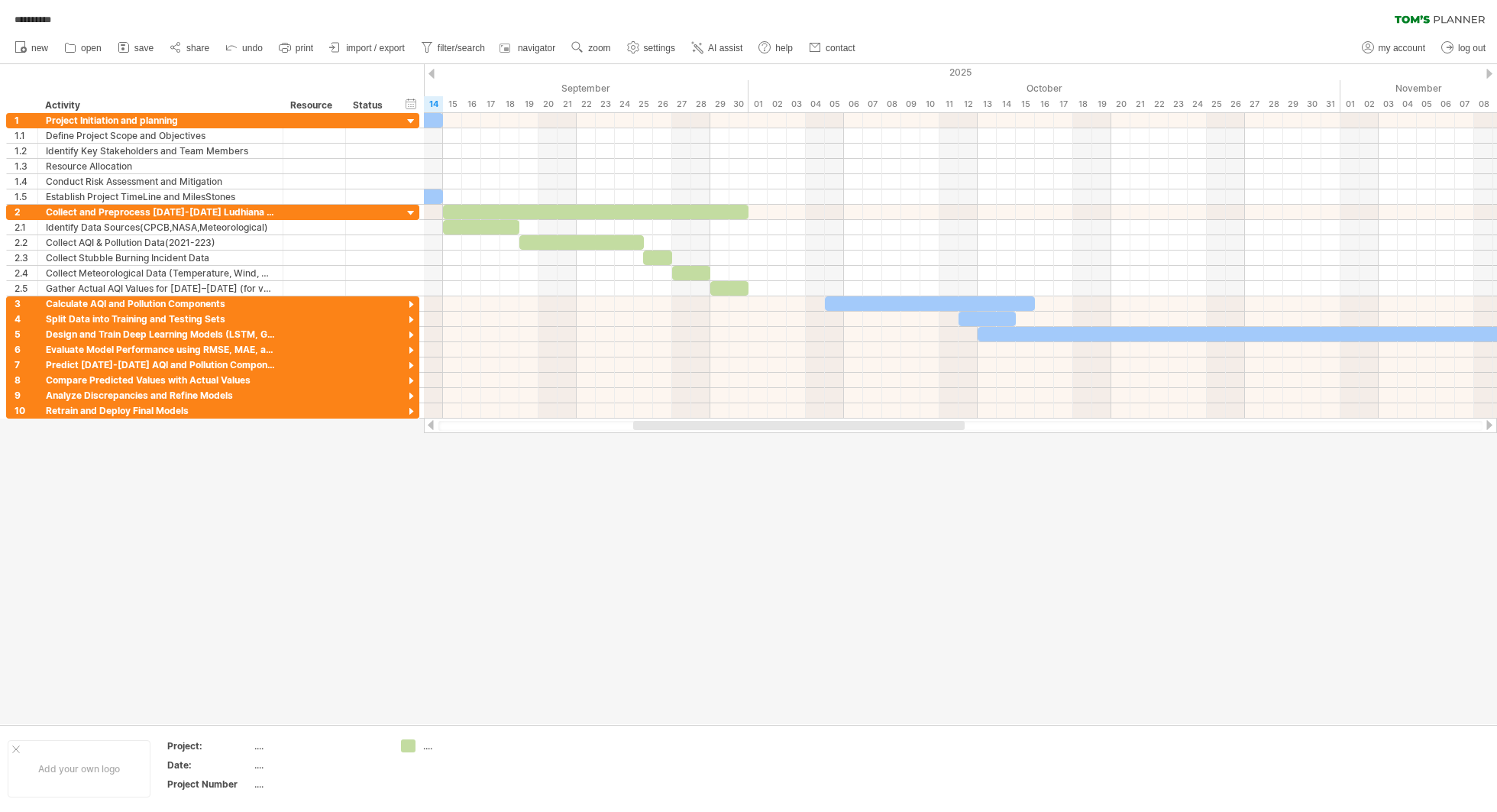
click at [548, 425] on div at bounding box center [961, 426] width 1044 height 10
click at [480, 429] on div at bounding box center [961, 426] width 1044 height 10
click at [432, 425] on div at bounding box center [430, 425] width 12 height 10
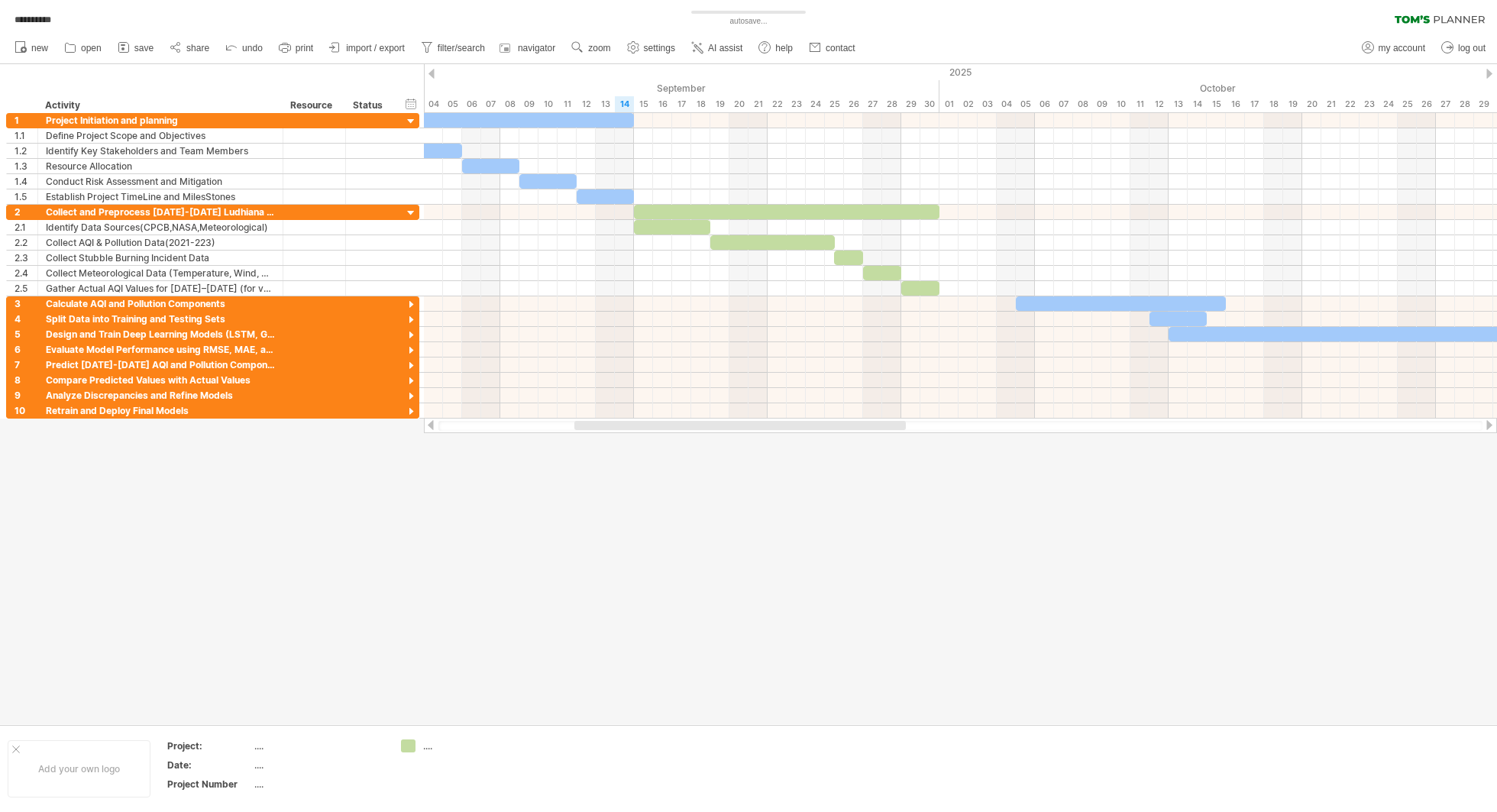
click at [432, 425] on div at bounding box center [430, 425] width 12 height 10
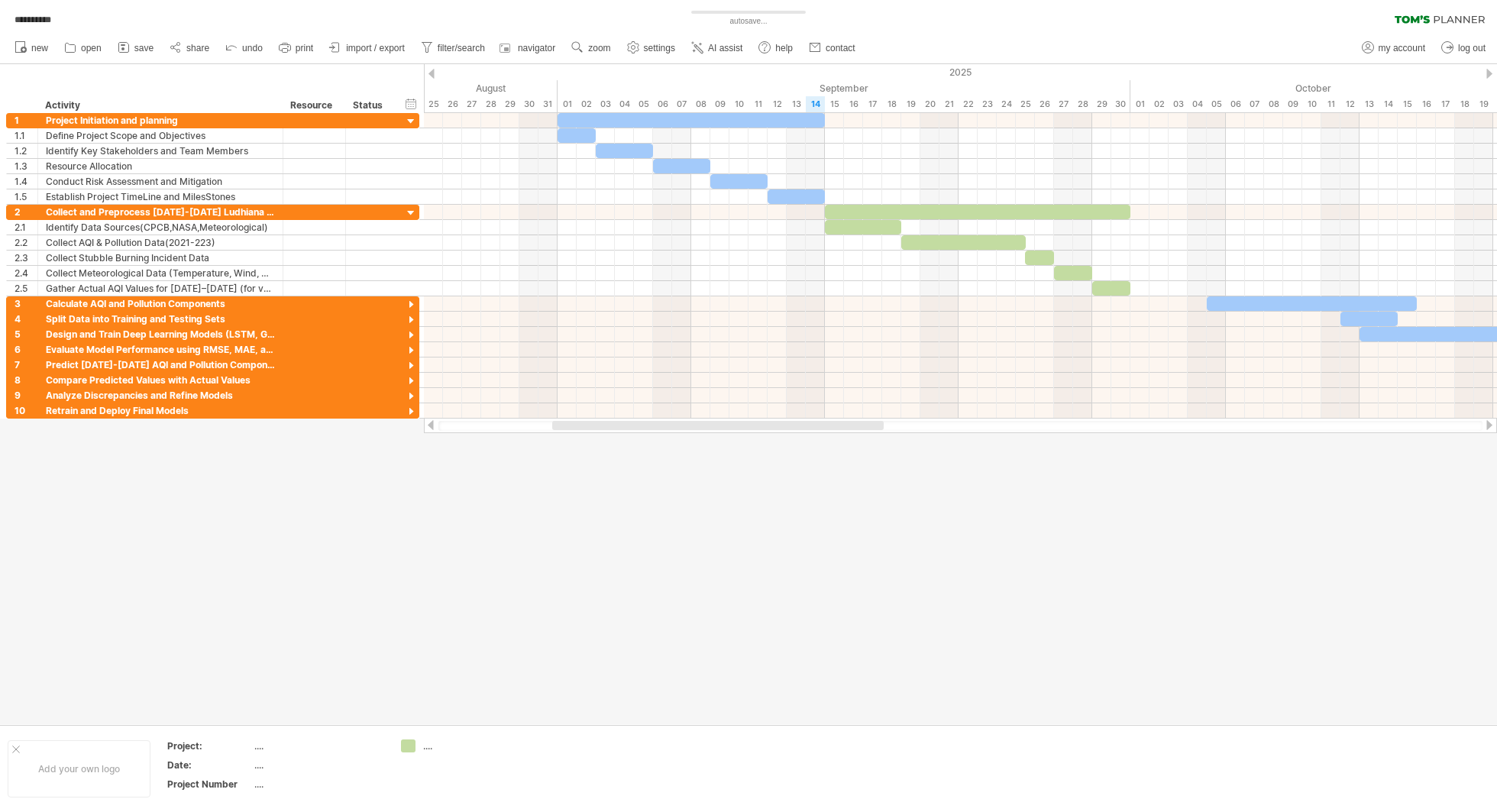
click at [432, 425] on div at bounding box center [430, 425] width 12 height 10
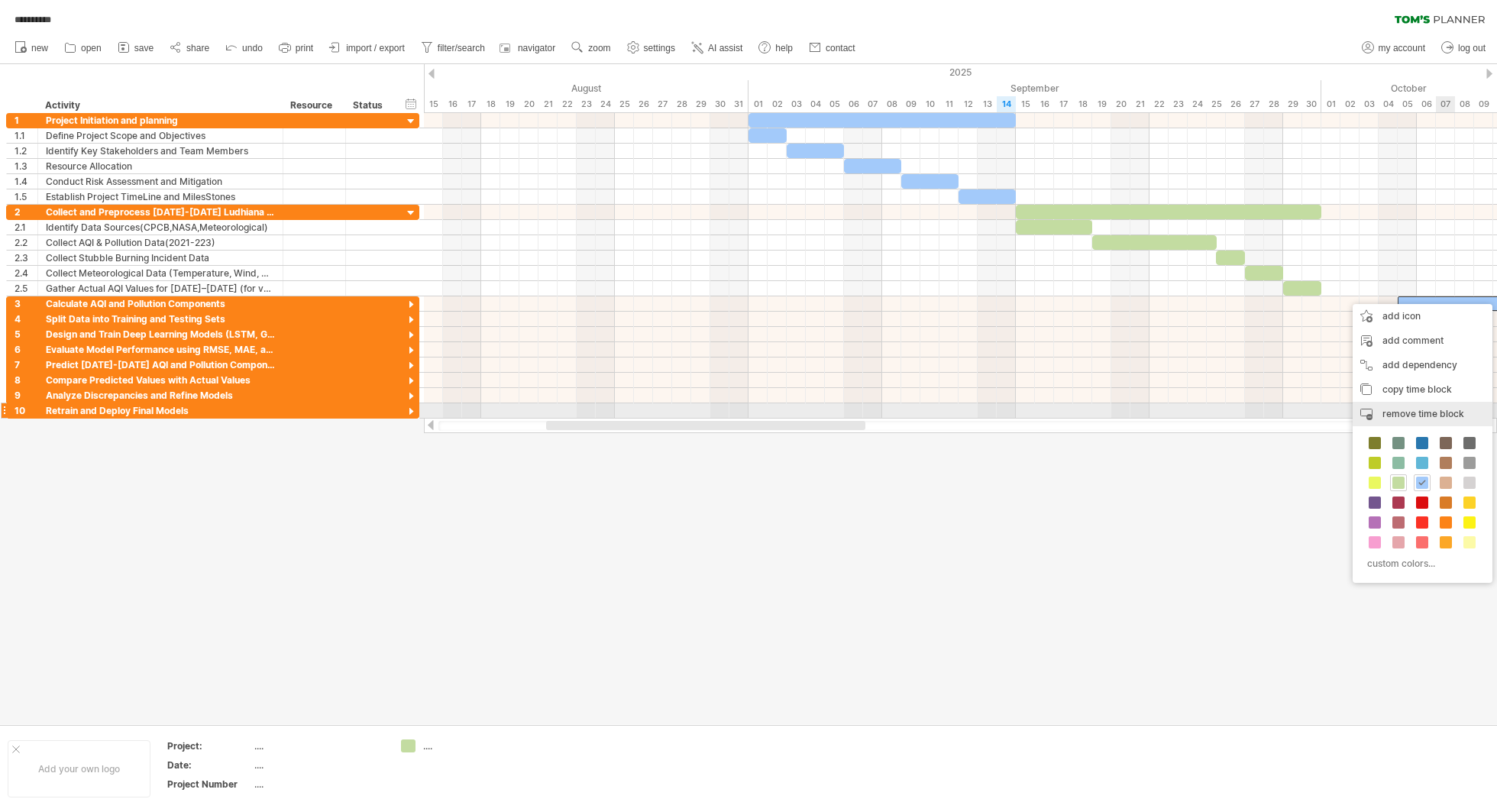
click at [1122, 413] on span "remove time block" at bounding box center [1423, 414] width 82 height 11
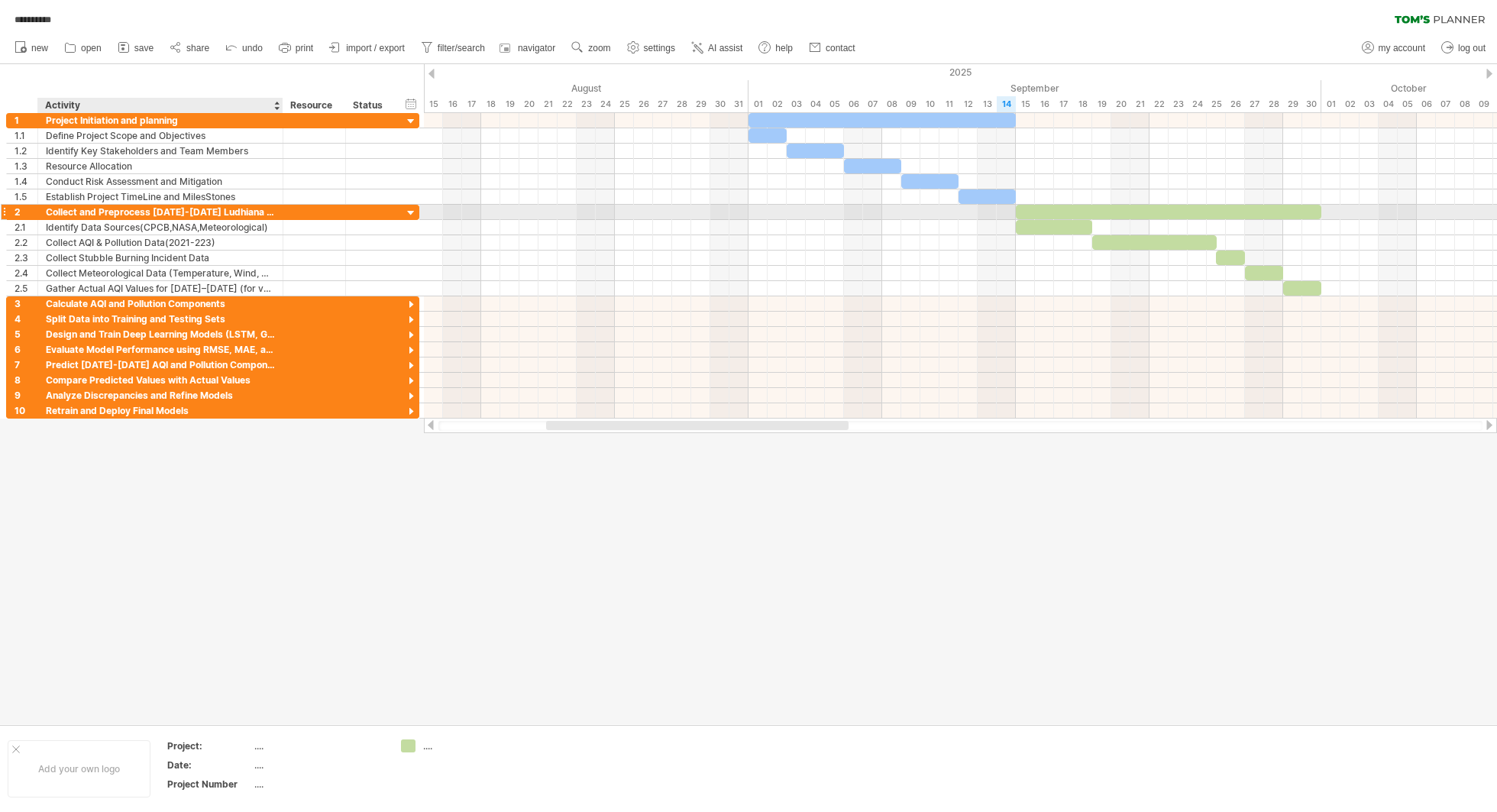
click at [253, 210] on div "Collect and Preprocess [DATE]-[DATE] Ludhiana Data" at bounding box center [159, 212] width 229 height 14
click at [253, 210] on input "**********" at bounding box center [159, 212] width 229 height 14
click at [242, 214] on input "**********" at bounding box center [159, 212] width 229 height 14
type input "**********"
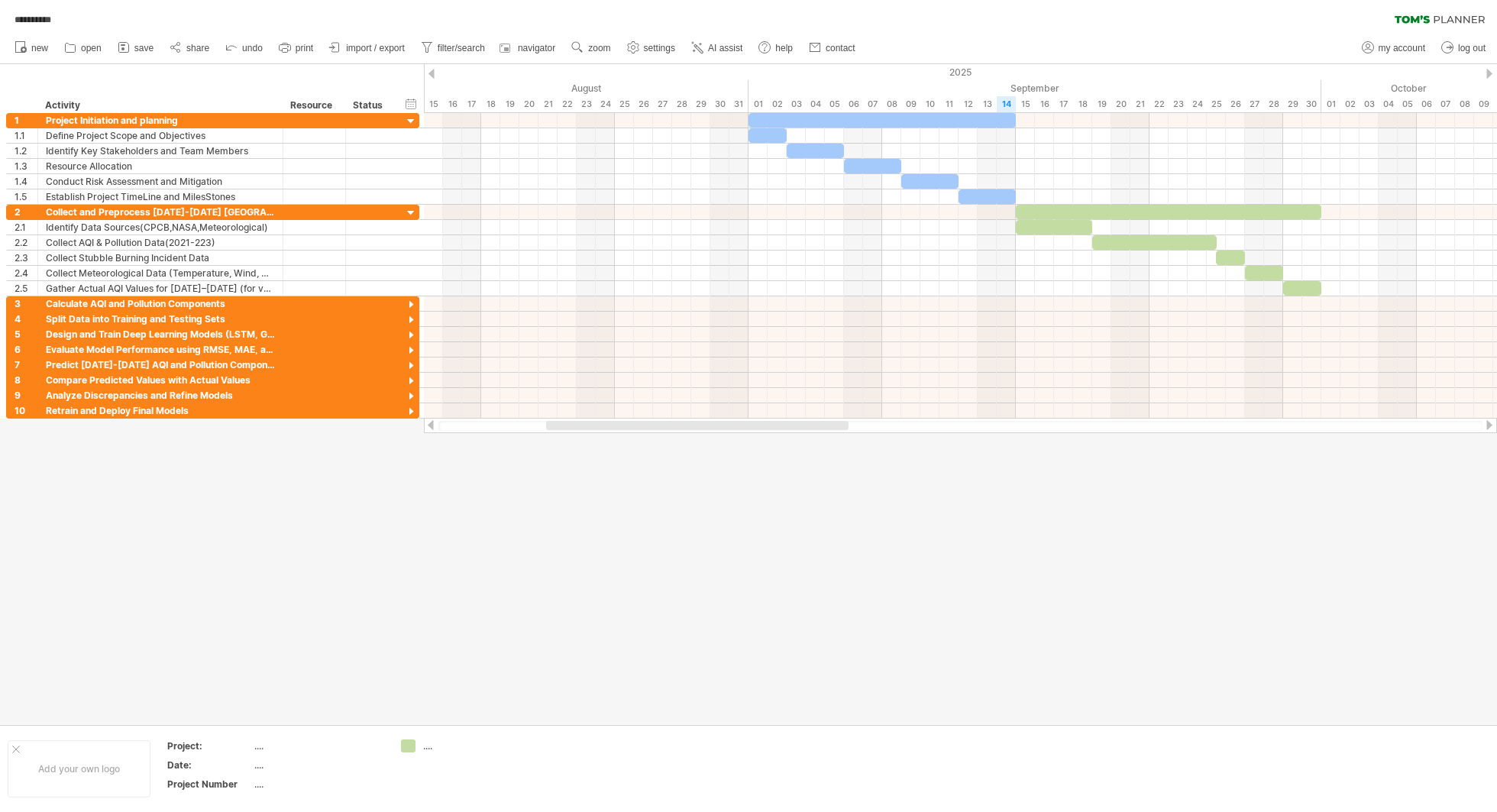
click at [430, 573] on div at bounding box center [748, 394] width 1497 height 660
